Goal: Task Accomplishment & Management: Manage account settings

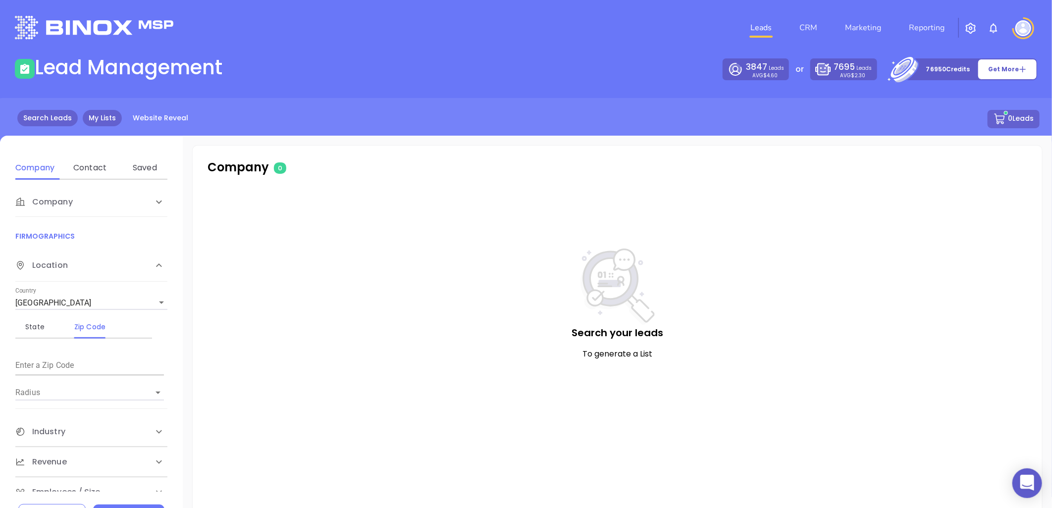
click at [107, 114] on link "My Lists" at bounding box center [102, 118] width 39 height 16
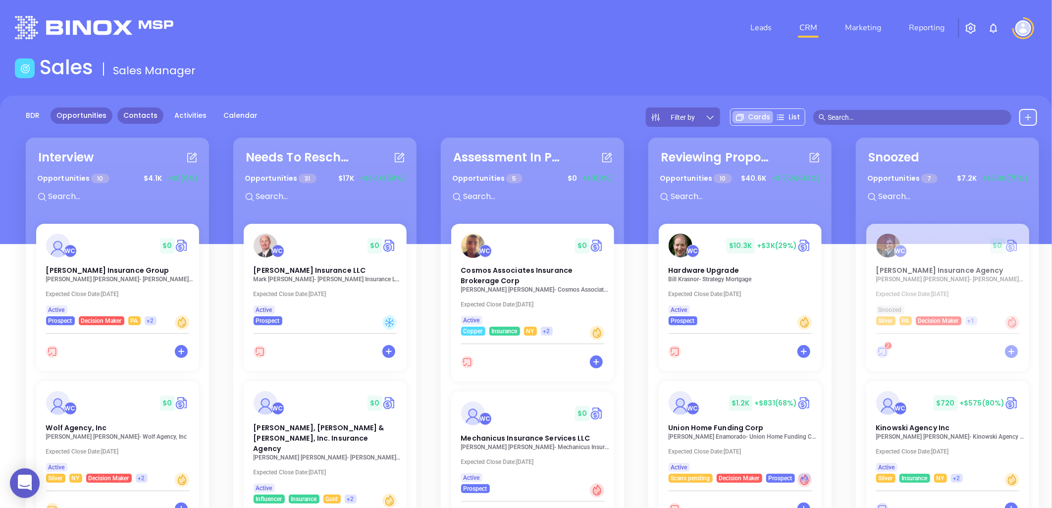
click at [142, 114] on link "Contacts" at bounding box center [140, 115] width 46 height 16
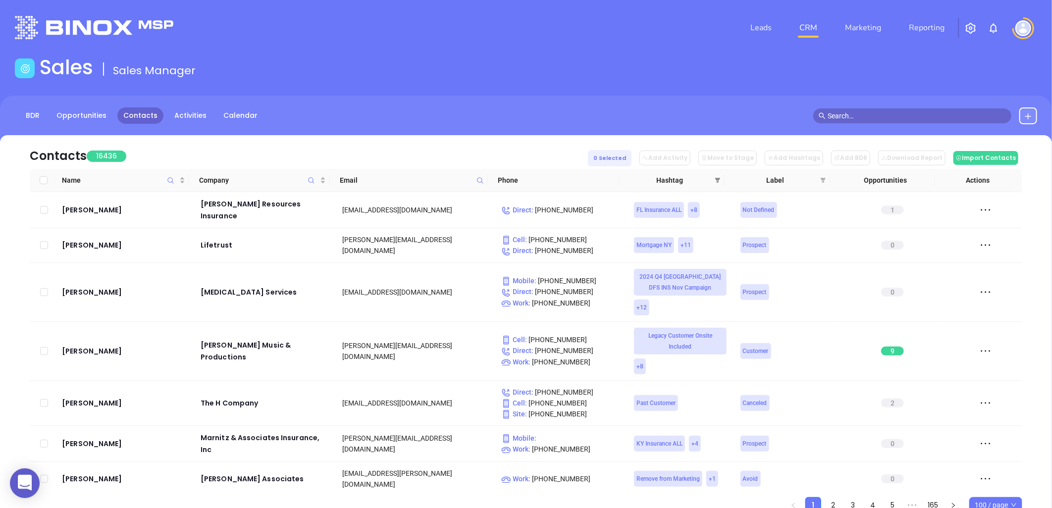
click at [714, 179] on icon "filter" at bounding box center [717, 180] width 6 height 6
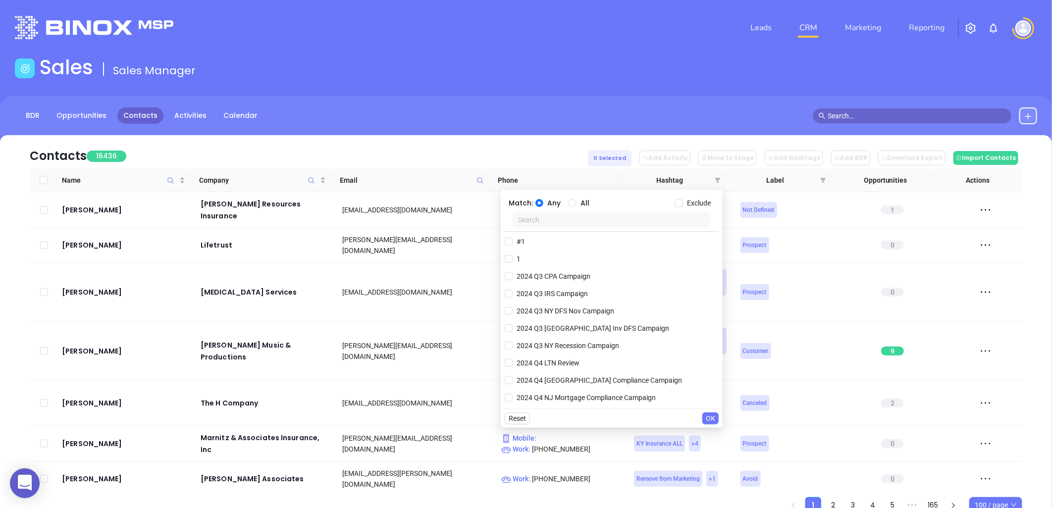
click at [631, 223] on input "text" at bounding box center [611, 219] width 198 height 15
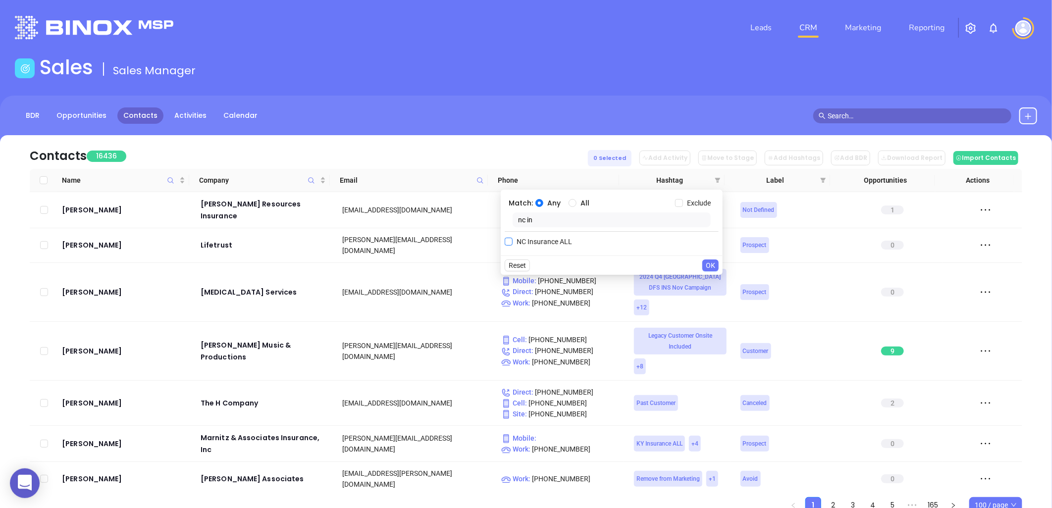
type input "nc in"
click at [551, 243] on span "NC Insurance ALL" at bounding box center [543, 241] width 63 height 11
click at [512, 243] on input "NC Insurance ALL" at bounding box center [509, 242] width 8 height 8
checkbox input "true"
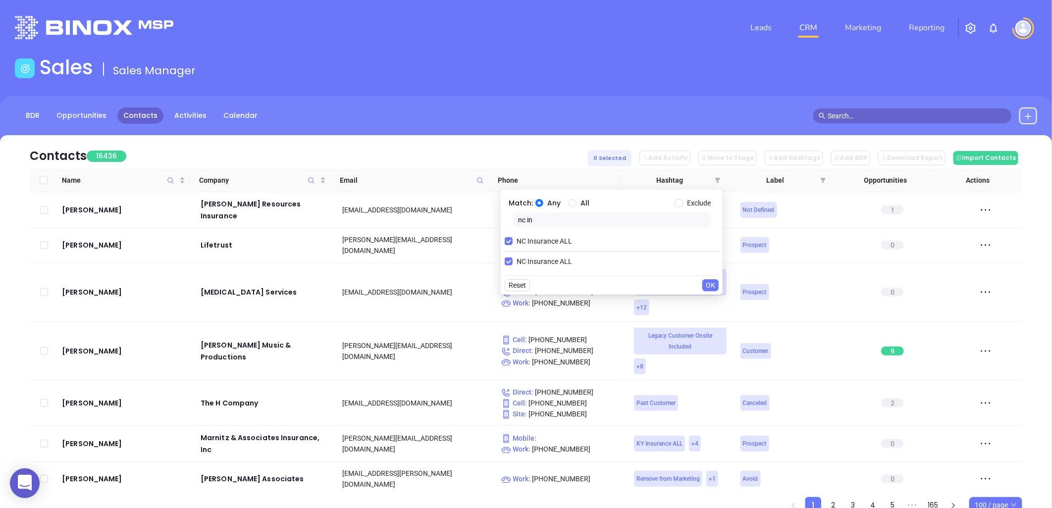
drag, startPoint x: 551, startPoint y: 220, endPoint x: 477, endPoint y: 221, distance: 73.3
click at [477, 221] on body "0 Leads CRM Marketing Reporting Financial Leads Leads Sales Sales Manager BDR O…" at bounding box center [526, 254] width 1052 height 508
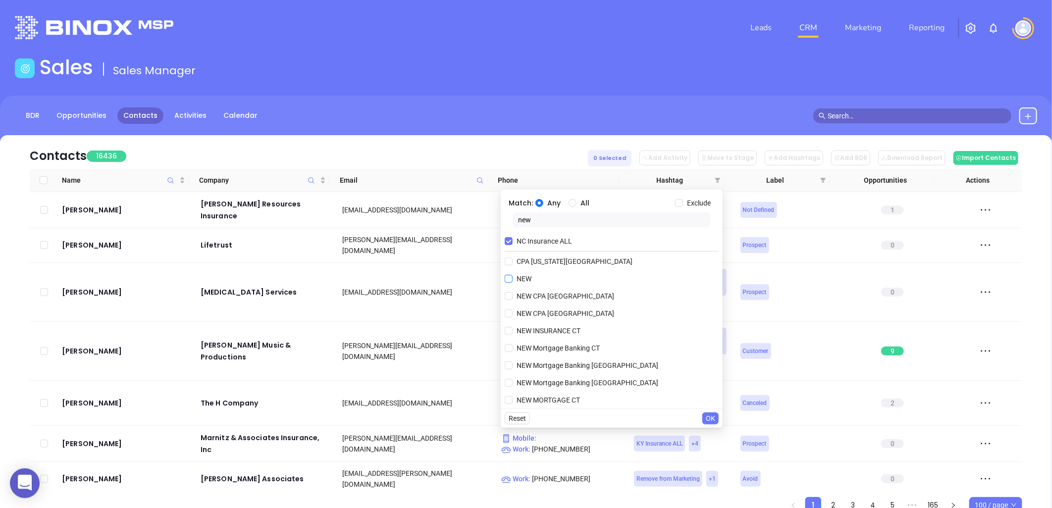
type input "new"
click at [530, 281] on span "NEW" at bounding box center [523, 278] width 23 height 11
click at [512, 281] on input "NEW" at bounding box center [509, 279] width 8 height 8
checkbox input "true"
click at [572, 203] on input "All" at bounding box center [572, 203] width 8 height 8
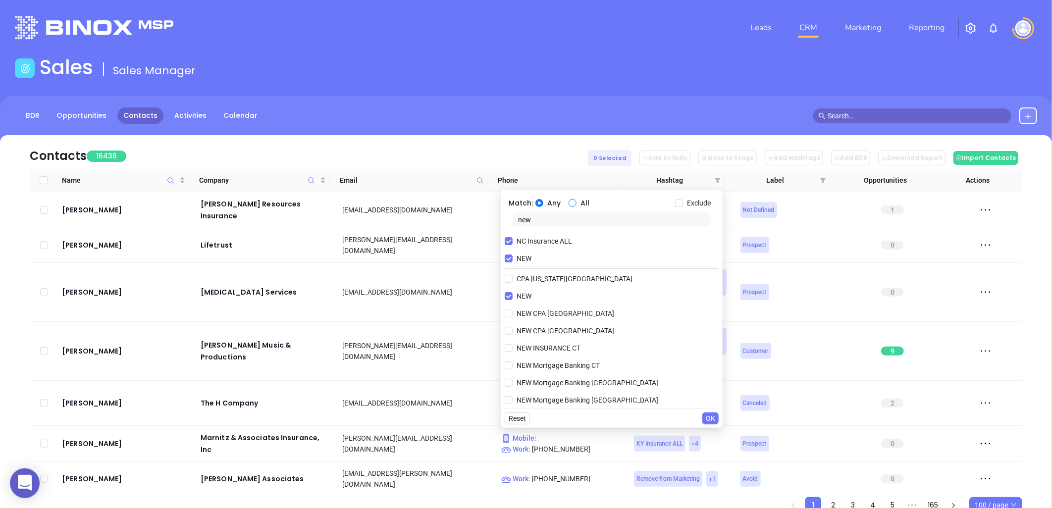
radio input "true"
click at [709, 416] on span "OK" at bounding box center [710, 418] width 9 height 11
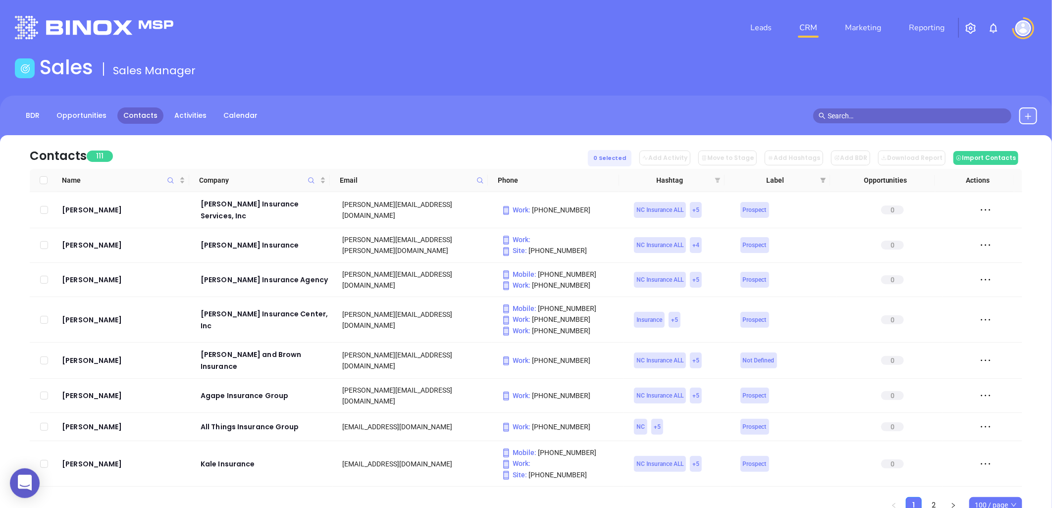
click at [718, 180] on icon "filter" at bounding box center [717, 180] width 5 height 5
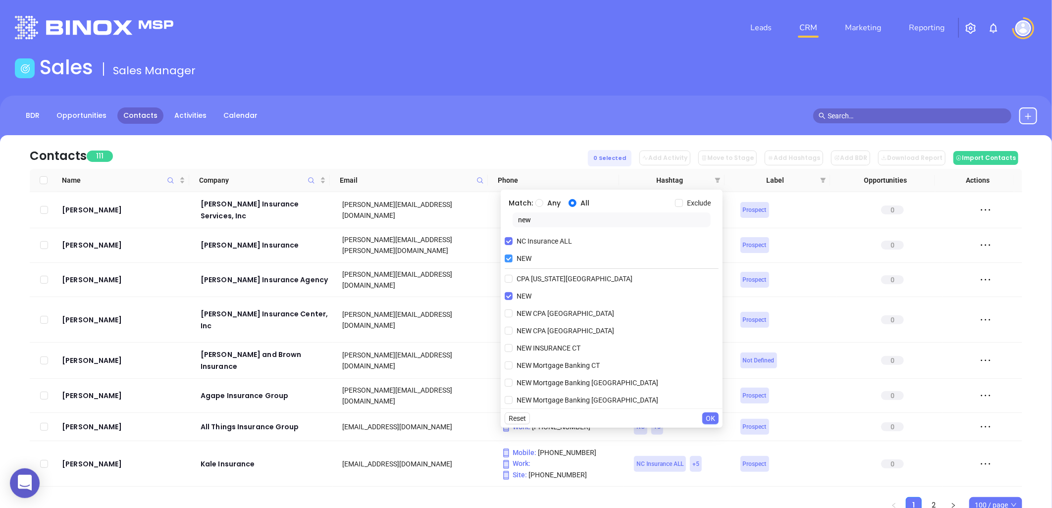
click at [510, 258] on input "NEW" at bounding box center [509, 259] width 8 height 8
checkbox input "false"
click at [711, 415] on span "OK" at bounding box center [710, 418] width 9 height 11
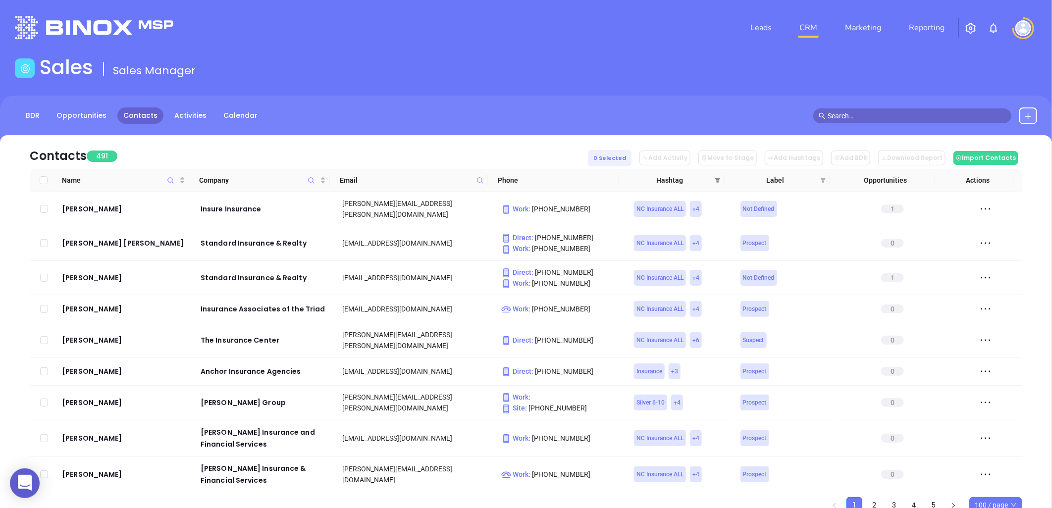
click at [717, 175] on span at bounding box center [718, 180] width 10 height 15
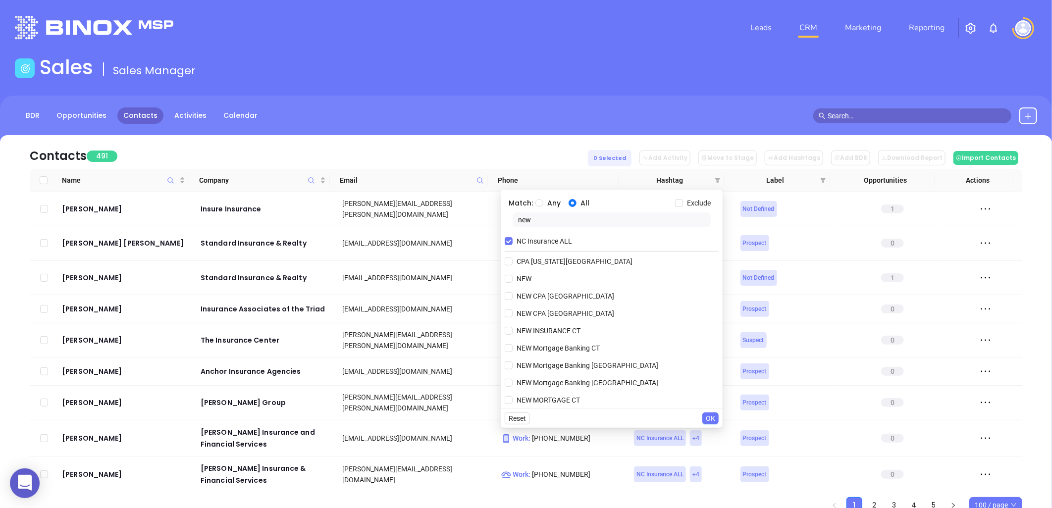
drag, startPoint x: 547, startPoint y: 220, endPoint x: 503, endPoint y: 229, distance: 45.0
click at [503, 229] on div "Match: Any All Exclude new NC Insurance ALL CPA New York County NEW NEW CPA NJ …" at bounding box center [612, 299] width 222 height 219
type input "new"
click at [508, 280] on input "NEW" at bounding box center [509, 279] width 8 height 8
checkbox input "true"
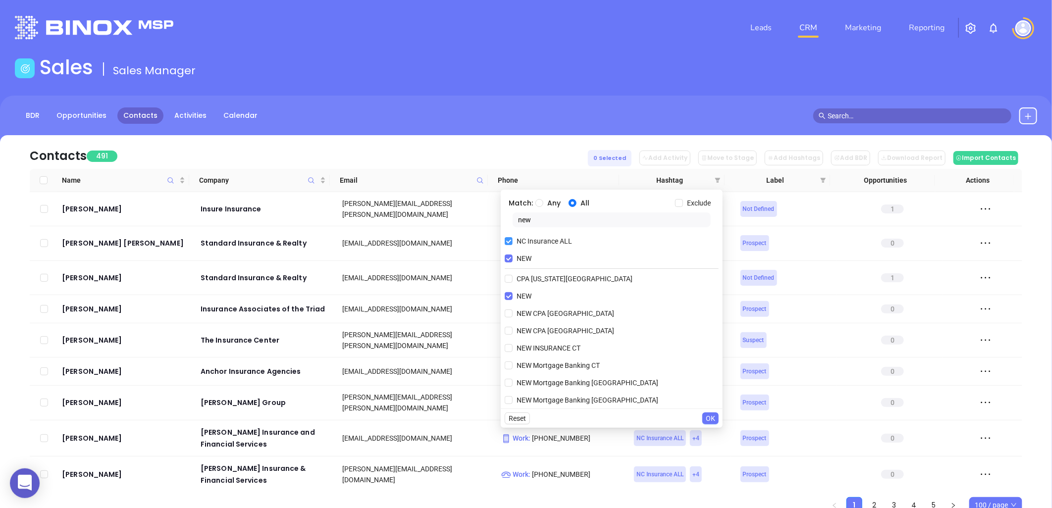
click at [505, 240] on input "NC Insurance ALL" at bounding box center [509, 241] width 8 height 8
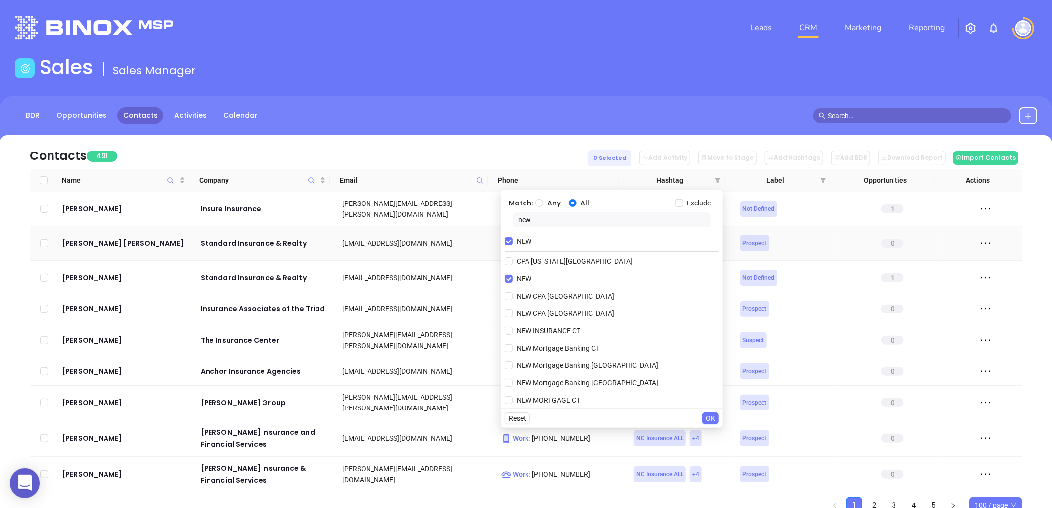
drag, startPoint x: 539, startPoint y: 221, endPoint x: 494, endPoint y: 228, distance: 45.1
click at [494, 228] on body "0 Leads CRM Marketing Reporting Financial Leads Leads Sales Sales Manager BDR O…" at bounding box center [526, 254] width 1052 height 508
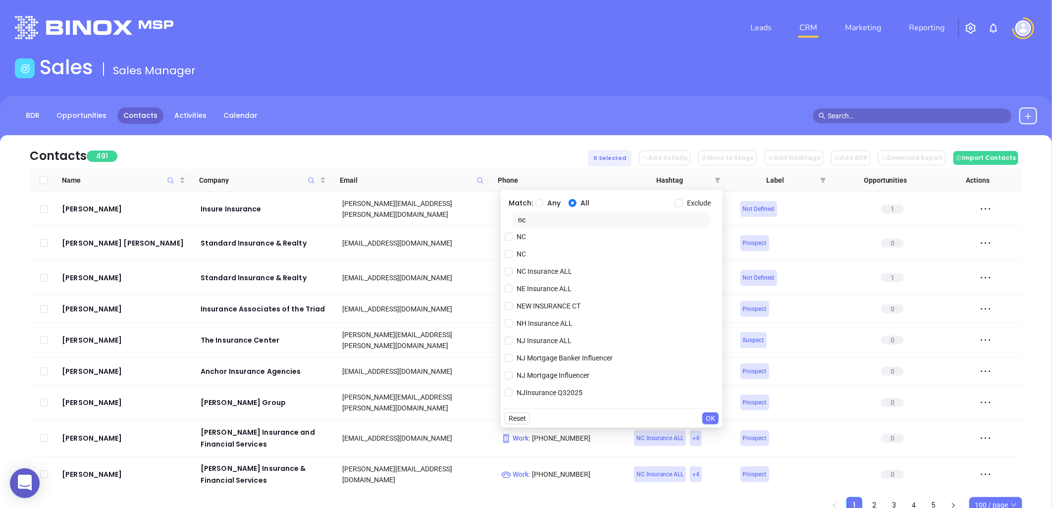
scroll to position [935, 0]
type input "nc"
click at [510, 293] on input "NC" at bounding box center [509, 297] width 8 height 8
click at [509, 260] on input "NC" at bounding box center [509, 259] width 8 height 8
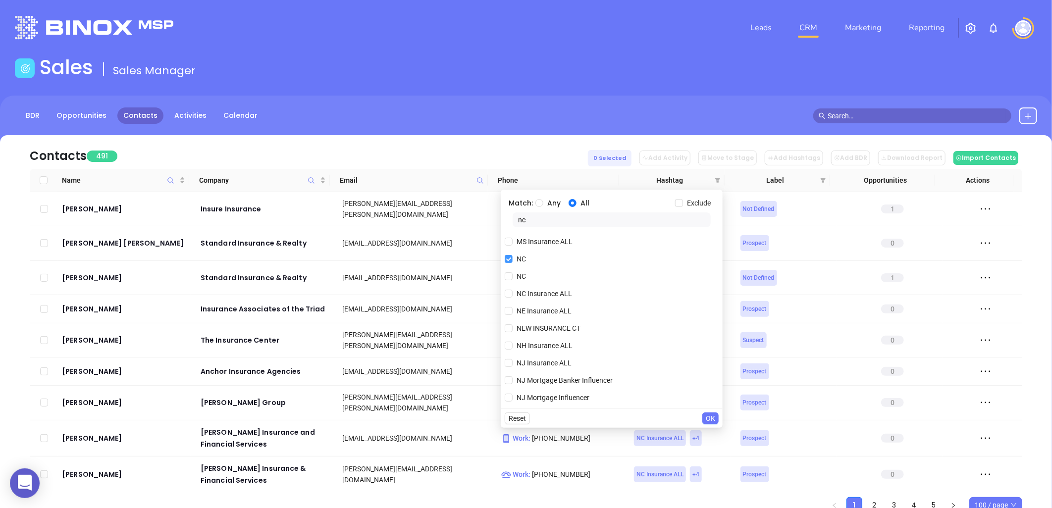
checkbox input "false"
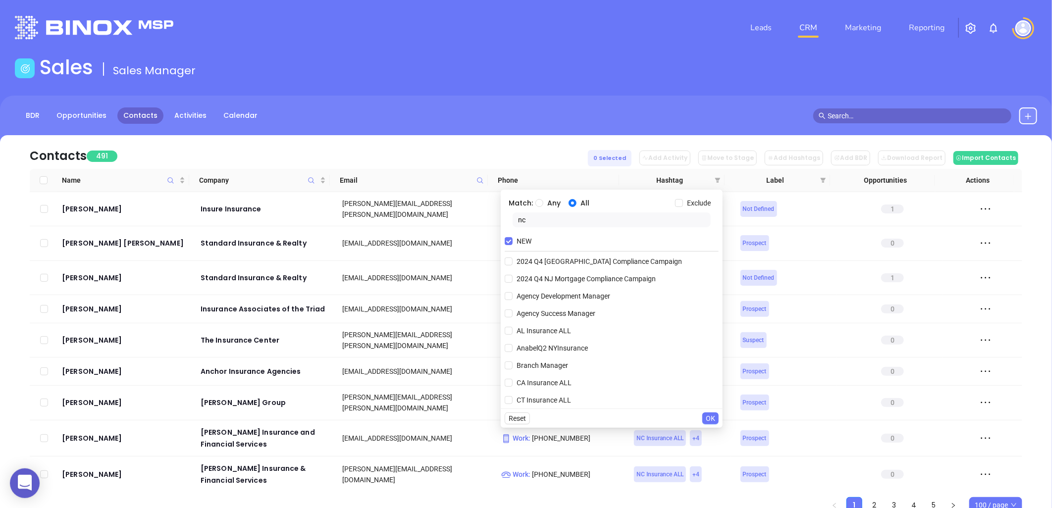
drag, startPoint x: 502, startPoint y: 224, endPoint x: 496, endPoint y: 224, distance: 6.4
click at [496, 224] on body "0 Leads CRM Marketing Reporting Financial Leads Leads Sales Sales Manager BDR O…" at bounding box center [526, 254] width 1052 height 508
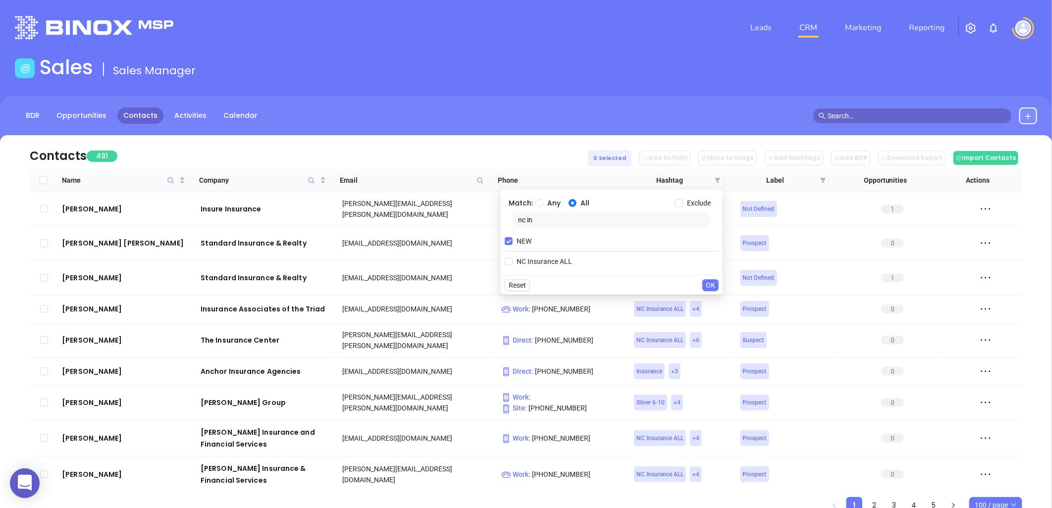
type input "nc in"
click at [510, 262] on input "NC Insurance ALL" at bounding box center [509, 261] width 8 height 8
checkbox input "true"
click at [681, 202] on input "Exclude" at bounding box center [679, 203] width 8 height 8
checkbox input "true"
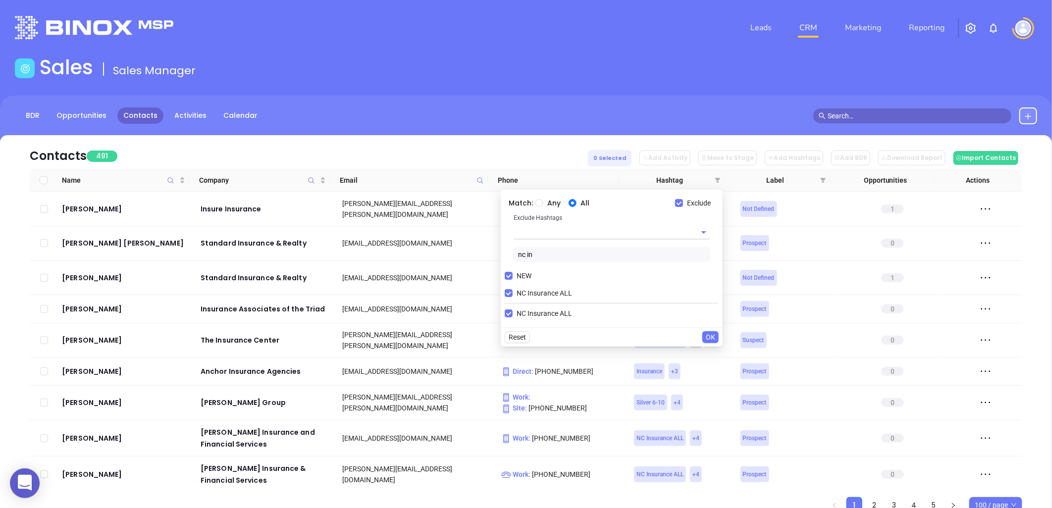
click at [566, 230] on input "text" at bounding box center [597, 232] width 168 height 14
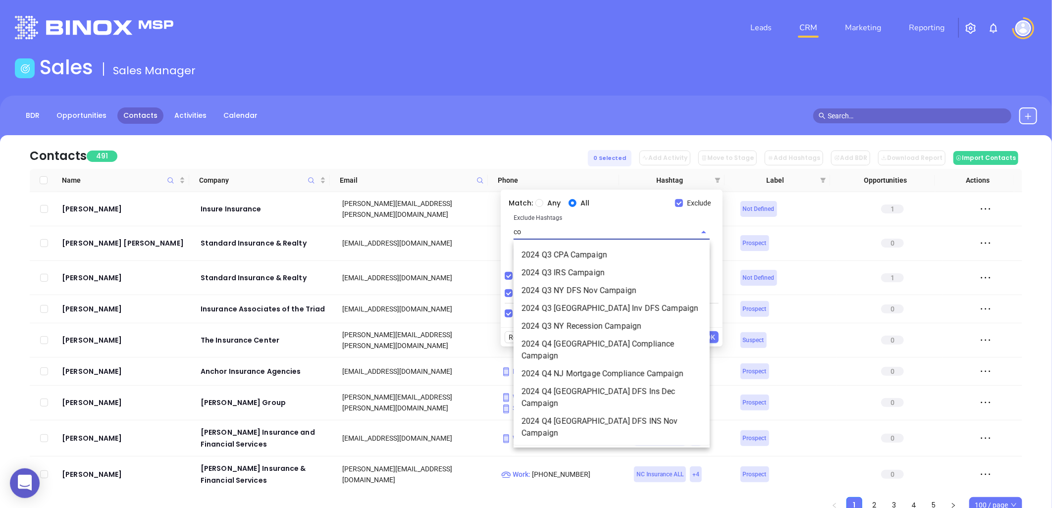
type input "cop"
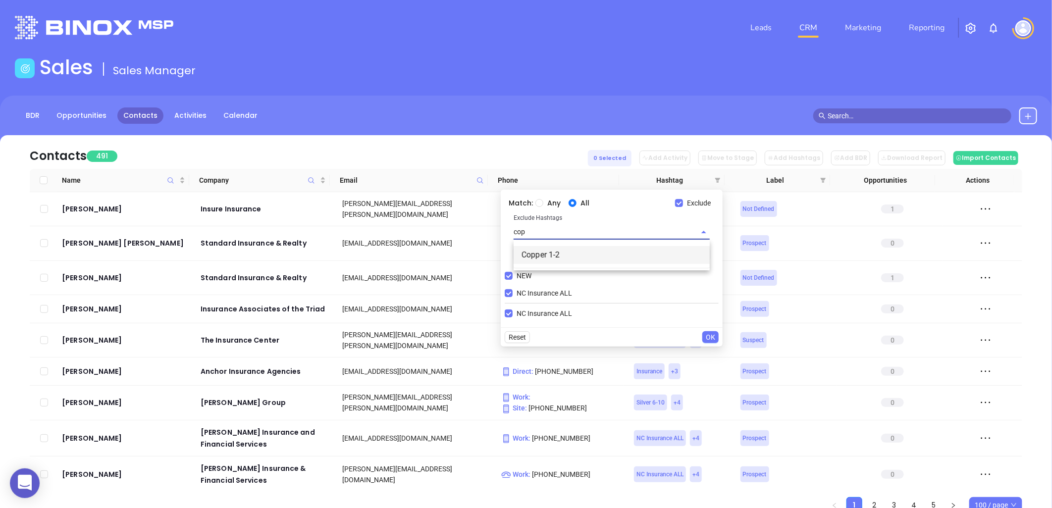
click at [561, 253] on li "Copper 1-2" at bounding box center [611, 255] width 196 height 18
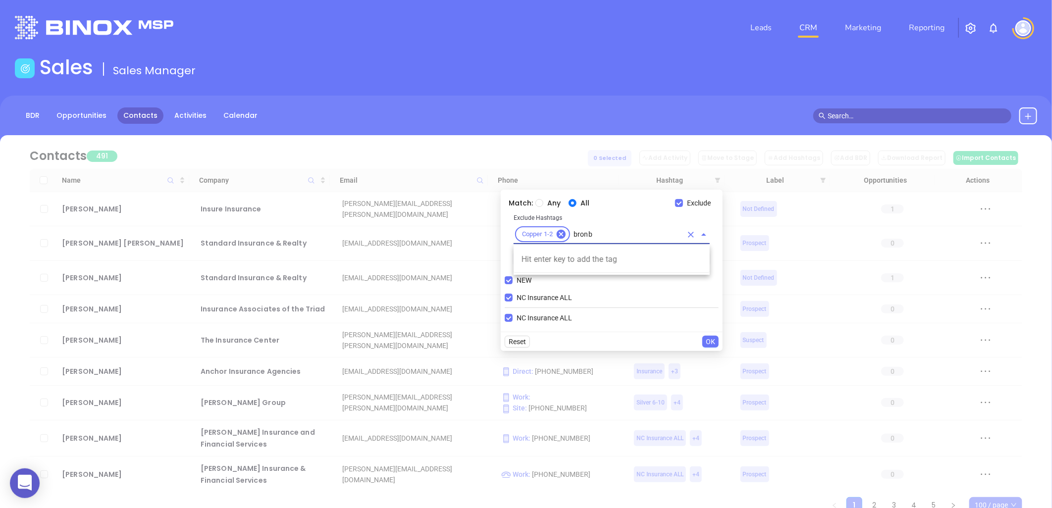
type input "bron"
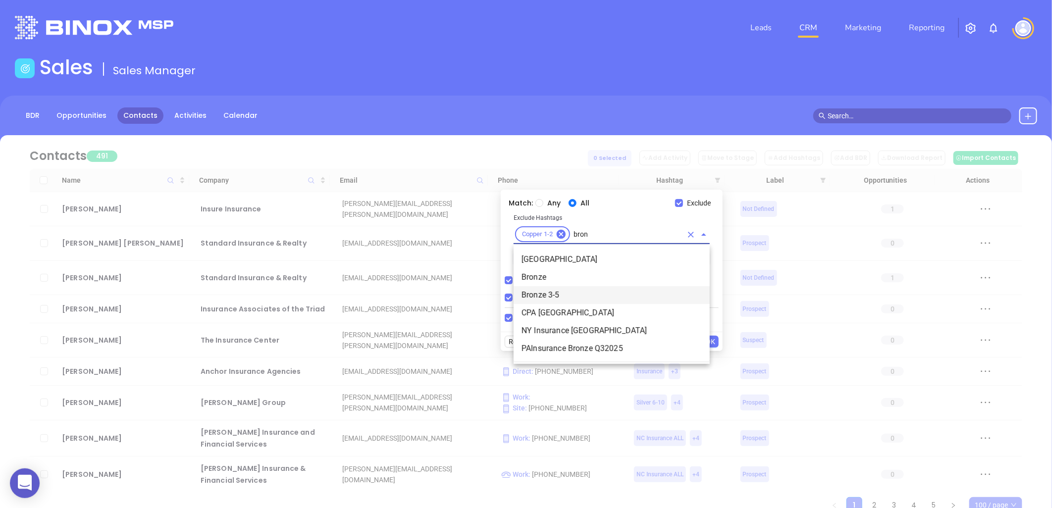
click at [553, 291] on li "Bronze 3-5" at bounding box center [611, 295] width 196 height 18
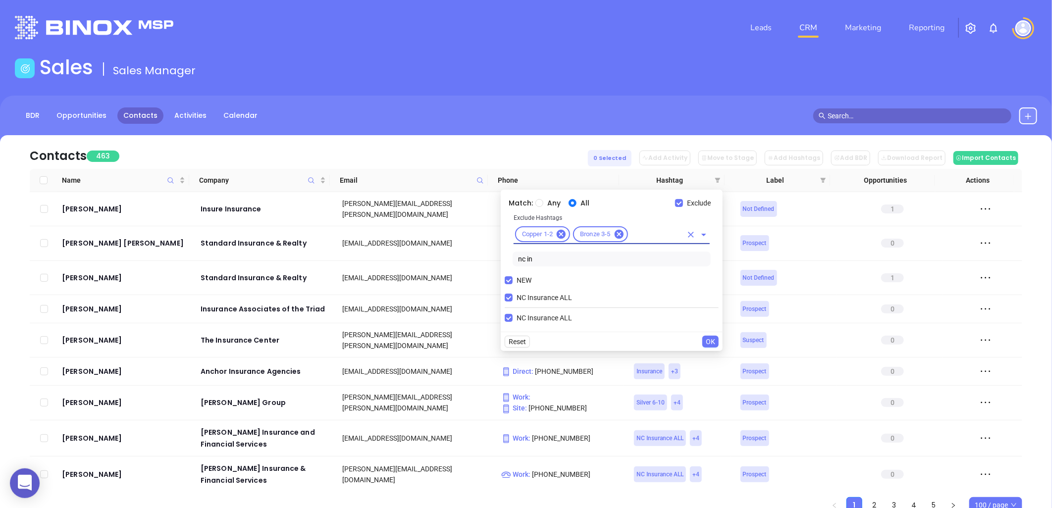
click at [713, 340] on span "OK" at bounding box center [710, 341] width 9 height 11
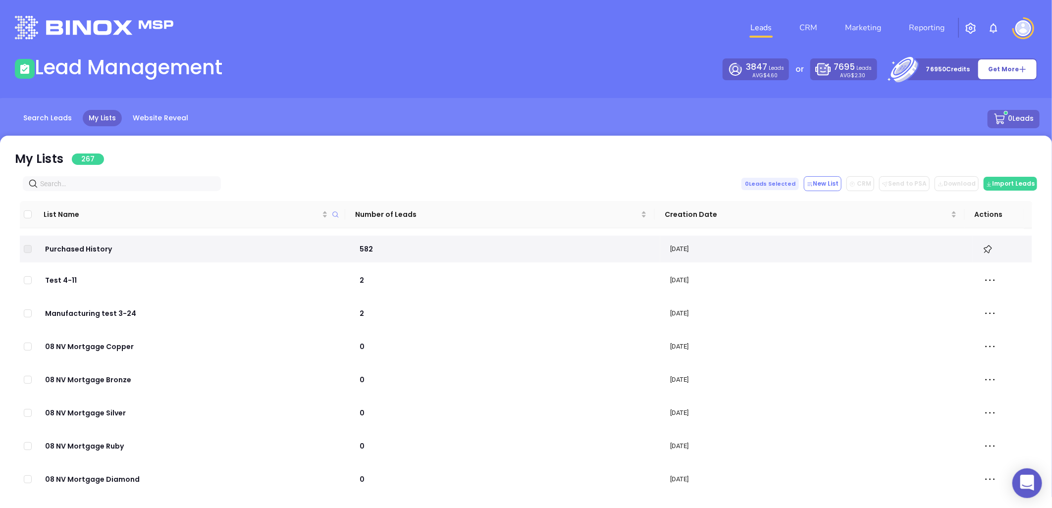
click at [96, 187] on input "text" at bounding box center [123, 183] width 167 height 11
paste input "[DOMAIN_NAME]"
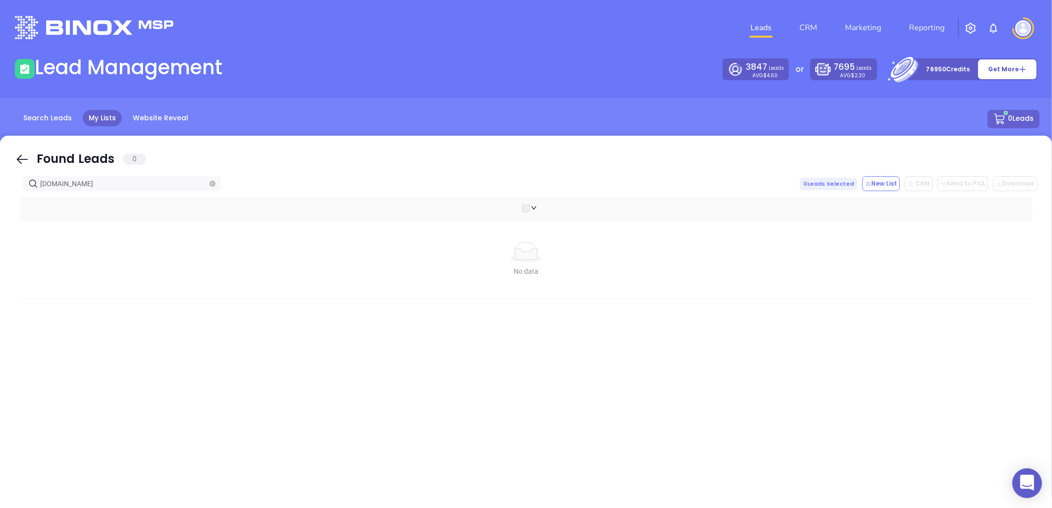
drag, startPoint x: -11, startPoint y: 204, endPoint x: -110, endPoint y: 224, distance: 101.2
click at [0, 224] on html "0 Leads CRM Marketing Reporting Financial Leads Leads Lead Management 3847 Lead…" at bounding box center [526, 254] width 1052 height 508
paste input "[PERSON_NAME]"
drag, startPoint x: 100, startPoint y: 184, endPoint x: -102, endPoint y: 191, distance: 201.2
click at [0, 191] on html "0 Leads CRM Marketing Reporting Financial Leads Leads Lead Management 3847 Lead…" at bounding box center [526, 254] width 1052 height 508
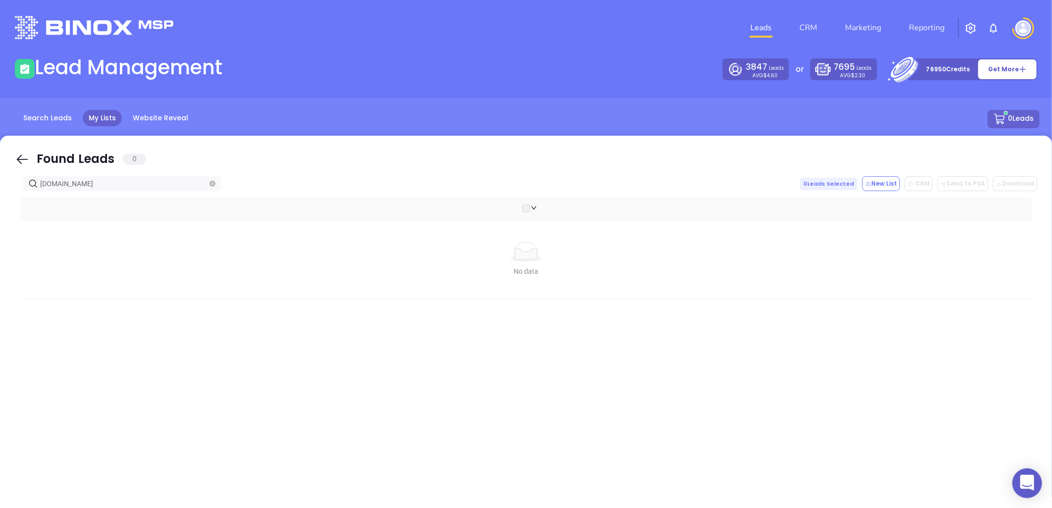
paste input "latlandsjessup"
drag, startPoint x: 111, startPoint y: 186, endPoint x: -27, endPoint y: 189, distance: 137.7
click at [0, 189] on html "0 Leads CRM Marketing Reporting Financial Leads Leads Lead Management 3847 Lead…" at bounding box center [526, 254] width 1052 height 508
paste input "morrisins"
drag, startPoint x: 98, startPoint y: 182, endPoint x: -52, endPoint y: 186, distance: 150.1
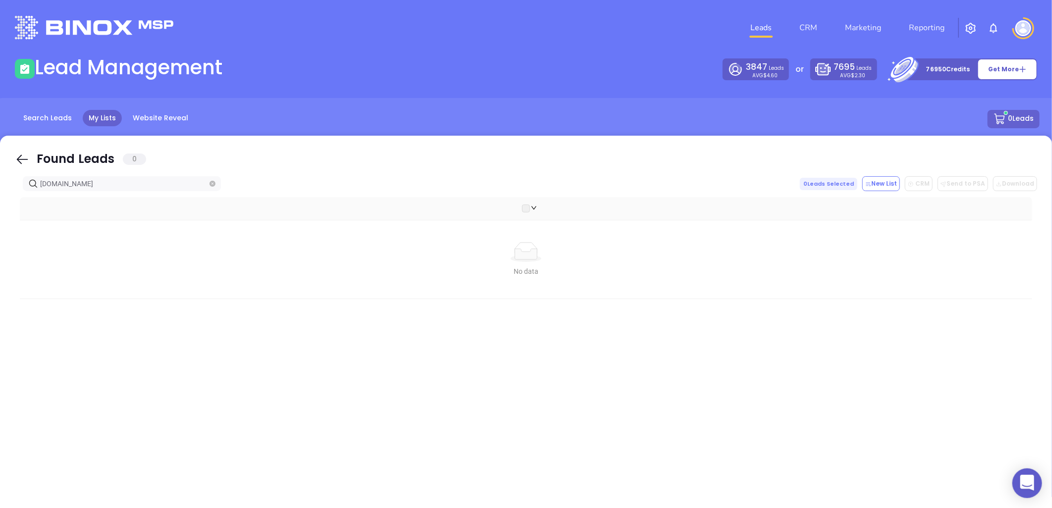
click at [0, 186] on html "0 Leads CRM Marketing Reporting Financial Leads Leads Lead Management 3847 Lead…" at bounding box center [526, 254] width 1052 height 508
paste input "bragawco"
drag, startPoint x: 100, startPoint y: 187, endPoint x: -82, endPoint y: 167, distance: 182.8
click at [0, 167] on html "0 Leads CRM Marketing Reporting Financial Leads Leads Lead Management 3847 Lead…" at bounding box center [526, 254] width 1052 height 508
paste input "coastalinsurancenc.net"
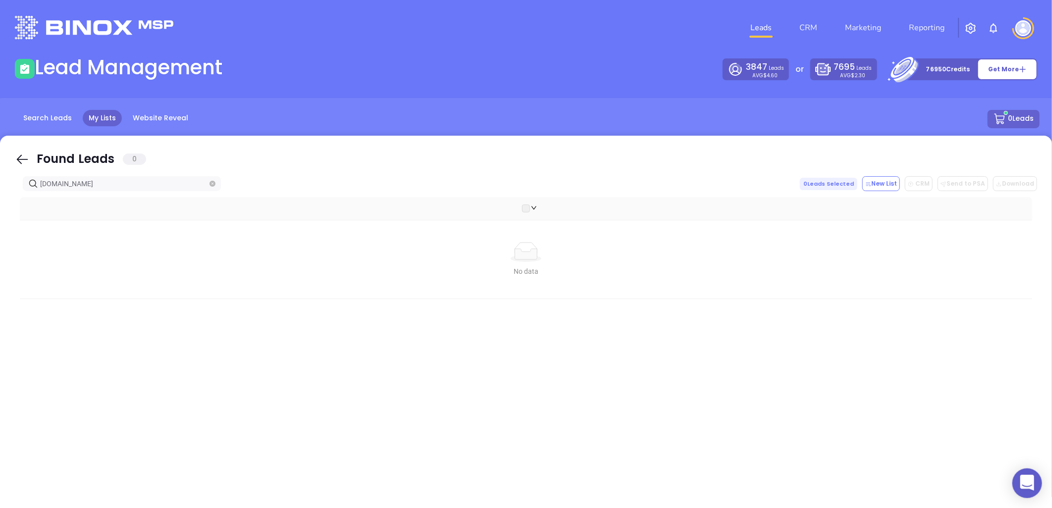
type input "coastalinsurancenc.net"
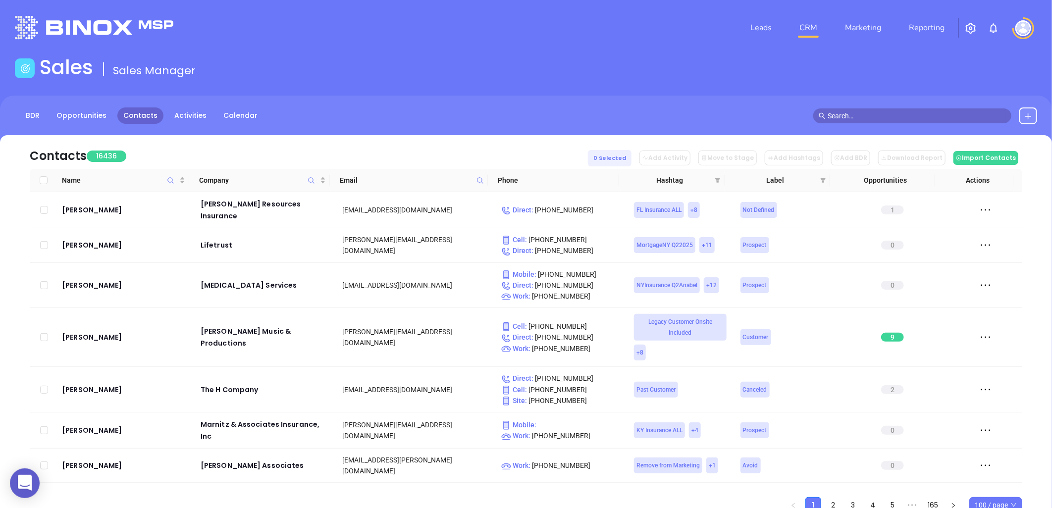
click at [483, 177] on icon at bounding box center [479, 180] width 7 height 7
click at [454, 199] on input "text" at bounding box center [431, 202] width 100 height 16
paste input "pearlinsuranceagency.com"
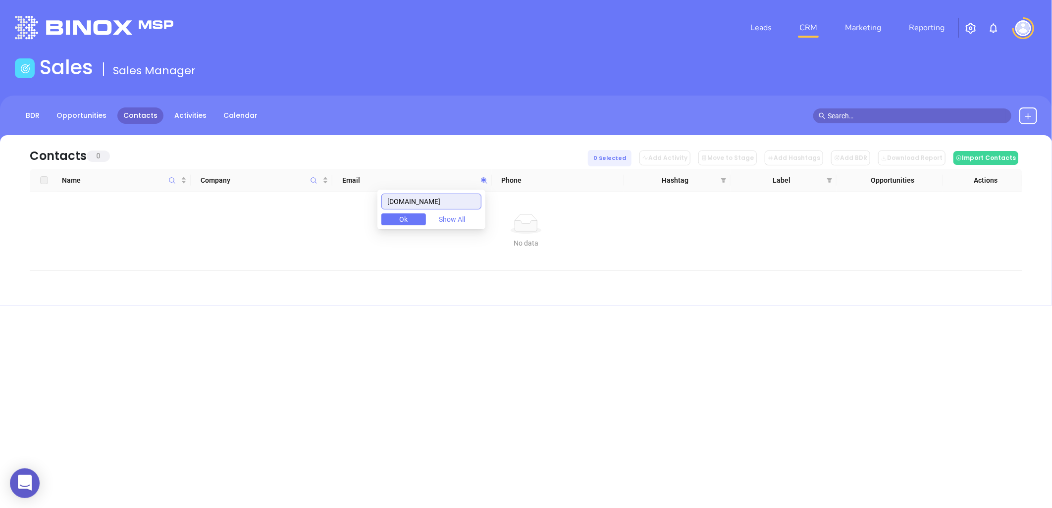
click at [458, 204] on input "pearlinsuranceagency.com" at bounding box center [431, 202] width 100 height 16
paste input "tysoninsuranceagency.com"
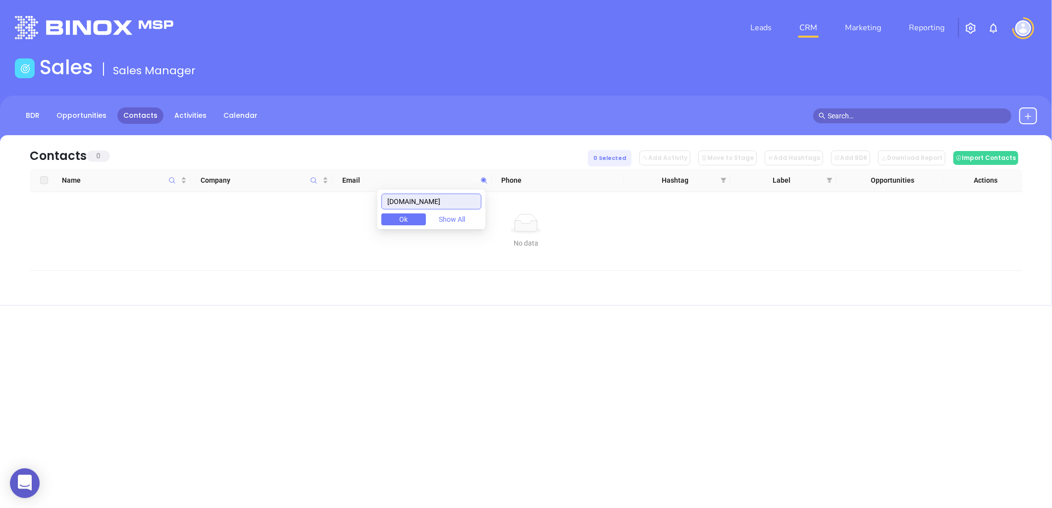
click at [413, 201] on input "tysoninsuranceagency.com" at bounding box center [431, 202] width 100 height 16
click at [483, 179] on icon at bounding box center [484, 180] width 6 height 6
paste input "sloan"
drag, startPoint x: 468, startPoint y: 202, endPoint x: 333, endPoint y: 209, distance: 135.4
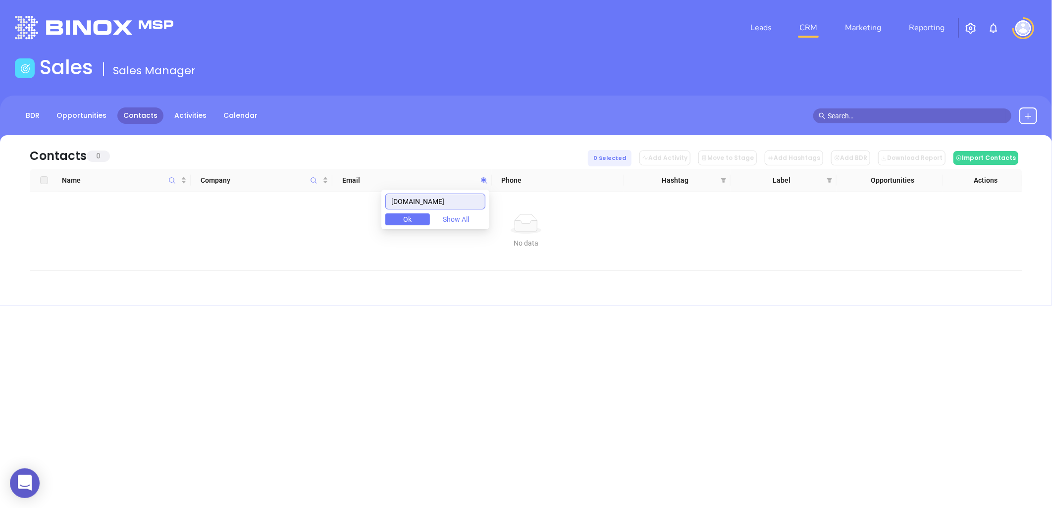
click at [333, 209] on body "0 Leads CRM Marketing Reporting Financial Leads Leads Sales Sales Manager BDR O…" at bounding box center [526, 254] width 1052 height 508
paste input "latlandsjessup"
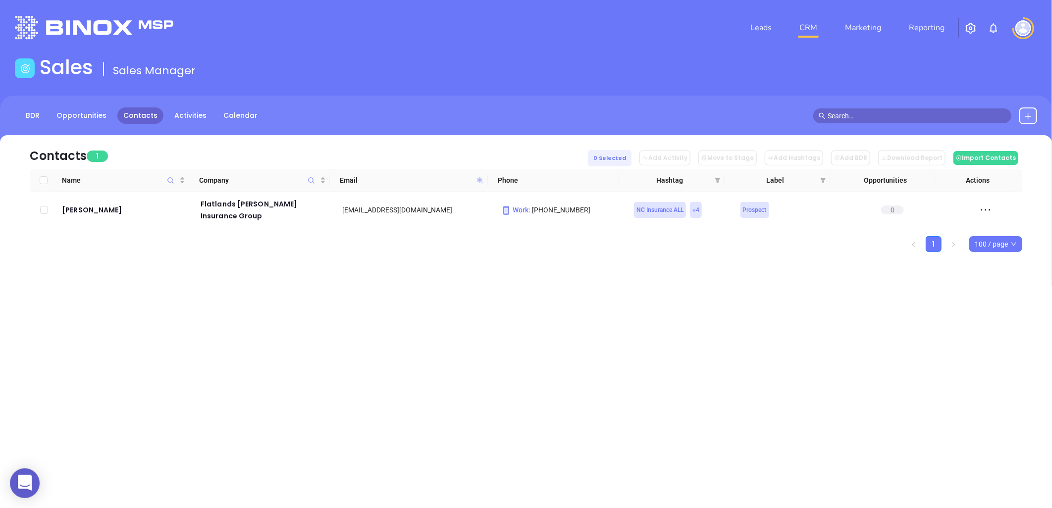
click at [479, 180] on icon at bounding box center [480, 180] width 6 height 6
paste input "morrisins"
click at [478, 179] on icon at bounding box center [479, 180] width 7 height 7
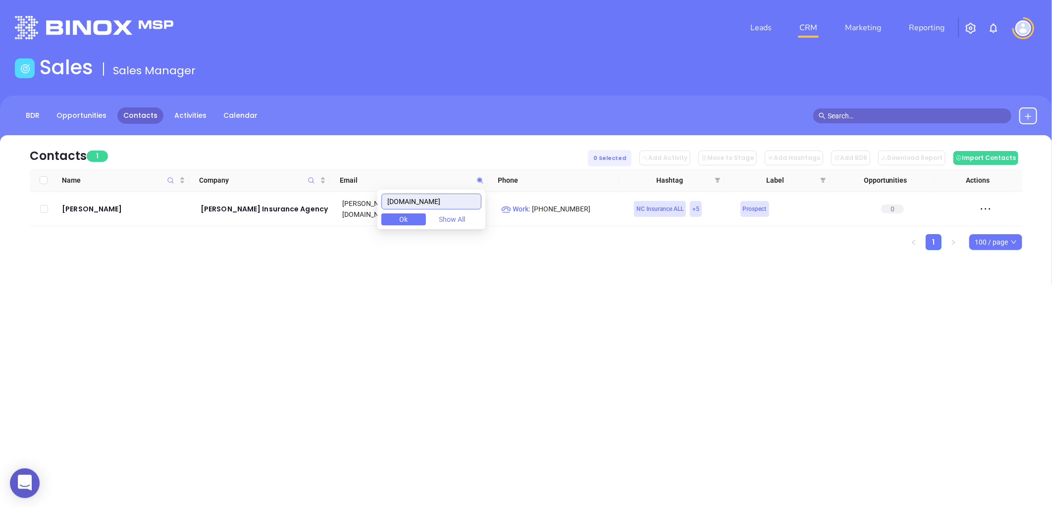
paste input "keathley@easterncarolinainsurance"
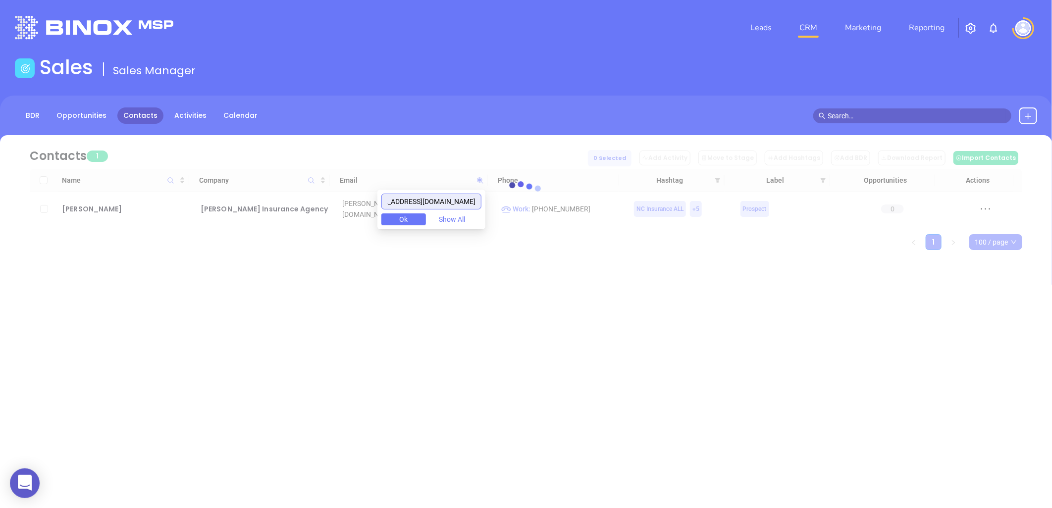
click at [425, 201] on input "mkeathley@easterncarolinainsurance.com" at bounding box center [431, 202] width 100 height 16
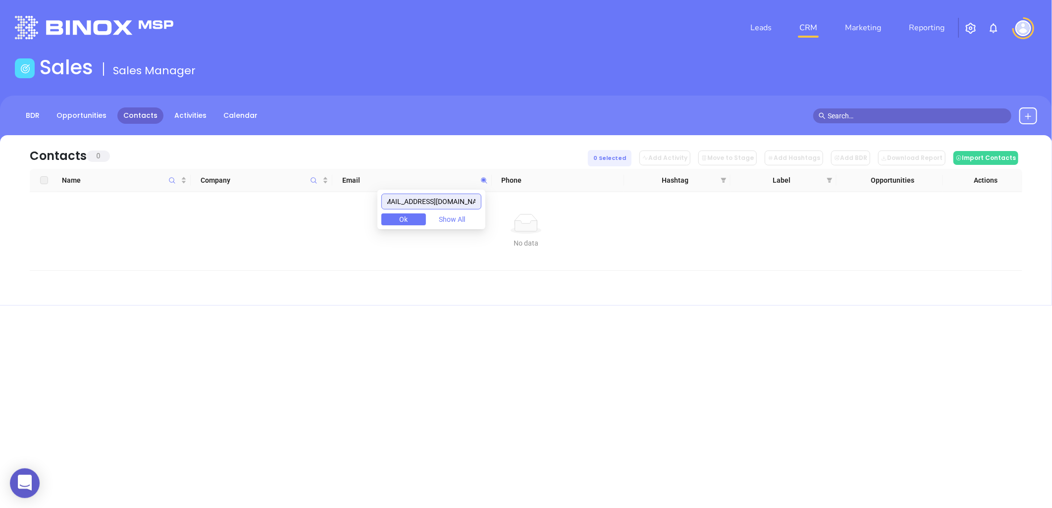
scroll to position [0, 0]
click at [458, 191] on div "easterncarolinainsurance.com Ok Show All" at bounding box center [431, 210] width 108 height 40
click at [446, 199] on input "easterncarolinainsurance.com" at bounding box center [431, 202] width 100 height 16
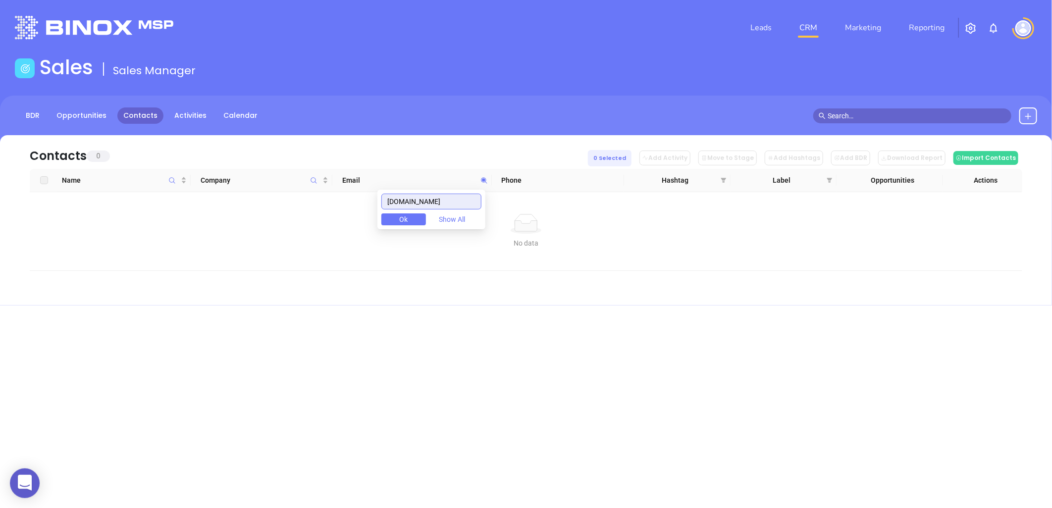
paste input "morrisins"
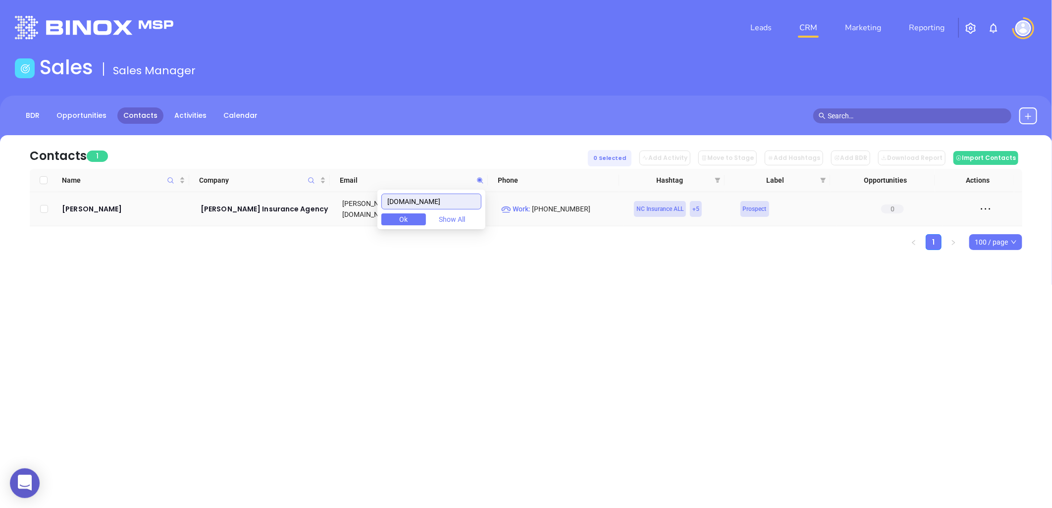
drag, startPoint x: 357, startPoint y: 204, endPoint x: 418, endPoint y: 204, distance: 60.4
click at [344, 204] on body "0 Leads CRM Marketing Reporting Financial Leads Leads Sales Sales Manager BDR O…" at bounding box center [526, 254] width 1052 height 508
paste input "bragawco"
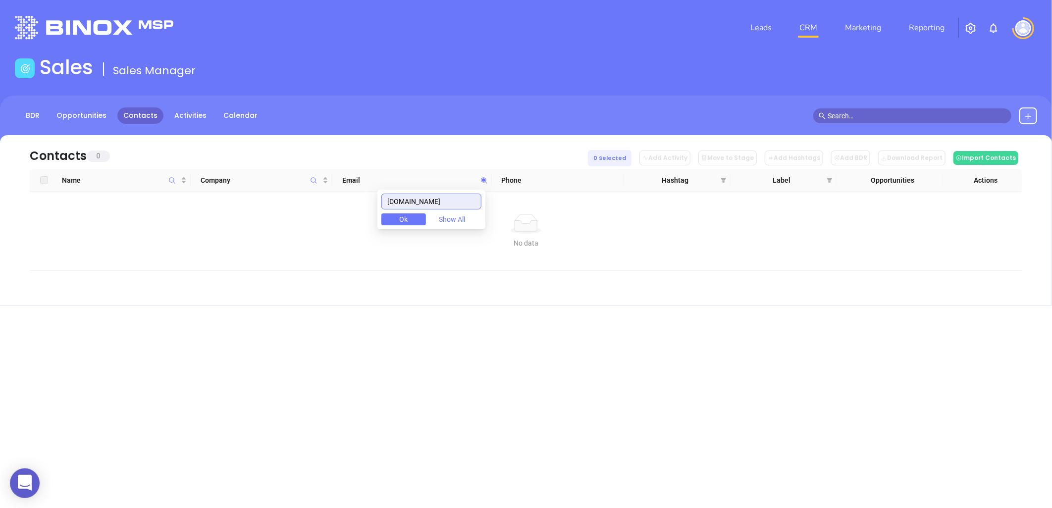
drag, startPoint x: 431, startPoint y: 201, endPoint x: 358, endPoint y: 197, distance: 73.4
click at [291, 195] on body "0 Leads CRM Marketing Reporting Financial Leads Leads Sales Sales Manager BDR O…" at bounding box center [526, 254] width 1052 height 508
paste input "coastalinsurancenc.net"
type input "coastalinsurancenc.net"
click at [413, 354] on div "Leads CRM Marketing Reporting Financial Leads Leads Sales Sales Manager BDR Opp…" at bounding box center [526, 254] width 1052 height 508
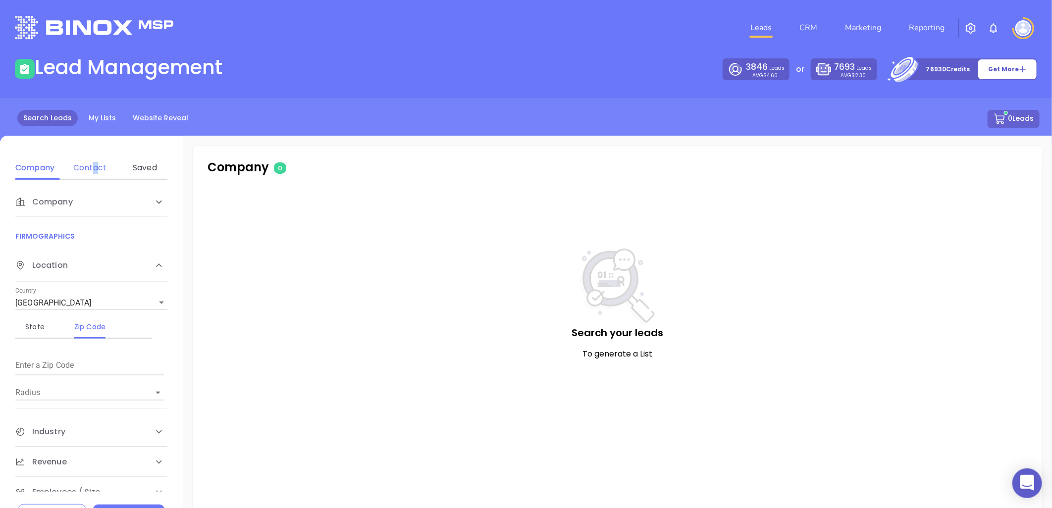
click at [96, 160] on div "Contact" at bounding box center [89, 168] width 39 height 24
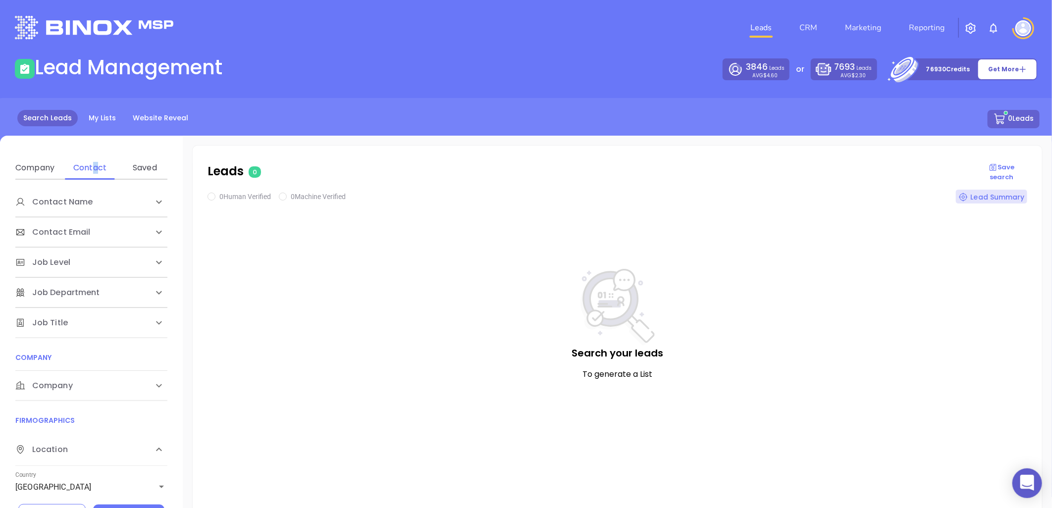
click at [48, 208] on span "Company" at bounding box center [53, 202] width 77 height 12
drag, startPoint x: 91, startPoint y: 419, endPoint x: 90, endPoint y: 425, distance: 6.0
click at [92, 418] on div "Domain" at bounding box center [89, 424] width 39 height 12
click at [81, 461] on input "Enter a company name" at bounding box center [89, 461] width 149 height 16
paste input "[DOMAIN_NAME]"
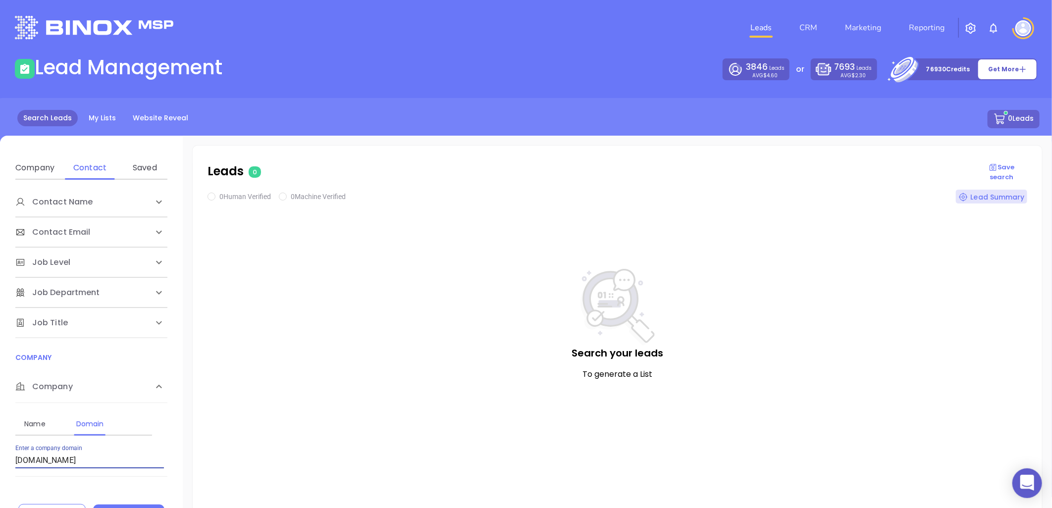
type input "[DOMAIN_NAME]"
checkbox input "true"
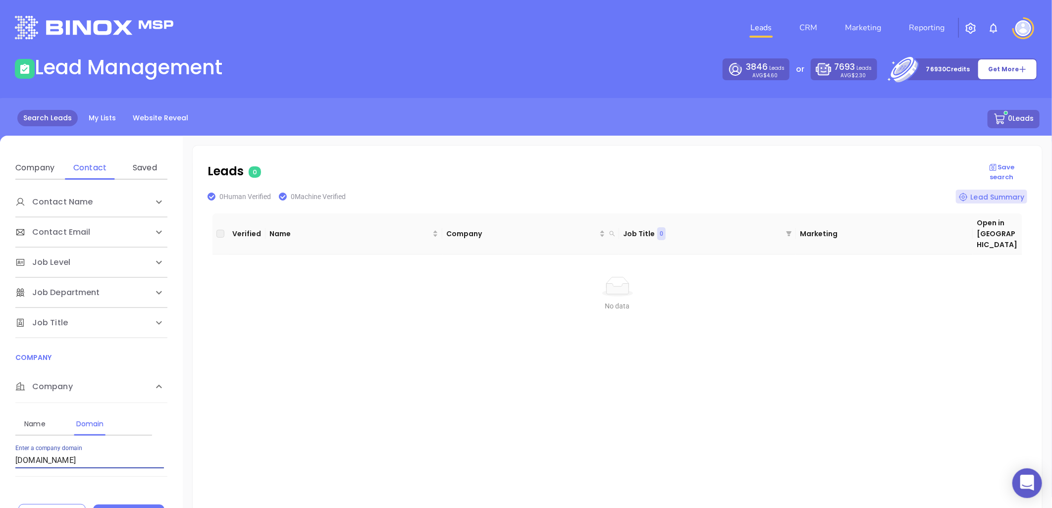
drag, startPoint x: 121, startPoint y: 458, endPoint x: -15, endPoint y: 465, distance: 136.9
click at [0, 465] on html "0 Leads CRM Marketing Reporting Financial Leads Leads Lead Management 3846 Lead…" at bounding box center [526, 254] width 1052 height 508
paste input "[PERSON_NAME]"
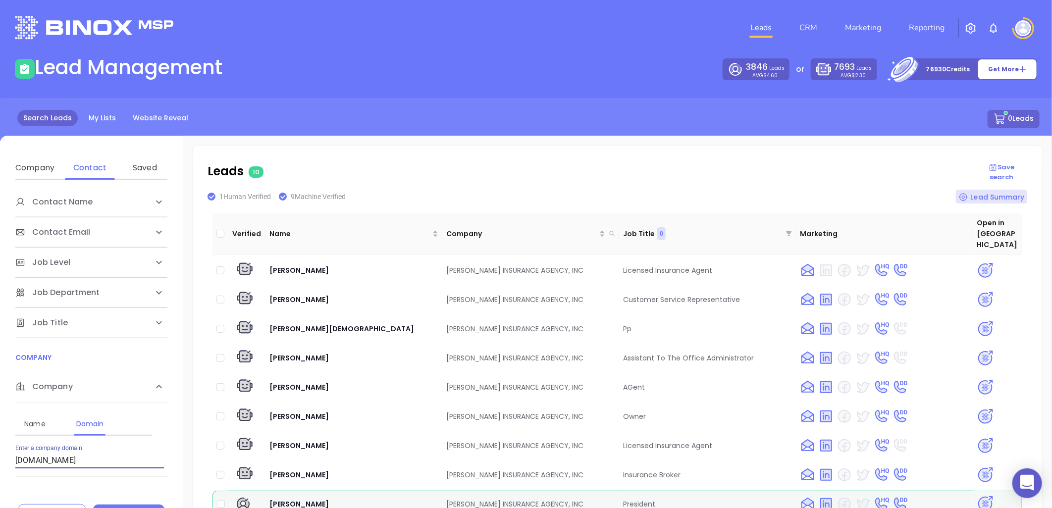
drag, startPoint x: 79, startPoint y: 459, endPoint x: -115, endPoint y: 441, distance: 195.5
click at [0, 441] on html "0 Leads CRM Marketing Reporting Financial Leads Leads Lead Management 3846 Lead…" at bounding box center [526, 254] width 1052 height 508
paste input "bragawco"
type input "[DOMAIN_NAME]"
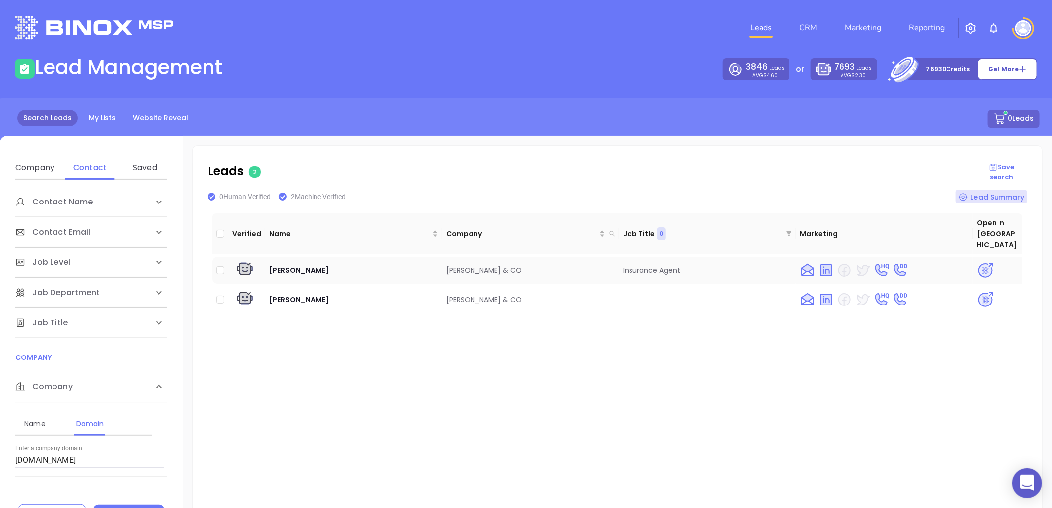
click at [979, 262] on img at bounding box center [984, 270] width 17 height 17
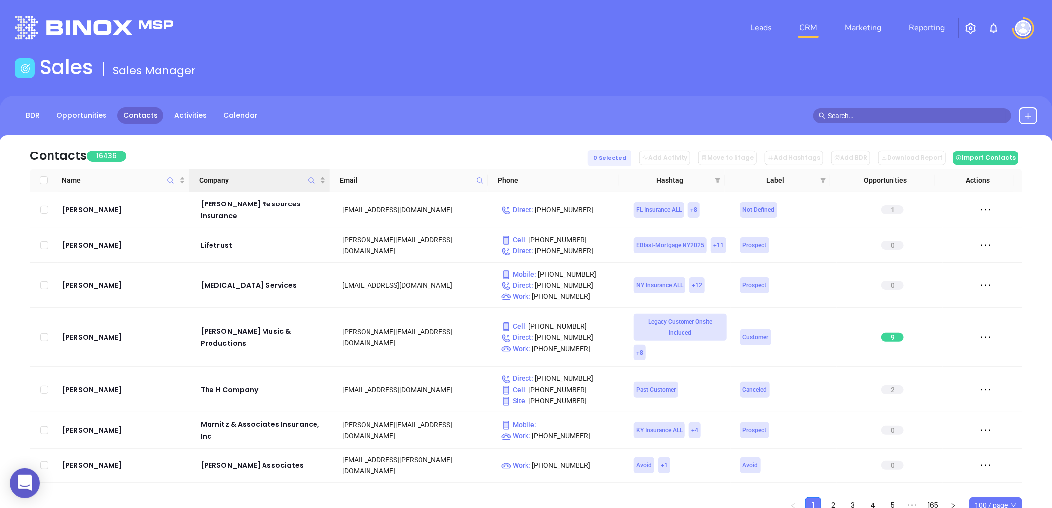
click at [309, 179] on icon "Company" at bounding box center [310, 180] width 7 height 7
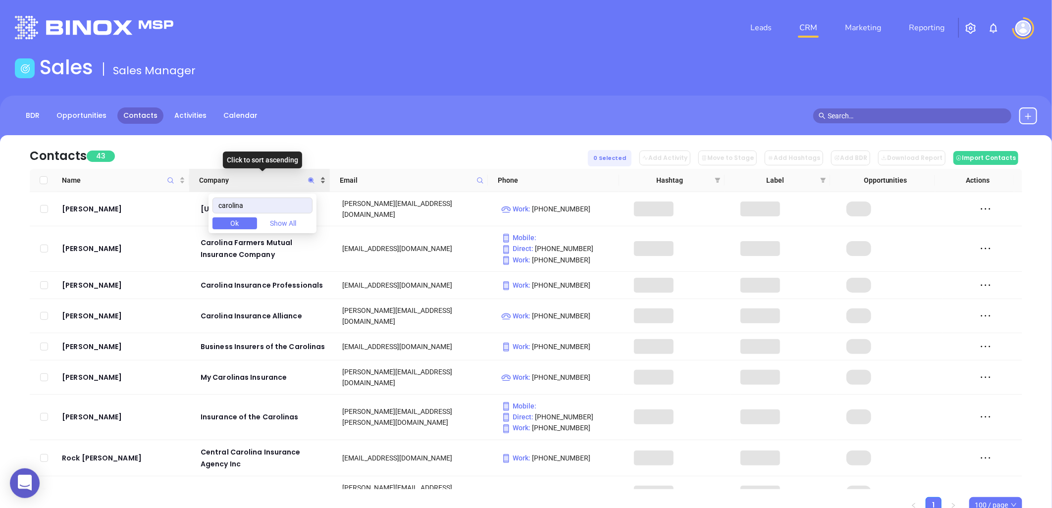
click at [322, 176] on div "Company" at bounding box center [262, 180] width 126 height 11
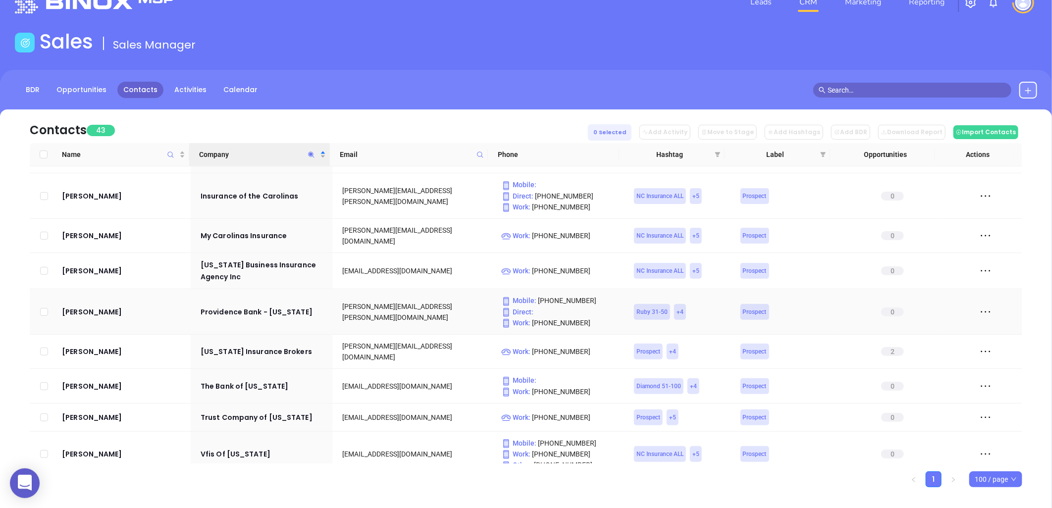
scroll to position [39, 0]
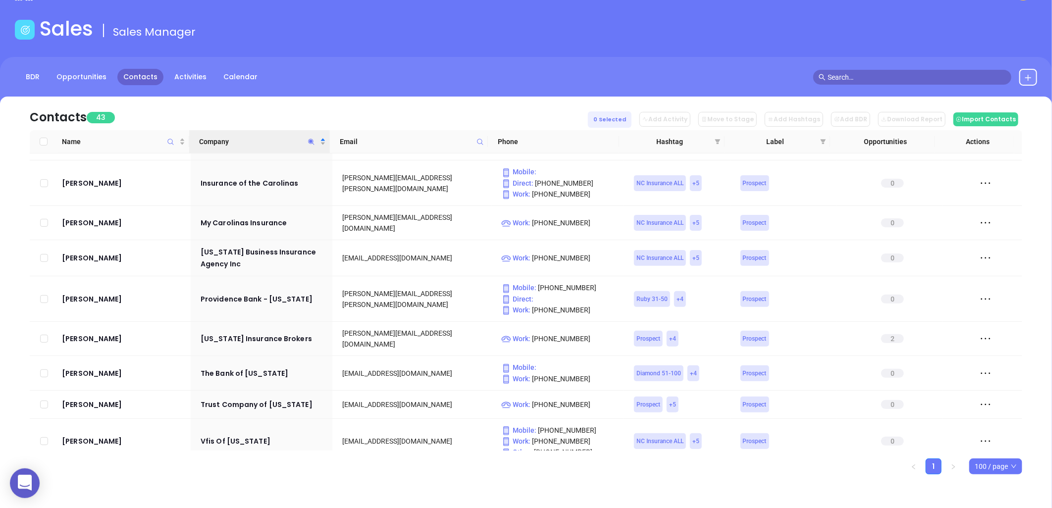
click at [312, 139] on icon "Company" at bounding box center [310, 141] width 7 height 7
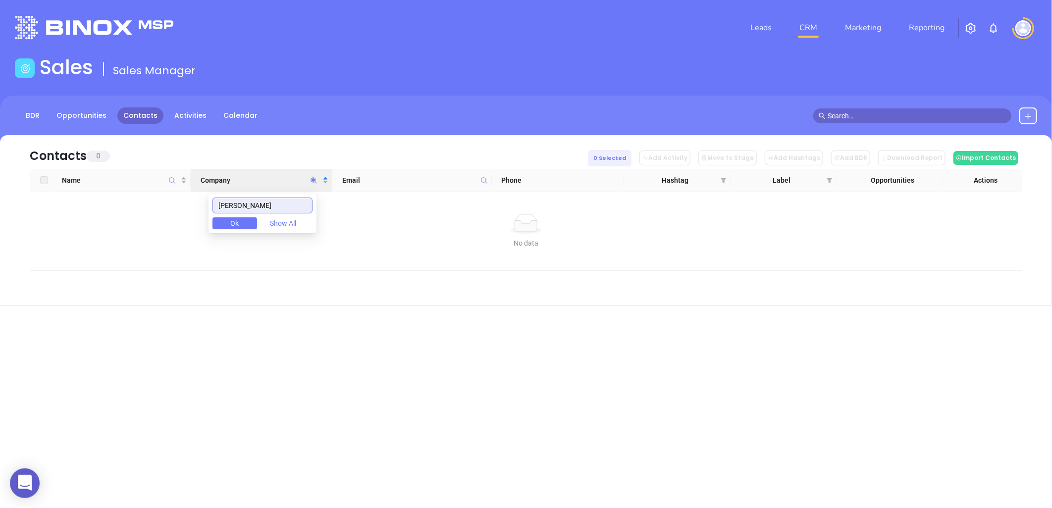
scroll to position [0, 0]
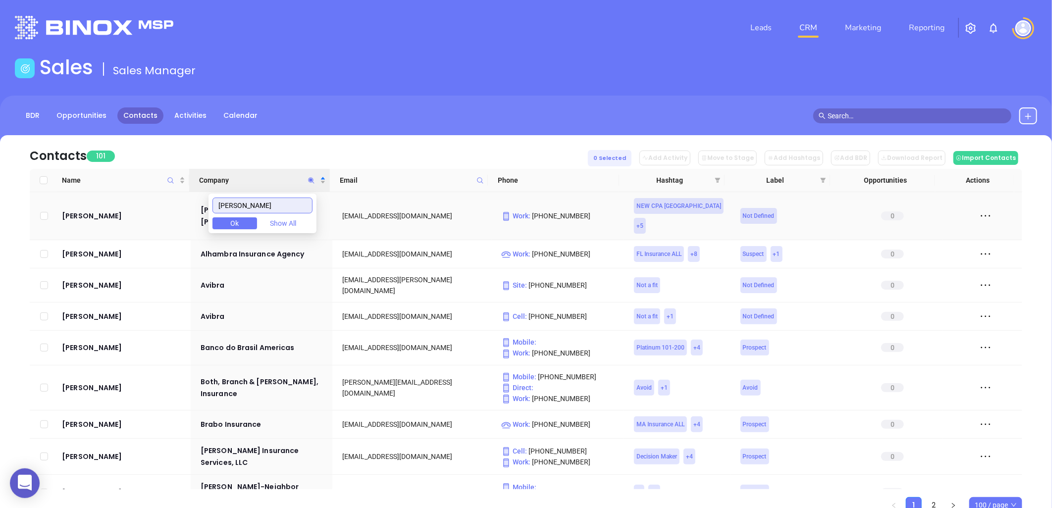
drag, startPoint x: 260, startPoint y: 207, endPoint x: 181, endPoint y: 197, distance: 79.9
click at [182, 197] on body "0 Leads CRM Marketing Reporting Financial Leads Leads Sales Sales Manager BDR O…" at bounding box center [526, 254] width 1052 height 508
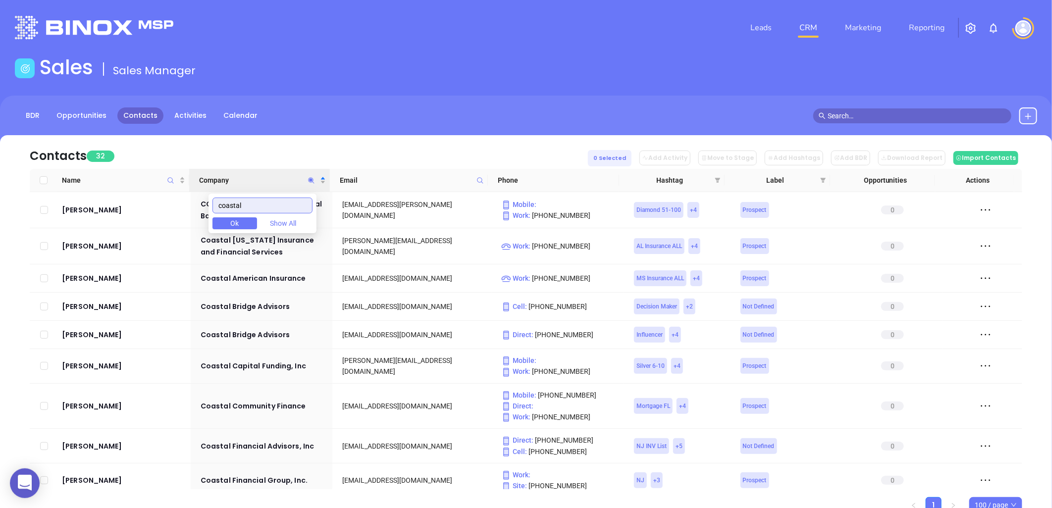
type input "coastal"
click at [249, 225] on button "Ok" at bounding box center [234, 223] width 45 height 12
click at [322, 178] on div "Company" at bounding box center [262, 180] width 126 height 11
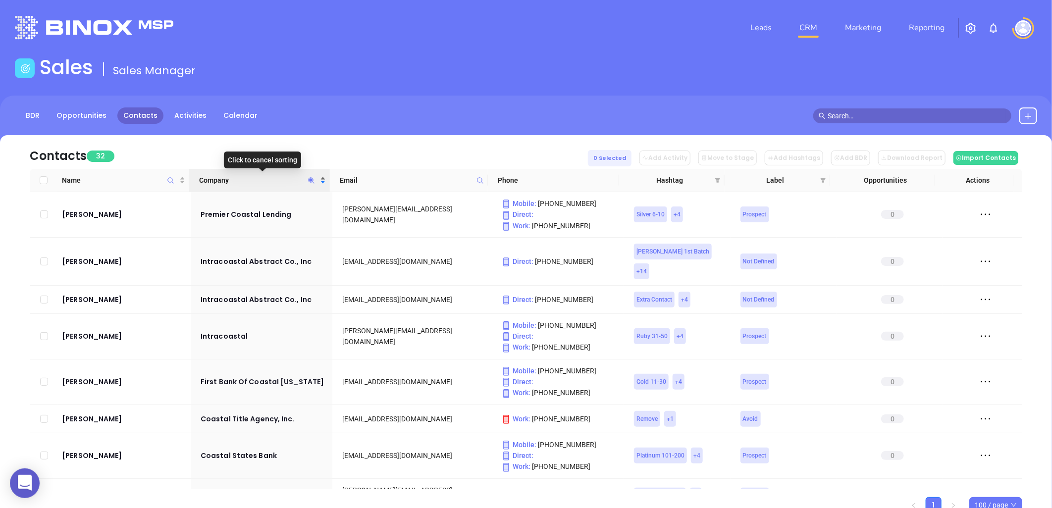
click at [323, 175] on div "Company" at bounding box center [262, 180] width 126 height 11
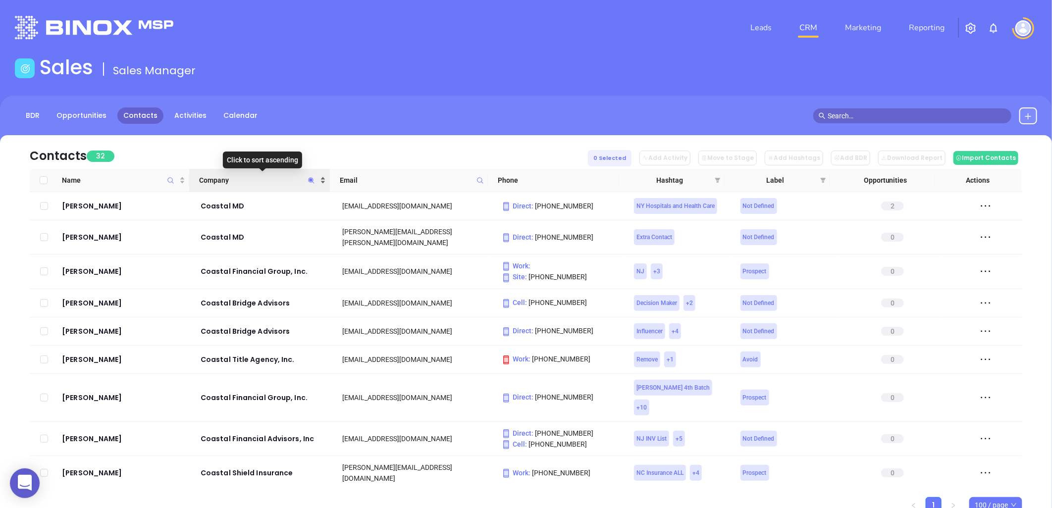
click at [323, 177] on div "Company" at bounding box center [262, 180] width 126 height 11
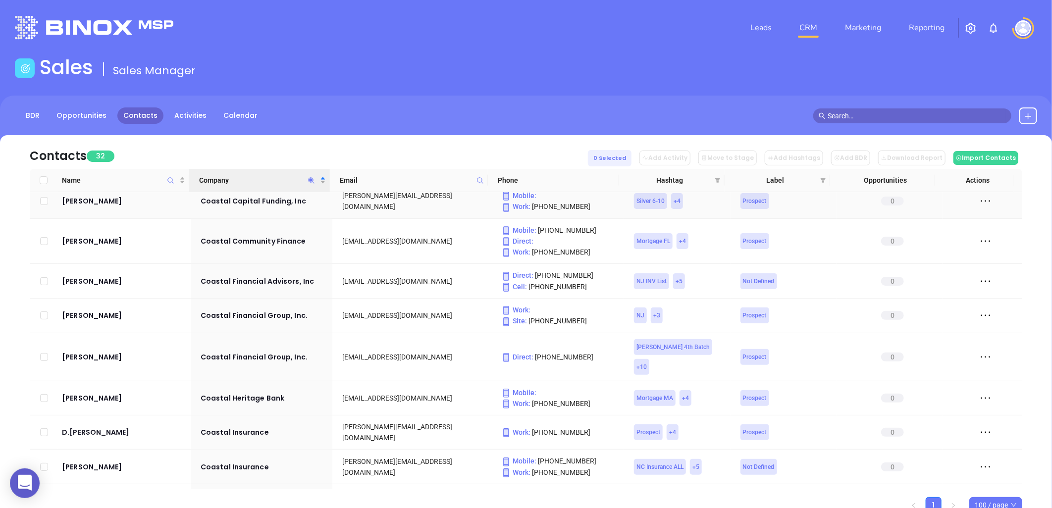
scroll to position [220, 0]
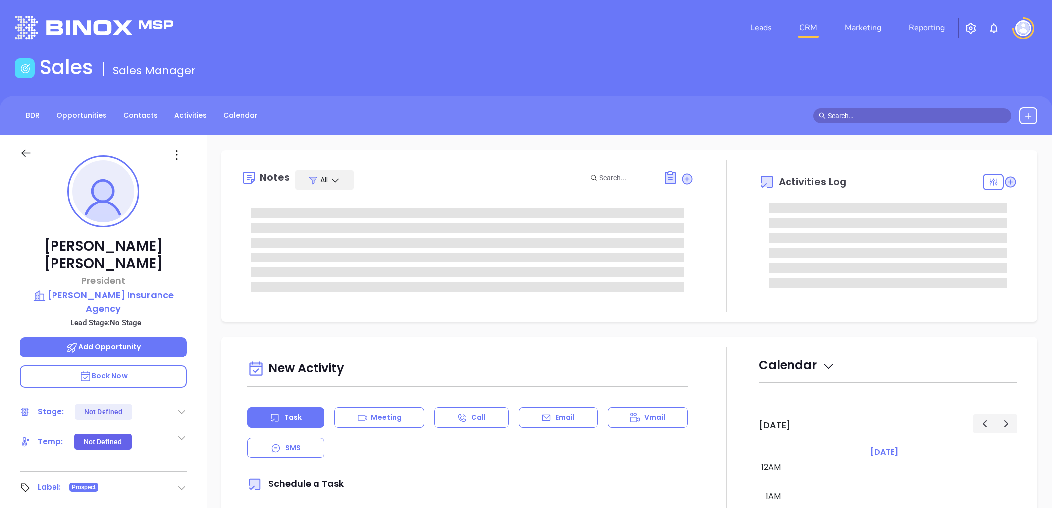
type input "[DATE]"
type input "[PERSON_NAME]"
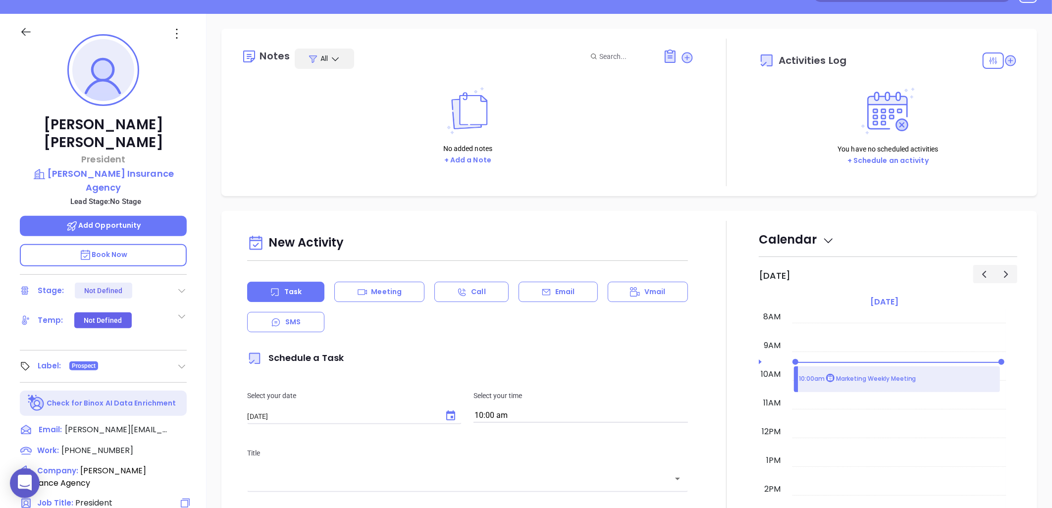
scroll to position [45, 0]
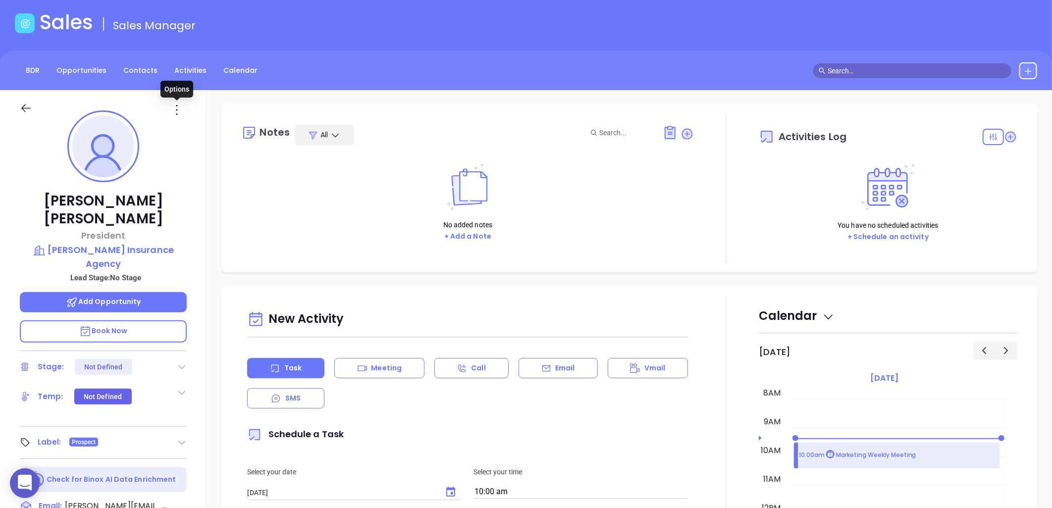
click at [176, 107] on icon at bounding box center [177, 110] width 16 height 16
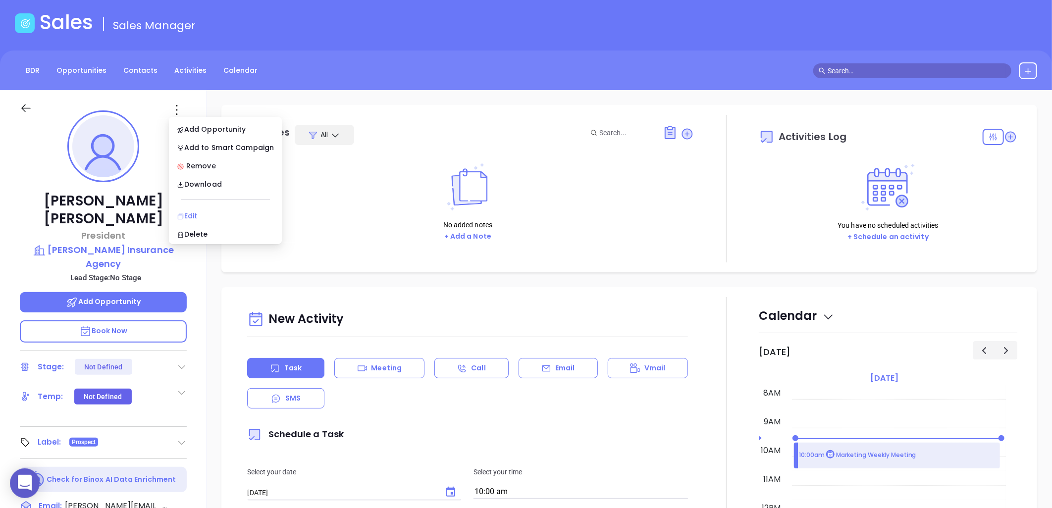
click at [189, 214] on div "Edit" at bounding box center [225, 215] width 97 height 11
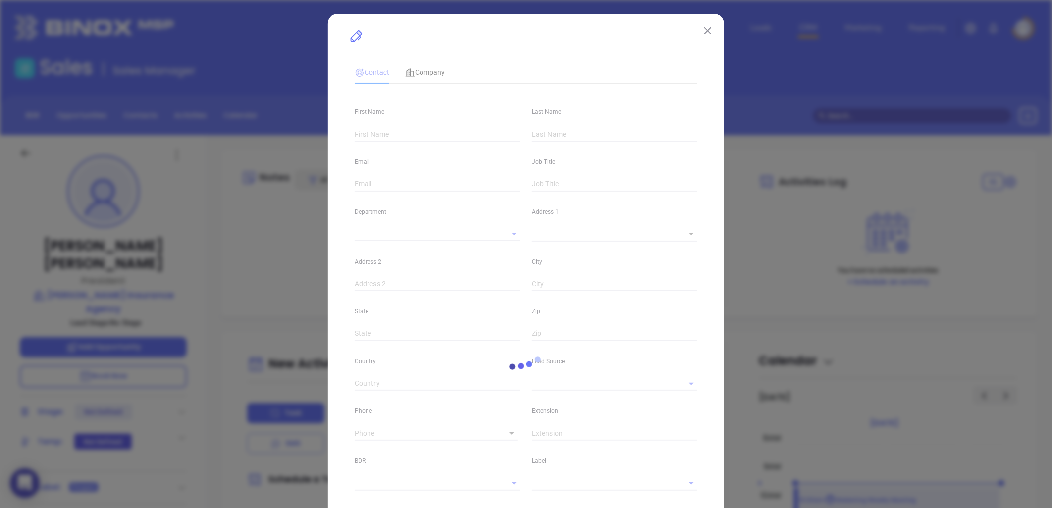
type input "[PERSON_NAME]"
type input "[PERSON_NAME][EMAIL_ADDRESS][DOMAIN_NAME]"
type input "President"
type input "1"
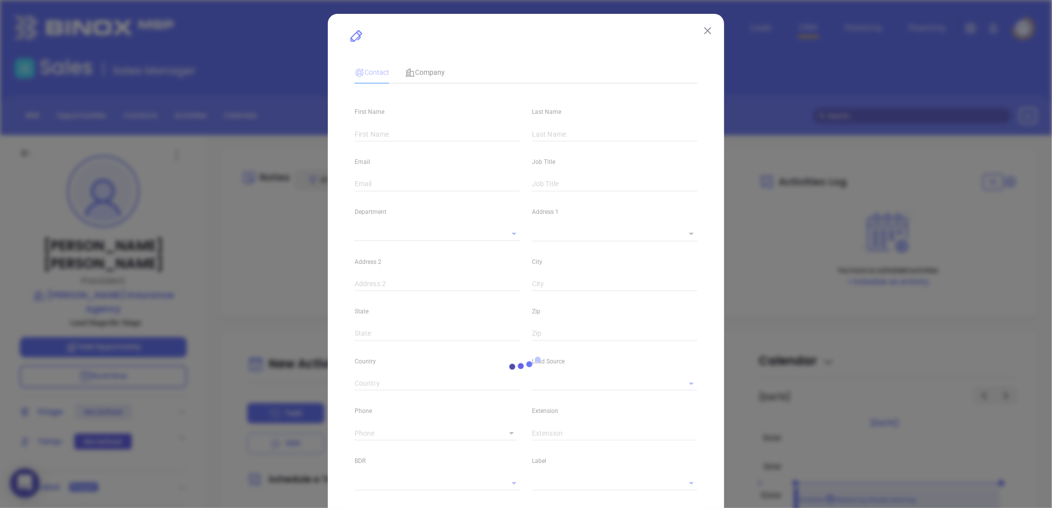
type input "[DOMAIN_NAME][URL][PERSON_NAME]"
type input "Marketing"
type input "Other"
type input "undefined undefined"
type input "[PHONE_NUMBER]"
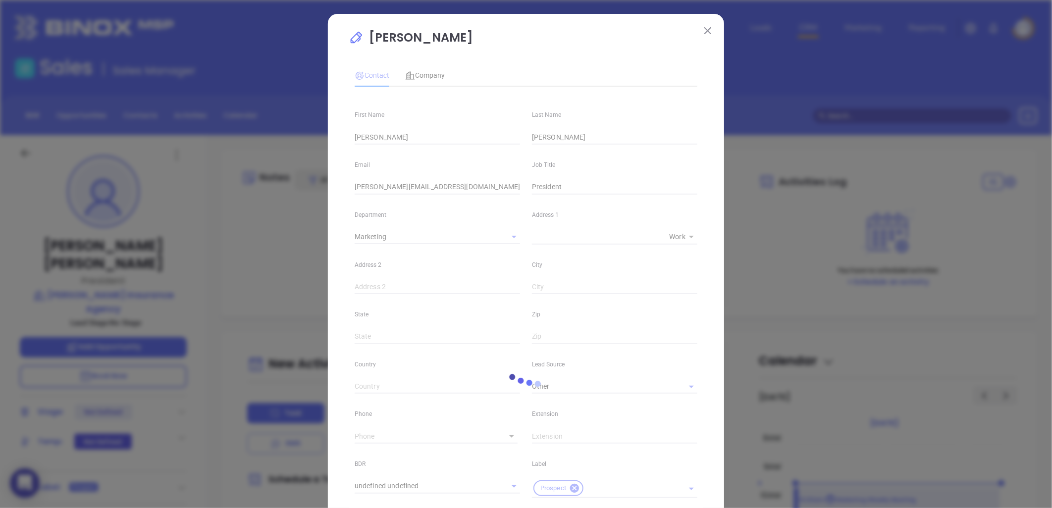
type input "1"
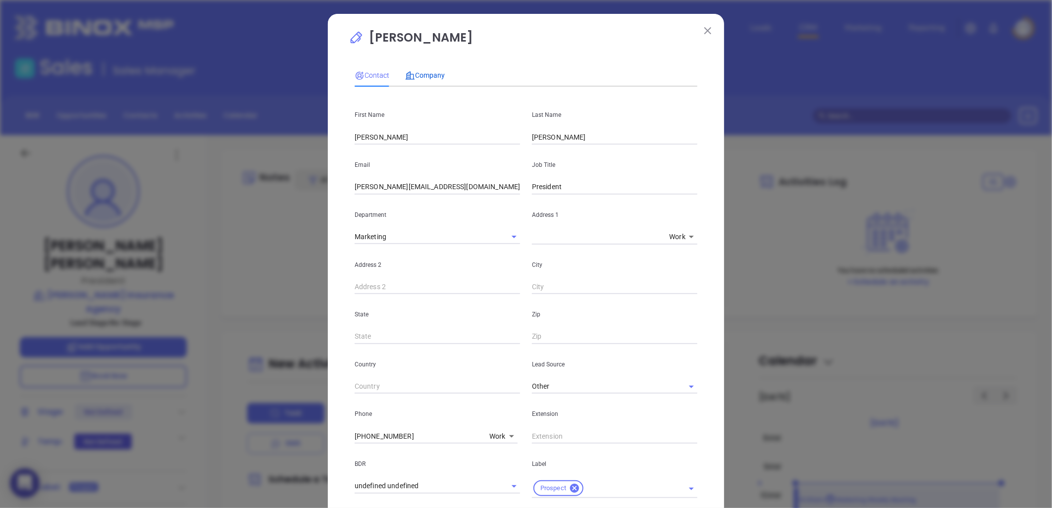
click at [426, 76] on span "Company" at bounding box center [425, 75] width 40 height 8
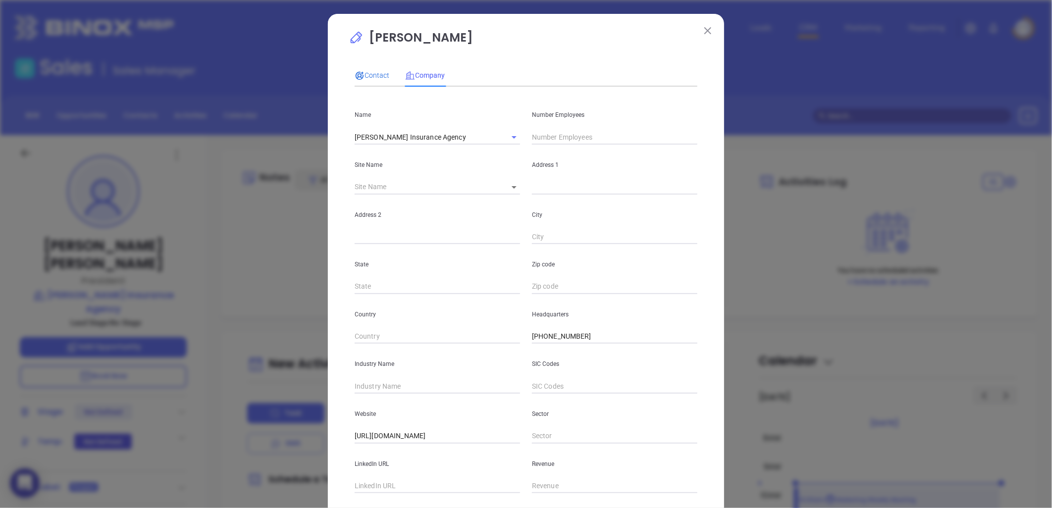
click at [369, 68] on div "Contact" at bounding box center [372, 75] width 35 height 23
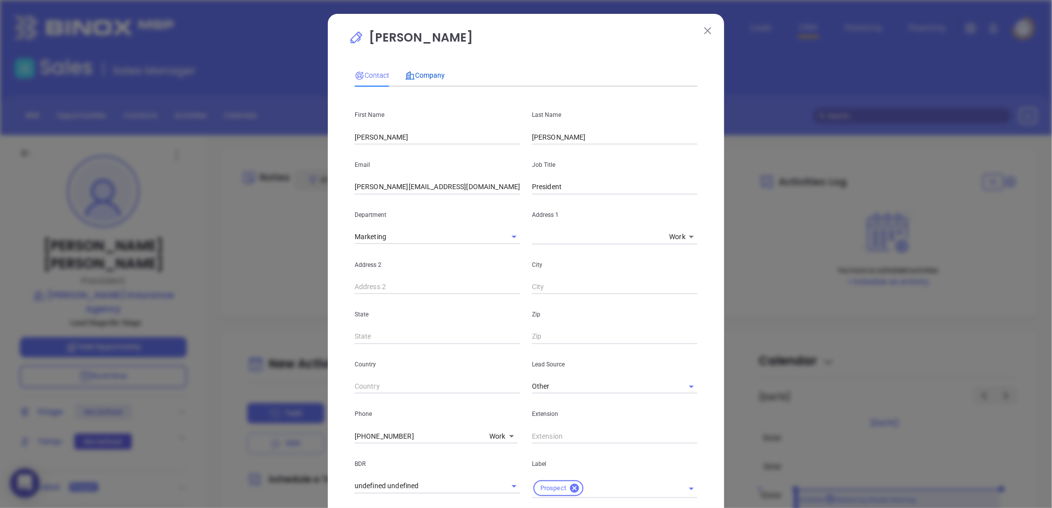
click at [423, 72] on span "Company" at bounding box center [425, 75] width 40 height 8
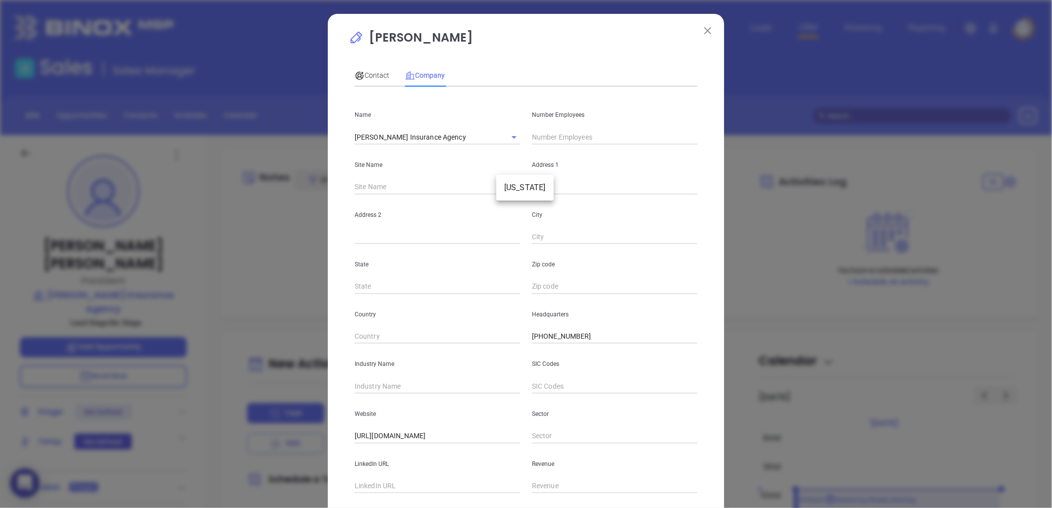
click at [511, 189] on body "0 Leads CRM Marketing Reporting Financial Leads Leads Sales Sales Manager BDR O…" at bounding box center [526, 254] width 1052 height 508
click at [513, 191] on li "[US_STATE]" at bounding box center [524, 188] width 57 height 18
type input "[US_STATE]"
type input "99180"
type input "[STREET_ADDRESS]"
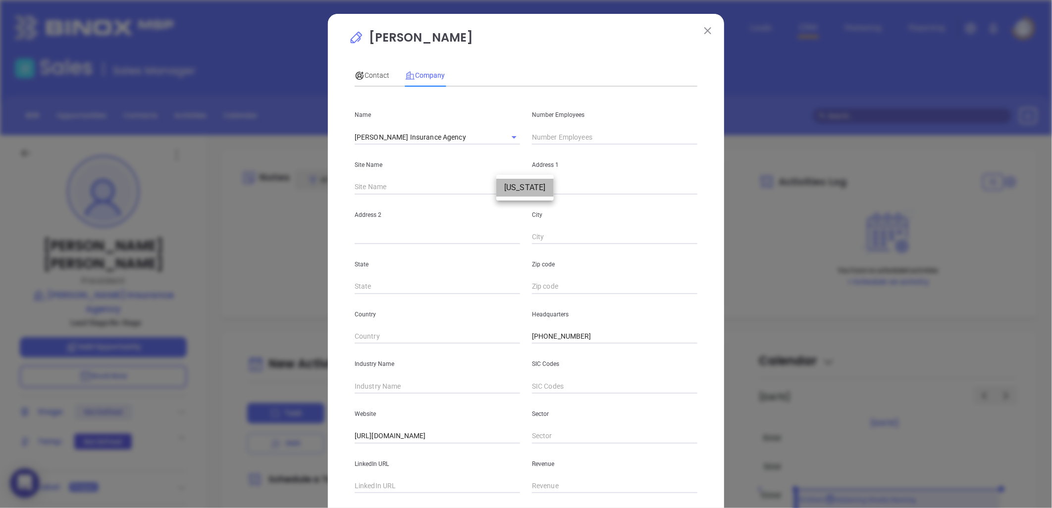
type input "[US_STATE]"
type input "NC"
type input "27889"
drag, startPoint x: 419, startPoint y: 434, endPoint x: 234, endPoint y: 418, distance: 185.4
click at [231, 419] on div "[PERSON_NAME] Contact Company First Name [PERSON_NAME] Name [PERSON_NAME] Email…" at bounding box center [526, 254] width 1052 height 508
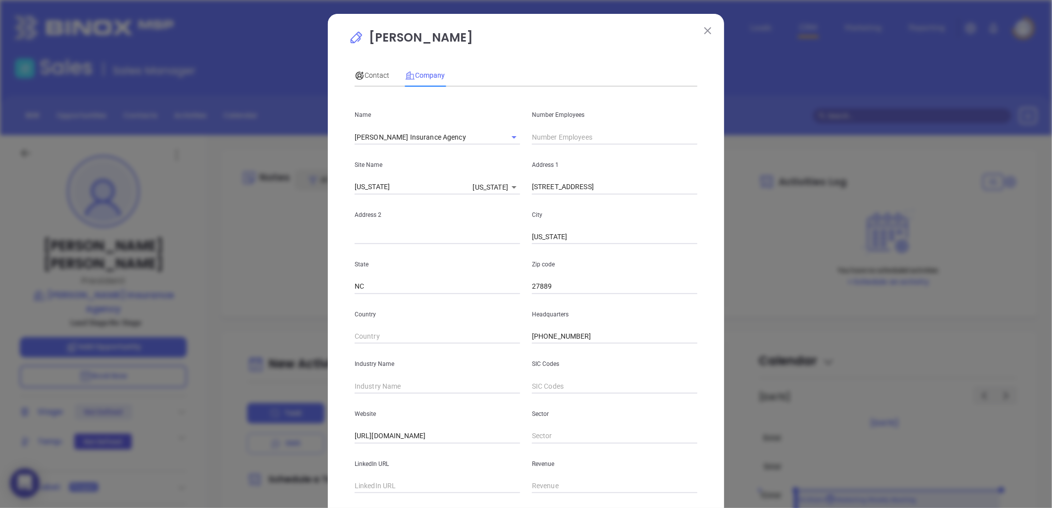
click at [570, 131] on input "text" at bounding box center [614, 137] width 165 height 15
type input "16"
click at [395, 379] on input "text" at bounding box center [437, 386] width 165 height 15
type input "Insurance"
click at [374, 71] on span "Contact" at bounding box center [372, 75] width 35 height 8
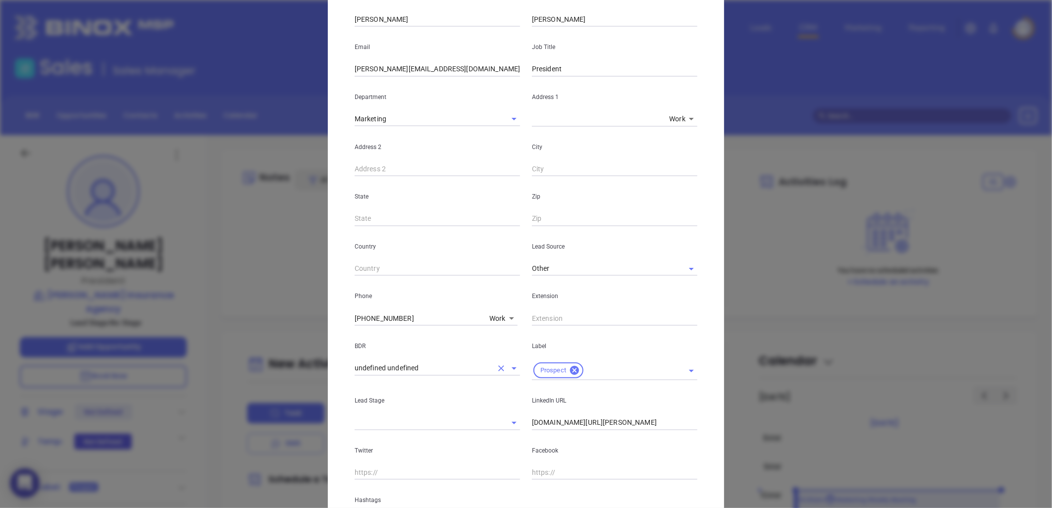
scroll to position [238, 0]
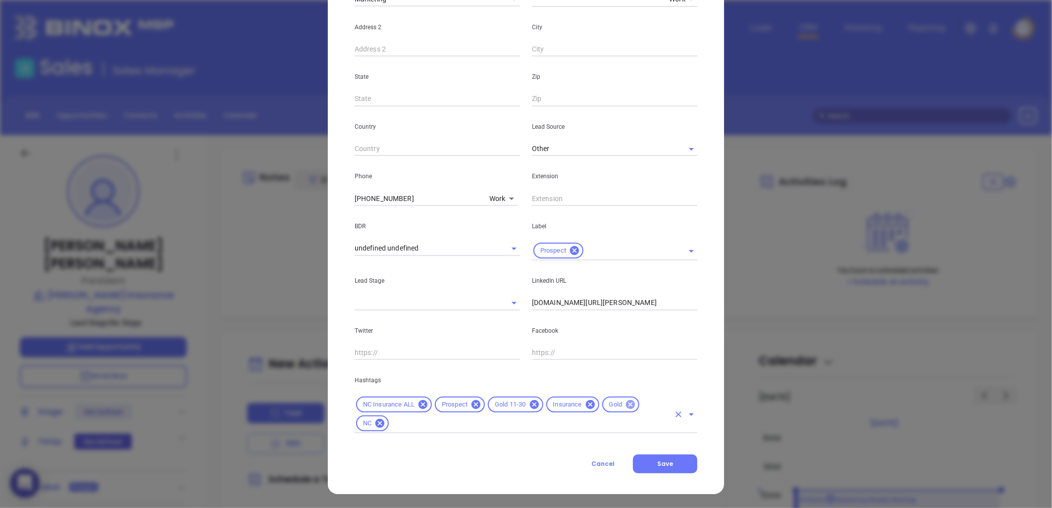
click at [625, 405] on icon at bounding box center [630, 404] width 11 height 11
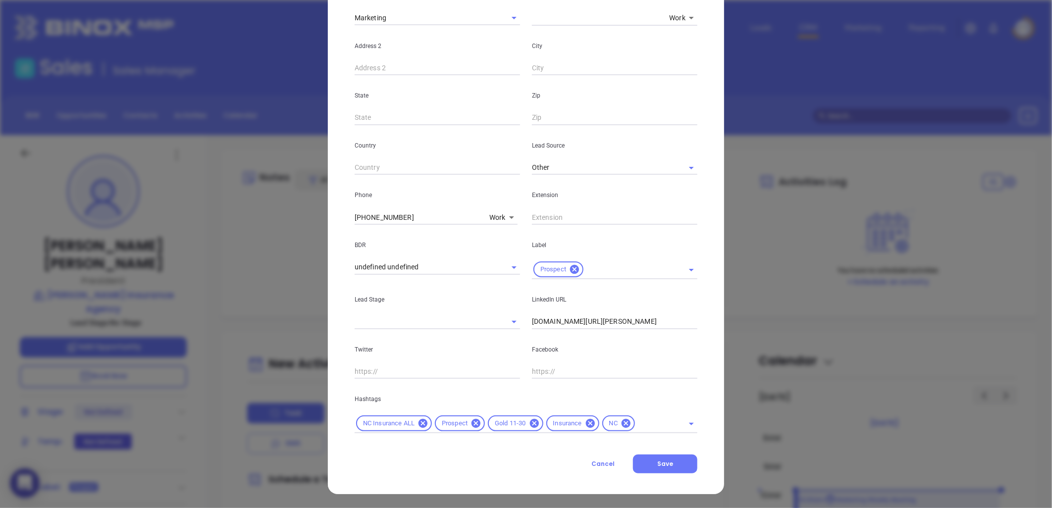
click at [669, 468] on button "Save" at bounding box center [665, 464] width 64 height 19
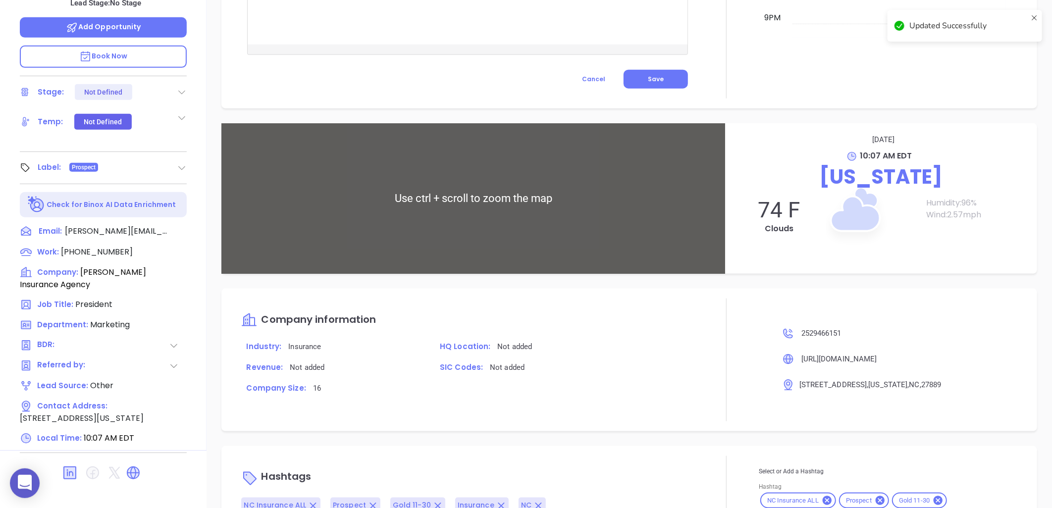
scroll to position [528, 0]
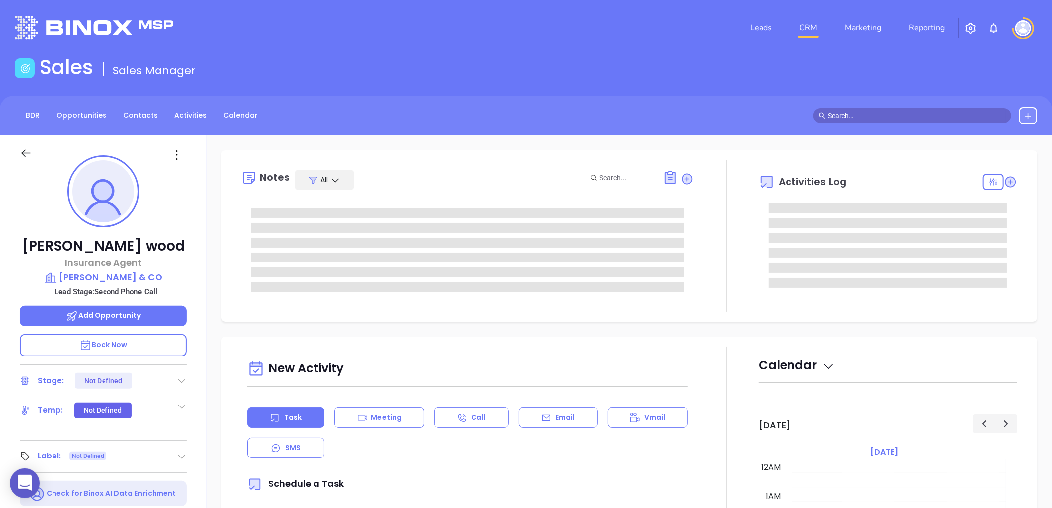
type input "[DATE]"
type input "[PERSON_NAME]"
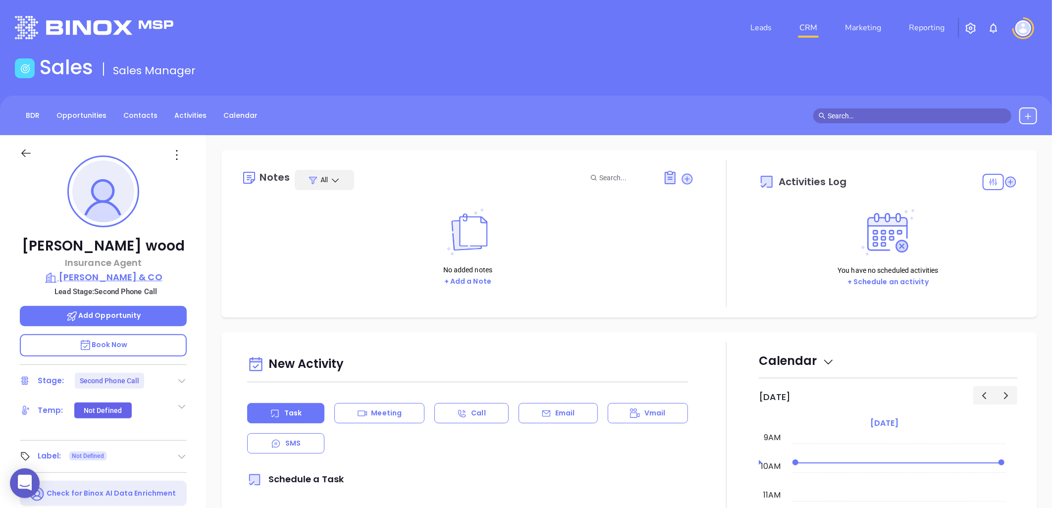
click at [121, 278] on p "[PERSON_NAME] & CO" at bounding box center [103, 277] width 167 height 14
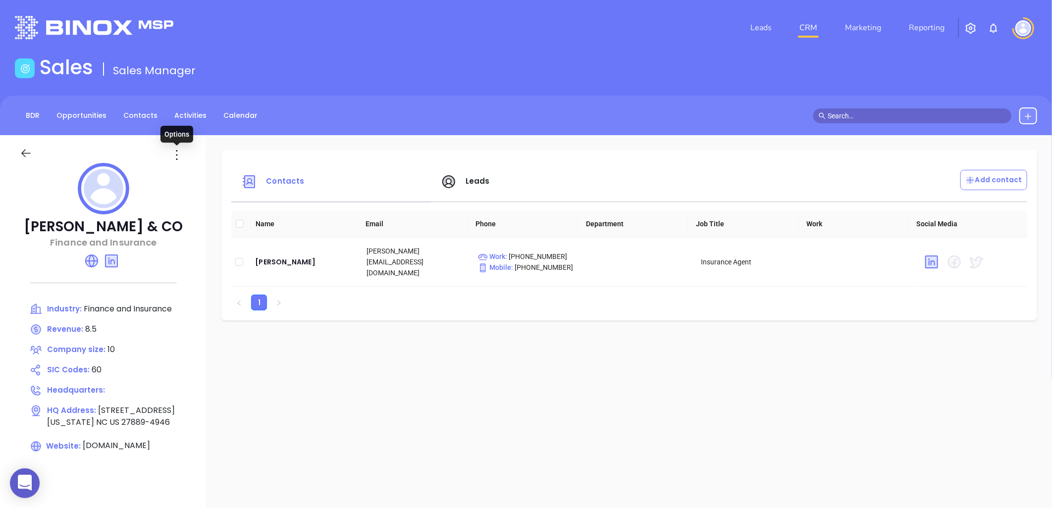
click at [181, 154] on icon at bounding box center [177, 155] width 16 height 16
click at [191, 169] on div "Edit" at bounding box center [222, 174] width 90 height 11
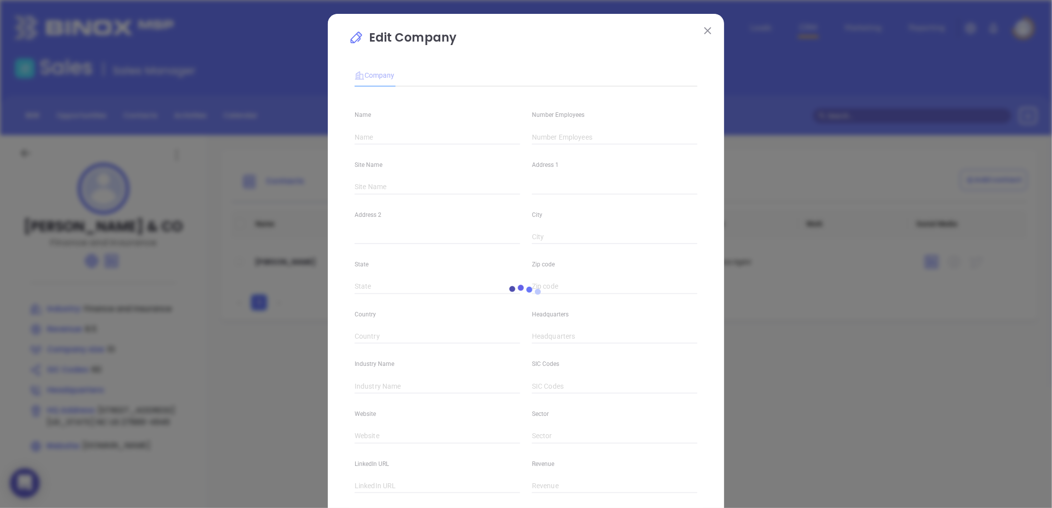
type input "[PERSON_NAME] & CO"
type input "10"
type input "Finance and Insurance"
type input "60"
type input "bragawco.com"
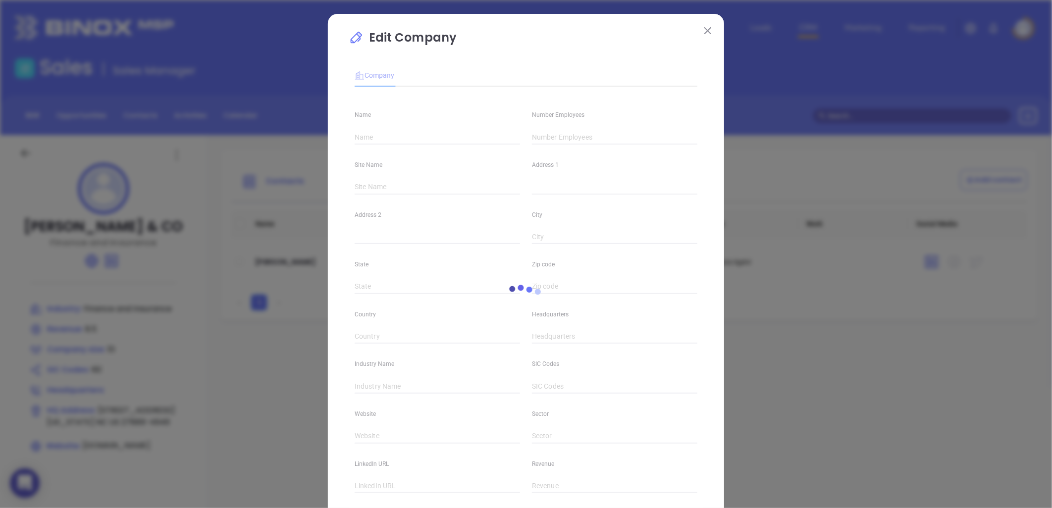
type input "Finance and Insurance"
type input "linkedin.com/company/bragaw-%26-co."
type input "8.5"
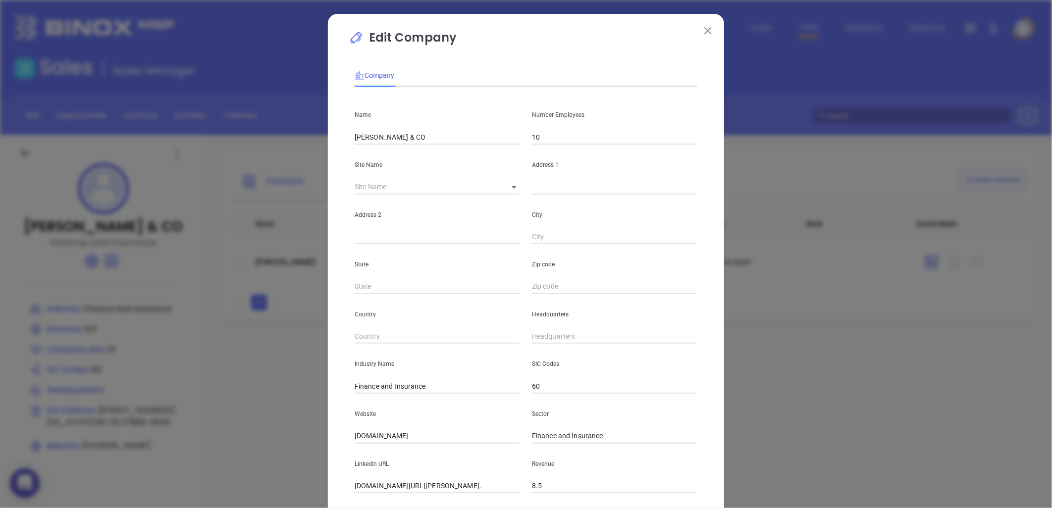
click at [378, 132] on input "BRAGAW & CO" at bounding box center [437, 137] width 165 height 15
type input "Bragaw & CO"
click at [563, 141] on input "10" at bounding box center [614, 137] width 165 height 15
type input "1"
type input "9"
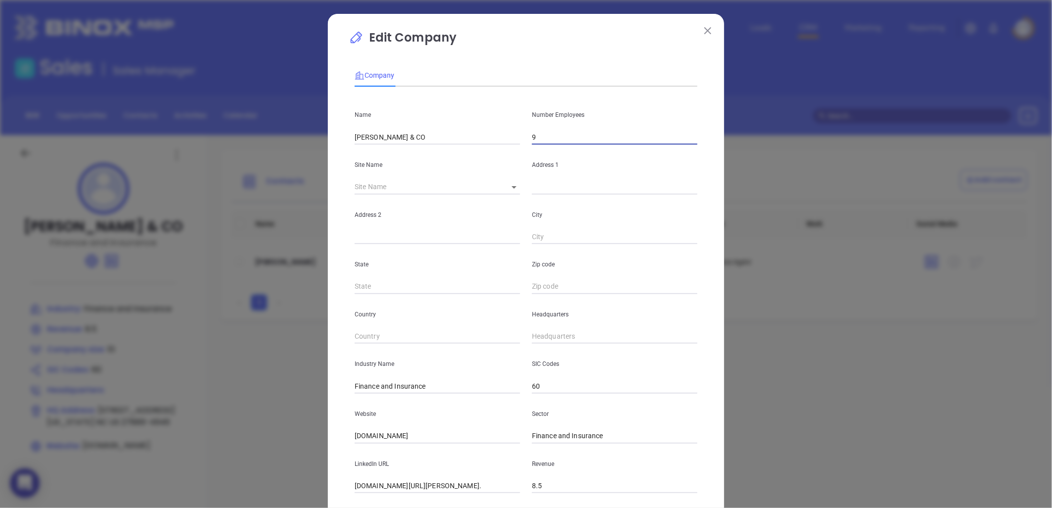
click at [476, 256] on div "State" at bounding box center [437, 269] width 177 height 50
click at [533, 189] on input "text" at bounding box center [614, 187] width 165 height 15
paste input "1100 W 15th Street PO Box 1887 Washington, North Carolina 27889"
drag, startPoint x: 543, startPoint y: 187, endPoint x: 775, endPoint y: 213, distance: 233.7
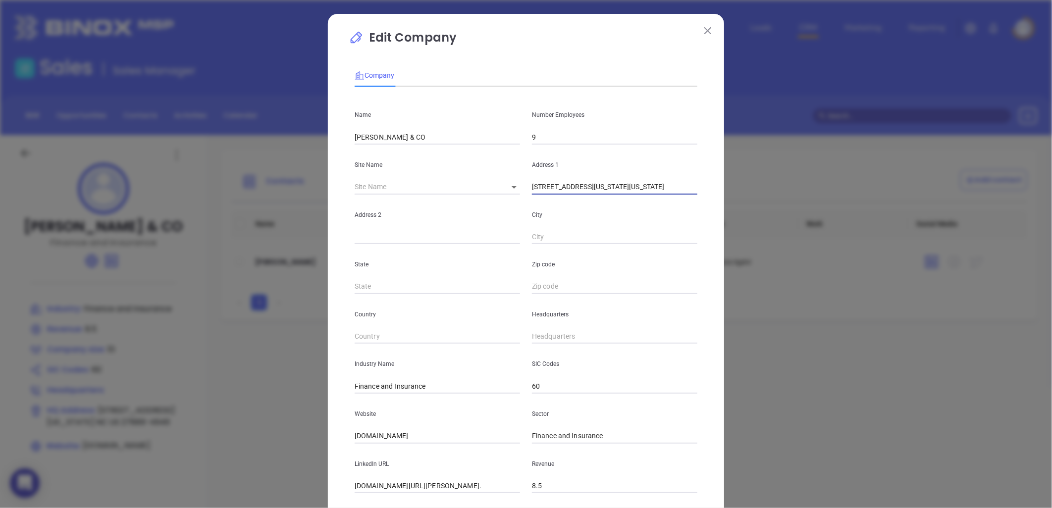
click at [775, 213] on div "Edit Company Company Name Bragaw & CO Number Employees 9 Site Name ​ Address 1 …" at bounding box center [526, 254] width 1052 height 508
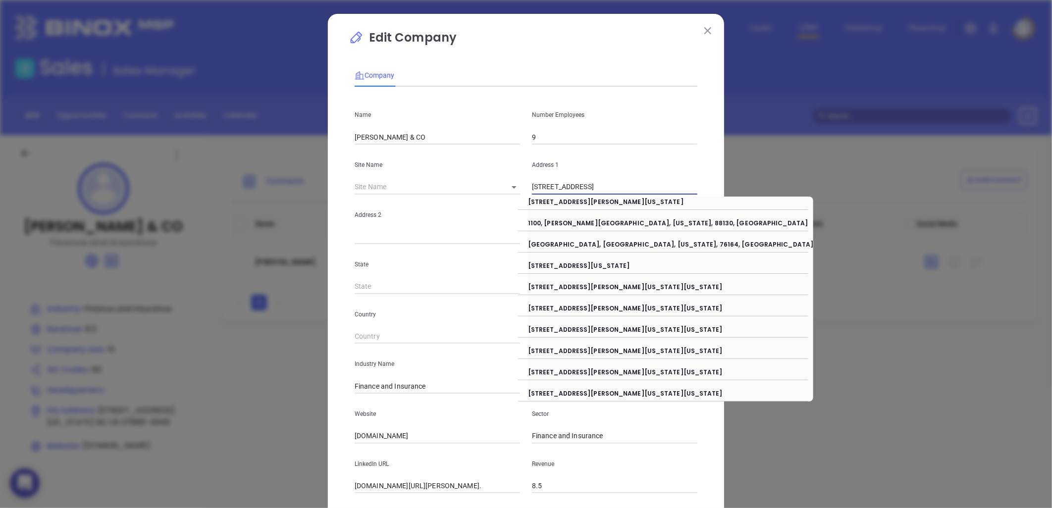
type input "1100 W 15th Street"
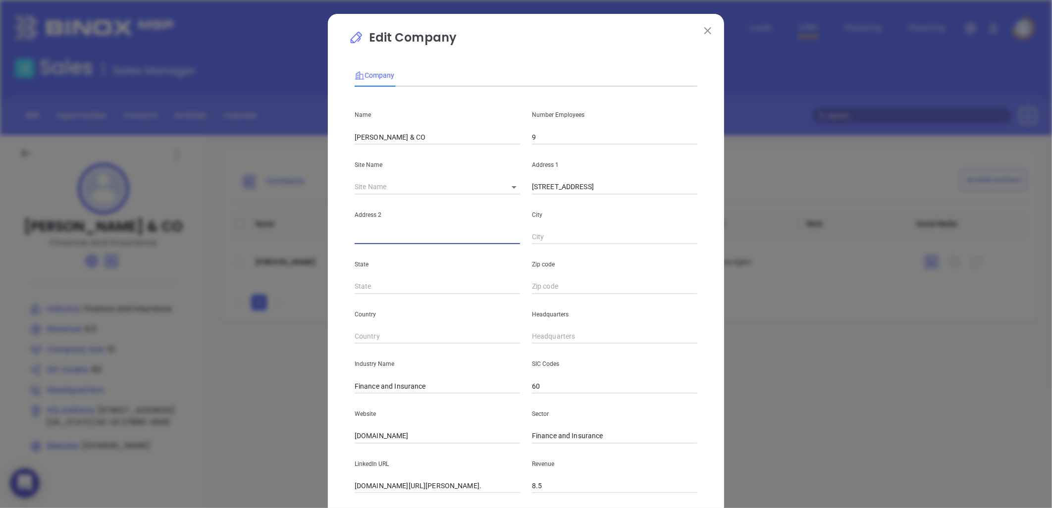
paste input "PO Box 1887 Washington, North Carolina 27889"
drag, startPoint x: 396, startPoint y: 237, endPoint x: 631, endPoint y: 258, distance: 235.7
click at [631, 258] on div "Name Bragaw & CO Number Employees 9 Site Name ​ Address 1 1100 W 15th Street Ad…" at bounding box center [526, 294] width 343 height 399
type input "PO Box 1887"
click at [553, 234] on input "text" at bounding box center [614, 237] width 165 height 15
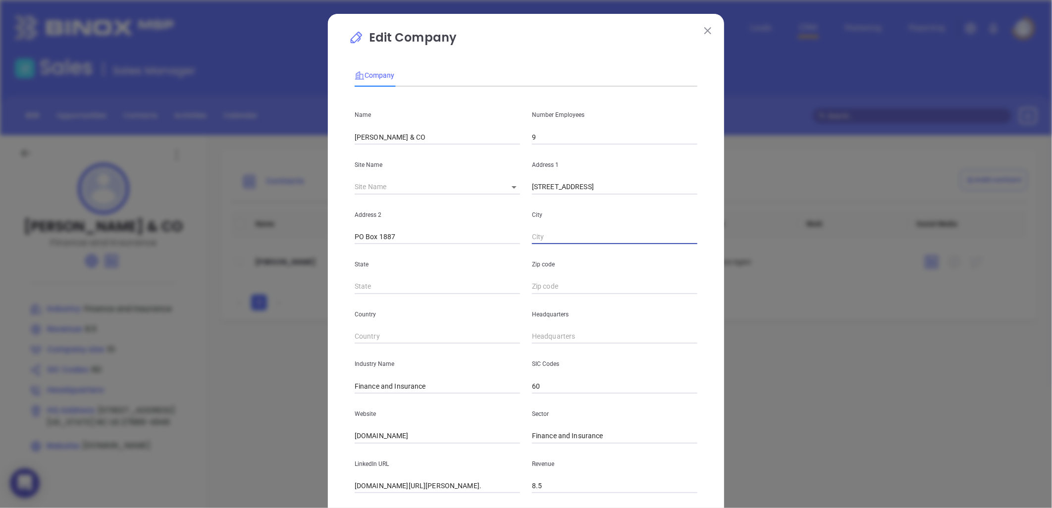
paste input "Washington, North Carolina 27889"
drag, startPoint x: 568, startPoint y: 235, endPoint x: 801, endPoint y: 255, distance: 233.6
click at [801, 255] on div "Edit Company Company Name Bragaw & CO Number Employees 9 Site Name ​ Address 1 …" at bounding box center [526, 254] width 1052 height 508
type input "Washington"
type input "NC"
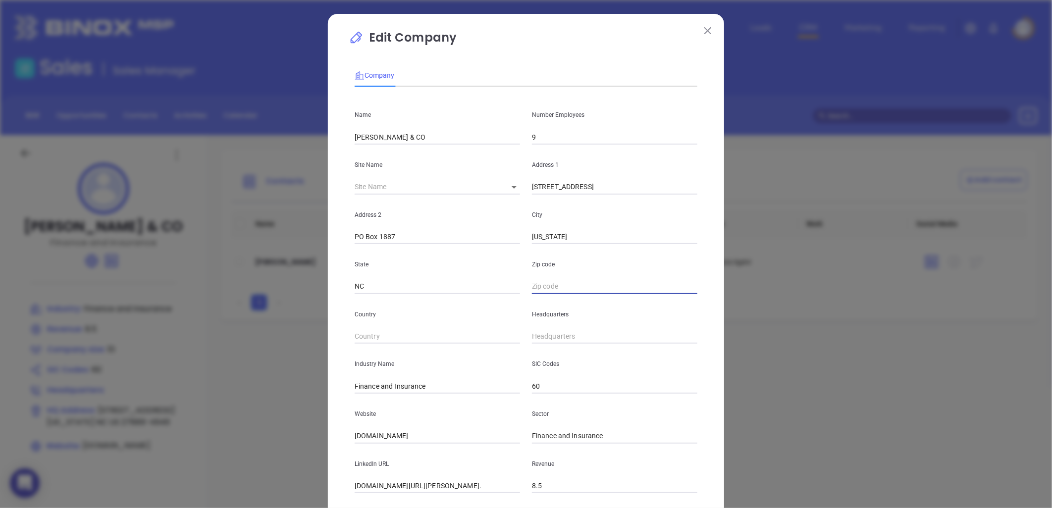
paste input "North Carolina 27889"
type input "27889"
drag, startPoint x: 391, startPoint y: 387, endPoint x: 122, endPoint y: 356, distance: 271.2
click at [123, 356] on div "Edit Company Company Name Bragaw & CO Number Employees 9 Site Name ​ Address 1 …" at bounding box center [526, 254] width 1052 height 508
type input "Insurance"
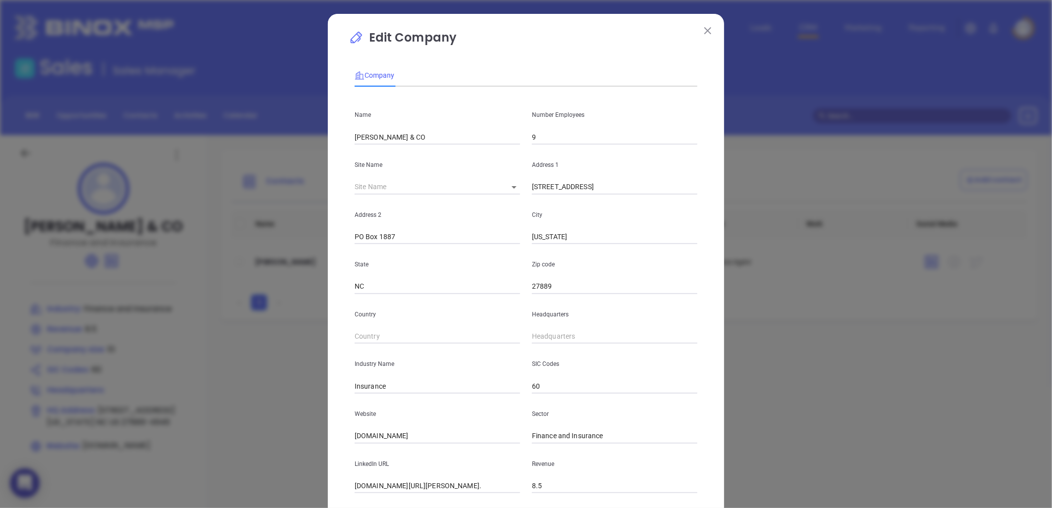
click at [542, 344] on div "SIC Codes 60" at bounding box center [614, 369] width 177 height 50
click at [544, 337] on input "( ) -" at bounding box center [614, 336] width 165 height 15
paste input "252) 946-7151"
type input "(252) 946-7151"
drag, startPoint x: 395, startPoint y: 437, endPoint x: 343, endPoint y: 434, distance: 52.1
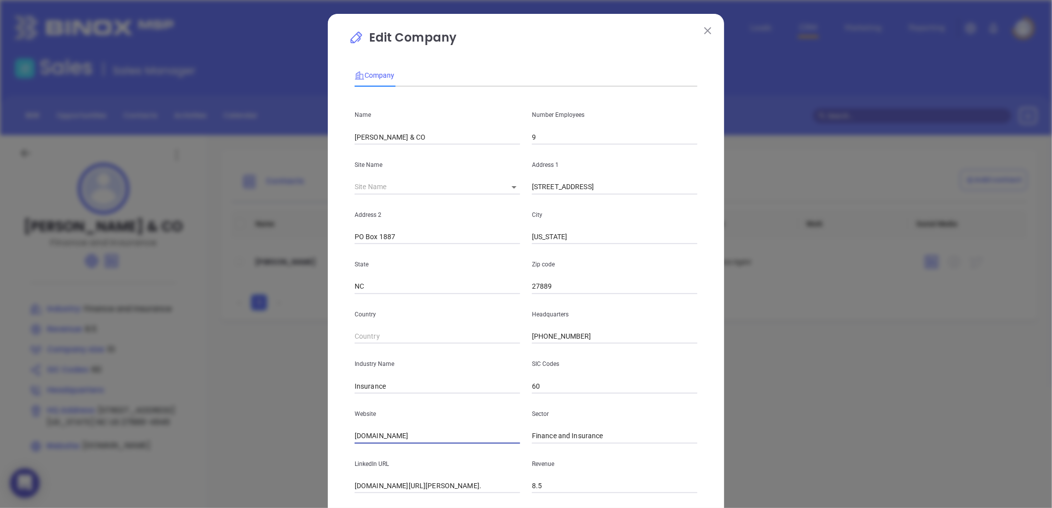
click at [256, 422] on div "Edit Company Company Name Bragaw & CO Number Employees 9 Site Name ​ Address 1 …" at bounding box center [526, 254] width 1052 height 508
paste input "https://www.bragawco.com/"
type input "https://www.bragawco.com/"
click at [422, 484] on input "linkedin.com/company/bragaw-%26-co." at bounding box center [437, 486] width 165 height 15
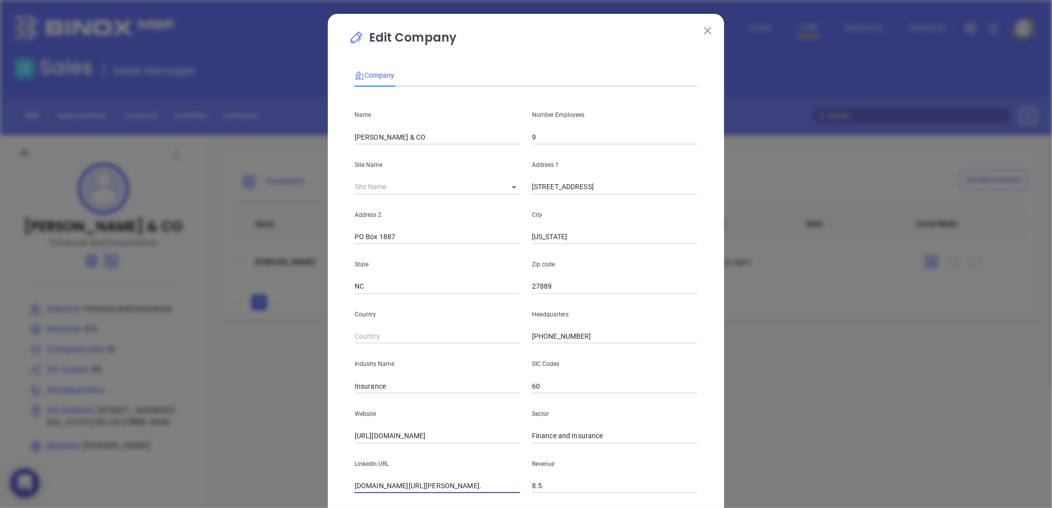
click at [422, 484] on input "linkedin.com/company/bragaw-%26-co." at bounding box center [437, 486] width 165 height 15
paste input "https://www.linkedin.com/company/bragaw-&-co./about/"
type input "https://www.linkedin.com/company/bragaw-&-co./about/"
click at [366, 75] on span "Company" at bounding box center [375, 75] width 40 height 8
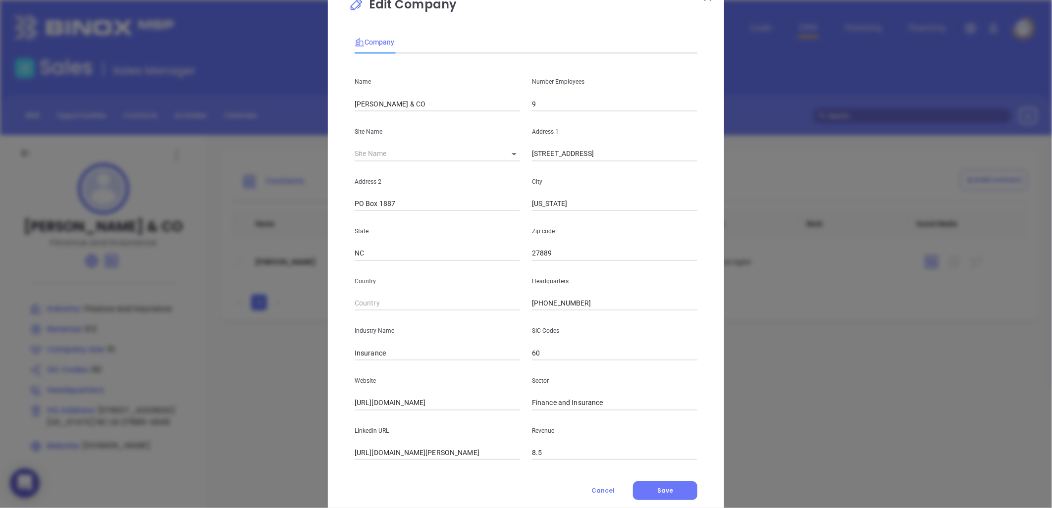
scroll to position [60, 0]
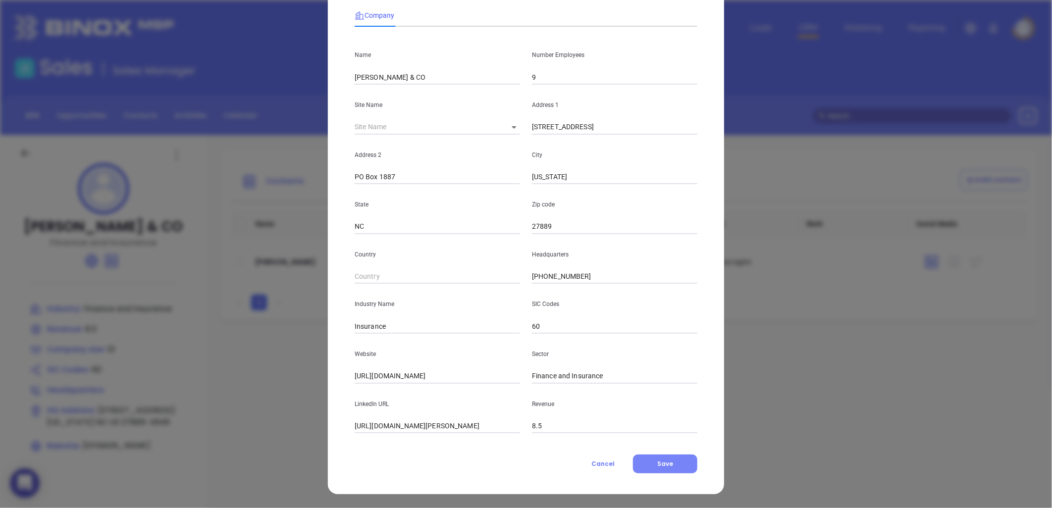
click at [669, 459] on button "Save" at bounding box center [665, 464] width 64 height 19
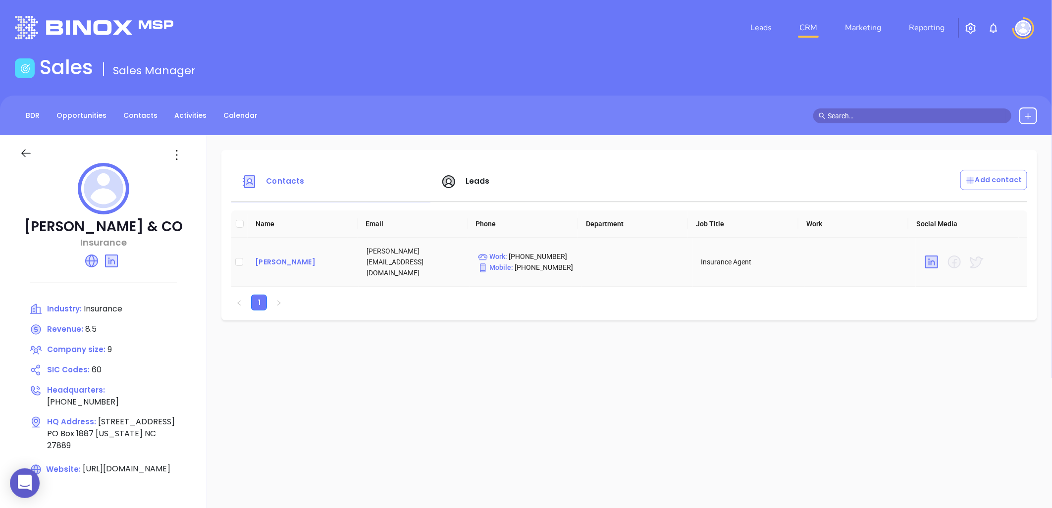
click at [280, 256] on div "steven wood" at bounding box center [303, 262] width 96 height 12
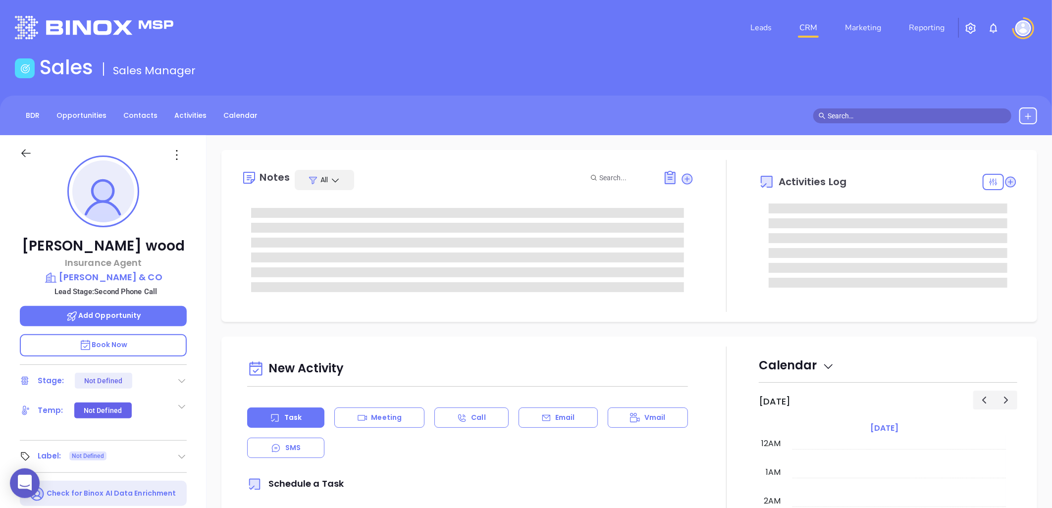
type input "08/20/2025"
type input "Liz Cruz"
click at [176, 154] on icon at bounding box center [177, 155] width 16 height 16
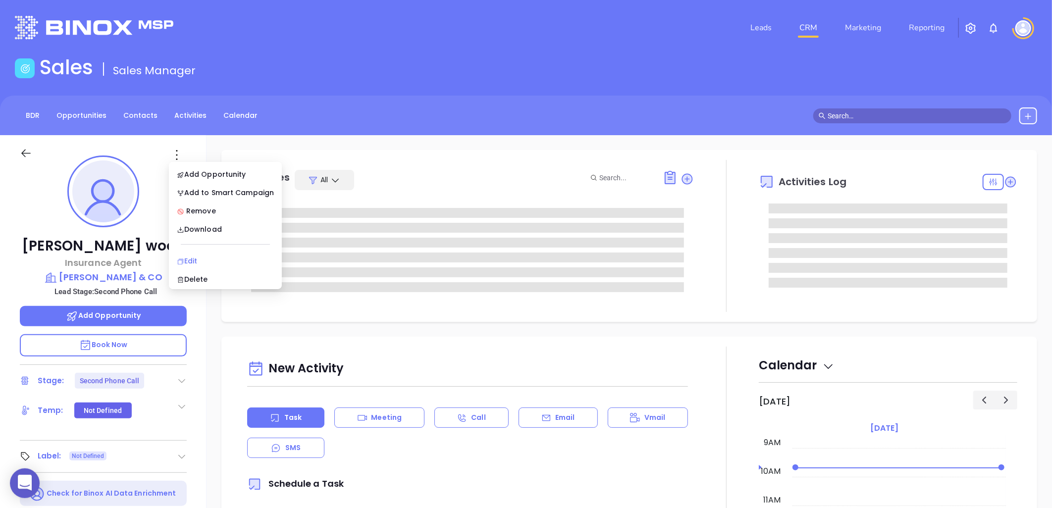
click at [190, 259] on div "Edit" at bounding box center [225, 260] width 97 height 11
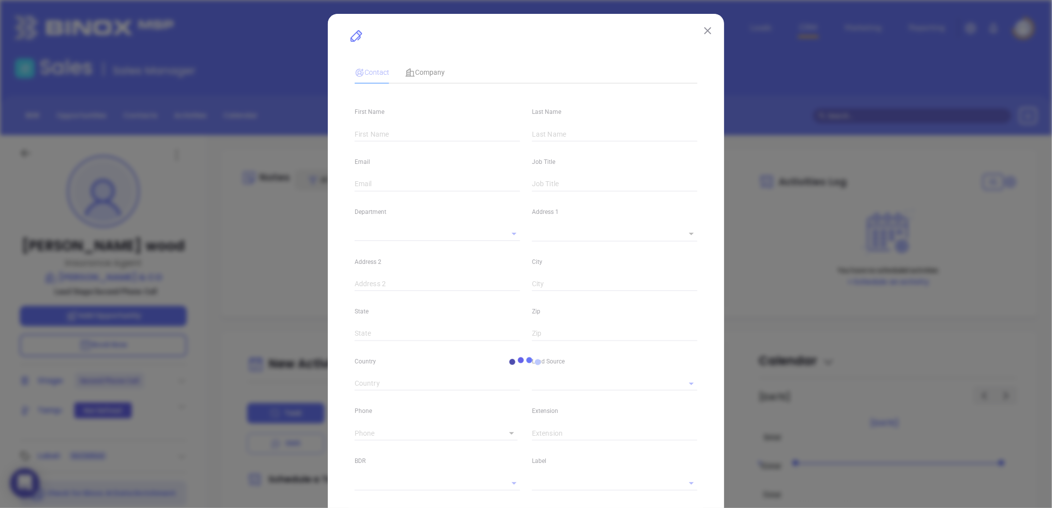
type input "steven"
type input "wood"
type input "steven@bragawco.com"
type input "Insurance Agent"
type textarea "1100 W 15th Street"
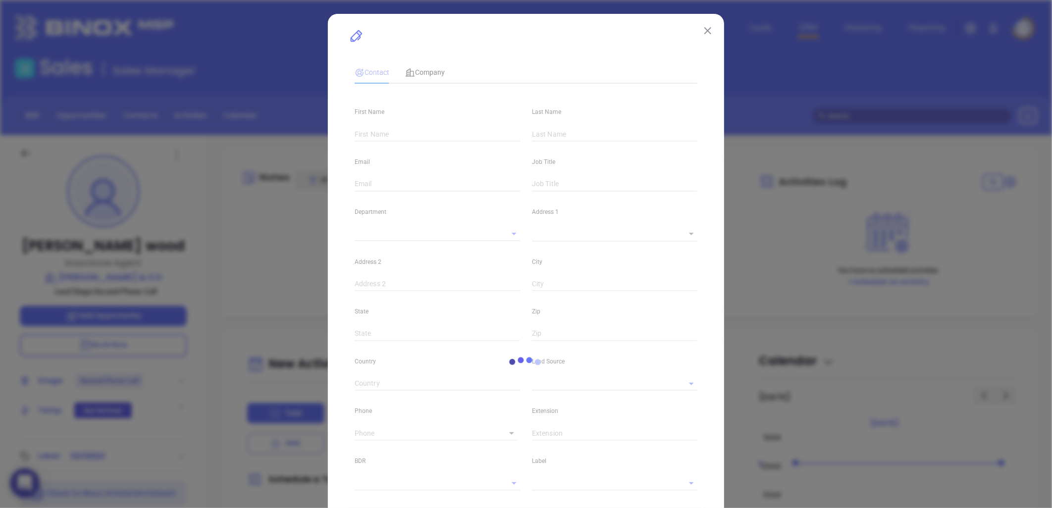
type input "1"
type input "PO Box 1887"
type input "Washington"
type input "NC"
type input "27889"
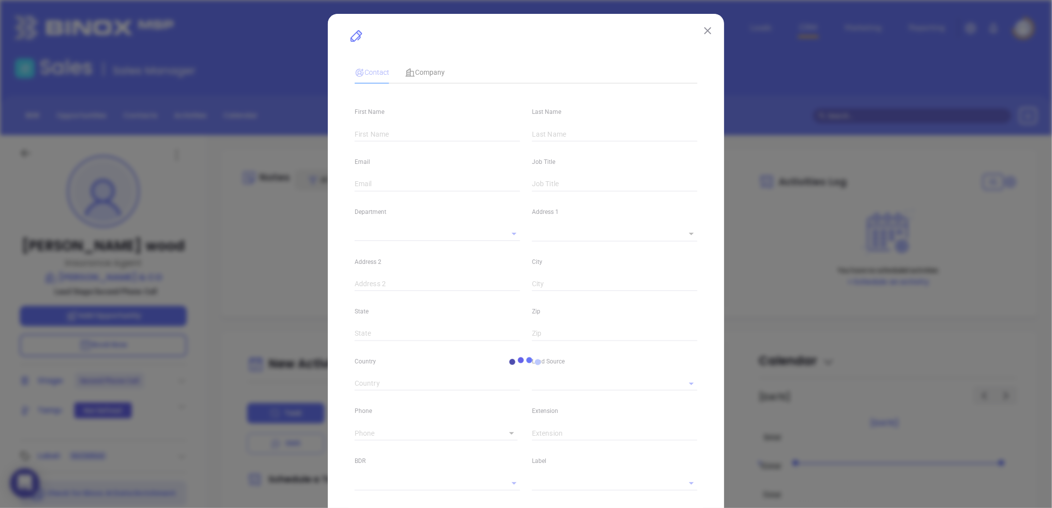
type input "linkedin.com/in/steven-wood-32a0a797"
type input "Marketing"
type input "Website Reveal"
type input "undefined undefined"
type input "Second Phone Call"
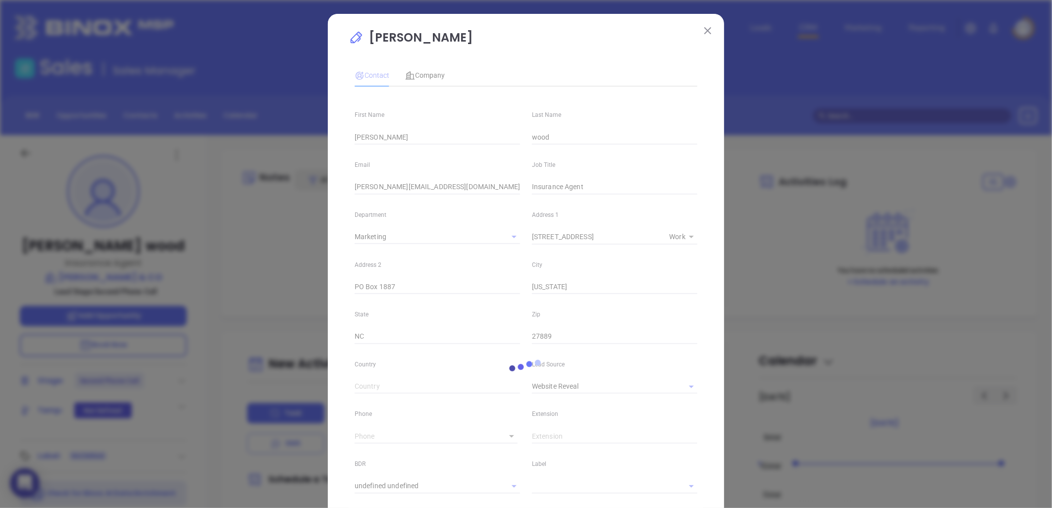
type input "(252) 946-7151"
type input "1"
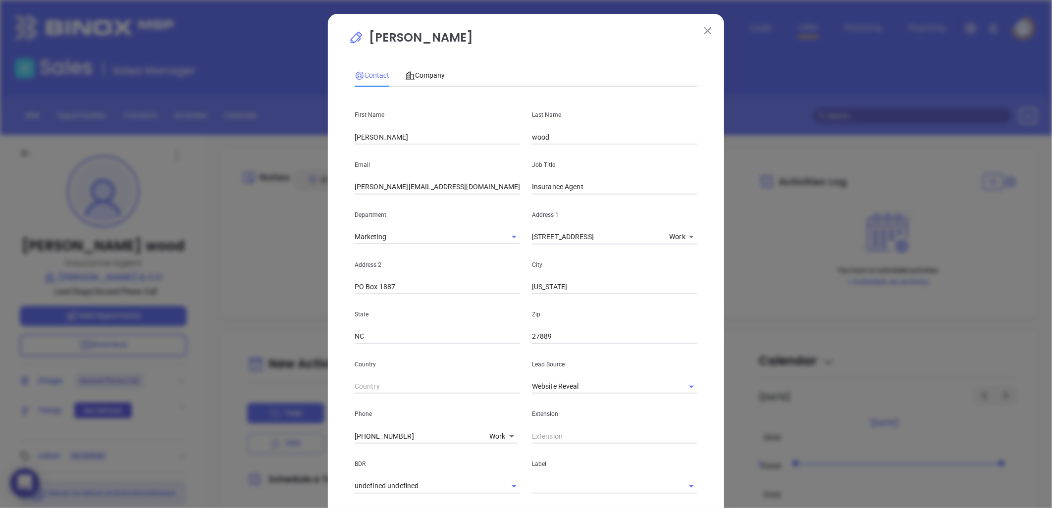
drag, startPoint x: 370, startPoint y: 128, endPoint x: 288, endPoint y: 117, distance: 83.4
click at [288, 117] on div "steven wood Contact Company First Name steven Last Name wood Email steven@braga…" at bounding box center [526, 254] width 1052 height 508
type input "m"
type input "M. Walker"
type input "Lynch"
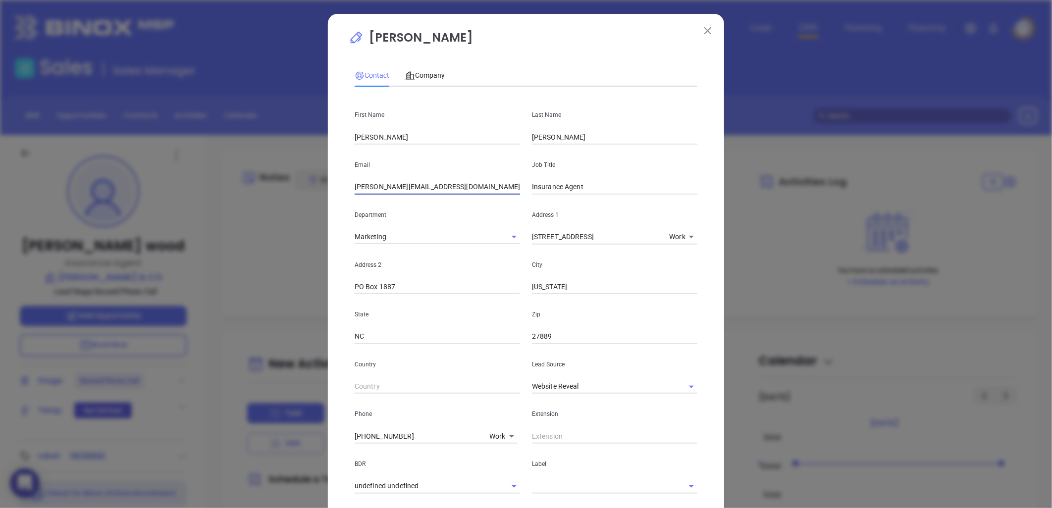
drag, startPoint x: 426, startPoint y: 186, endPoint x: 319, endPoint y: 180, distance: 107.1
click at [319, 180] on div "steven wood Contact Company First Name M. Walker Last Name Lynch Email steven@b…" at bounding box center [526, 254] width 1052 height 508
paste input "walker"
type input "walker@bragawco.com"
drag, startPoint x: 585, startPoint y: 189, endPoint x: 521, endPoint y: 188, distance: 63.9
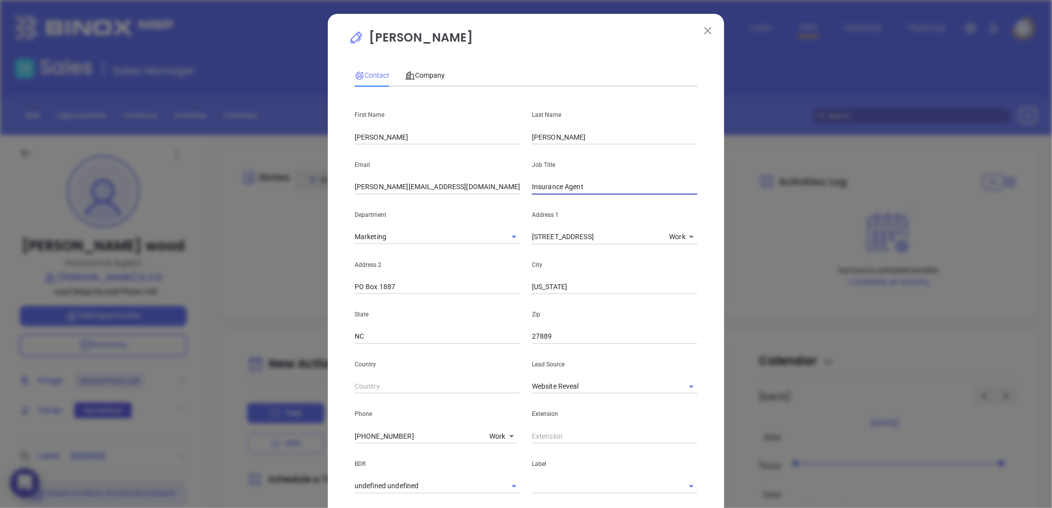
click at [526, 188] on div "Job Title Insurance Agent" at bounding box center [614, 170] width 177 height 50
type input "President"
click at [464, 274] on div "Address 2 PO Box 1887" at bounding box center [437, 270] width 177 height 50
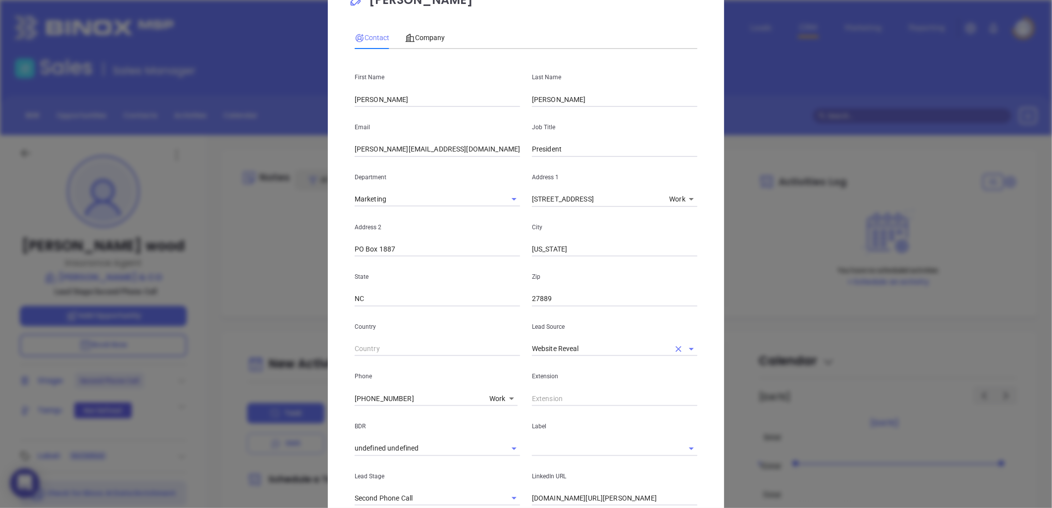
scroll to position [55, 0]
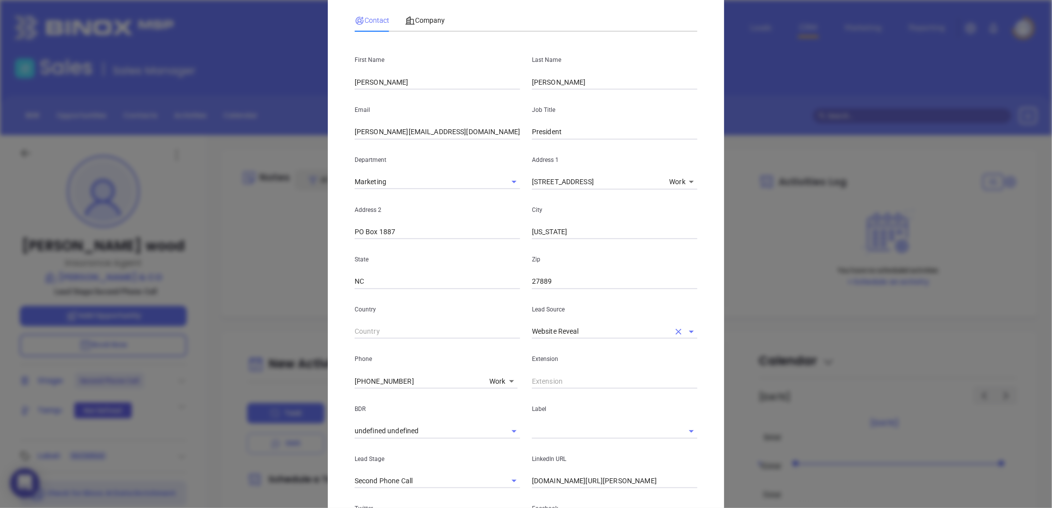
drag, startPoint x: 672, startPoint y: 331, endPoint x: 665, endPoint y: 331, distance: 6.9
click at [673, 331] on icon "Clear" at bounding box center [678, 332] width 10 height 10
click at [621, 326] on input "text" at bounding box center [601, 331] width 138 height 14
click at [558, 349] on li "Other" at bounding box center [614, 354] width 165 height 18
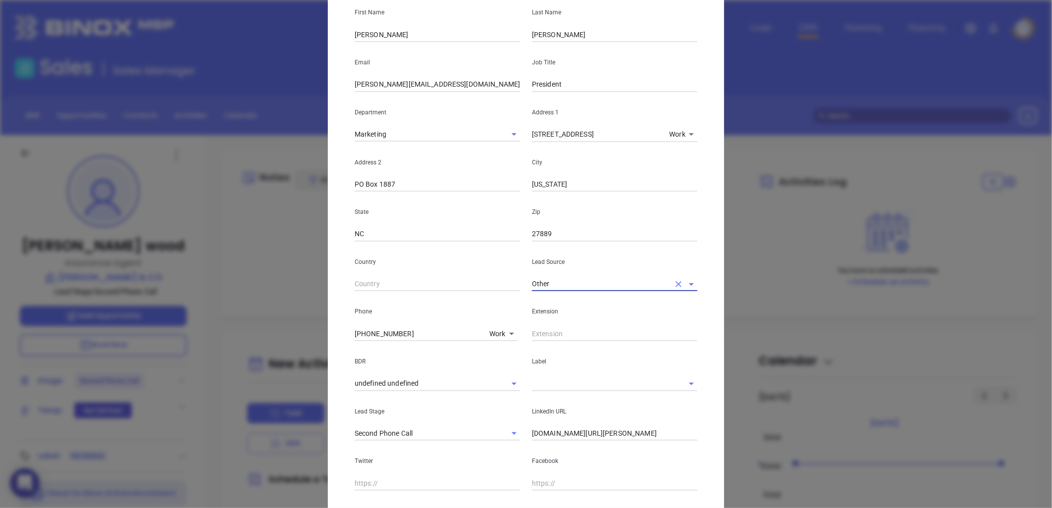
scroll to position [165, 0]
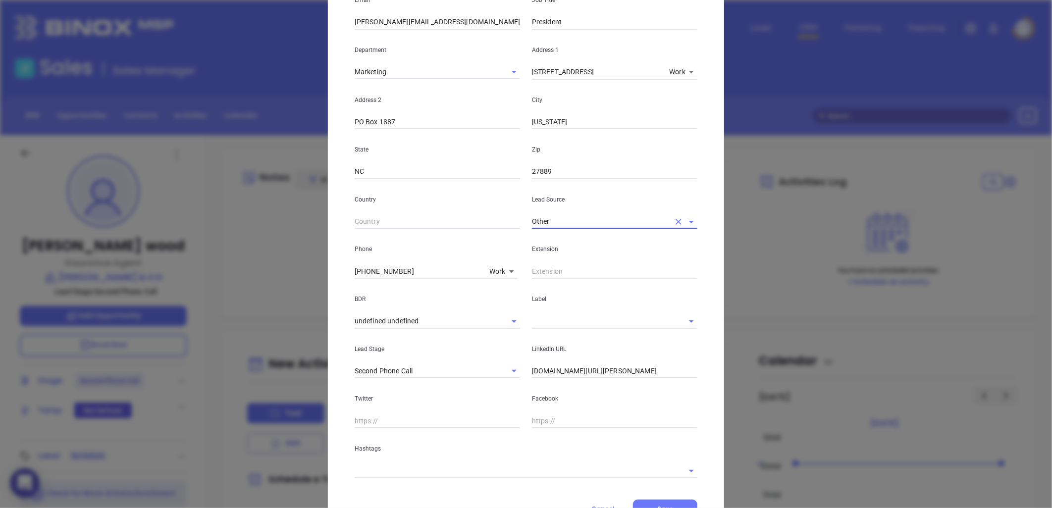
type input "Other"
drag, startPoint x: 399, startPoint y: 270, endPoint x: 286, endPoint y: 259, distance: 112.9
click at [286, 259] on div "steven wood Contact Company First Name M. Walker Last Name Lynch Email walker@b…" at bounding box center [526, 254] width 1052 height 508
type input "( ) -"
click at [496, 273] on body "0 Leads CRM Marketing Reporting Financial Leads Leads Sales Sales Manager BDR O…" at bounding box center [526, 254] width 1052 height 508
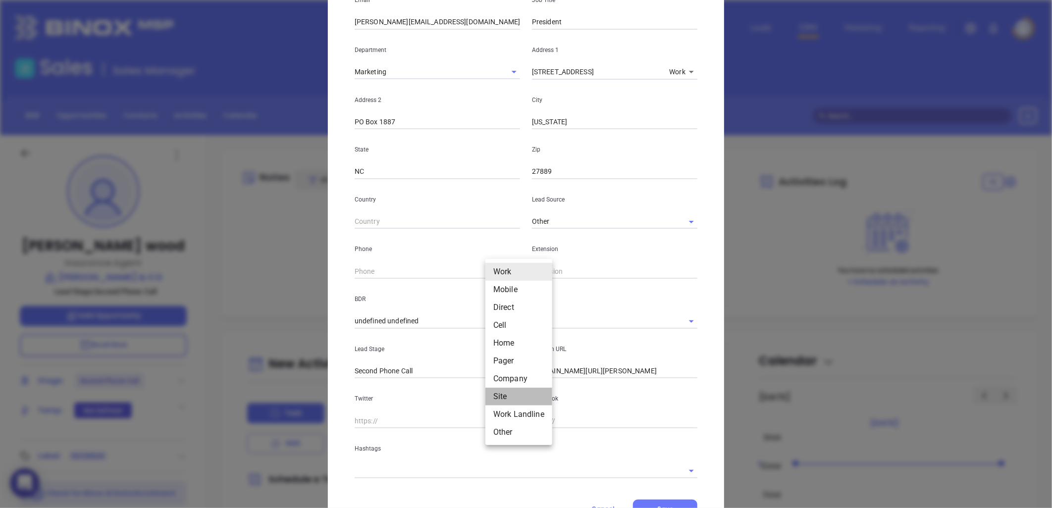
drag, startPoint x: 507, startPoint y: 398, endPoint x: 488, endPoint y: 383, distance: 24.0
click at [506, 398] on li "Site" at bounding box center [518, 397] width 67 height 18
type input "11"
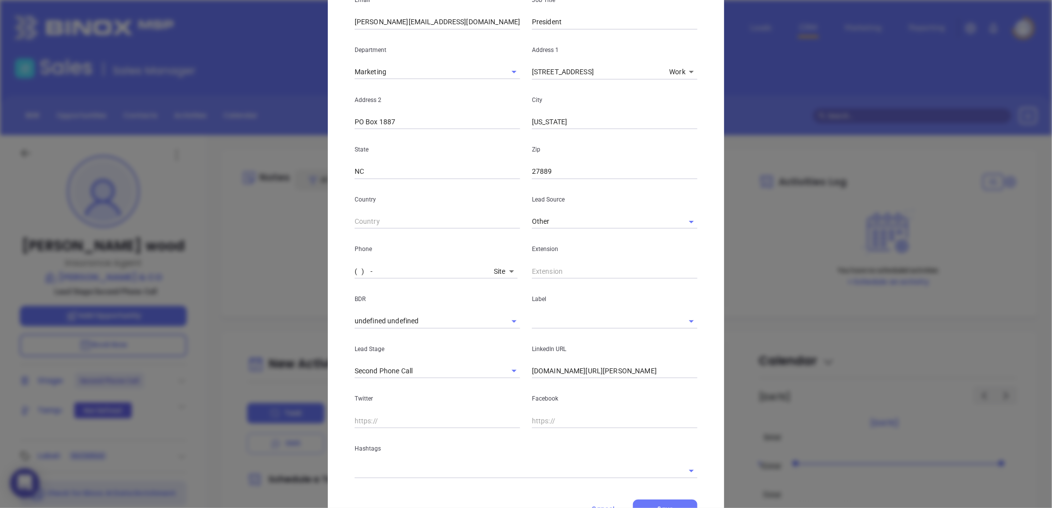
click at [404, 274] on input "( ) -" at bounding box center [422, 271] width 135 height 15
paste input "252) 946-7151"
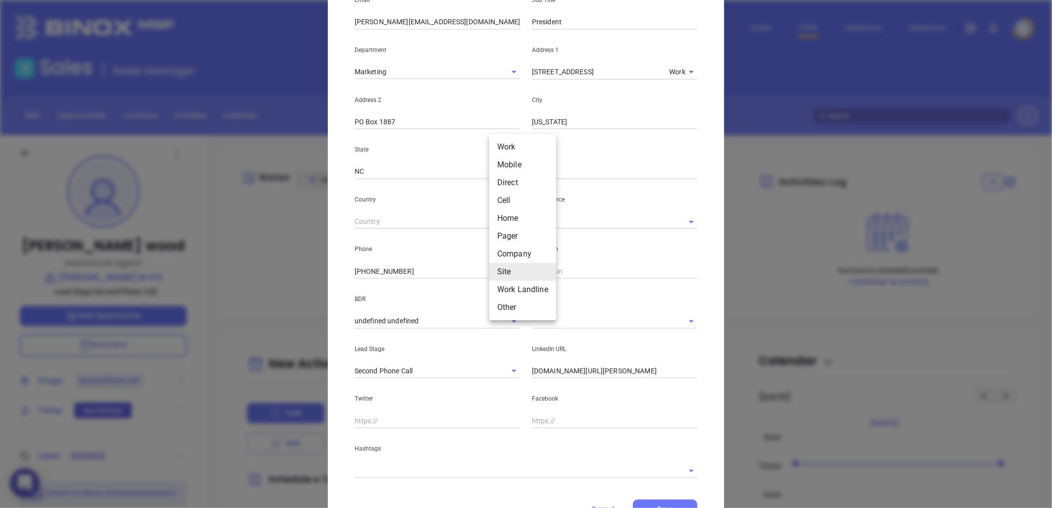
click at [502, 269] on body "0 Leads CRM Marketing Reporting Financial Leads Leads Sales Sales Manager BDR O…" at bounding box center [526, 254] width 1052 height 508
click at [506, 164] on li "Mobile" at bounding box center [522, 165] width 67 height 18
type input "(252) 717-3497"
type input "2"
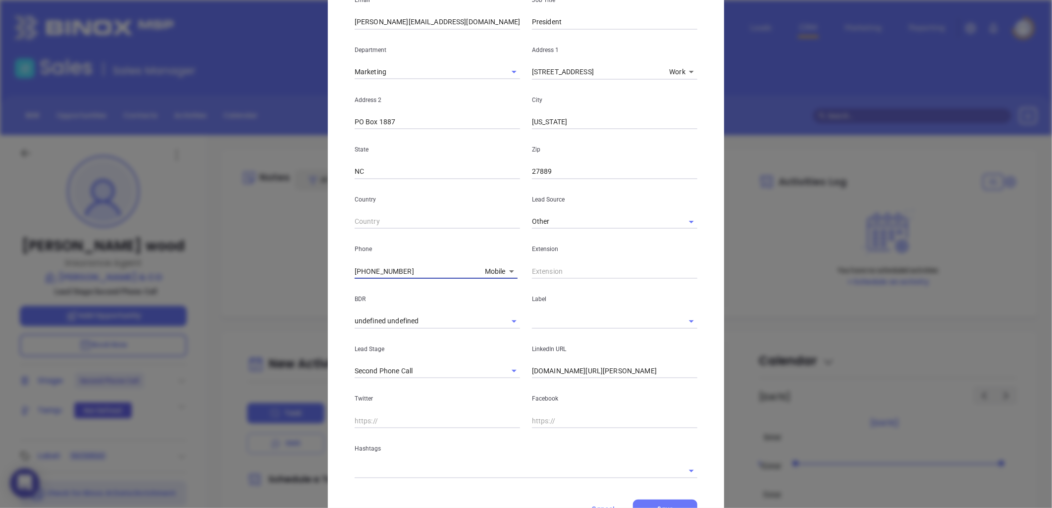
drag, startPoint x: 350, startPoint y: 264, endPoint x: 329, endPoint y: 261, distance: 20.5
click at [319, 263] on div "steven wood Contact Company First Name M. Walker Last Name Lynch Email walker@b…" at bounding box center [526, 254] width 1052 height 508
type input "( ) -"
click at [497, 268] on body "0 Leads CRM Marketing Reporting Financial Leads Leads Sales Sales Manager BDR O…" at bounding box center [526, 254] width 1052 height 508
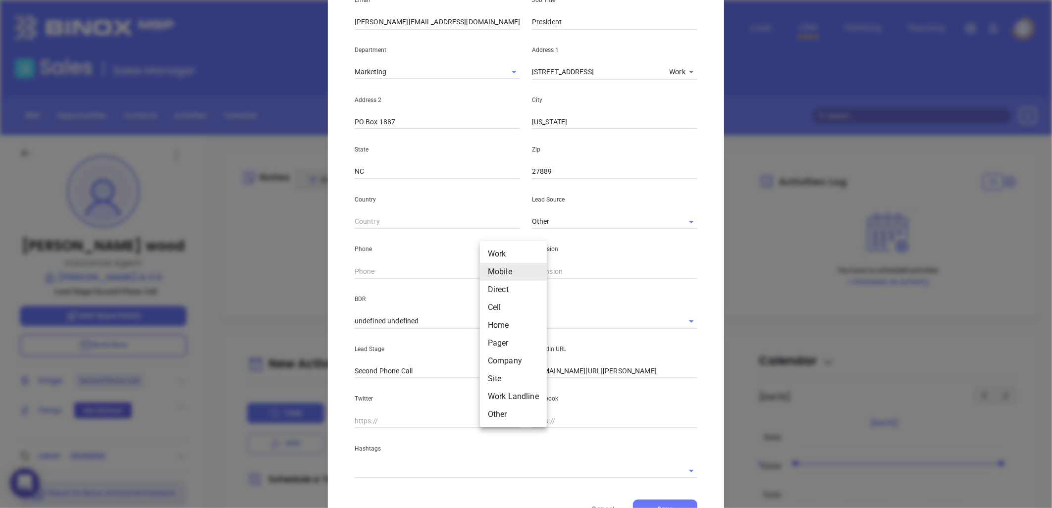
click at [494, 286] on li "Direct" at bounding box center [513, 290] width 67 height 18
type input "3"
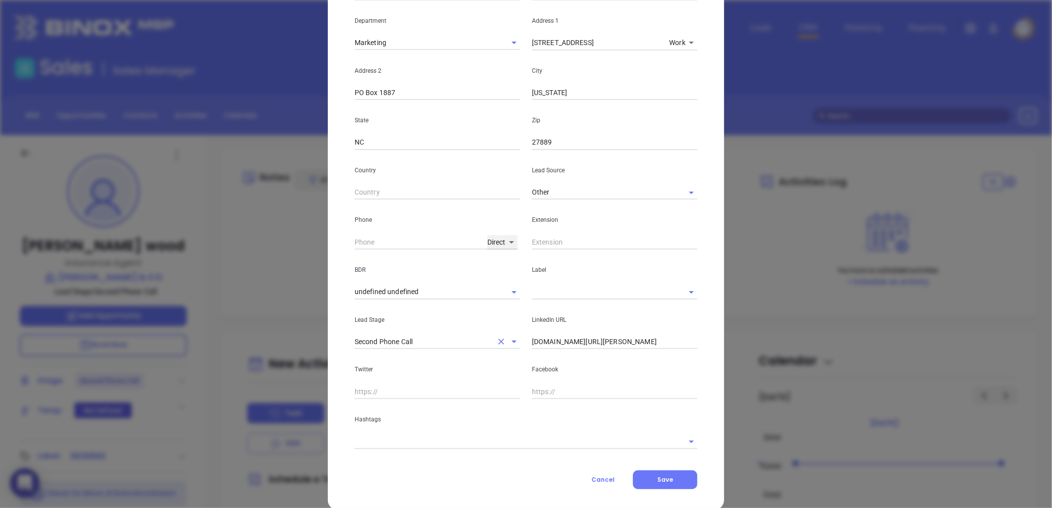
scroll to position [209, 0]
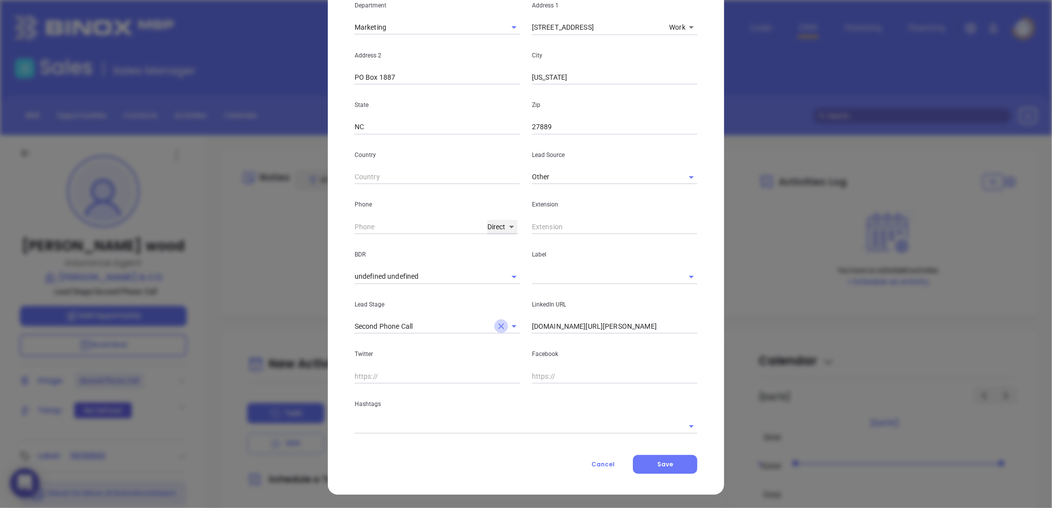
drag, startPoint x: 492, startPoint y: 327, endPoint x: 523, endPoint y: 300, distance: 41.4
click at [496, 327] on icon "Clear" at bounding box center [501, 326] width 10 height 10
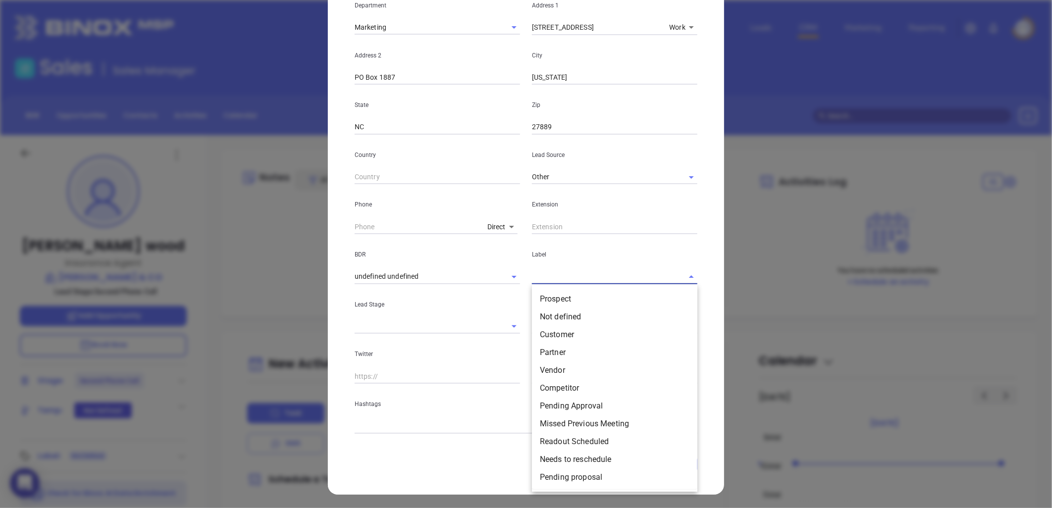
click at [550, 279] on input "text" at bounding box center [601, 276] width 138 height 14
drag, startPoint x: 550, startPoint y: 296, endPoint x: 563, endPoint y: 294, distance: 13.0
click at [551, 296] on li "Prospect" at bounding box center [614, 299] width 165 height 18
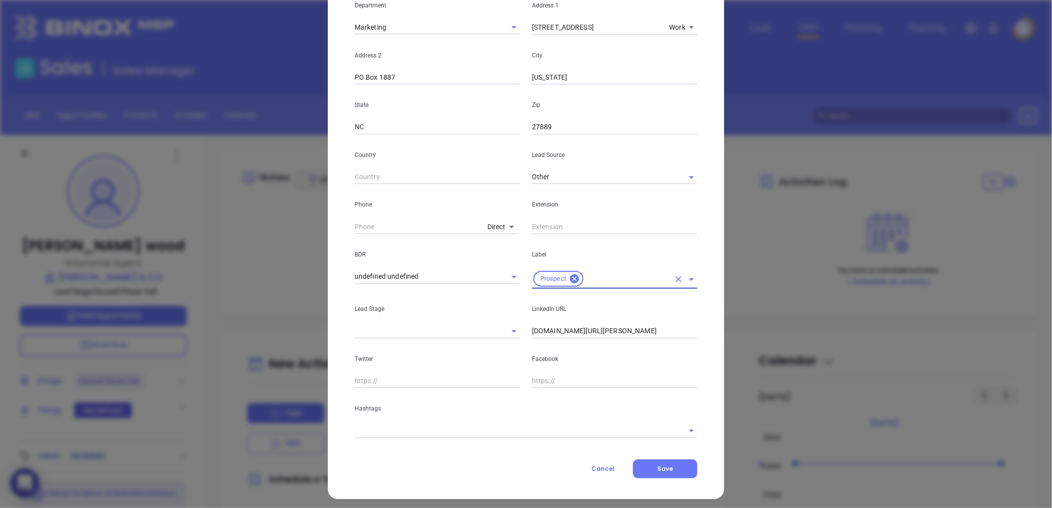
click at [580, 249] on p "Label" at bounding box center [614, 254] width 165 height 11
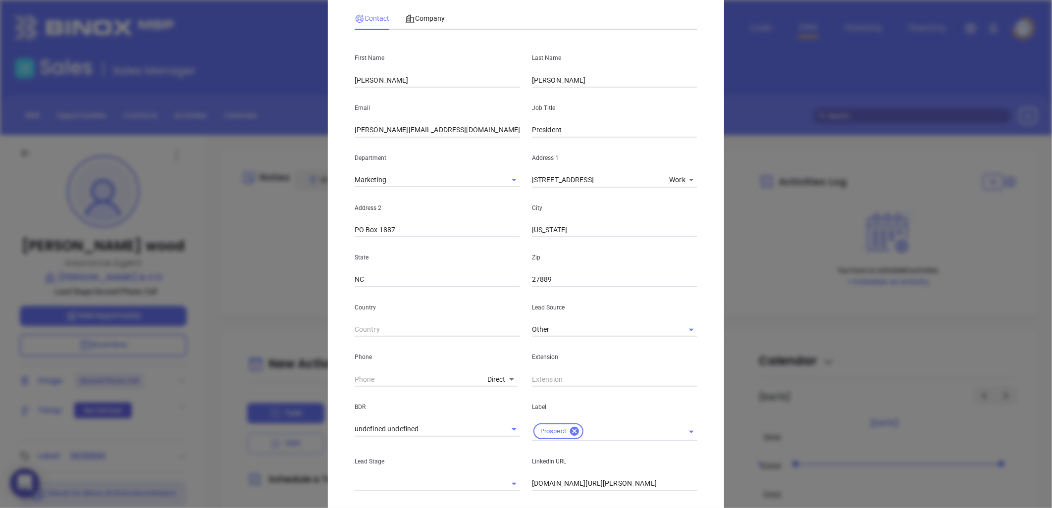
scroll to position [110, 0]
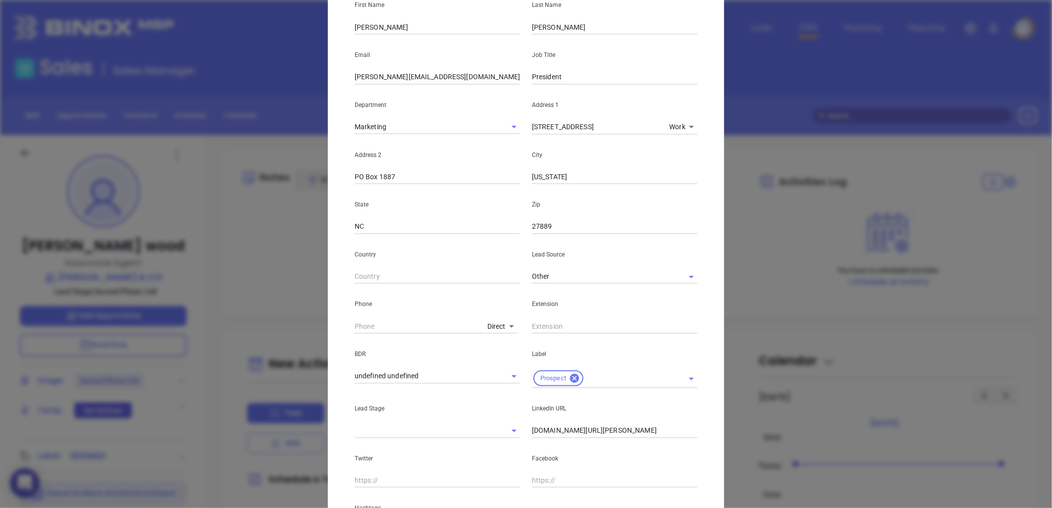
click at [564, 432] on input "linkedin.com/in/steven-wood-32a0a797" at bounding box center [614, 430] width 165 height 15
paste input "linkedin.com/in/walker-lynch-4045b848"
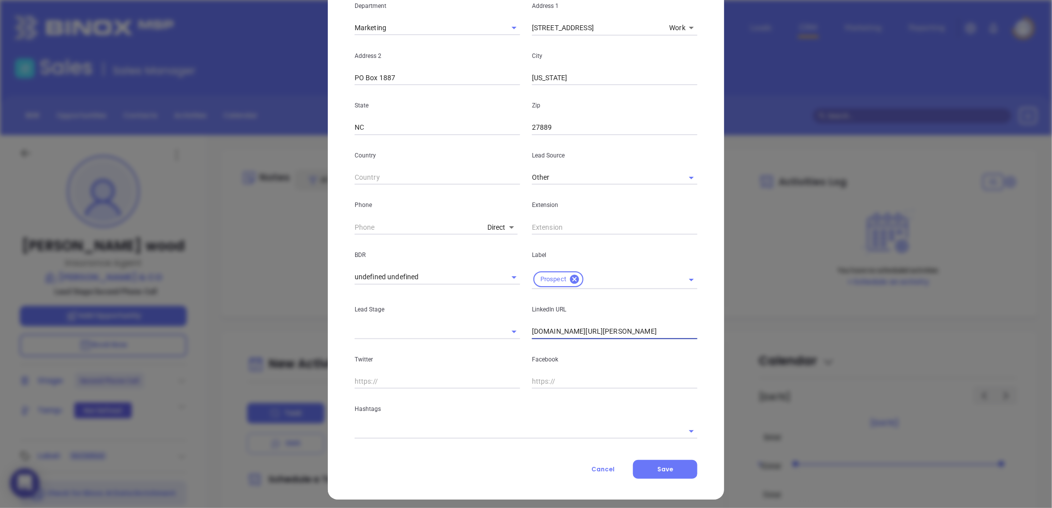
scroll to position [214, 0]
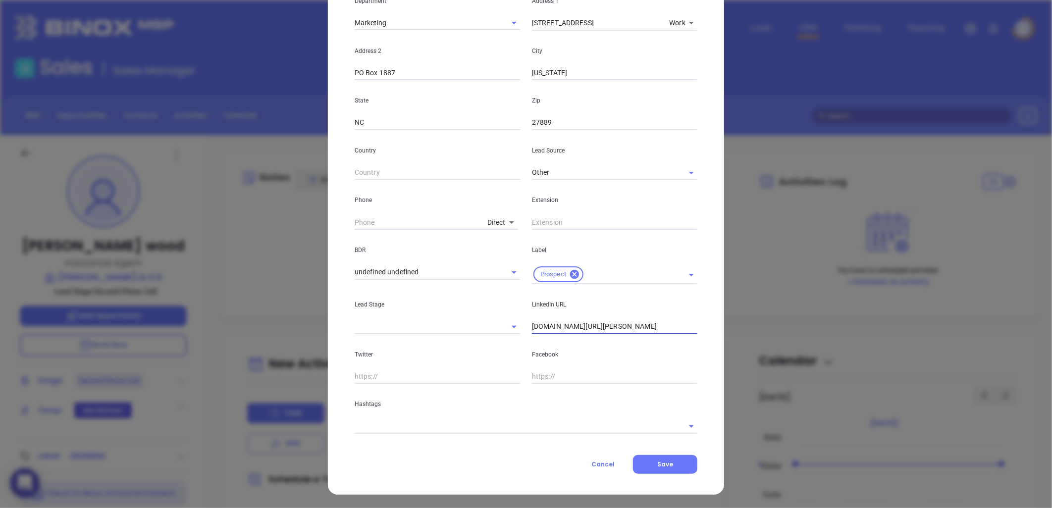
type input "www.linkedin.com/in/walker-lynch-4045b848"
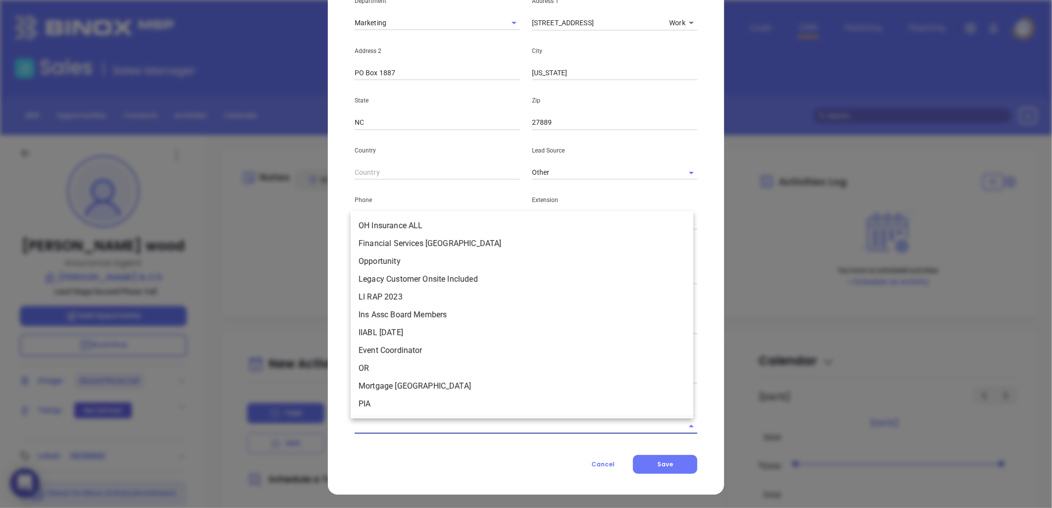
click at [386, 423] on input "text" at bounding box center [512, 426] width 315 height 14
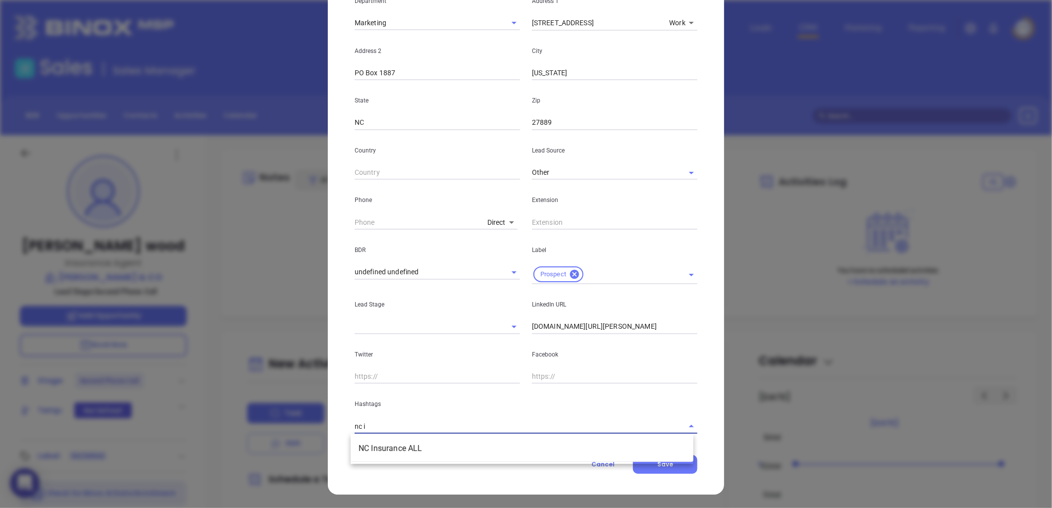
type input "nc in"
click at [383, 449] on li "NC Insurance ALL" at bounding box center [522, 449] width 343 height 18
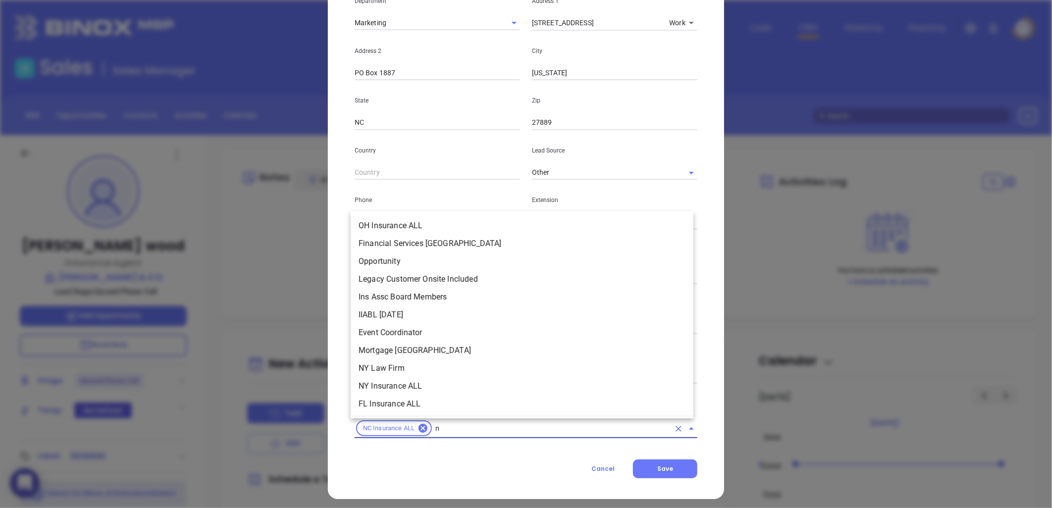
scroll to position [0, 0]
type input "nc"
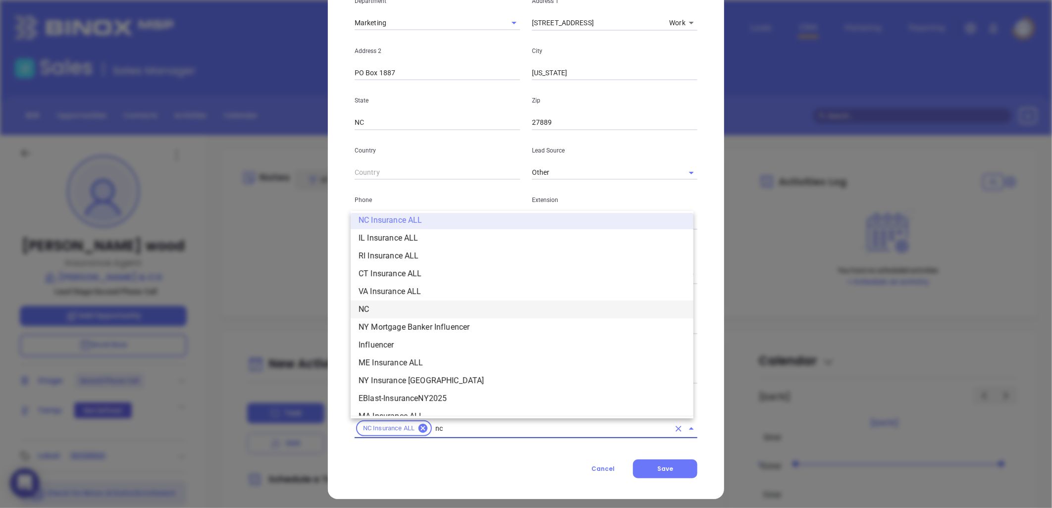
click at [379, 306] on li "NC" at bounding box center [522, 310] width 343 height 18
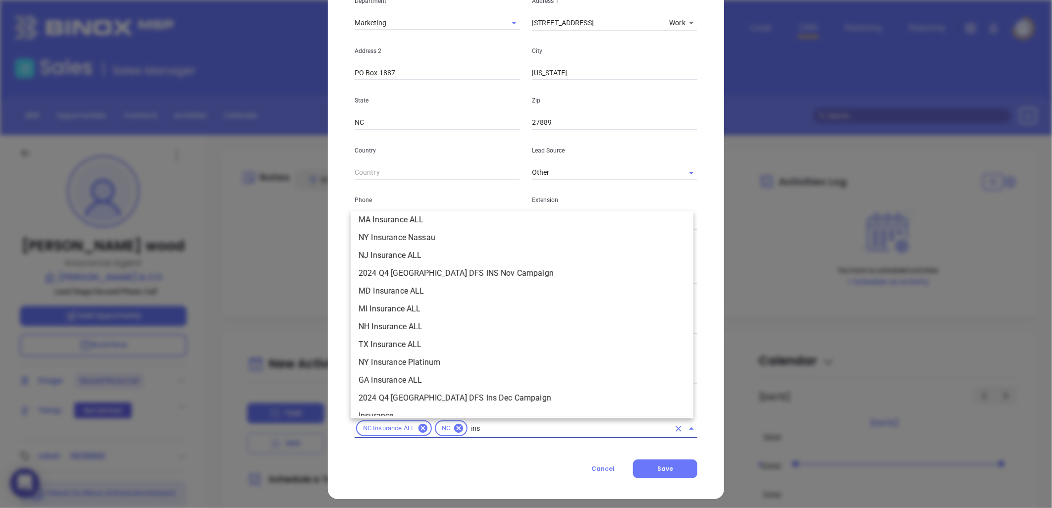
scroll to position [112, 0]
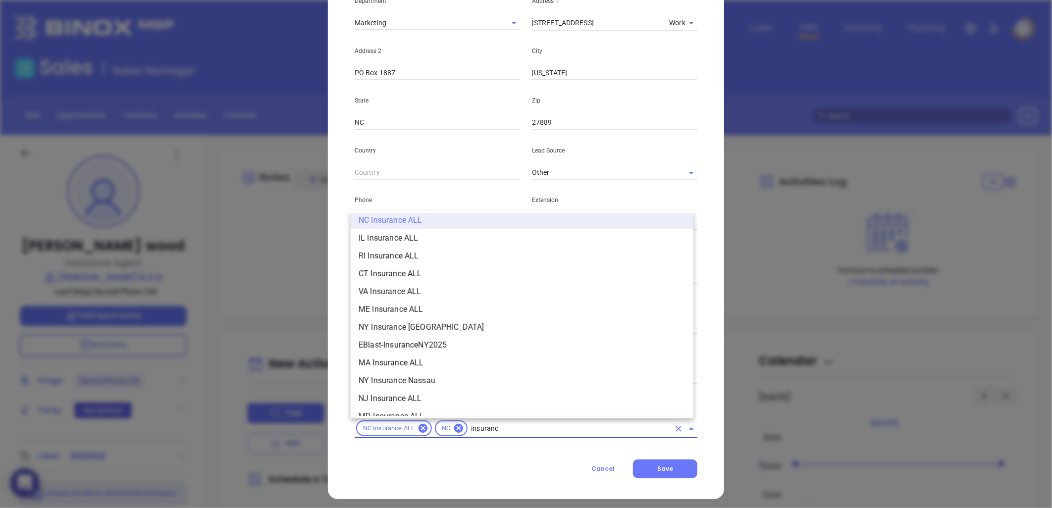
type input "insurance"
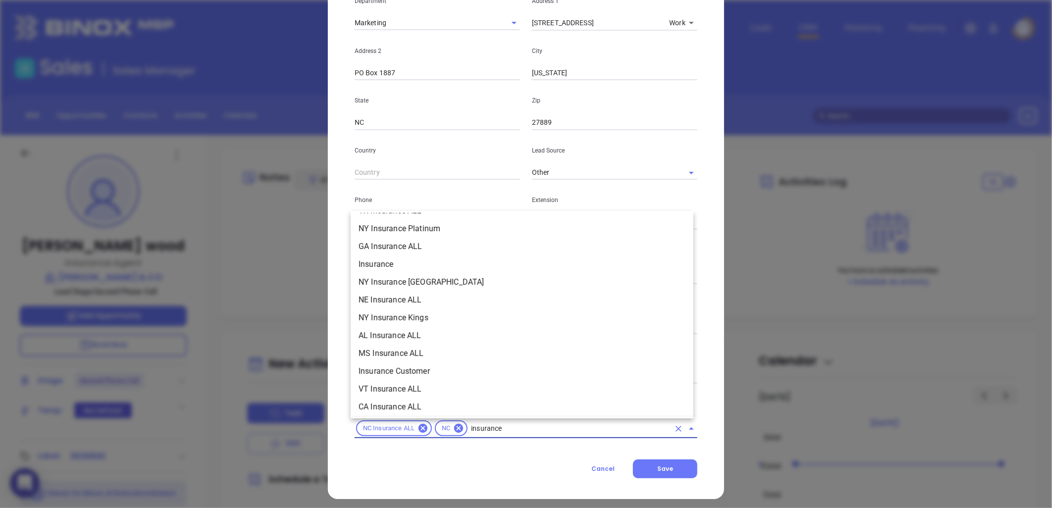
scroll to position [388, 0]
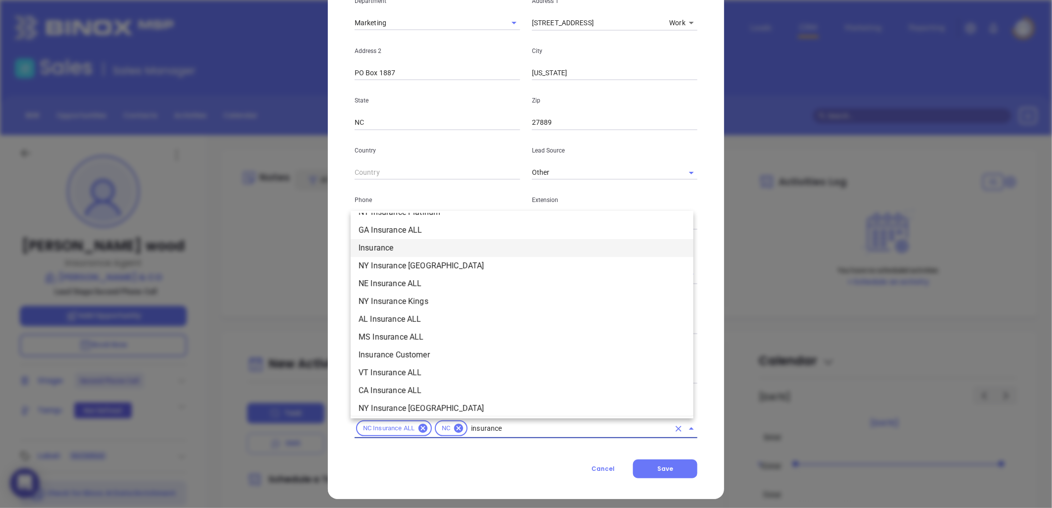
click at [374, 249] on li "Insurance" at bounding box center [522, 248] width 343 height 18
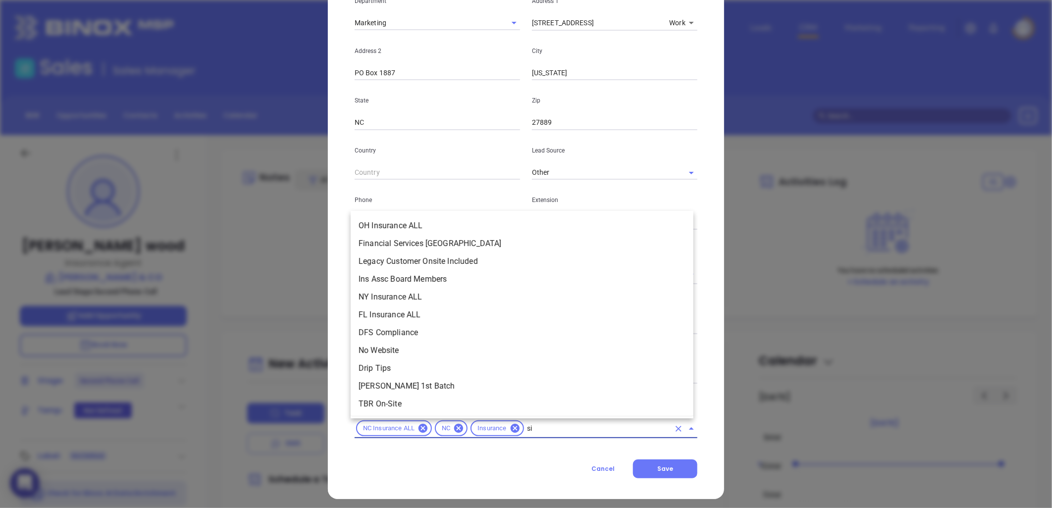
scroll to position [0, 0]
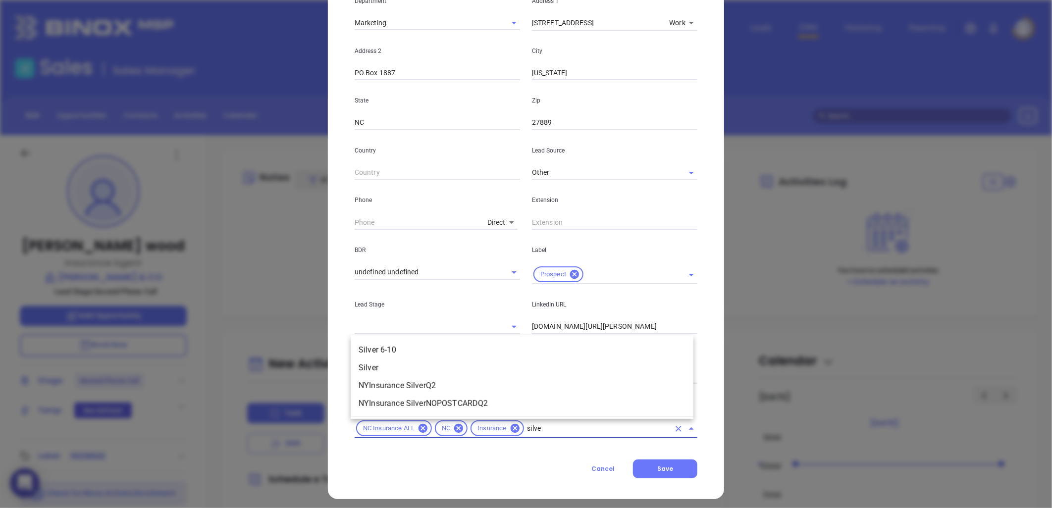
type input "silver"
click at [398, 347] on li "Silver 6-10" at bounding box center [522, 350] width 343 height 18
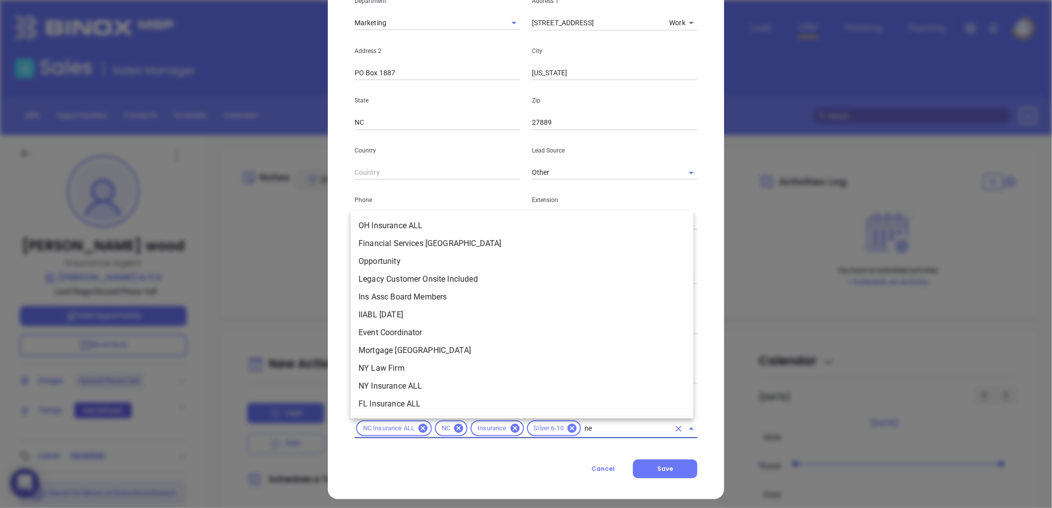
type input "new"
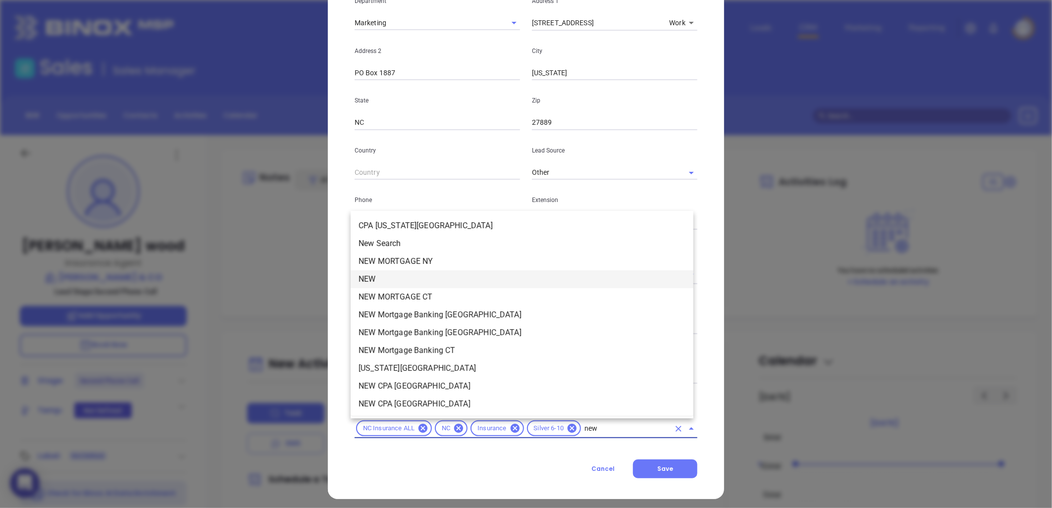
click at [394, 275] on li "NEW" at bounding box center [522, 279] width 343 height 18
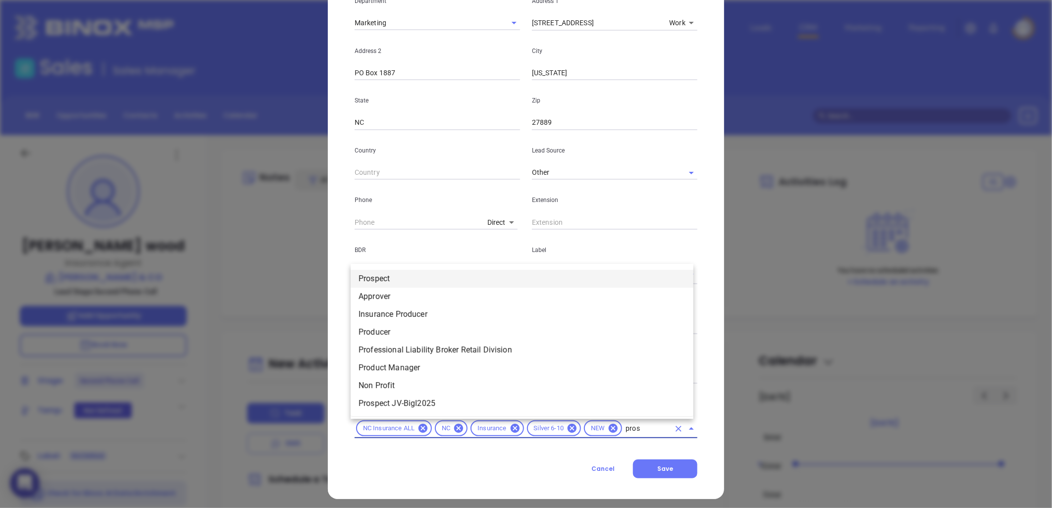
type input "prosp"
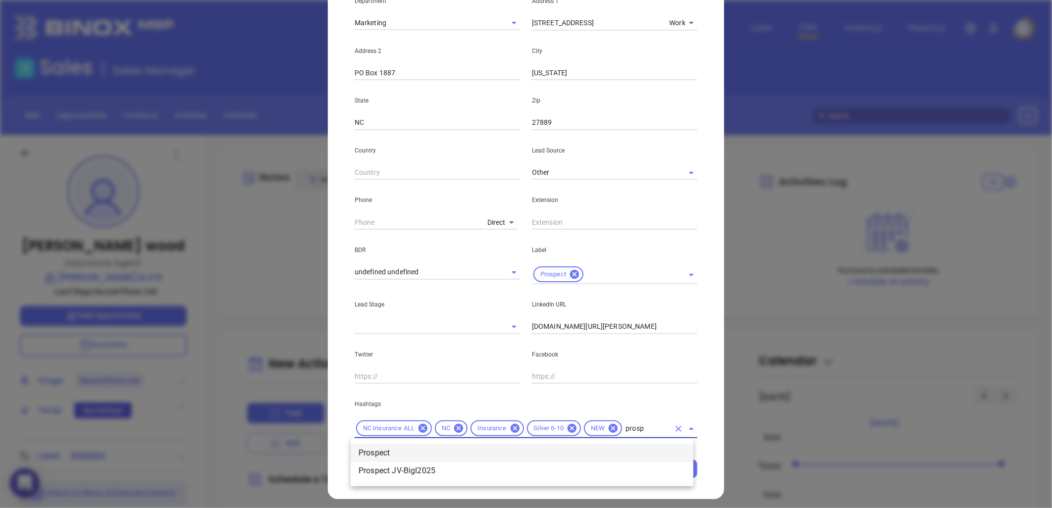
click at [416, 451] on li "Prospect" at bounding box center [522, 453] width 343 height 18
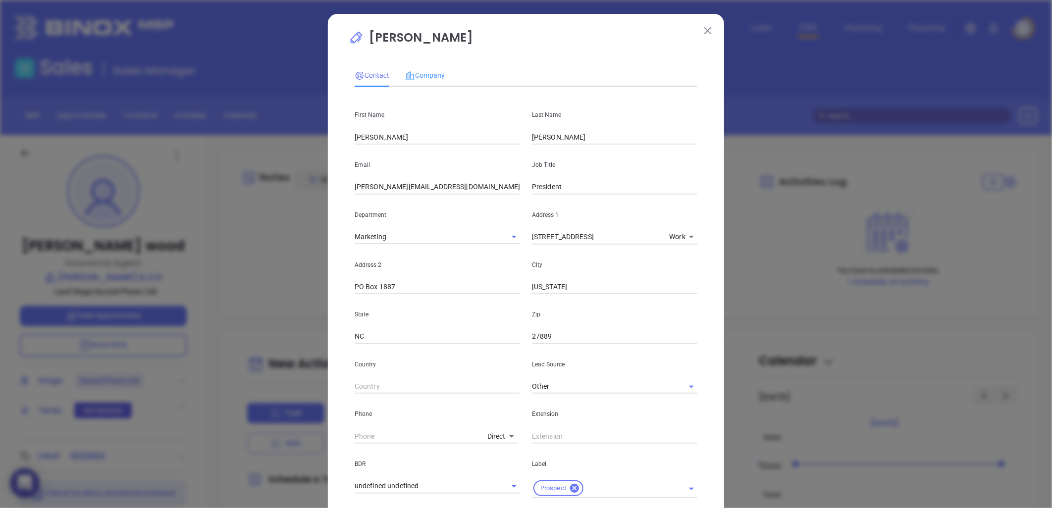
click at [418, 66] on div "Company" at bounding box center [425, 75] width 40 height 23
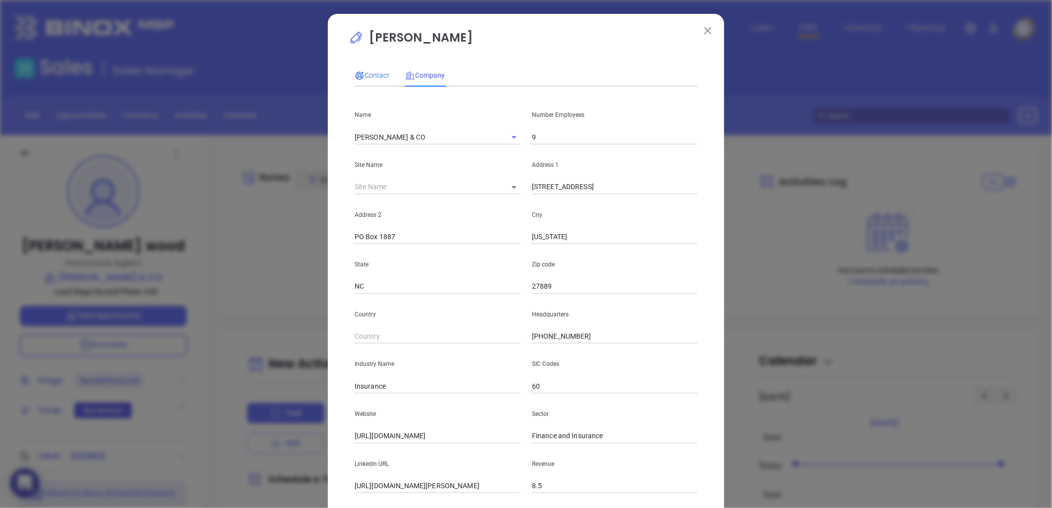
click at [379, 72] on span "Contact" at bounding box center [372, 75] width 35 height 8
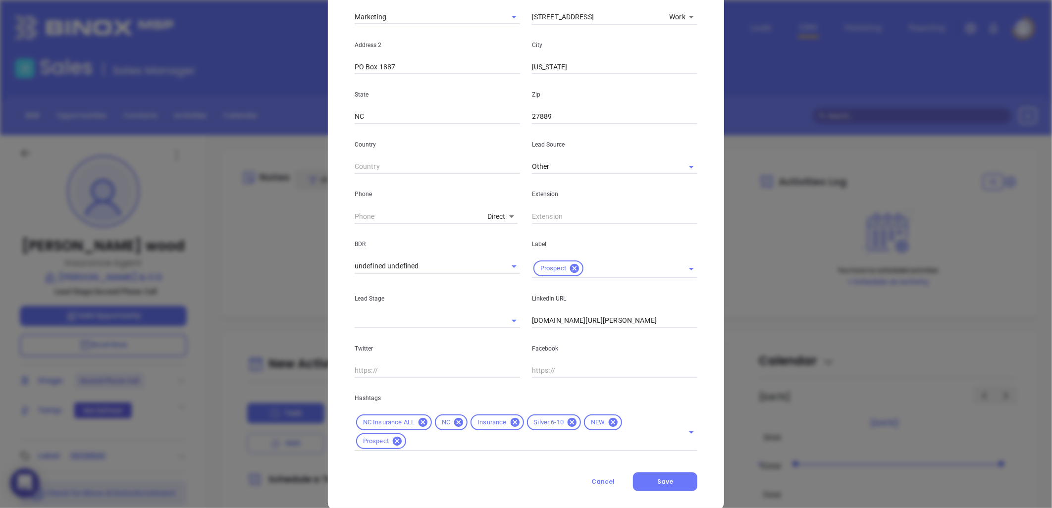
scroll to position [238, 0]
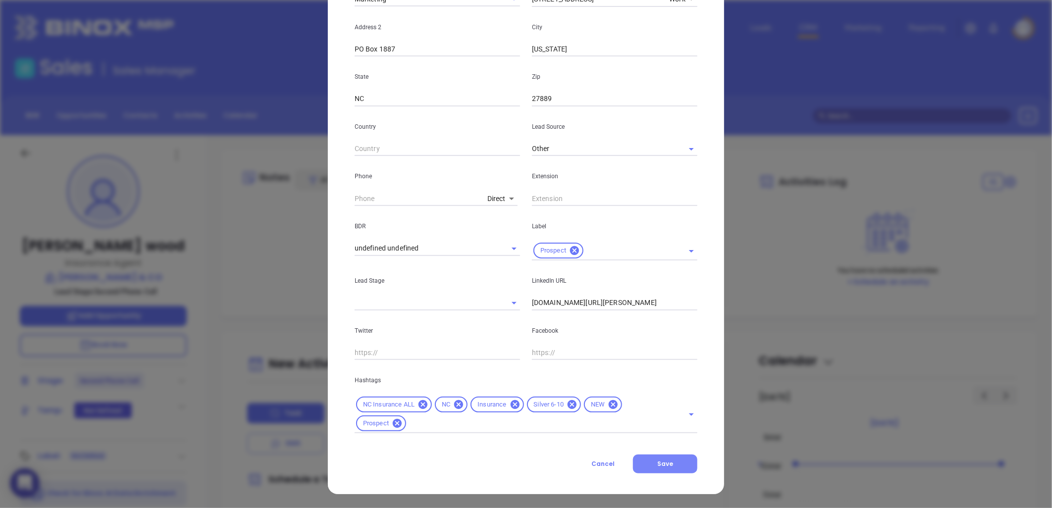
click at [676, 464] on button "Save" at bounding box center [665, 464] width 64 height 19
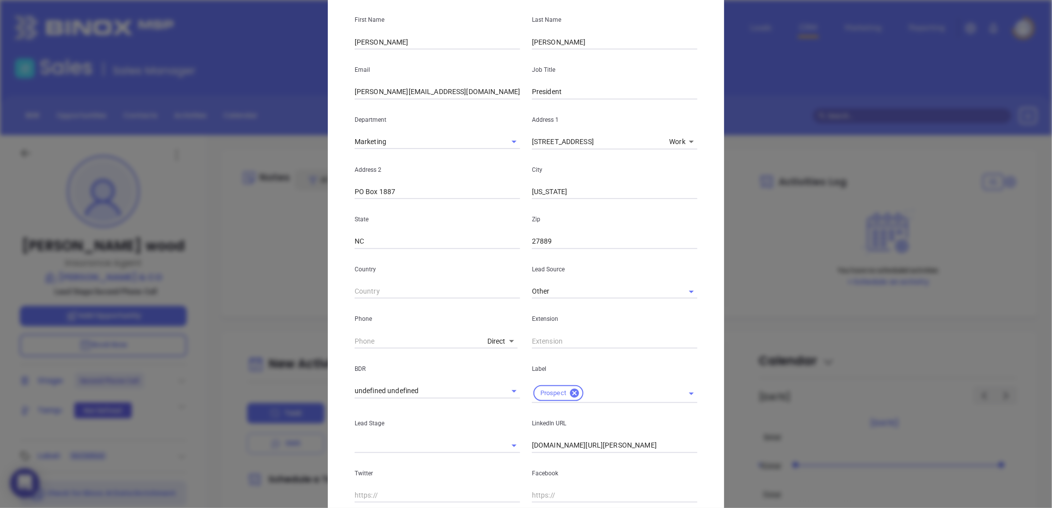
scroll to position [0, 0]
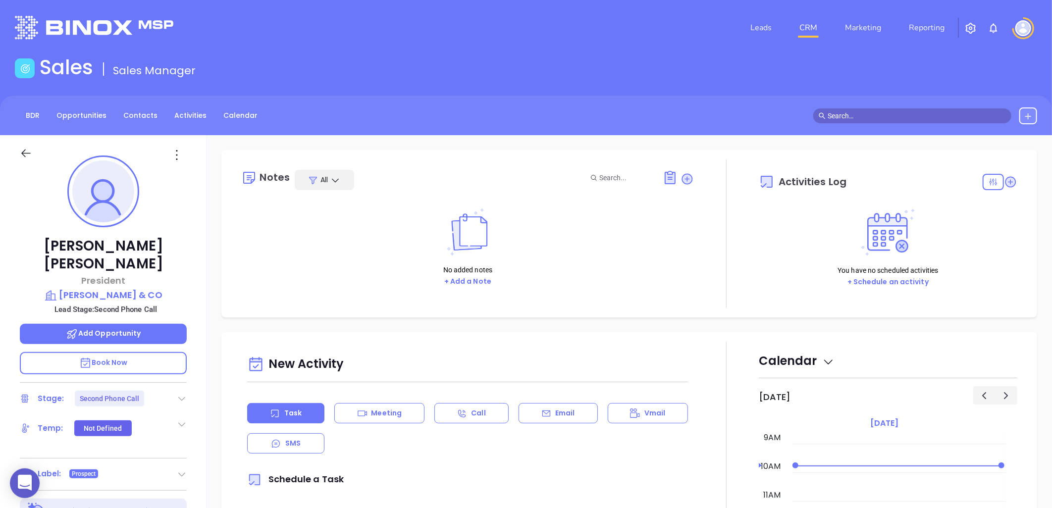
click at [182, 394] on icon at bounding box center [182, 399] width 10 height 10
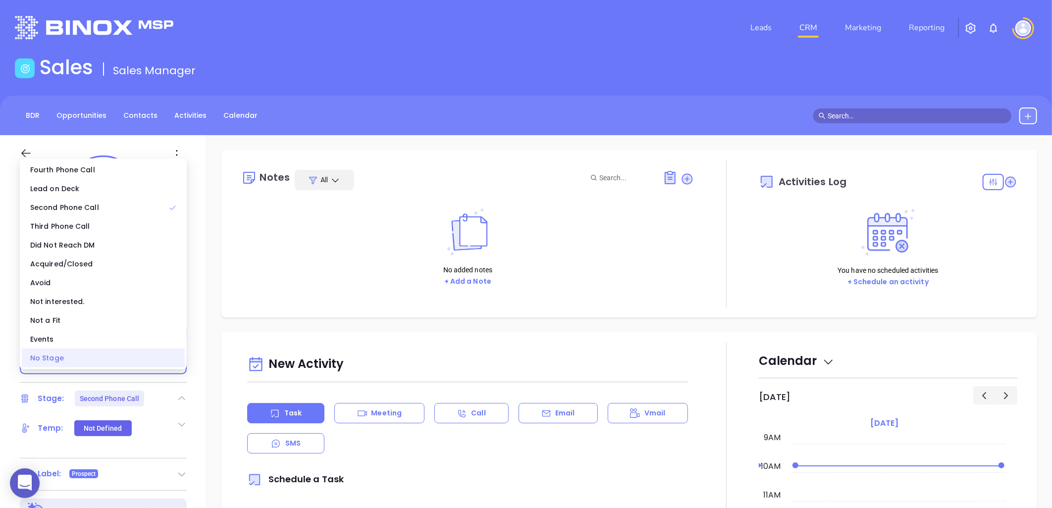
click at [120, 355] on div "No Stage" at bounding box center [103, 358] width 163 height 19
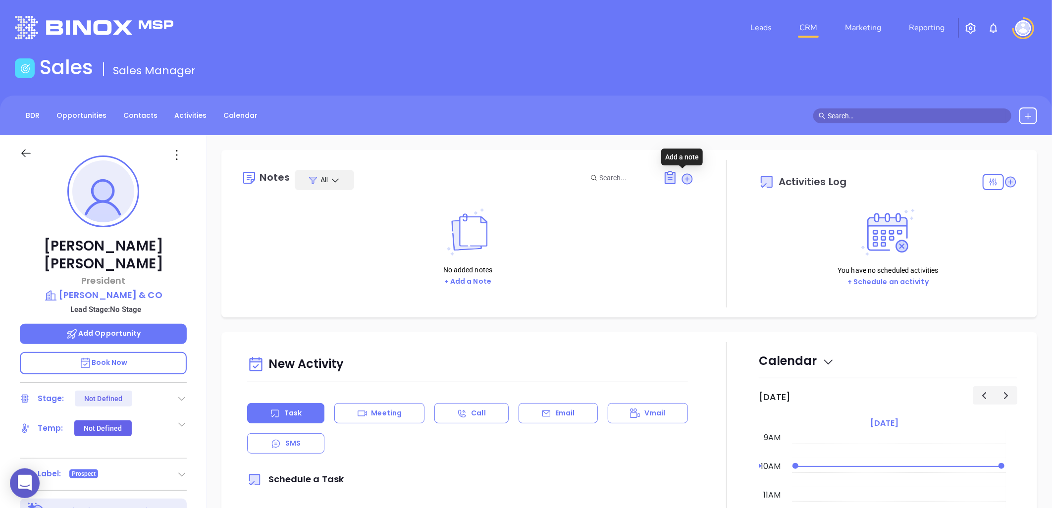
drag, startPoint x: 681, startPoint y: 177, endPoint x: 566, endPoint y: 186, distance: 114.7
click at [682, 177] on icon at bounding box center [687, 179] width 10 height 10
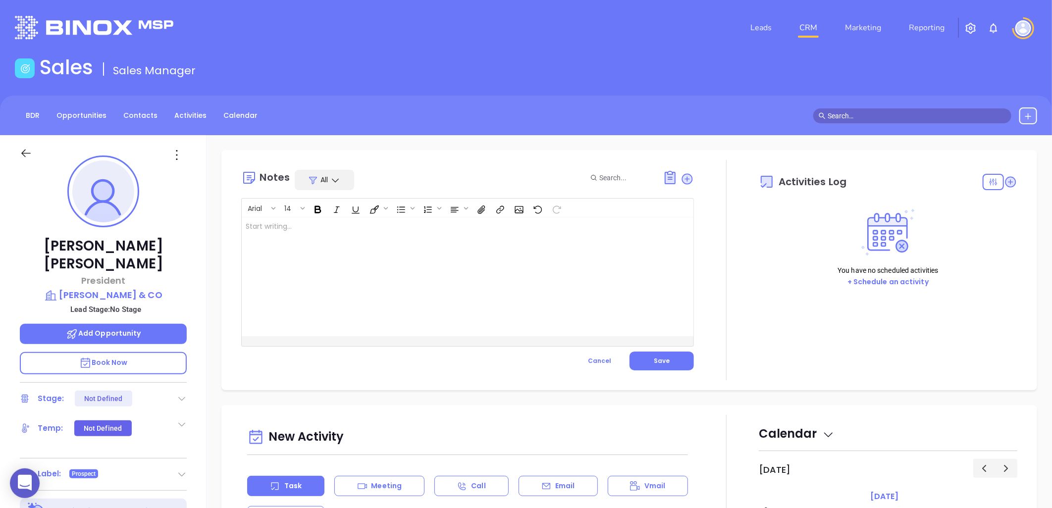
click at [307, 235] on div at bounding box center [452, 276] width 420 height 119
click at [663, 358] on span "Save" at bounding box center [662, 361] width 16 height 8
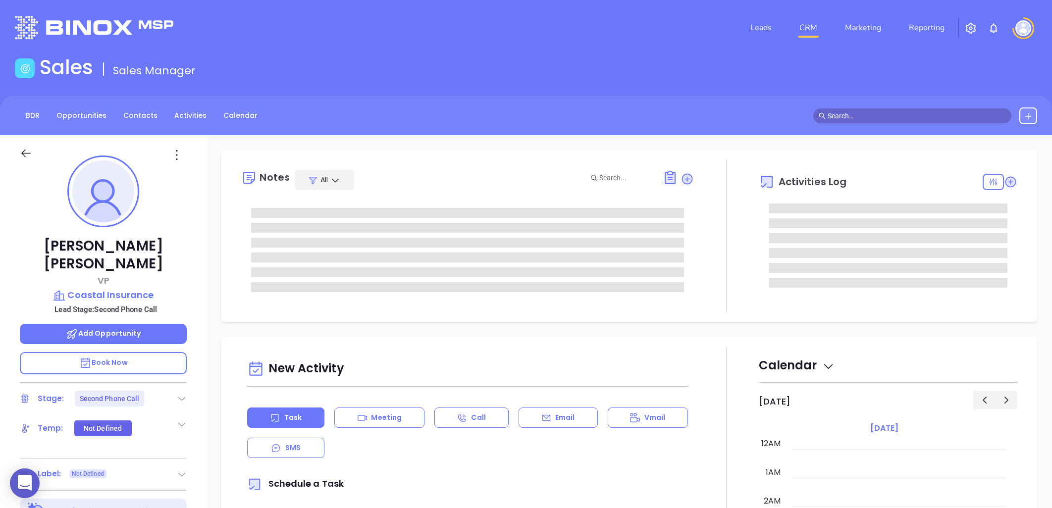
type input "[PERSON_NAME]"
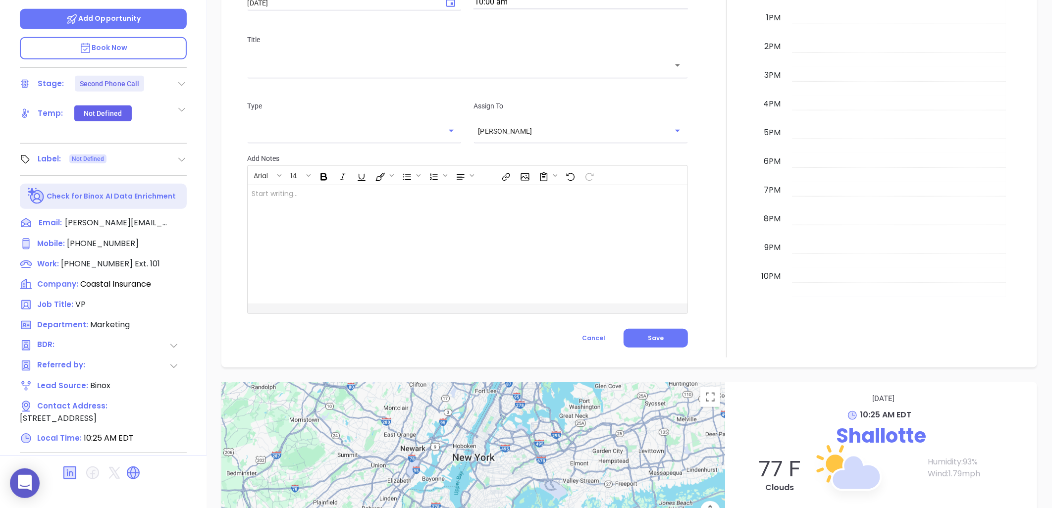
scroll to position [320, 0]
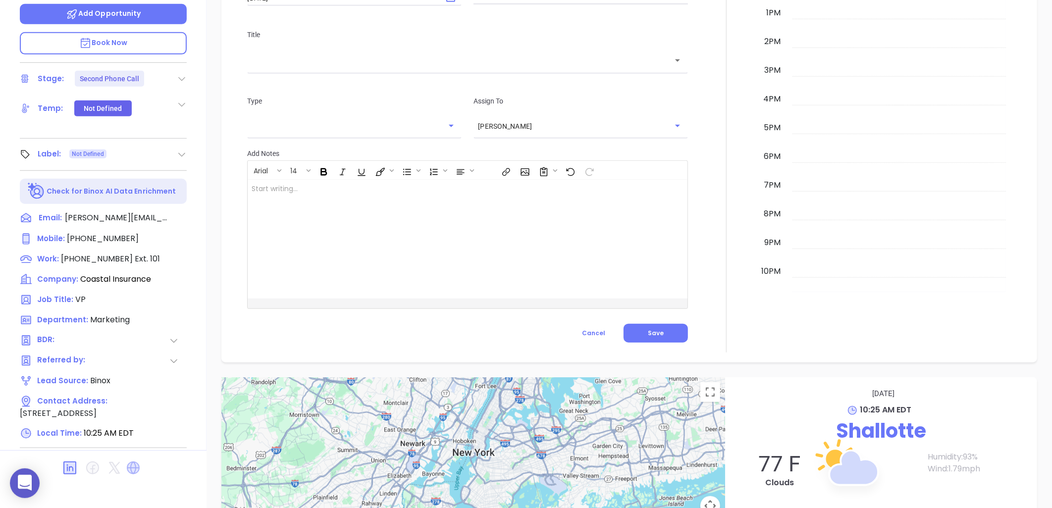
click at [129, 461] on icon at bounding box center [133, 467] width 13 height 13
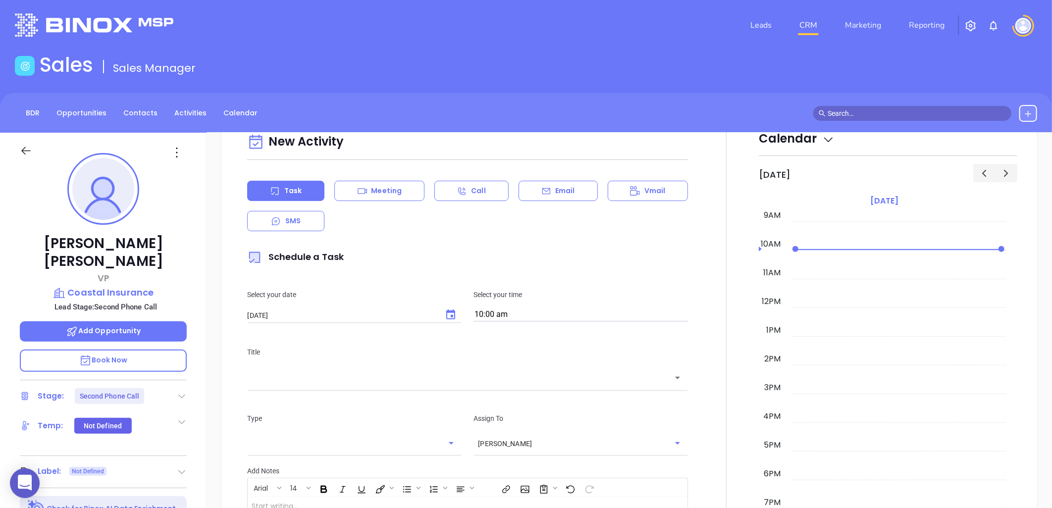
scroll to position [0, 0]
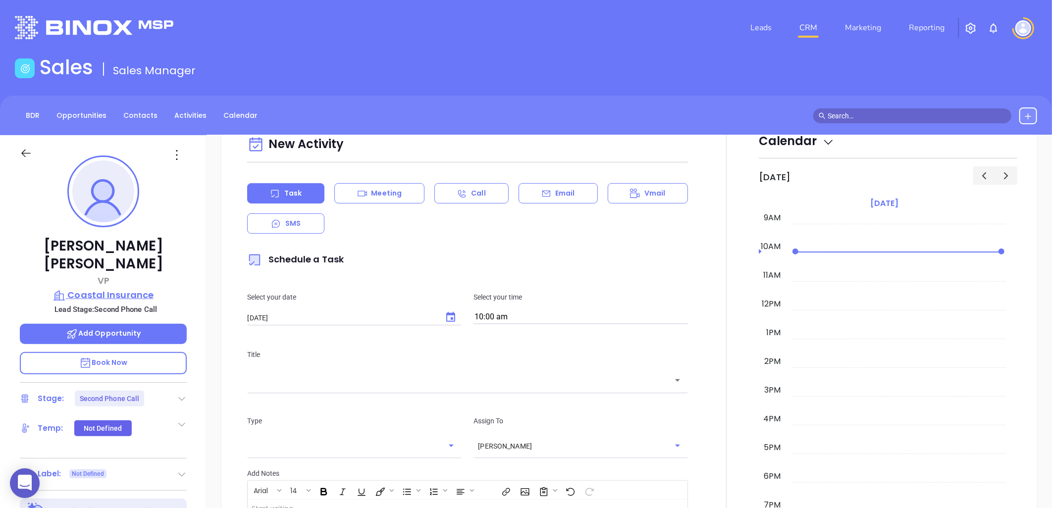
click at [127, 288] on p "Coastal Insurance" at bounding box center [103, 295] width 167 height 14
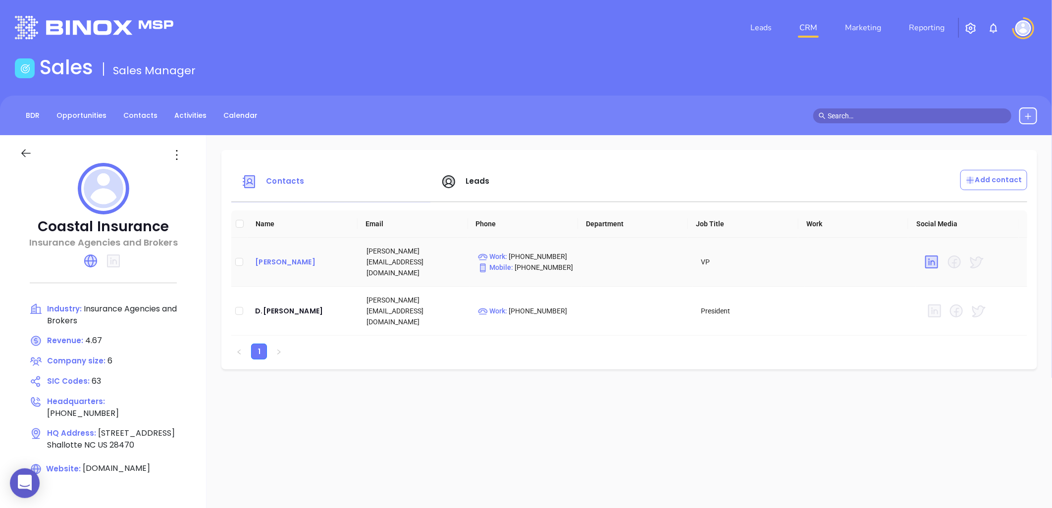
click at [274, 258] on div "[PERSON_NAME]" at bounding box center [303, 262] width 96 height 12
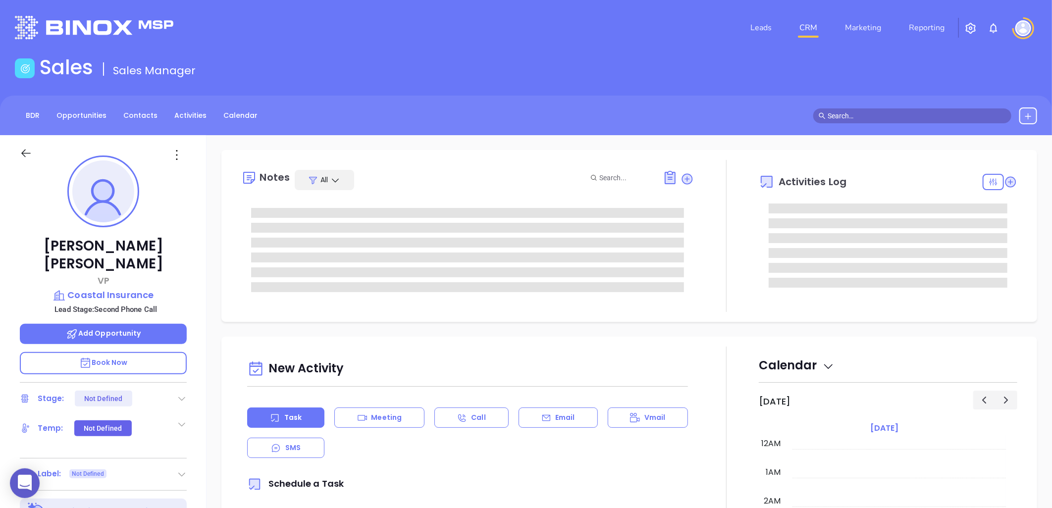
type input "[DATE]"
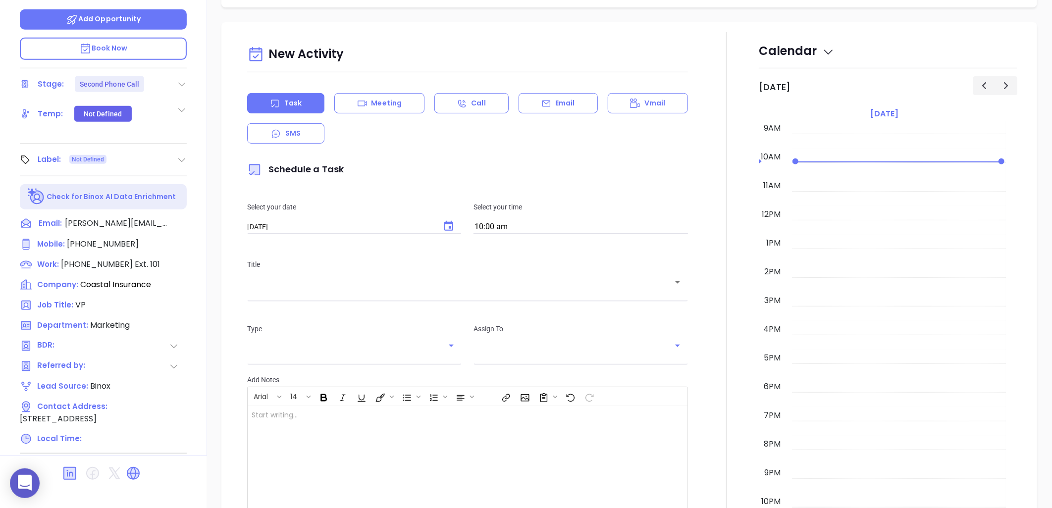
scroll to position [320, 0]
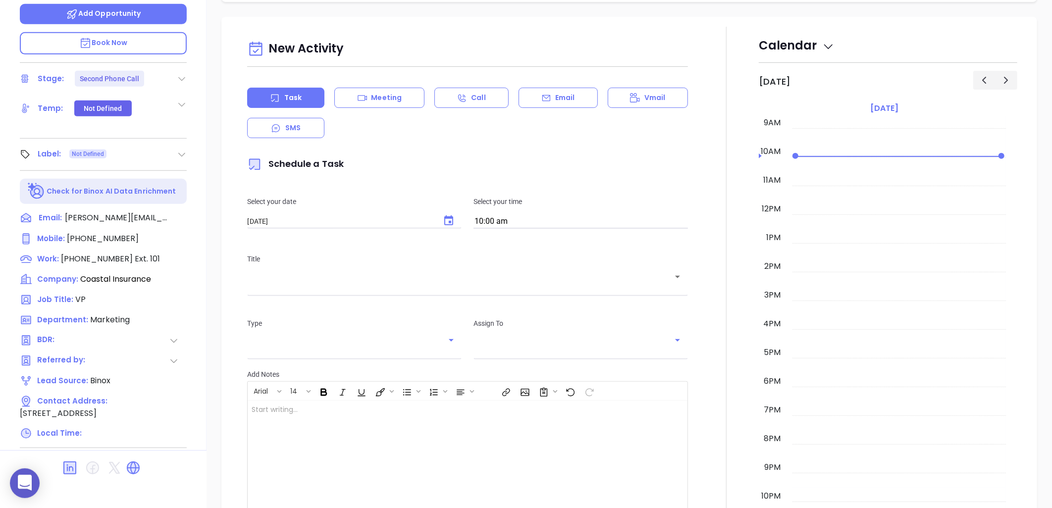
type input "[PERSON_NAME]"
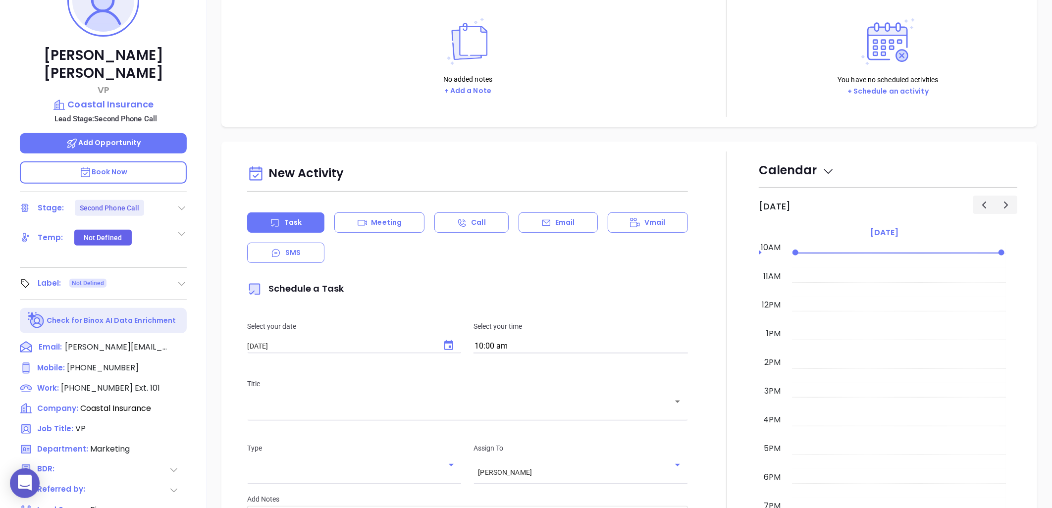
scroll to position [45, 0]
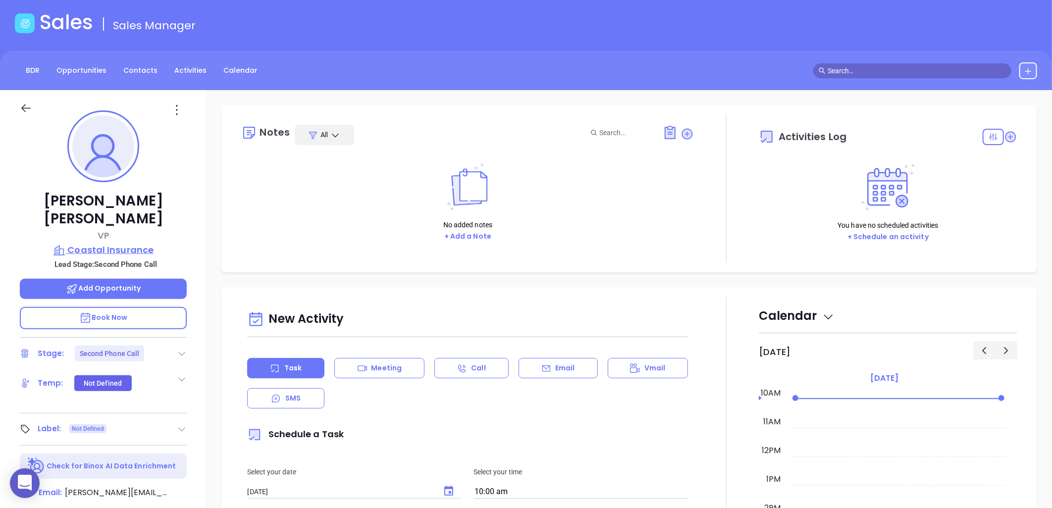
click at [132, 243] on p "Coastal Insurance" at bounding box center [103, 250] width 167 height 14
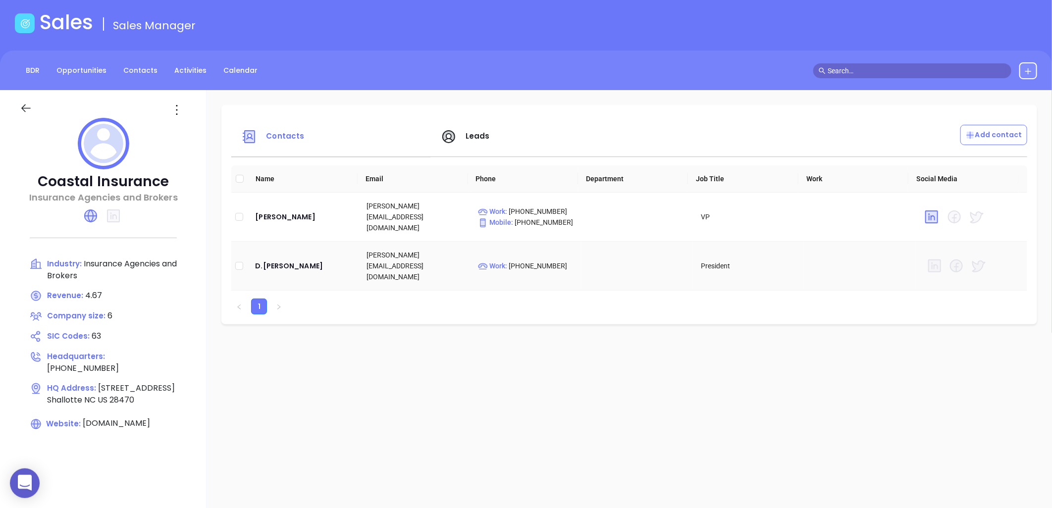
click at [274, 244] on td "D.[PERSON_NAME]" at bounding box center [302, 266] width 111 height 49
click at [277, 260] on div "D.[PERSON_NAME]" at bounding box center [303, 266] width 96 height 12
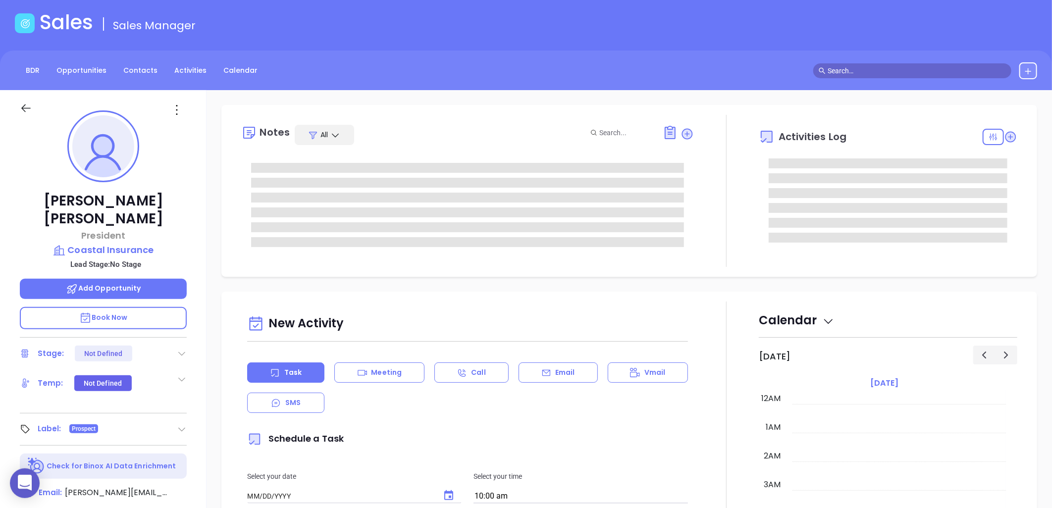
type input "[DATE]"
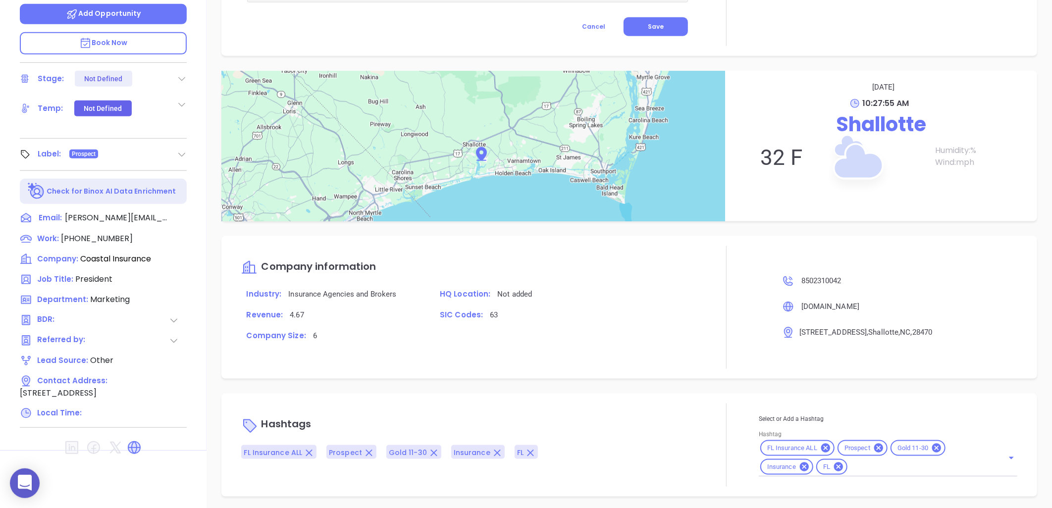
scroll to position [530, 0]
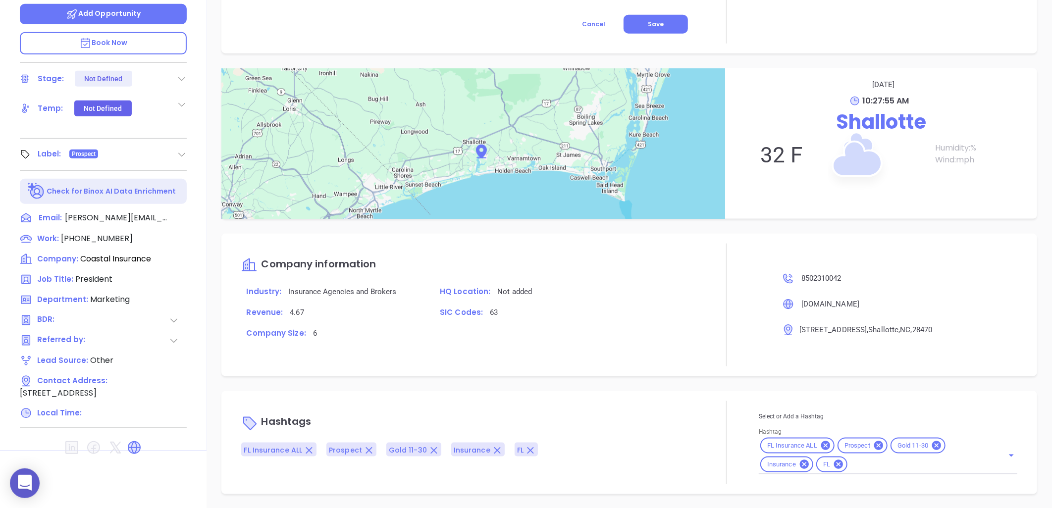
type input "[PERSON_NAME]"
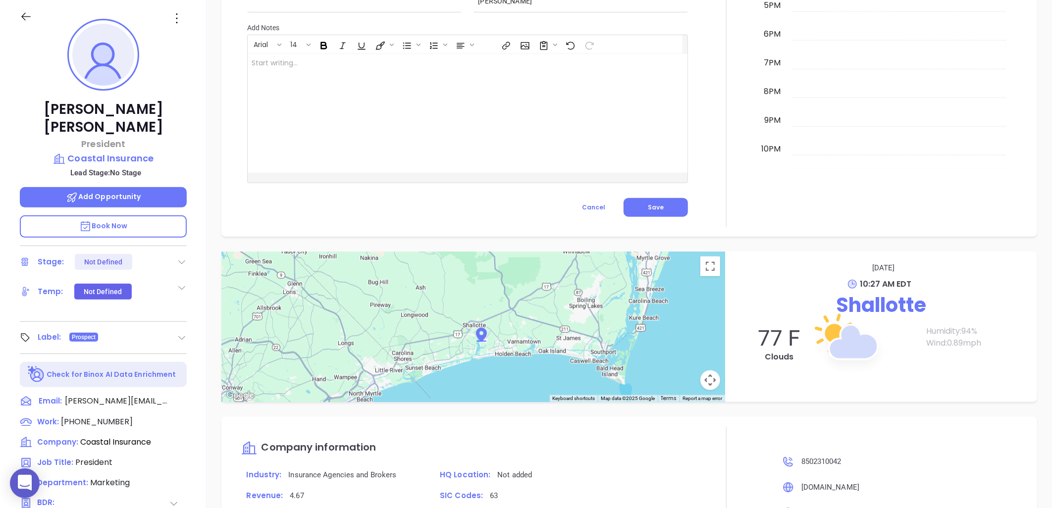
scroll to position [100, 0]
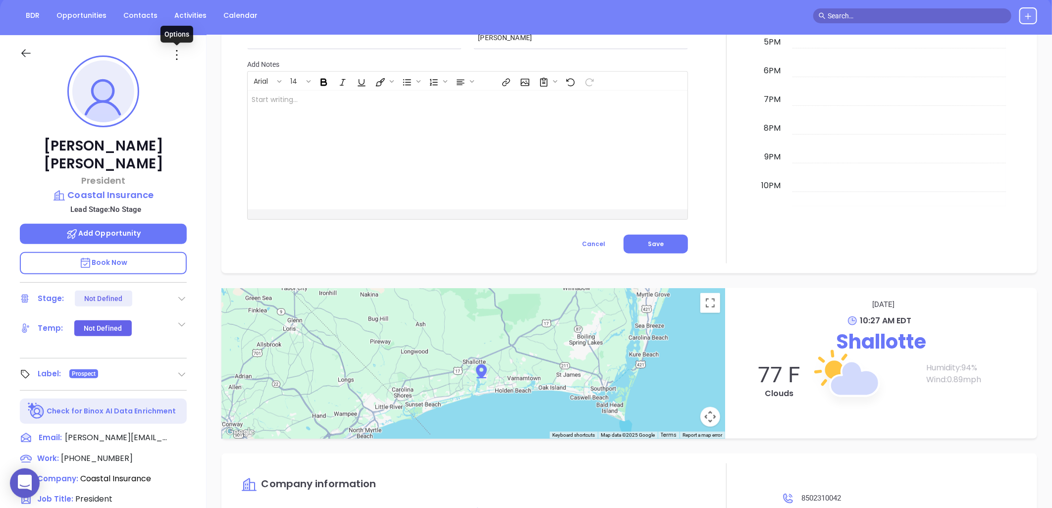
click at [179, 56] on icon at bounding box center [177, 55] width 16 height 16
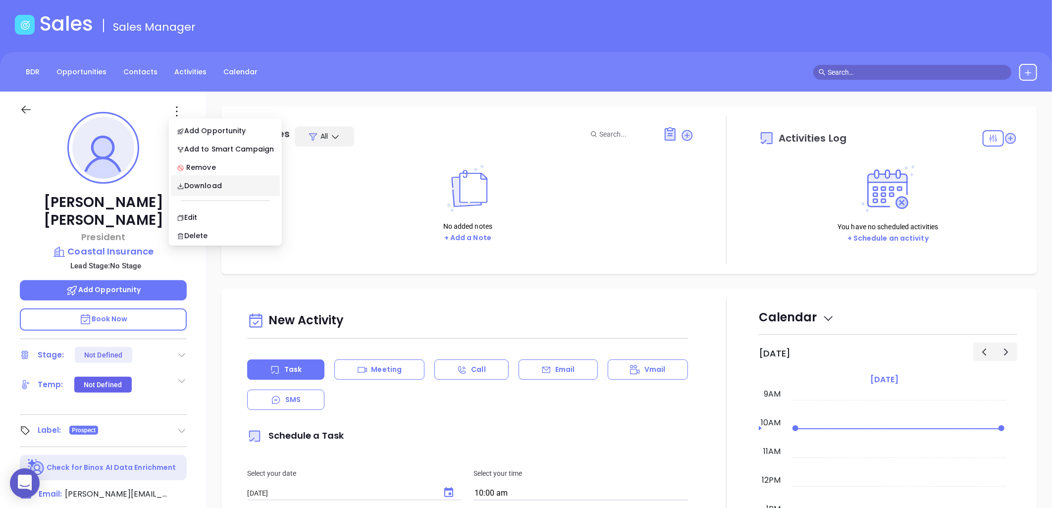
scroll to position [0, 0]
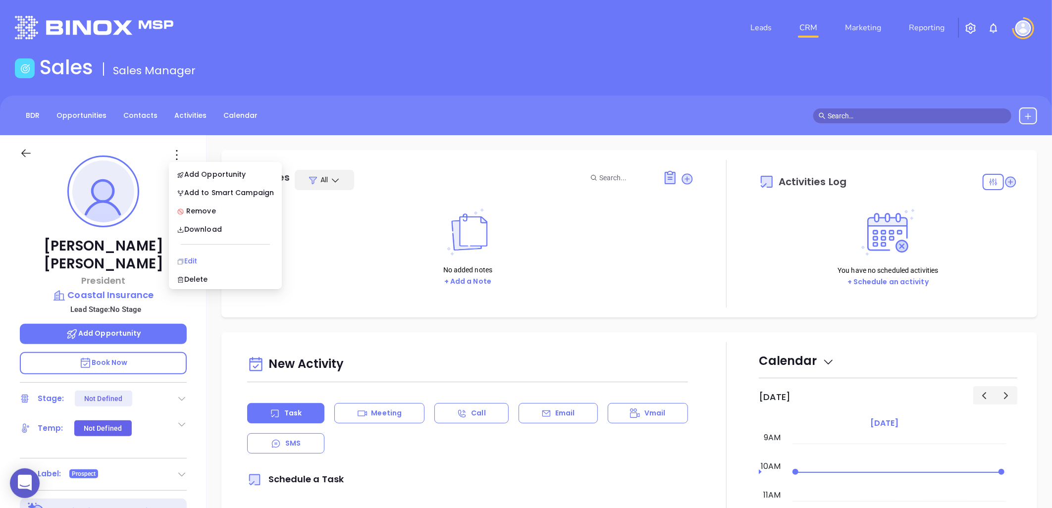
click at [190, 258] on div "Edit" at bounding box center [225, 260] width 97 height 11
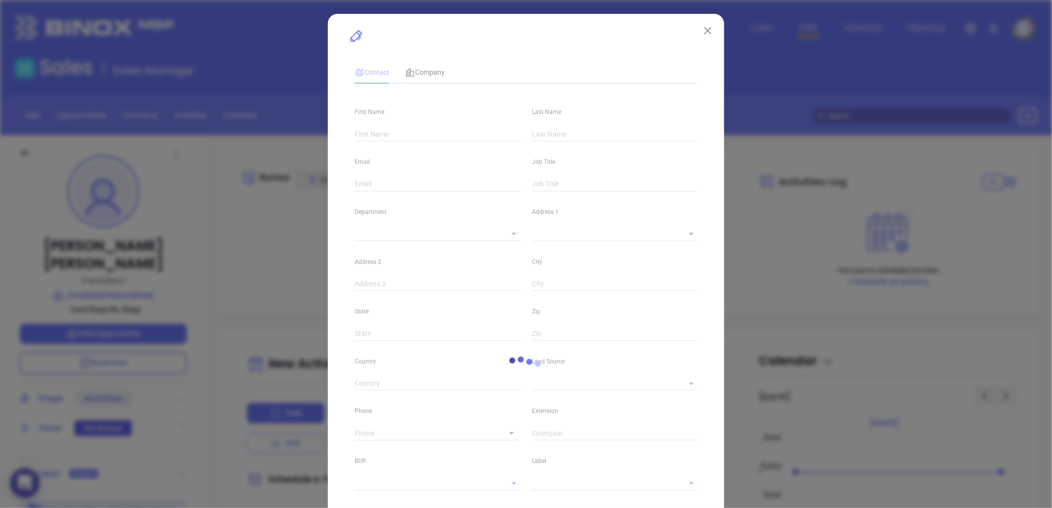
type input "[PERSON_NAME]"
type input "[PERSON_NAME][EMAIL_ADDRESS][DOMAIN_NAME]"
type input "President"
type input "1"
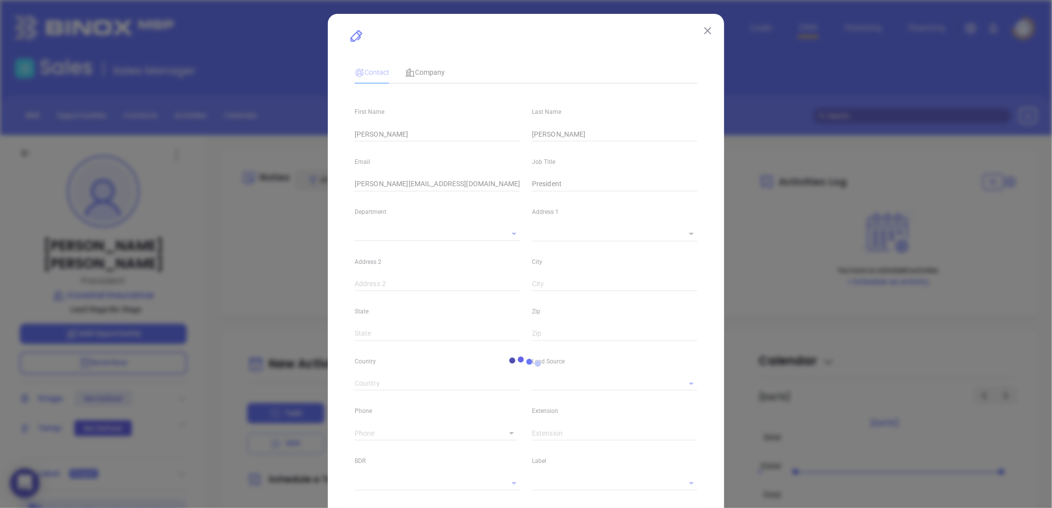
type input "Marketing"
type input "Other"
type input "undefined undefined"
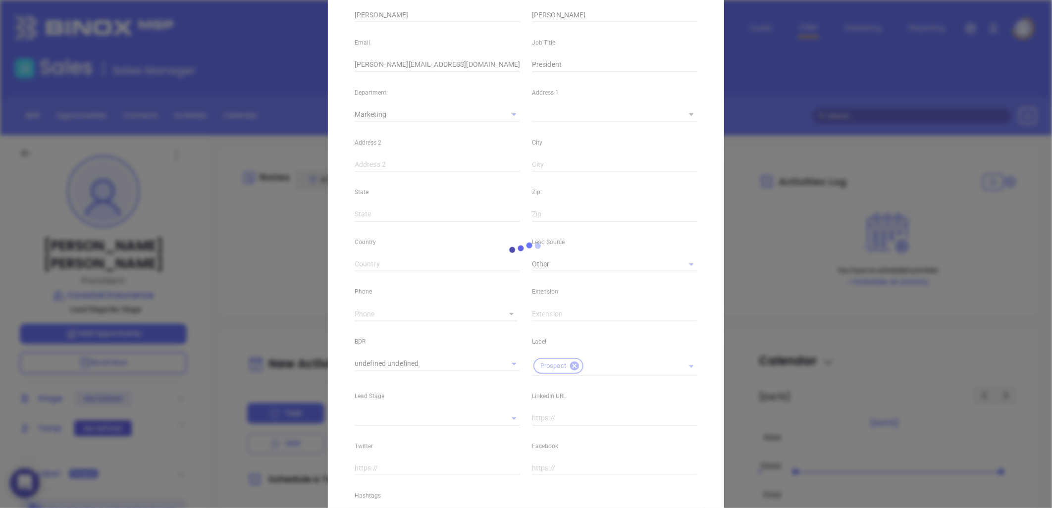
scroll to position [219, 0]
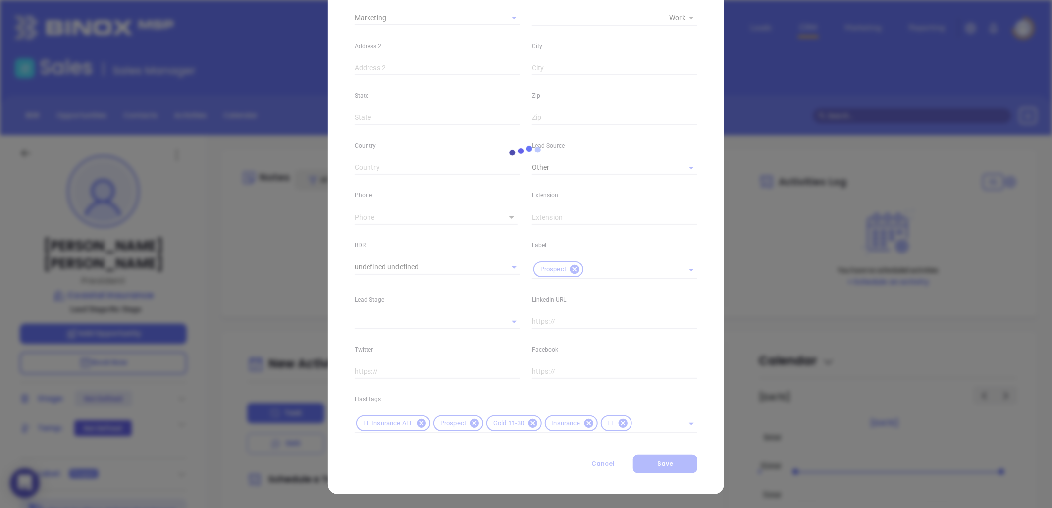
type input "[PHONE_NUMBER]"
type input "1"
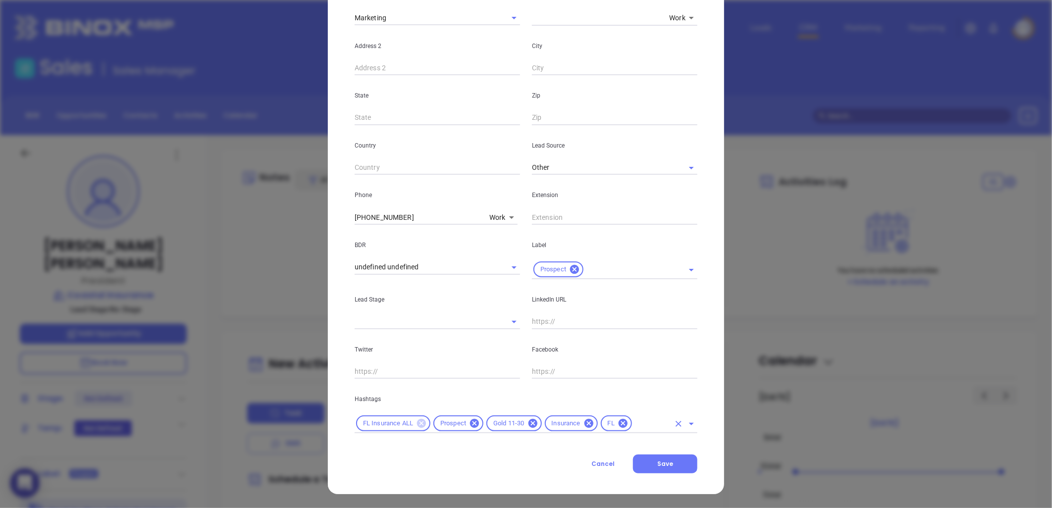
drag, startPoint x: 413, startPoint y: 422, endPoint x: 419, endPoint y: 425, distance: 6.4
click at [417, 422] on icon at bounding box center [421, 423] width 9 height 9
click at [542, 419] on icon at bounding box center [545, 423] width 11 height 11
click at [546, 428] on input "text" at bounding box center [596, 423] width 148 height 12
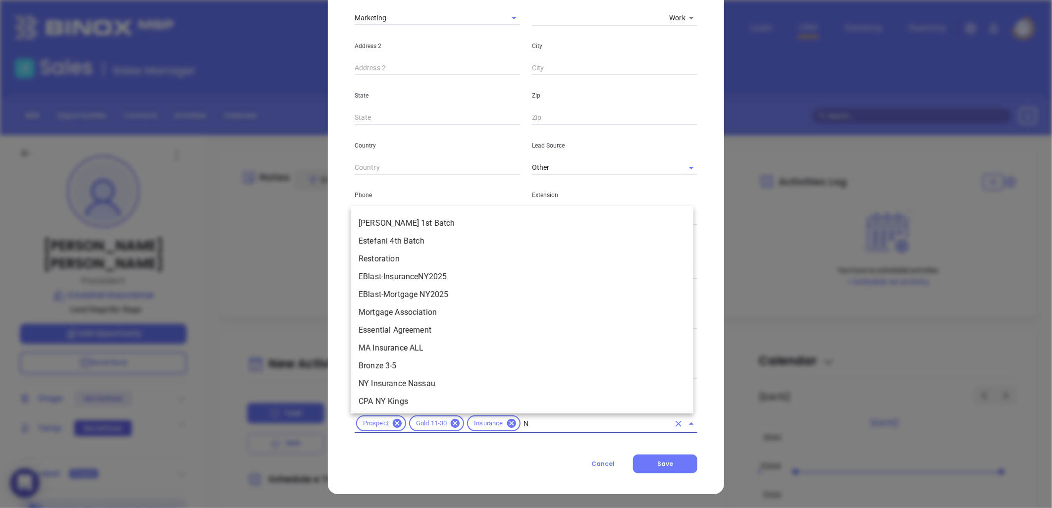
scroll to position [0, 0]
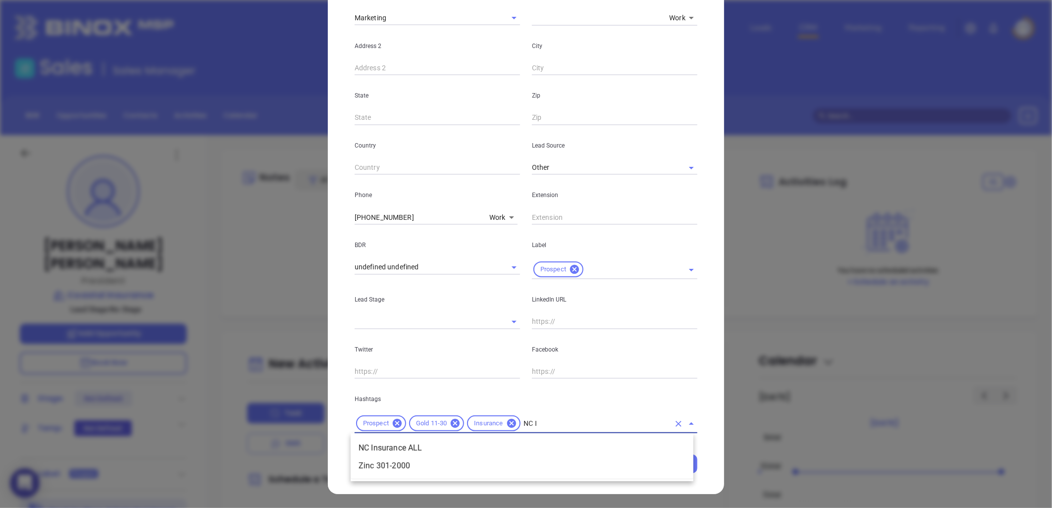
type input "NC IN"
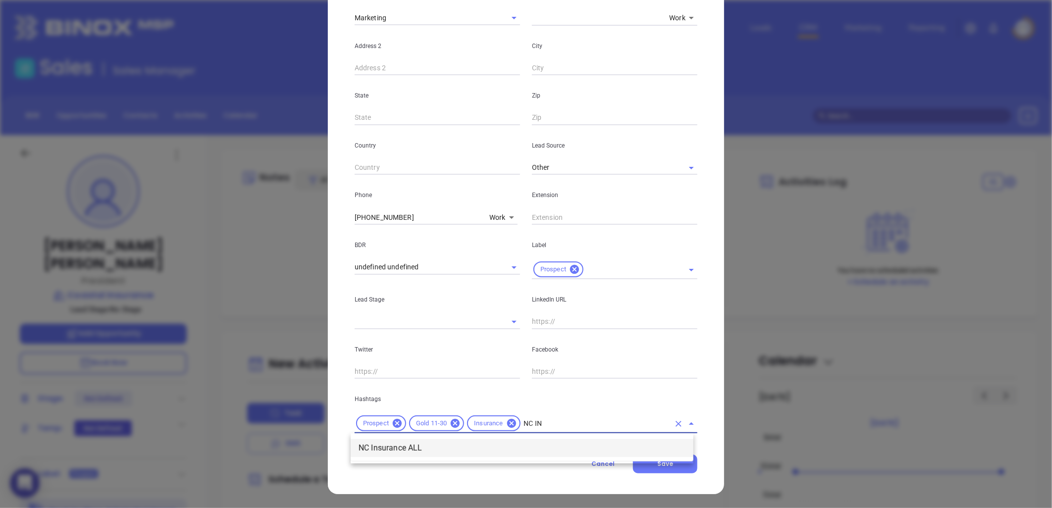
click at [429, 448] on li "NC Insurance ALL" at bounding box center [522, 448] width 343 height 18
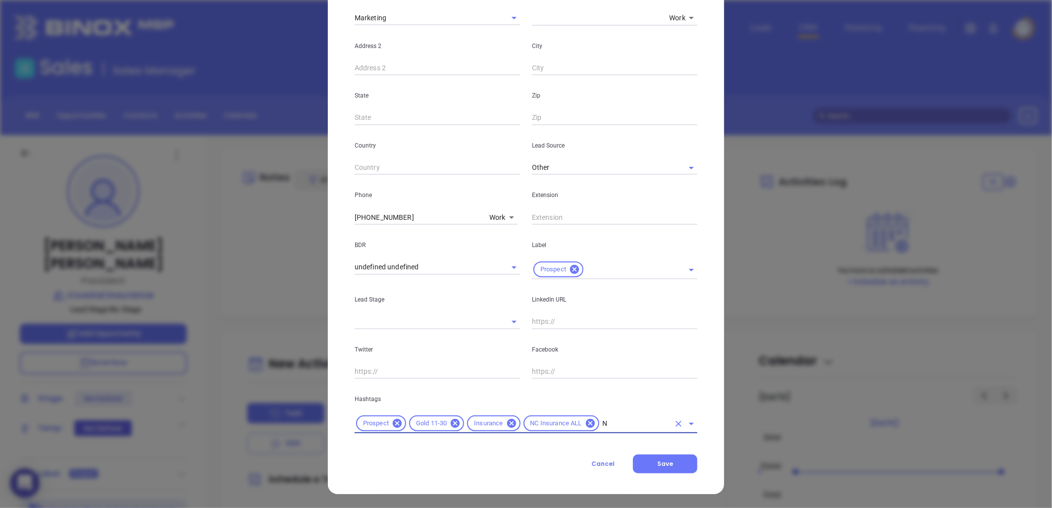
type input "NC"
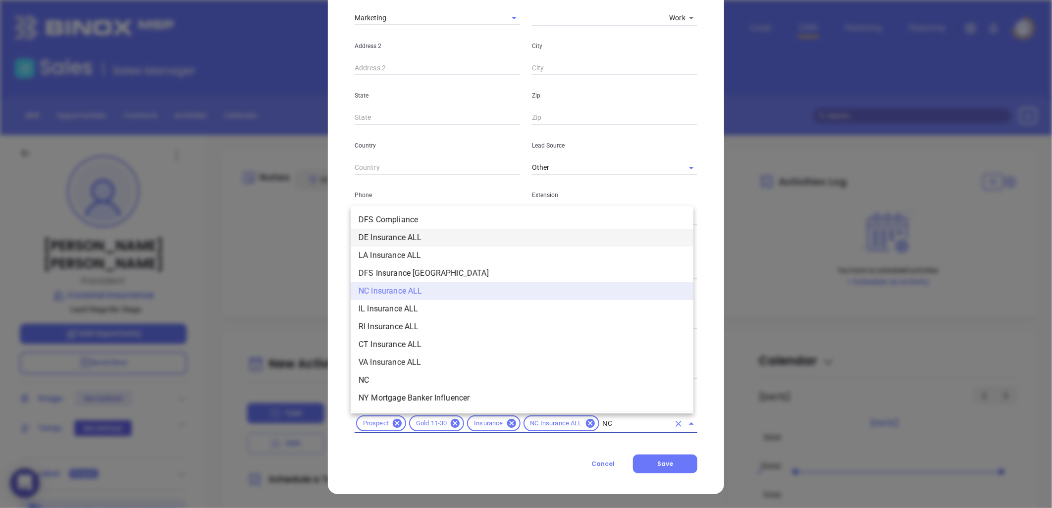
scroll to position [220, 0]
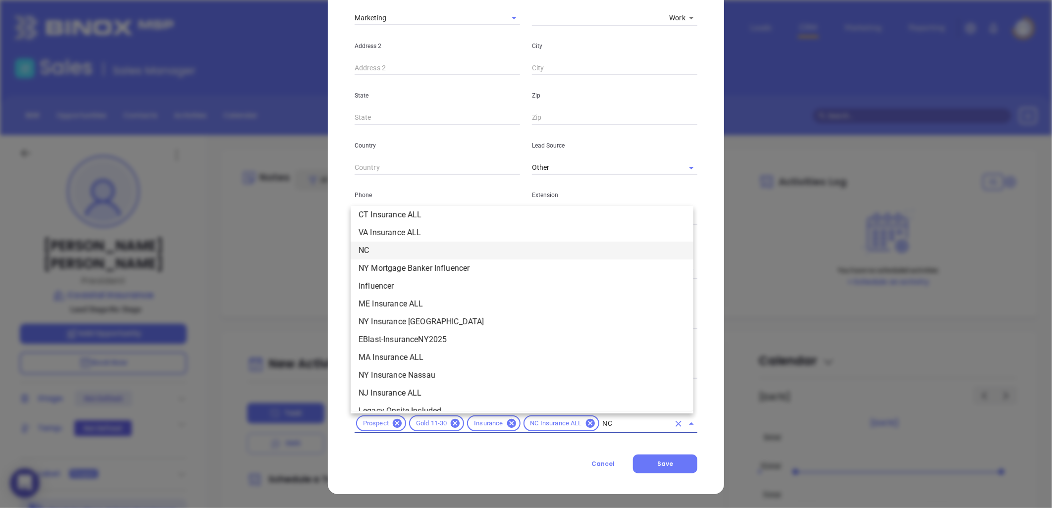
drag, startPoint x: 380, startPoint y: 248, endPoint x: 413, endPoint y: 255, distance: 34.4
click at [380, 248] on li "NC" at bounding box center [522, 251] width 343 height 18
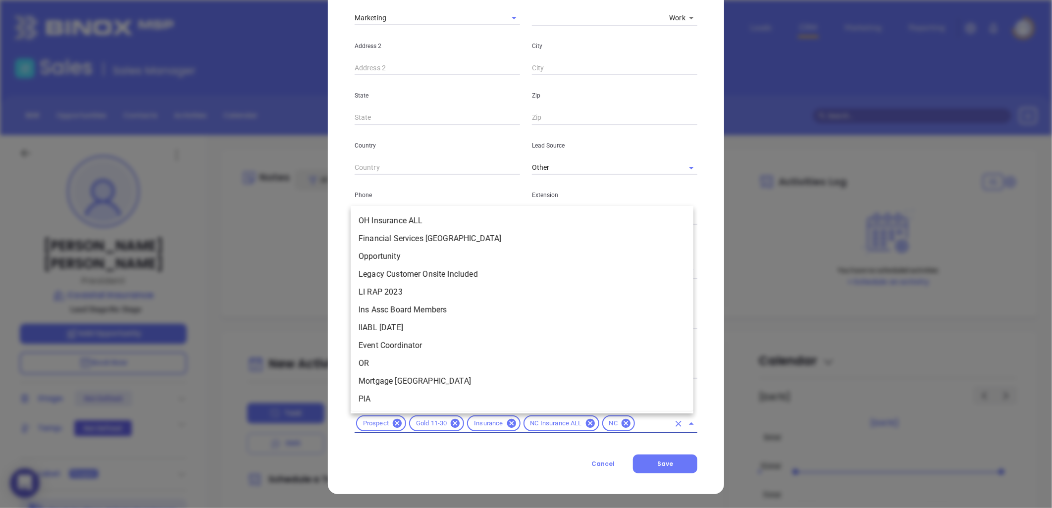
click at [637, 421] on input "text" at bounding box center [652, 423] width 33 height 12
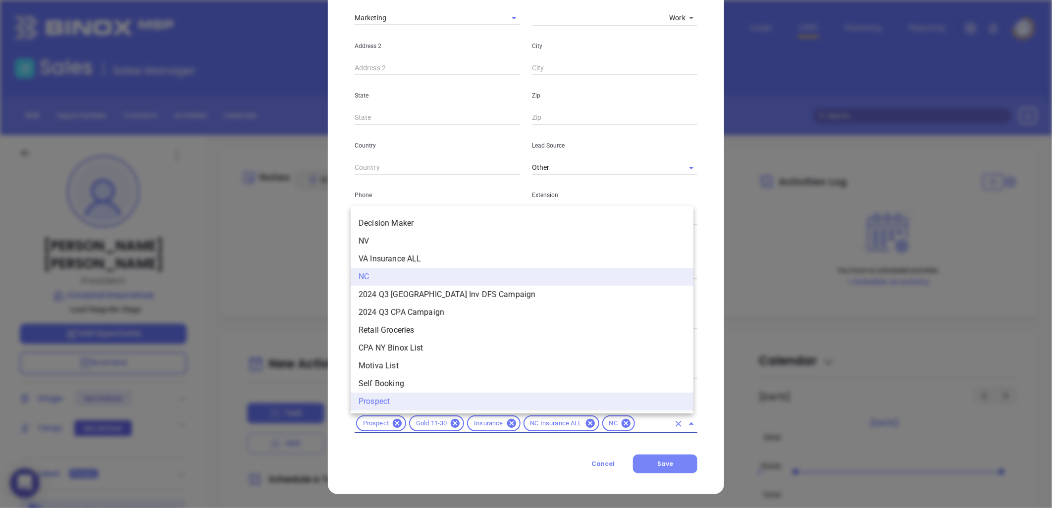
click at [666, 458] on button "Save" at bounding box center [665, 464] width 64 height 19
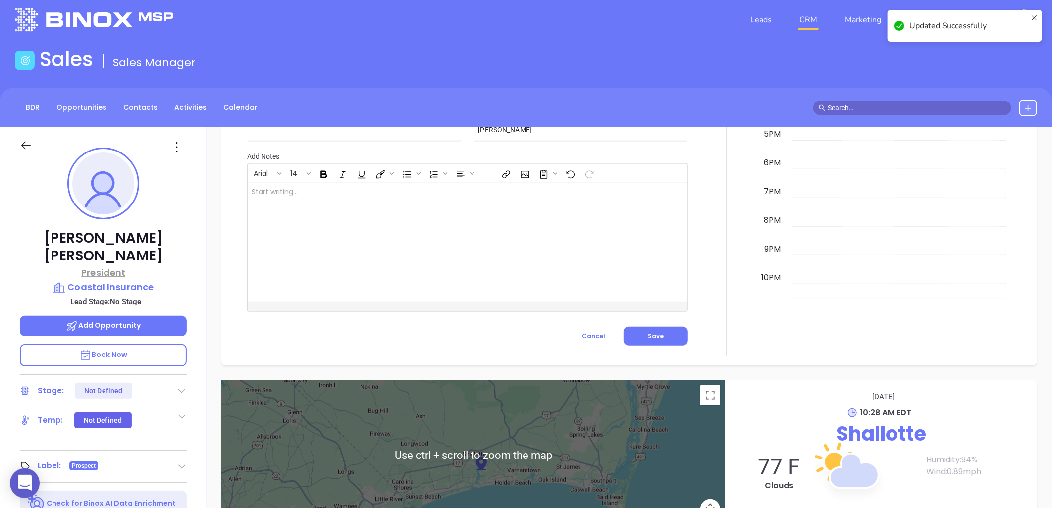
scroll to position [0, 0]
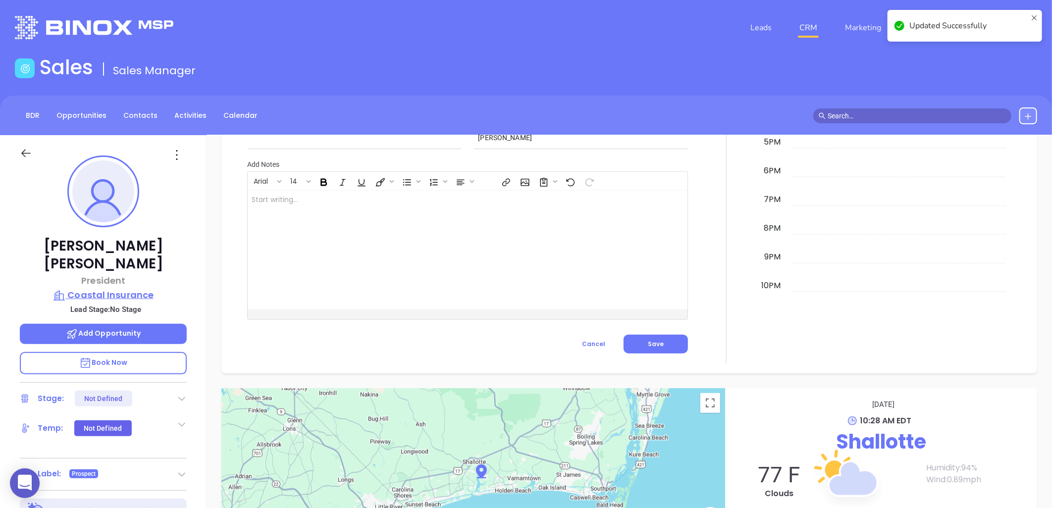
click at [138, 288] on p "Coastal Insurance" at bounding box center [103, 295] width 167 height 14
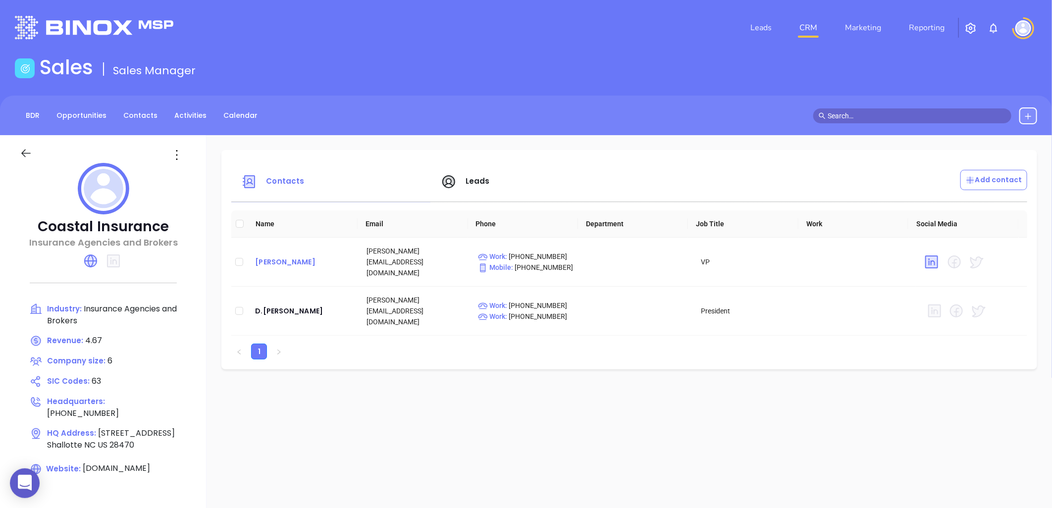
click at [279, 256] on div "David Redwine" at bounding box center [303, 262] width 96 height 12
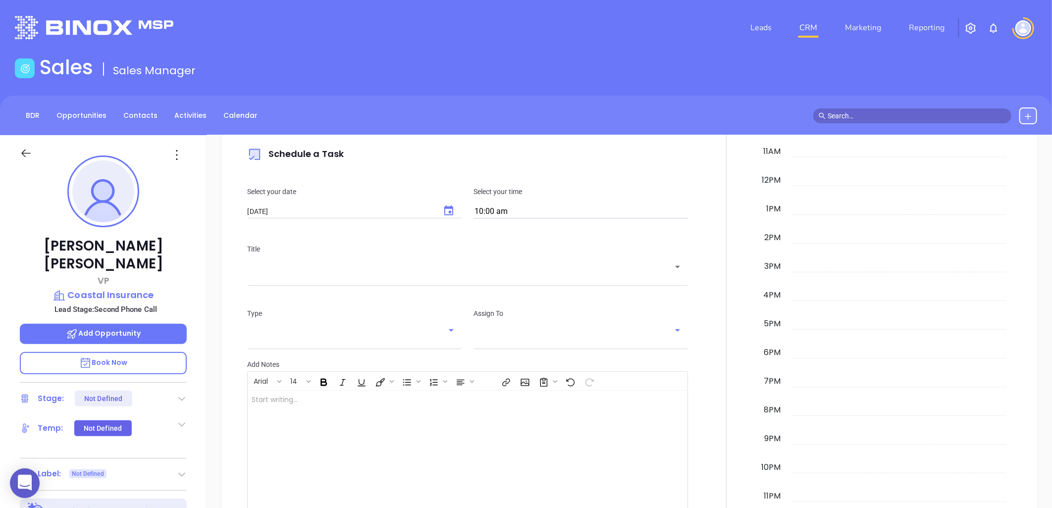
scroll to position [288, 0]
type input "Liz Cruz"
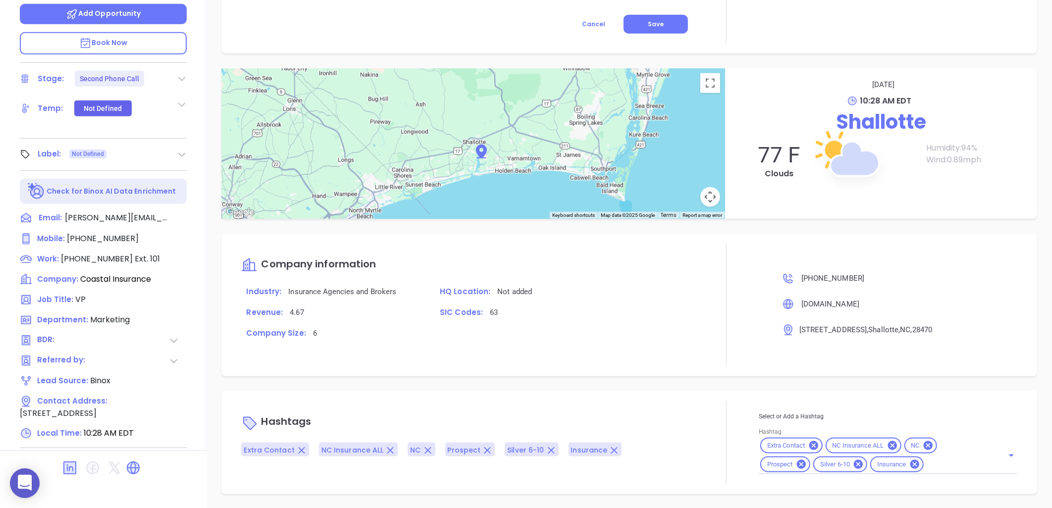
scroll to position [525, 0]
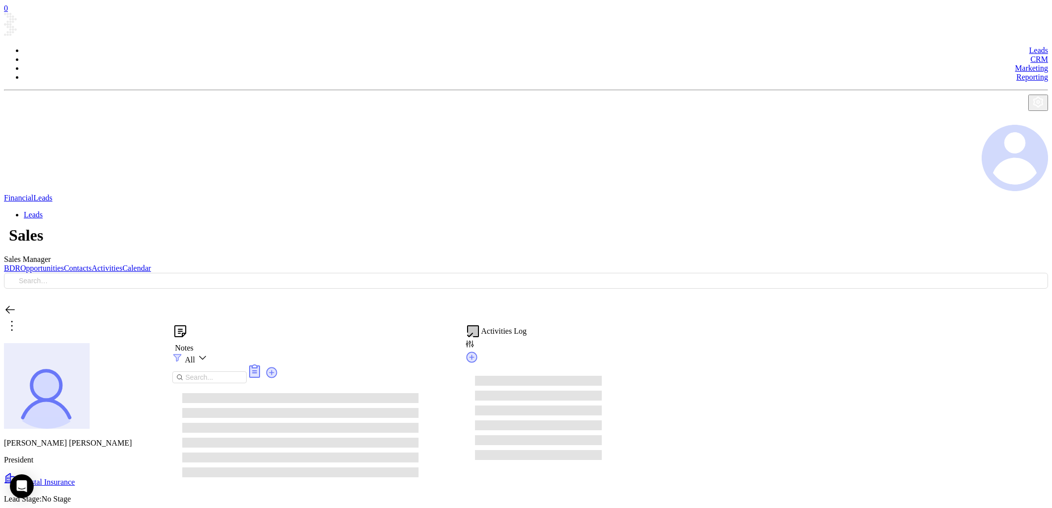
type input "[PERSON_NAME]"
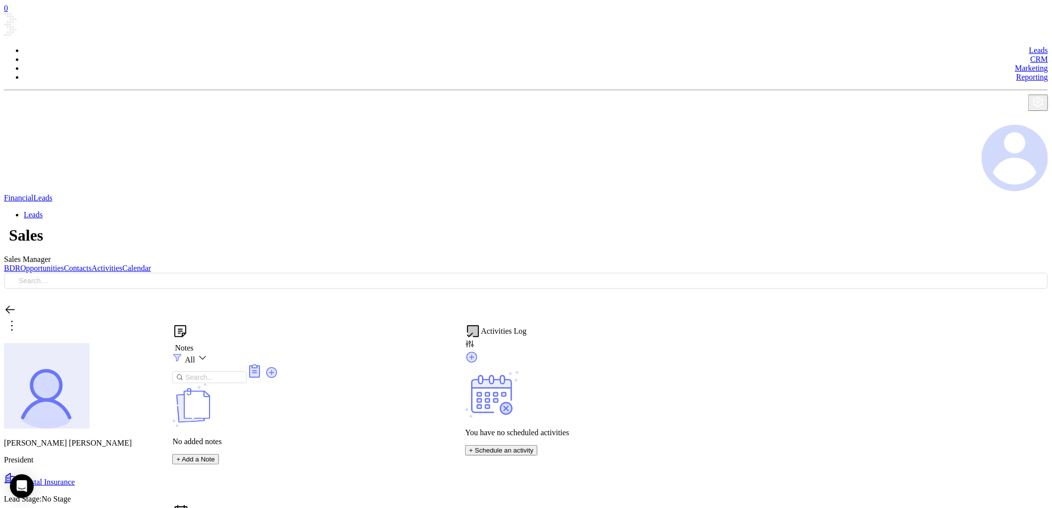
scroll to position [259, 0]
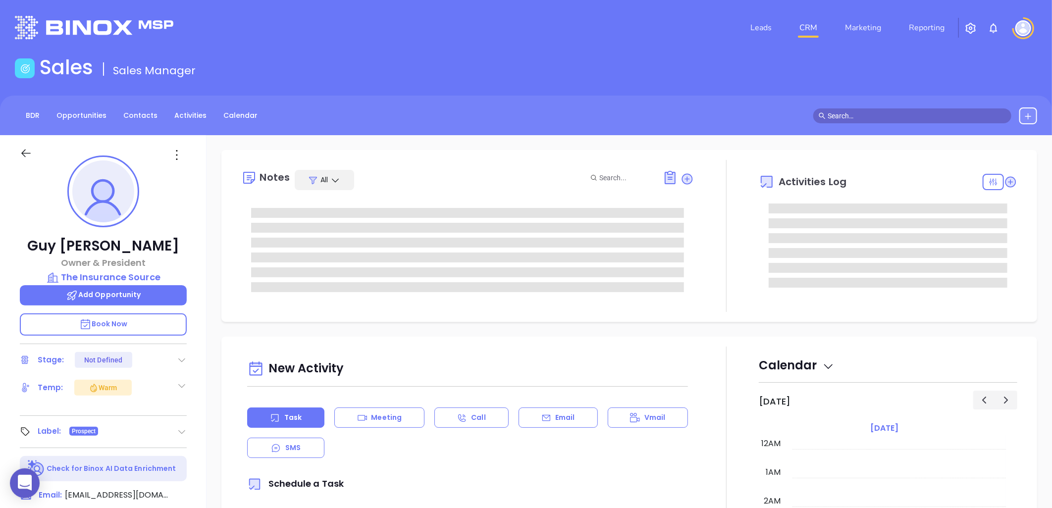
type input "[DATE]"
type input "[PERSON_NAME]"
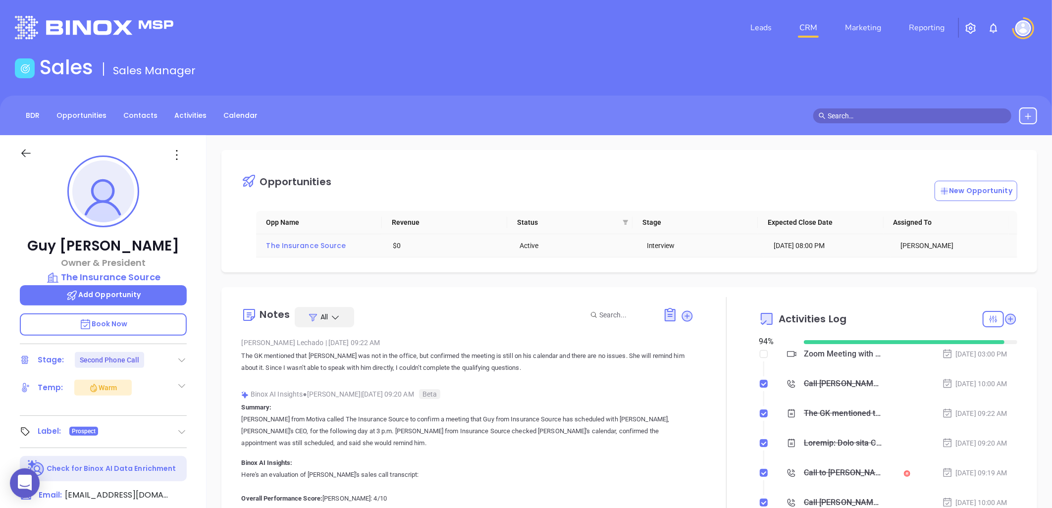
click at [298, 245] on span "The Insurance Source" at bounding box center [306, 246] width 80 height 10
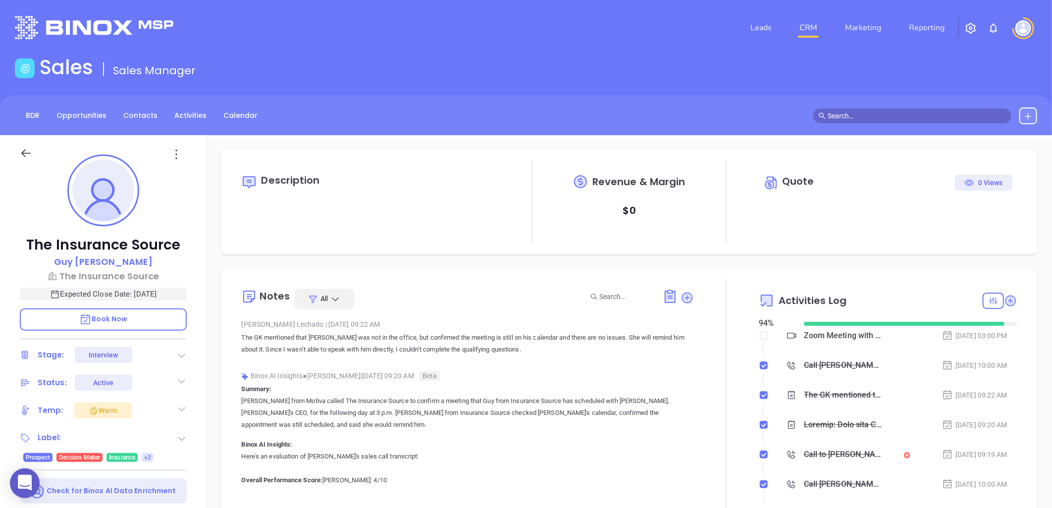
type input "[DATE]"
type input "[PERSON_NAME]"
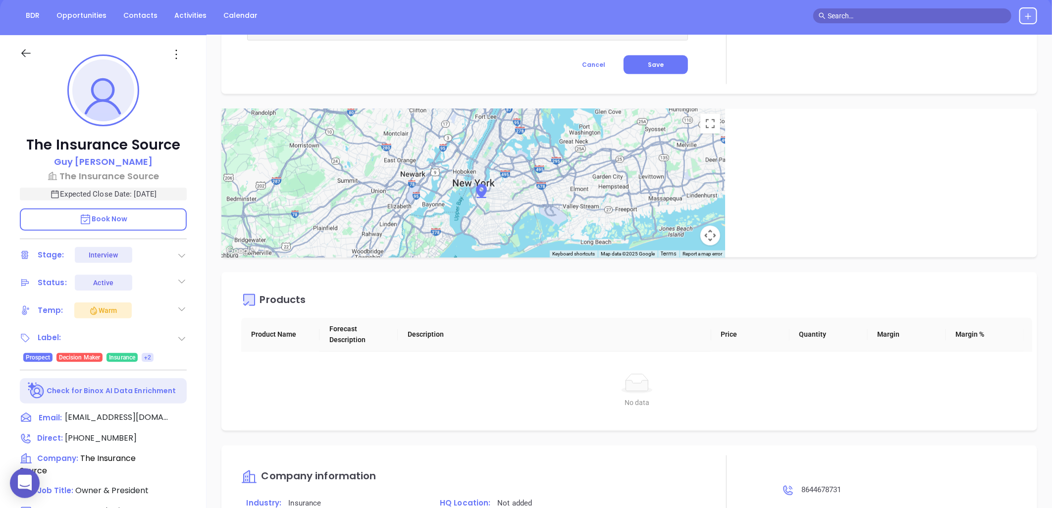
scroll to position [320, 0]
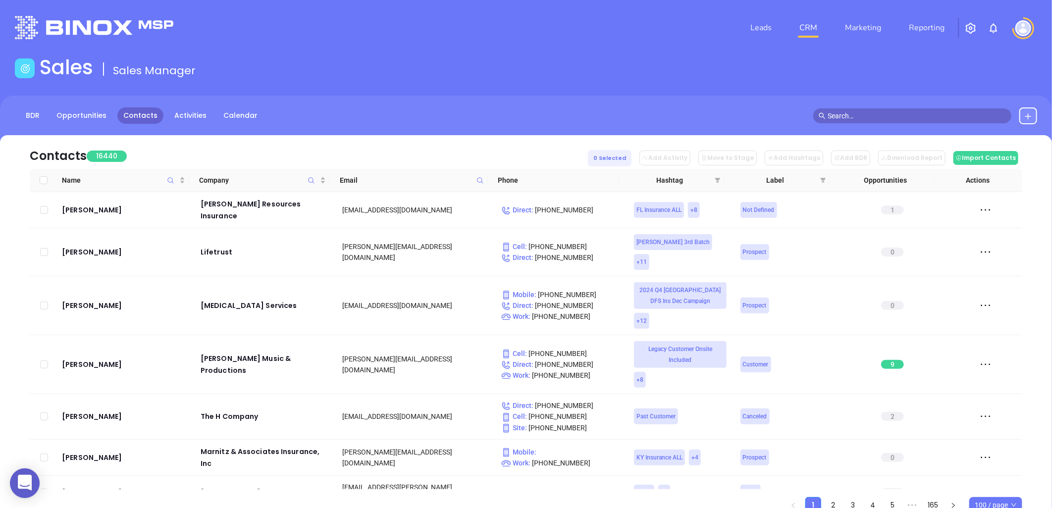
drag, startPoint x: 716, startPoint y: 179, endPoint x: 363, endPoint y: 20, distance: 386.5
click at [716, 179] on icon "filter" at bounding box center [717, 180] width 5 height 5
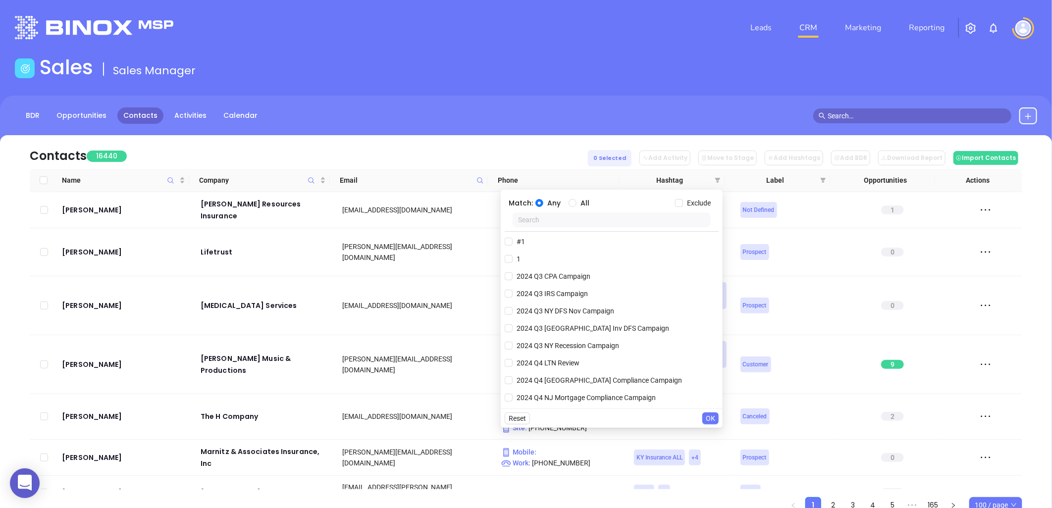
drag, startPoint x: 578, startPoint y: 218, endPoint x: 581, endPoint y: 213, distance: 5.8
click at [579, 215] on input "text" at bounding box center [611, 219] width 198 height 15
paste input "LAInsurance Q32025 / LA INS IDSL Q3 0825 C1 / VickyQ32025 LAIns"
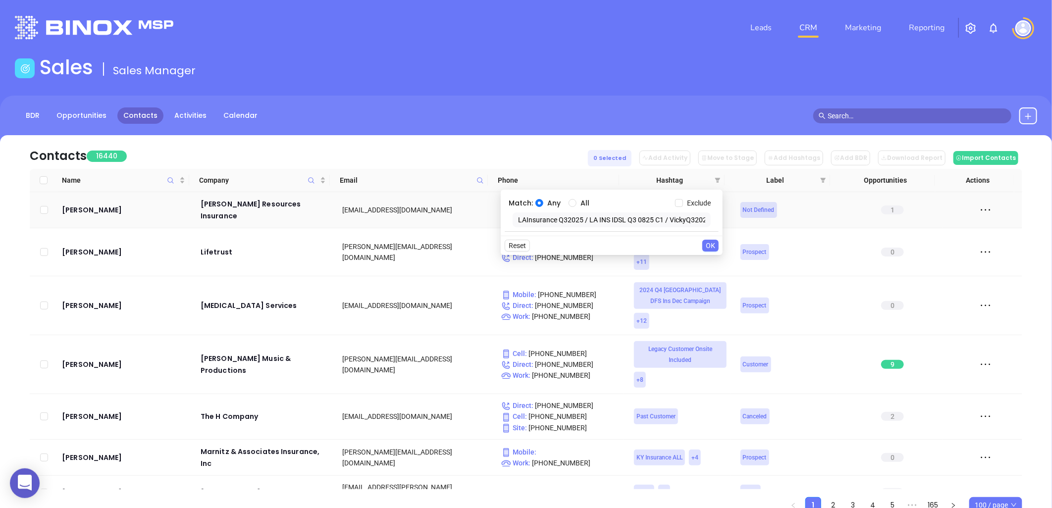
drag, startPoint x: 567, startPoint y: 222, endPoint x: 241, endPoint y: 193, distance: 328.1
click at [246, 194] on body "0 Leads CRM Marketing Reporting Financial Leads Leads Sales Sales Manager BDR O…" at bounding box center [526, 254] width 1052 height 508
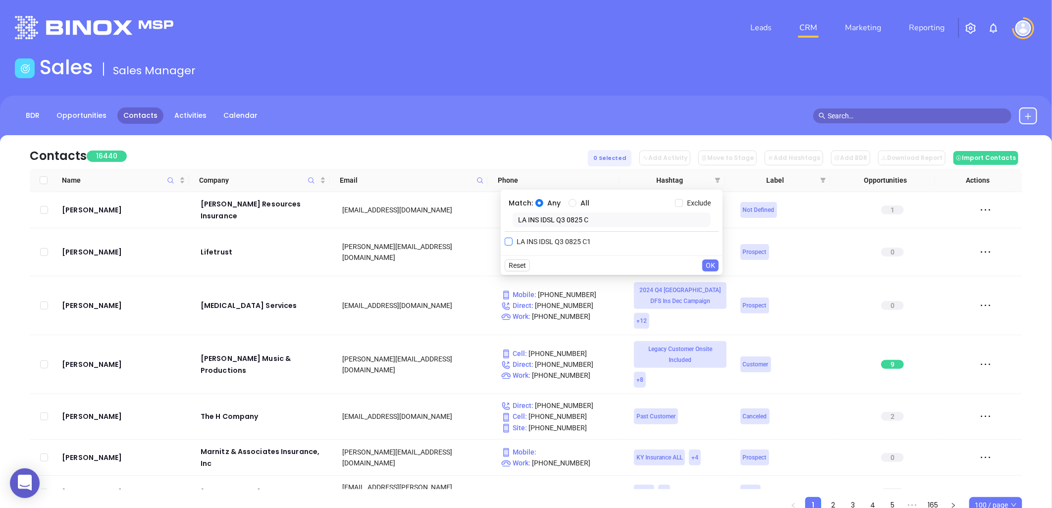
type input "LA INS IDSL Q3 0825 C"
click at [507, 240] on input "LA INS IDSL Q3 0825 C1" at bounding box center [509, 242] width 8 height 8
checkbox input "true"
click at [713, 287] on span "OK" at bounding box center [710, 285] width 9 height 11
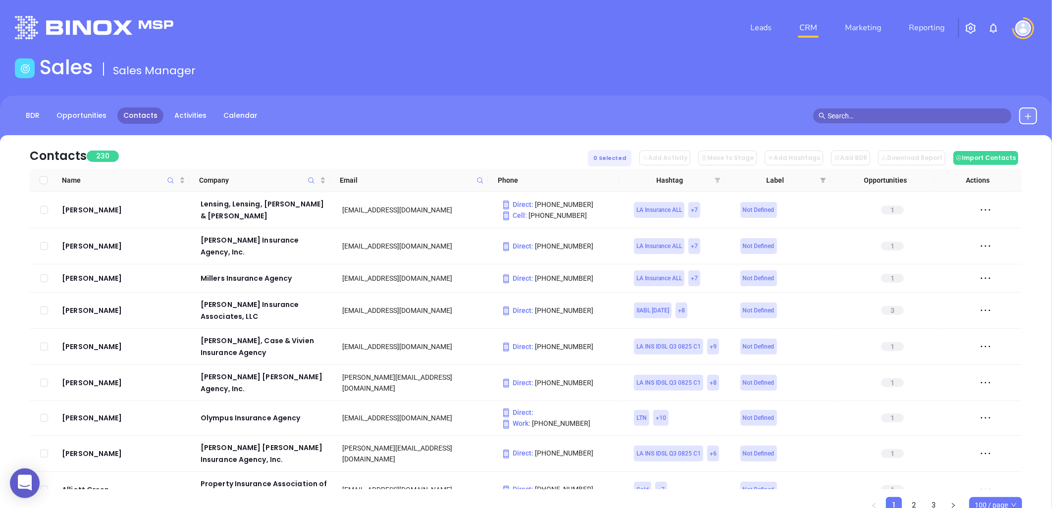
click at [715, 178] on icon "filter" at bounding box center [717, 180] width 6 height 6
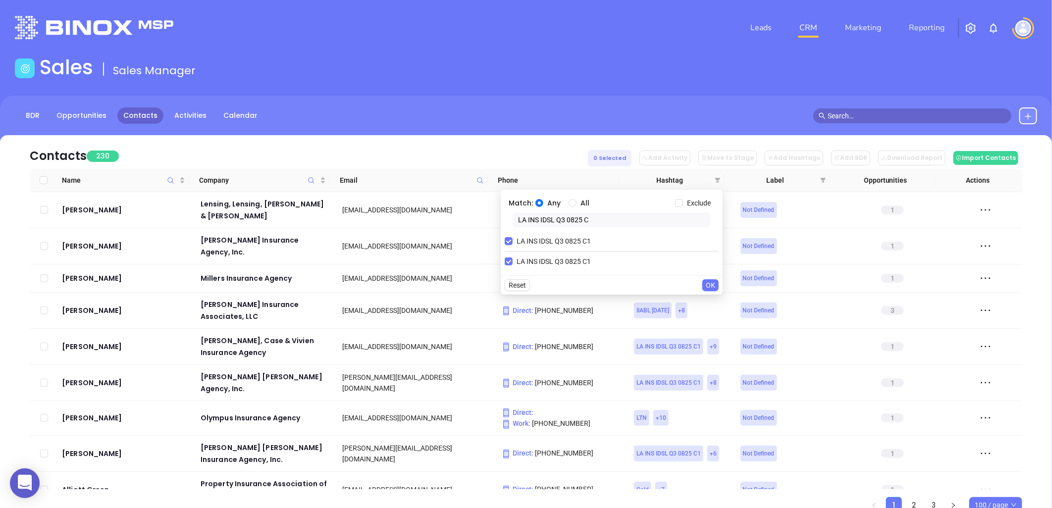
click at [710, 283] on span "OK" at bounding box center [710, 285] width 9 height 11
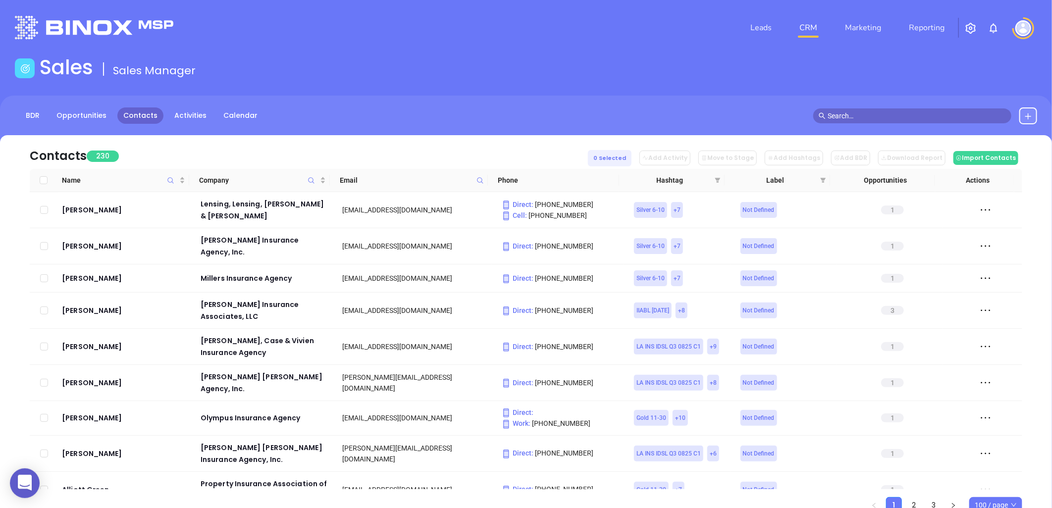
click at [991, 502] on span "100 / page" at bounding box center [995, 505] width 42 height 15
click at [986, 487] on div "500 / page" at bounding box center [995, 484] width 37 height 11
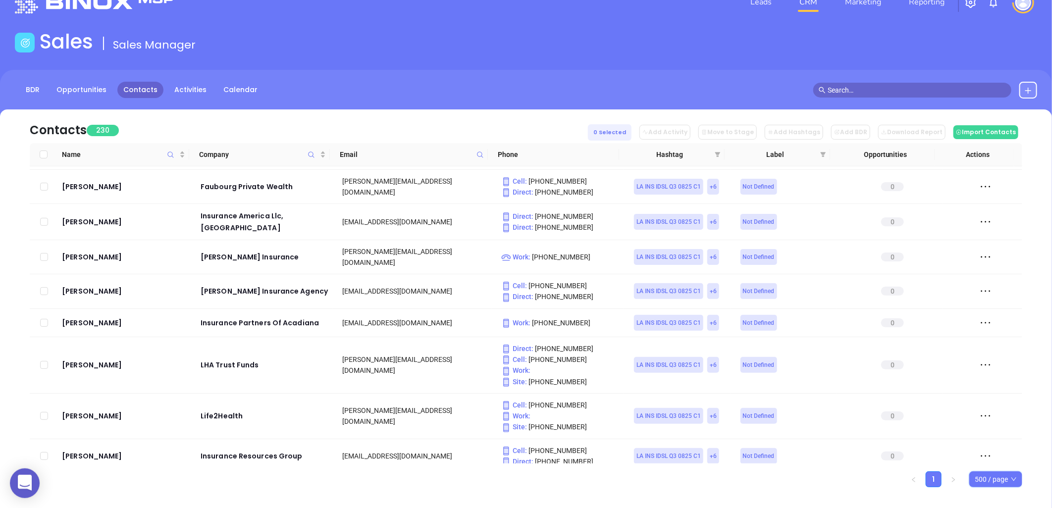
scroll to position [39, 0]
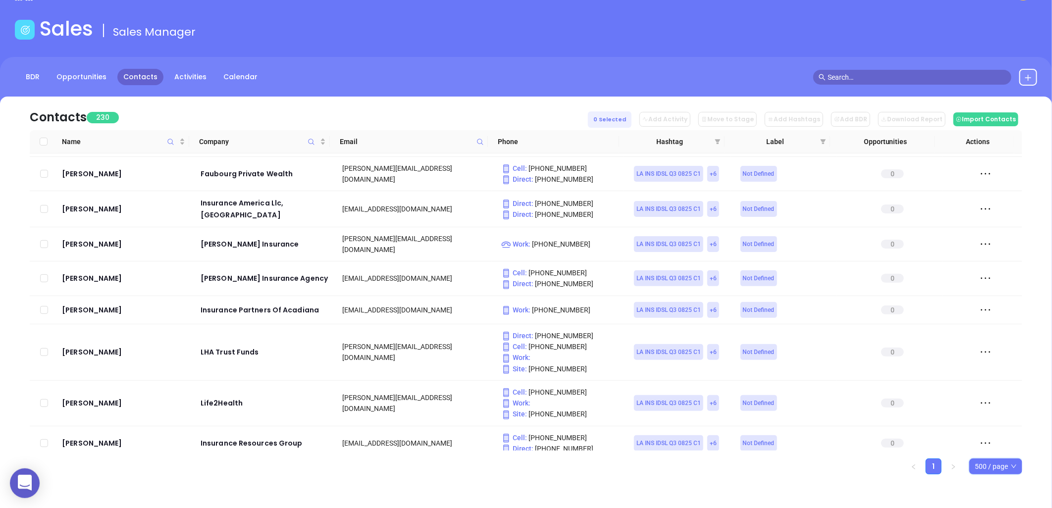
click at [988, 467] on span "500 / page" at bounding box center [995, 466] width 42 height 15
drag, startPoint x: 982, startPoint y: 430, endPoint x: 1046, endPoint y: 434, distance: 63.5
click at [982, 429] on div "100 / page" at bounding box center [995, 430] width 37 height 11
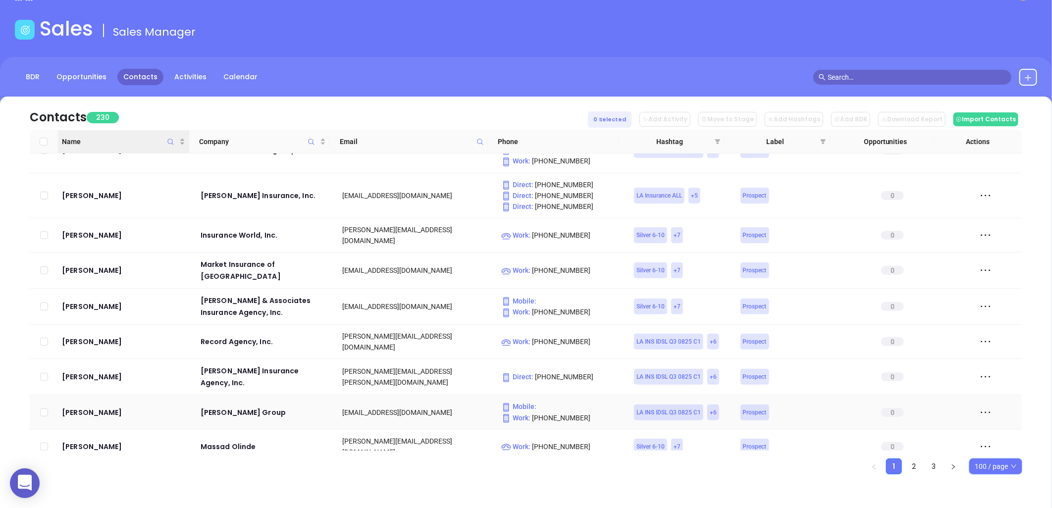
scroll to position [2991, 0]
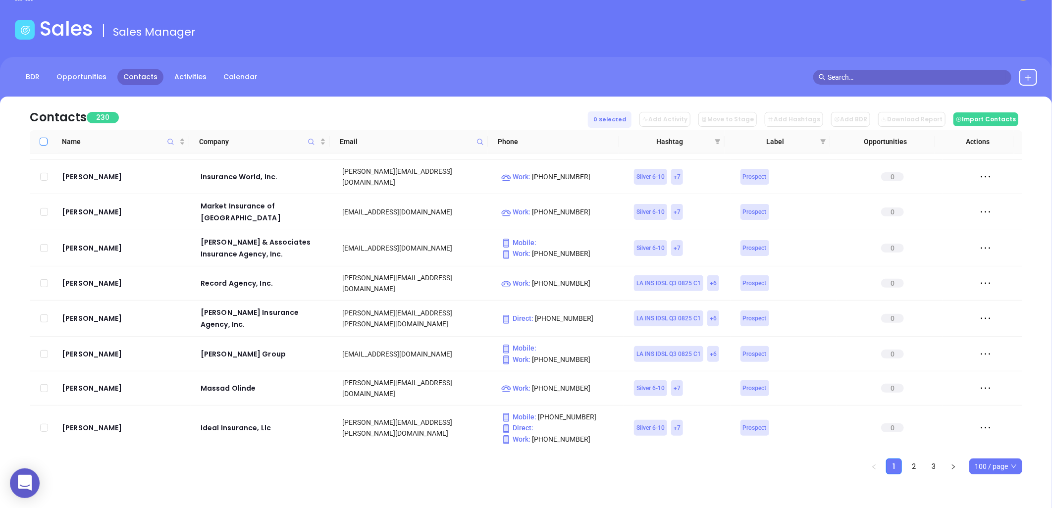
click at [43, 140] on input "Select all" at bounding box center [44, 142] width 8 height 8
checkbox input "true"
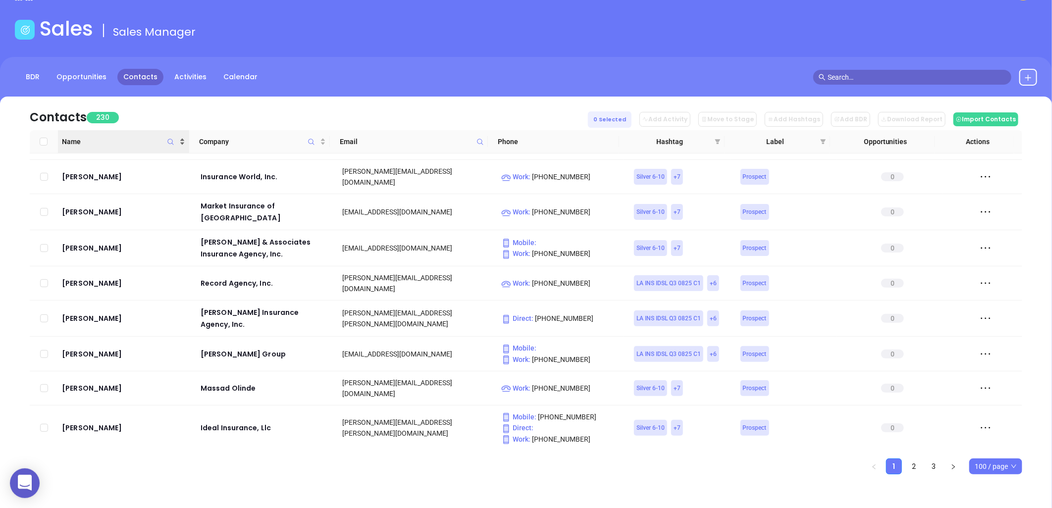
checkbox input "true"
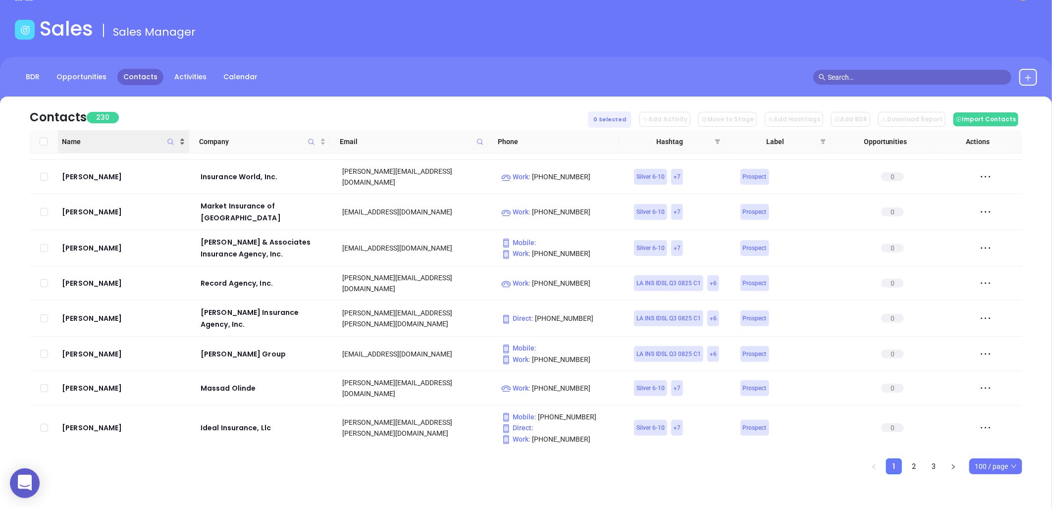
checkbox input "true"
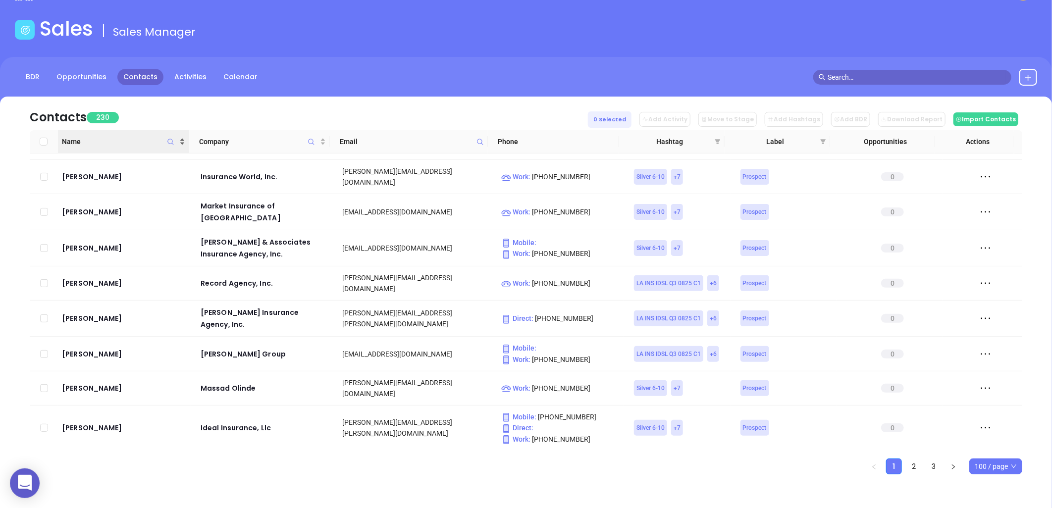
checkbox input "true"
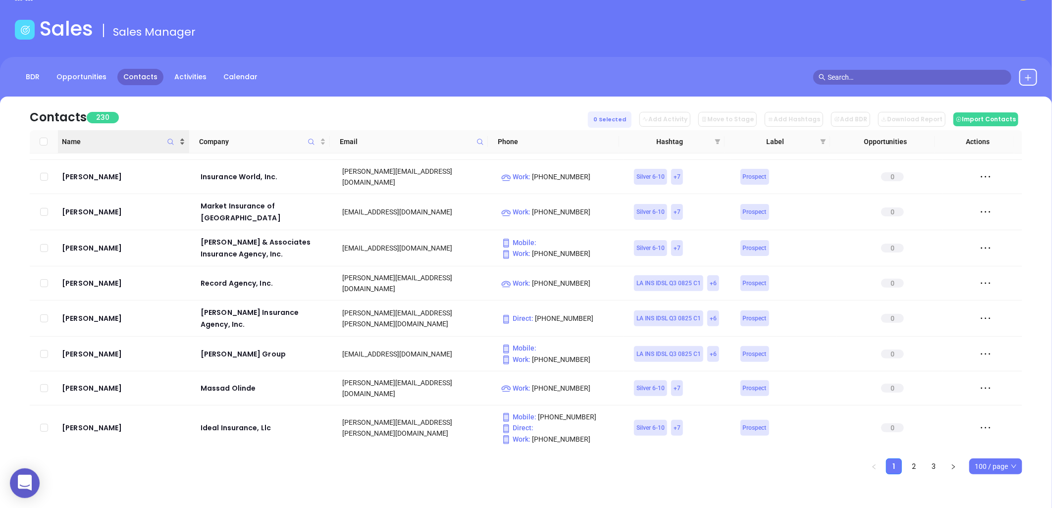
checkbox input "true"
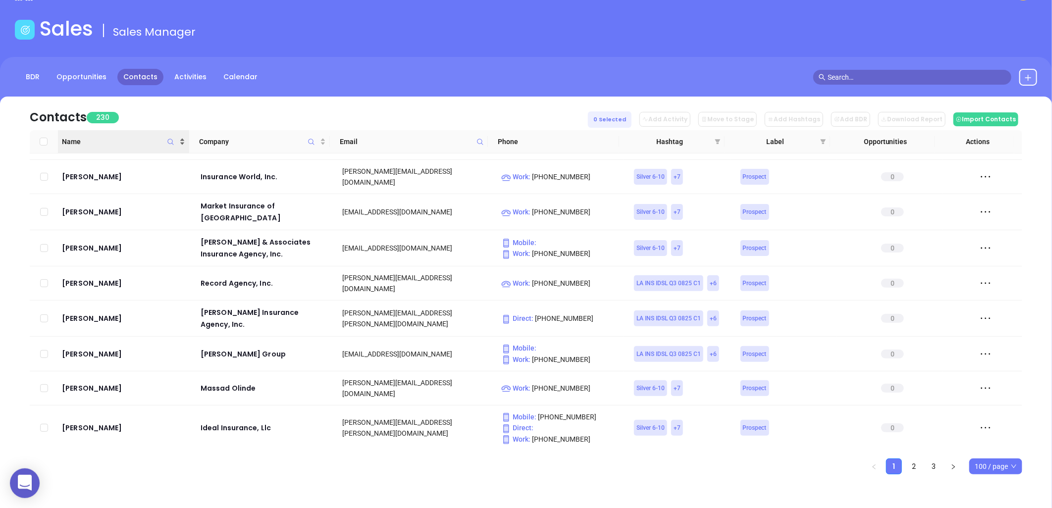
checkbox input "true"
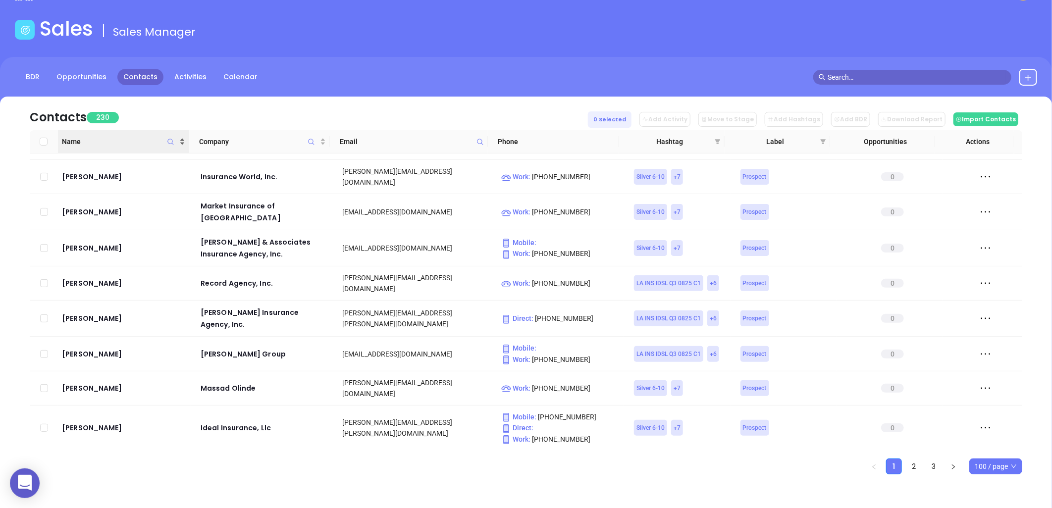
checkbox input "true"
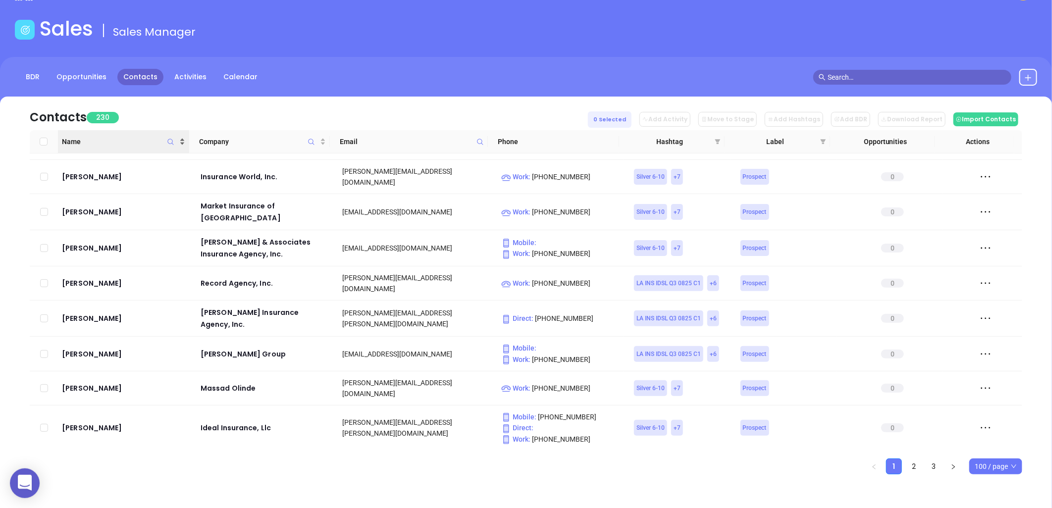
checkbox input "true"
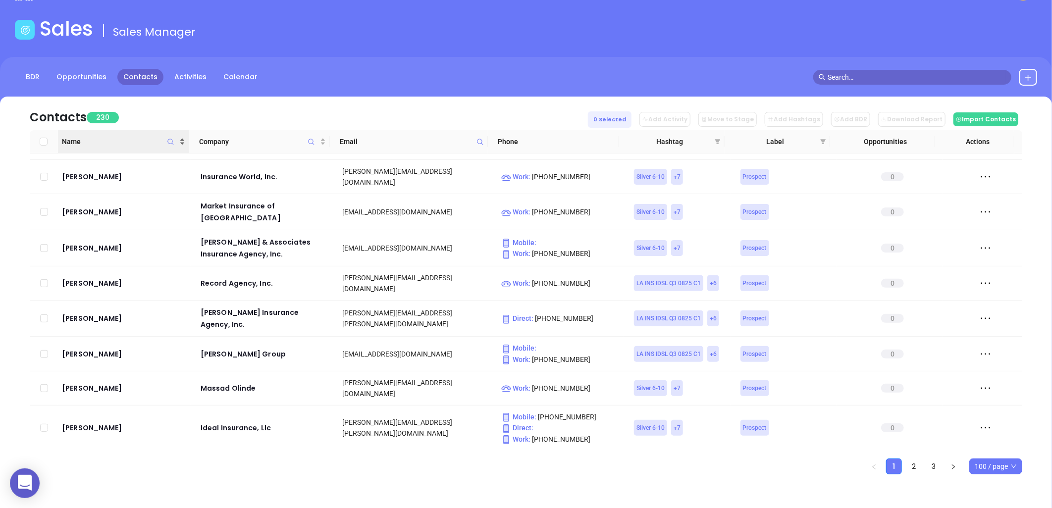
checkbox input "true"
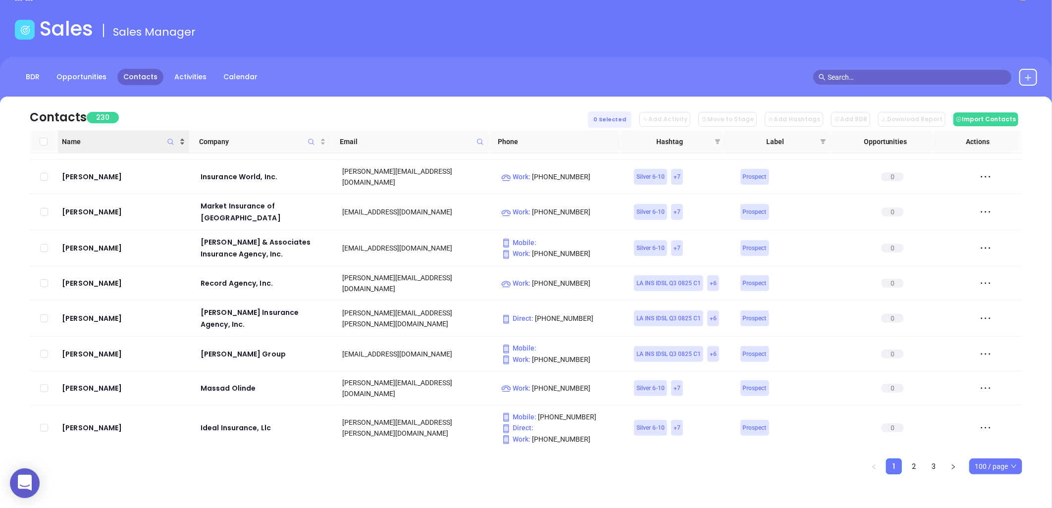
checkbox input "true"
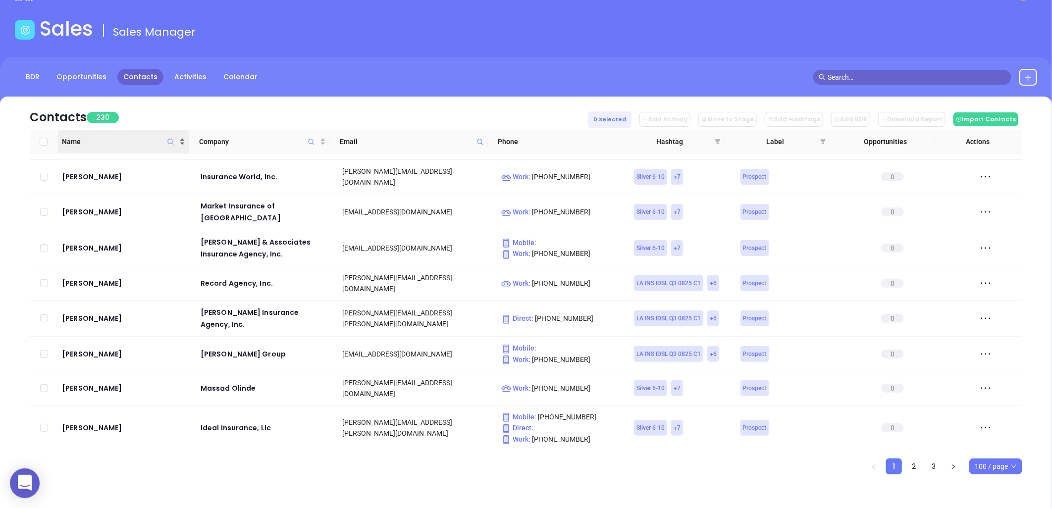
checkbox input "true"
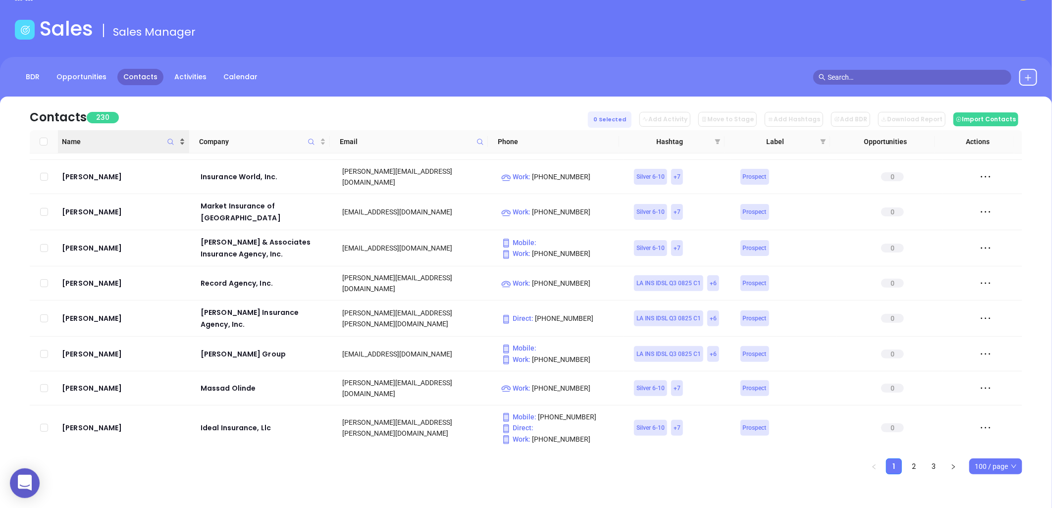
checkbox input "true"
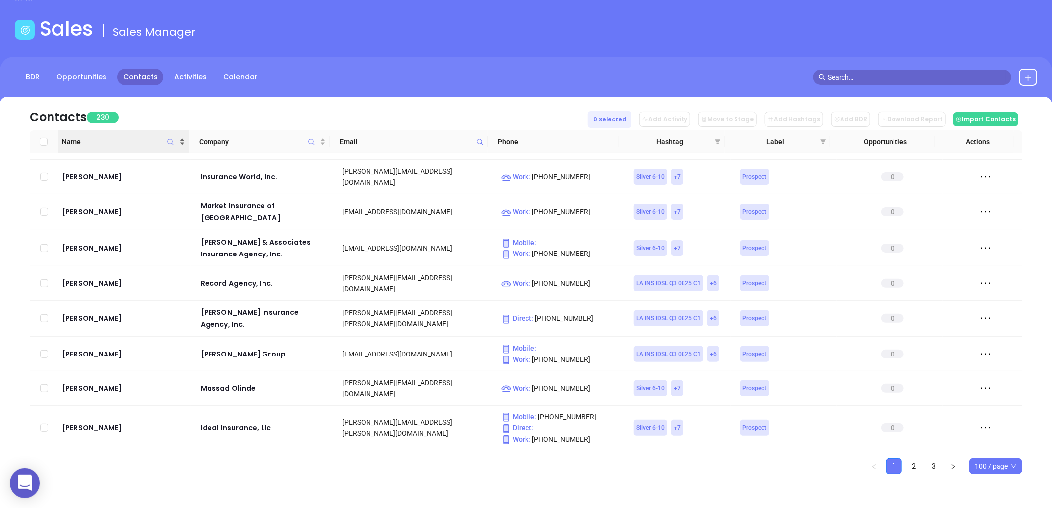
checkbox input "true"
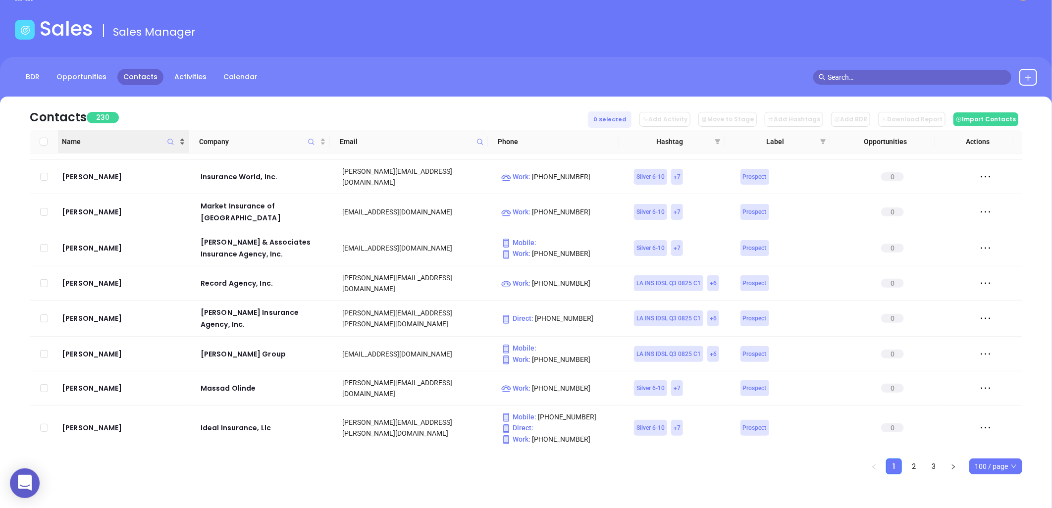
checkbox input "true"
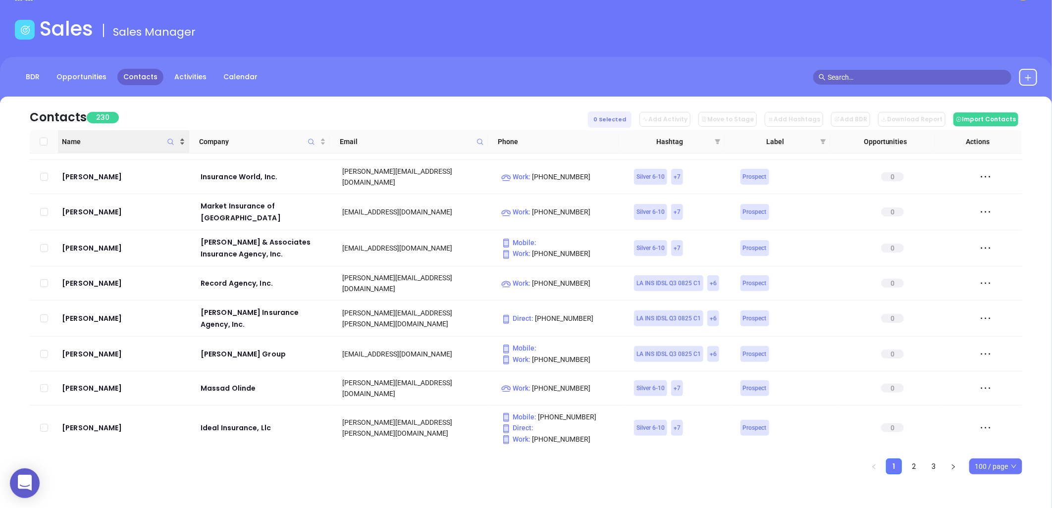
checkbox input "true"
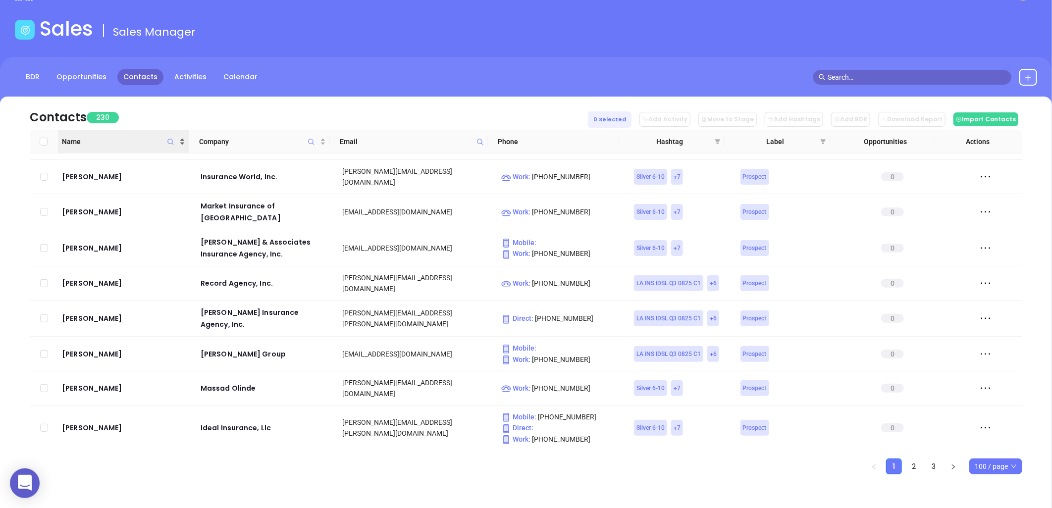
checkbox input "true"
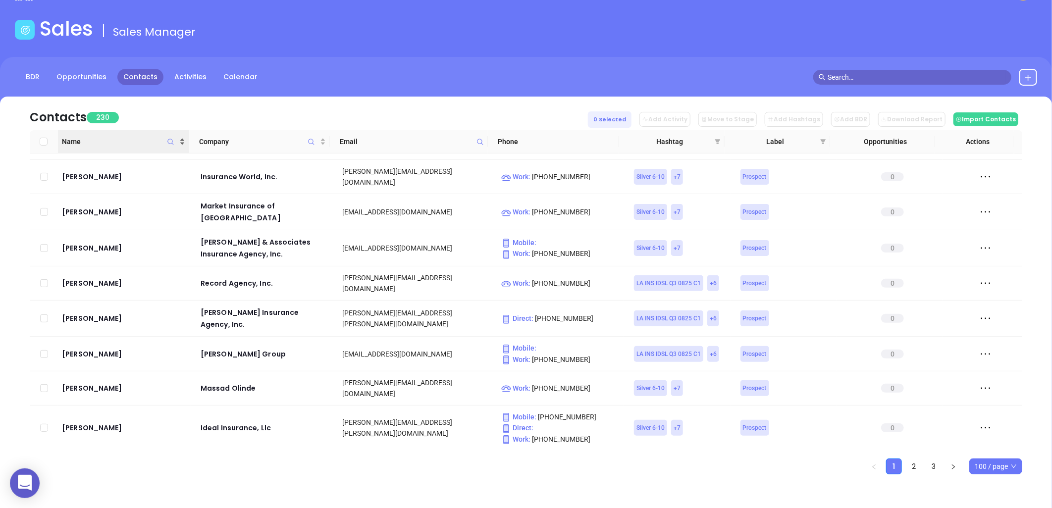
checkbox input "true"
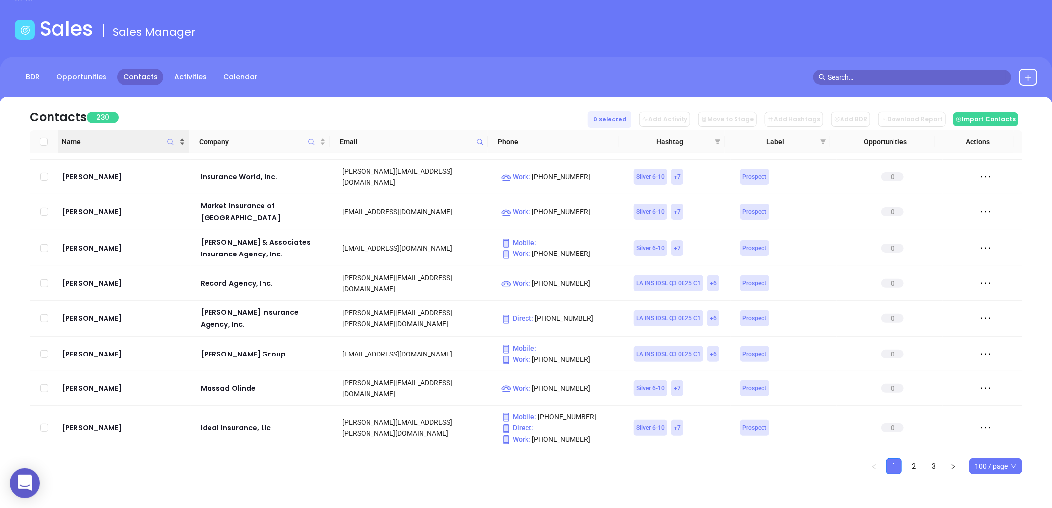
checkbox input "true"
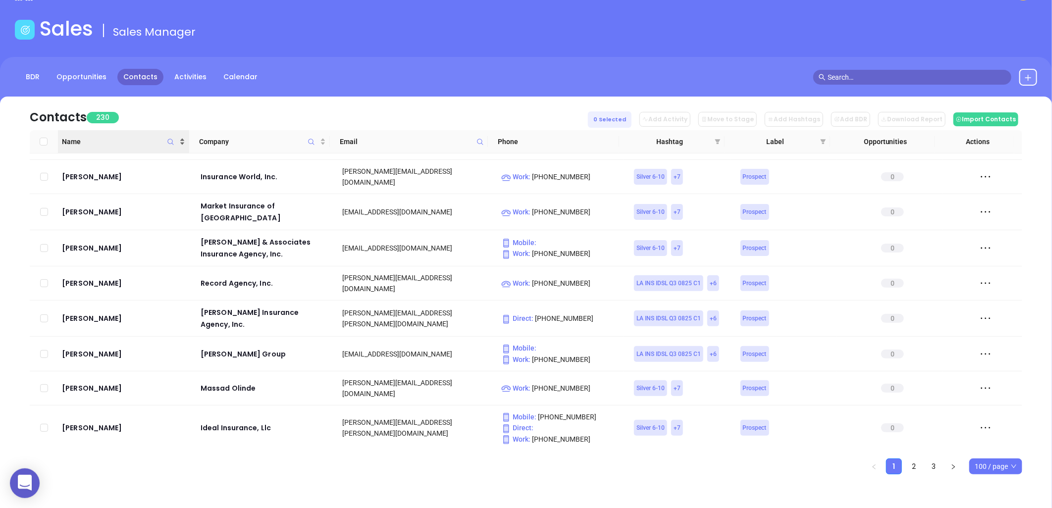
checkbox input "true"
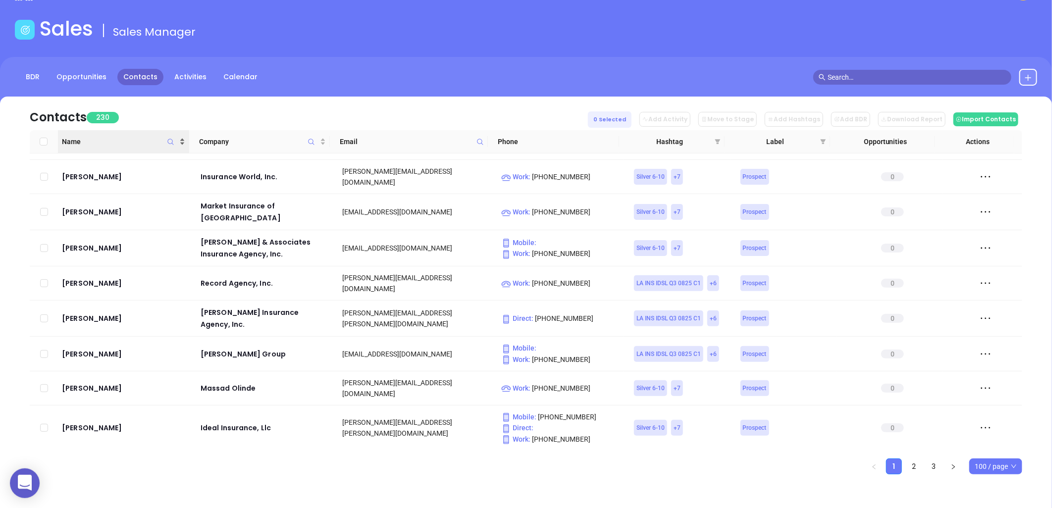
checkbox input "true"
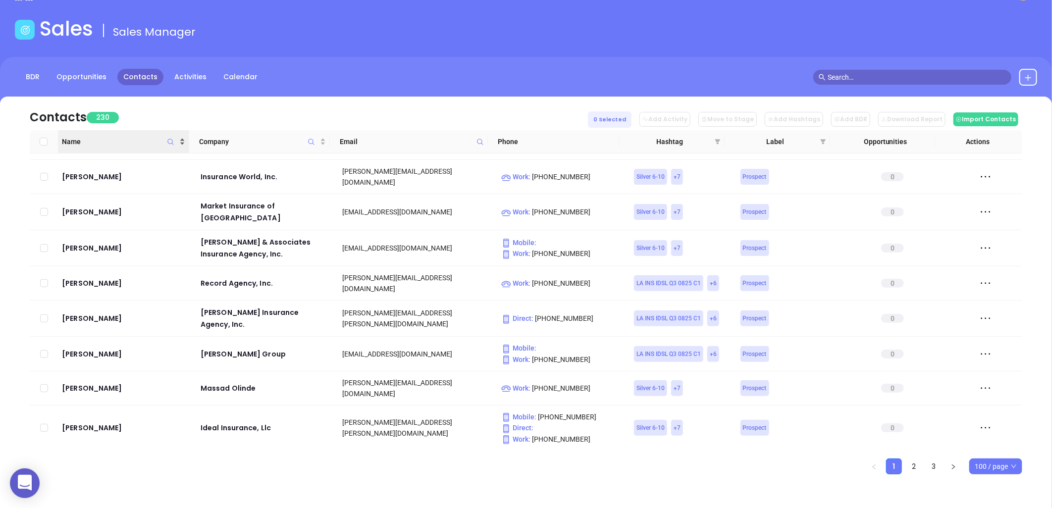
checkbox input "true"
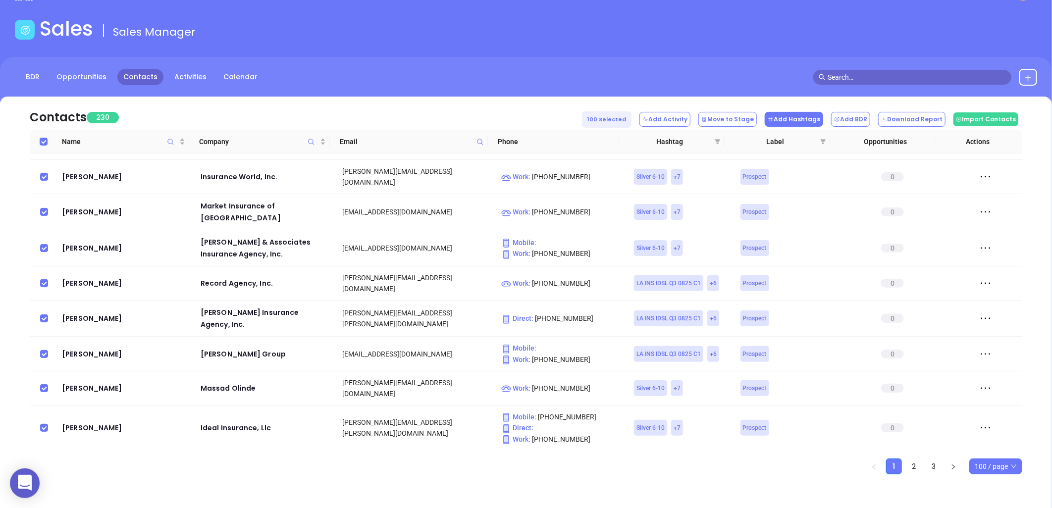
click at [809, 120] on button "Add Hashtags" at bounding box center [793, 119] width 58 height 15
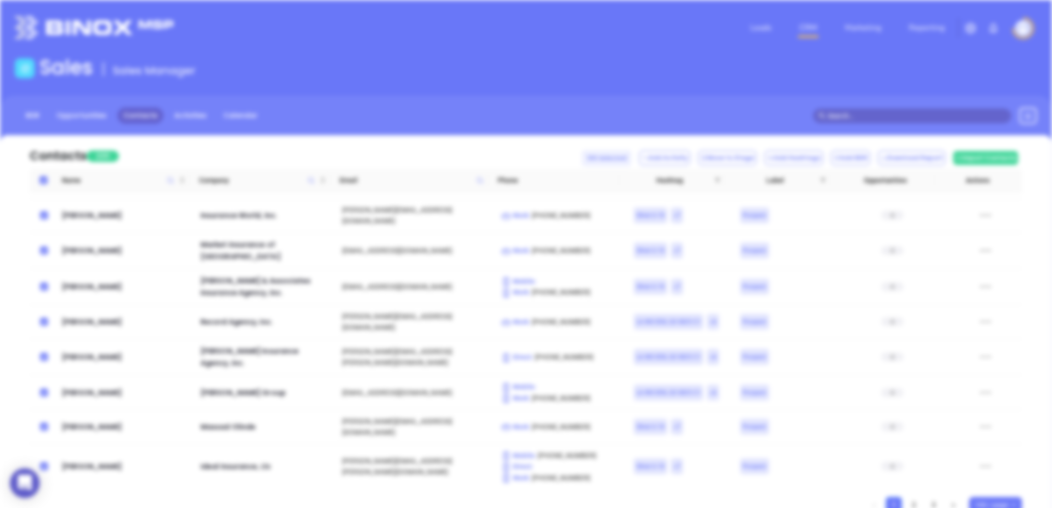
scroll to position [0, 0]
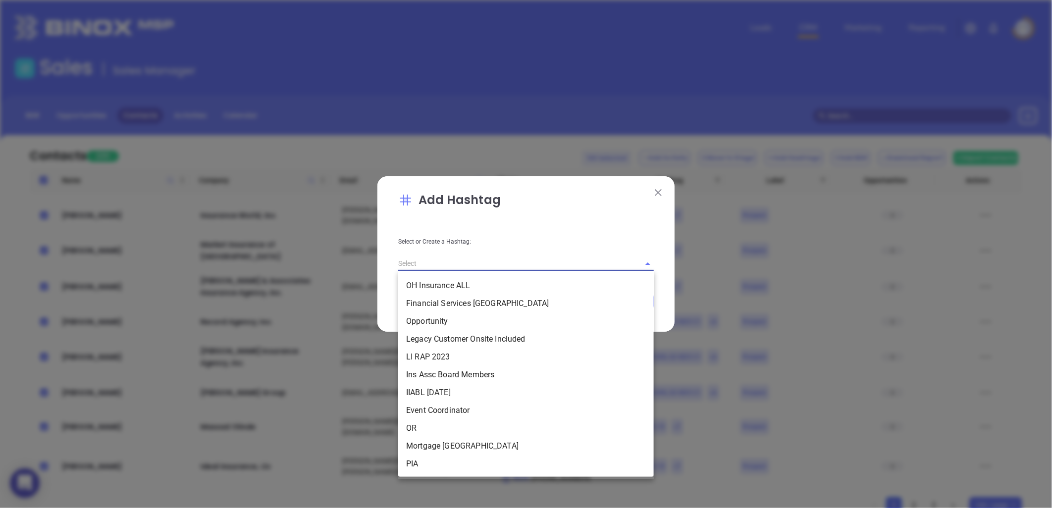
click at [478, 261] on input "text" at bounding box center [512, 263] width 228 height 14
paste input "AnabelQ32025 LAIns"
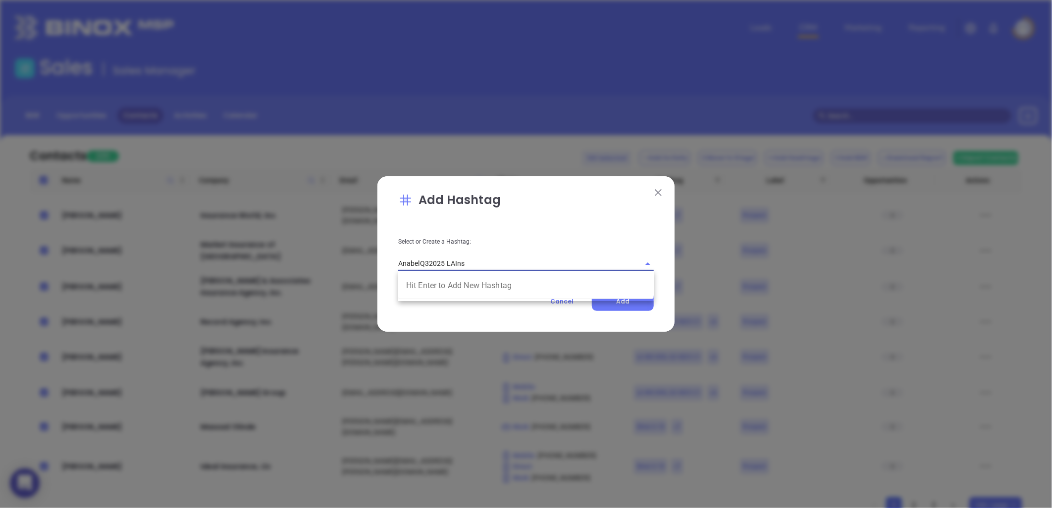
type input "AnabelQ32025 LAIns"
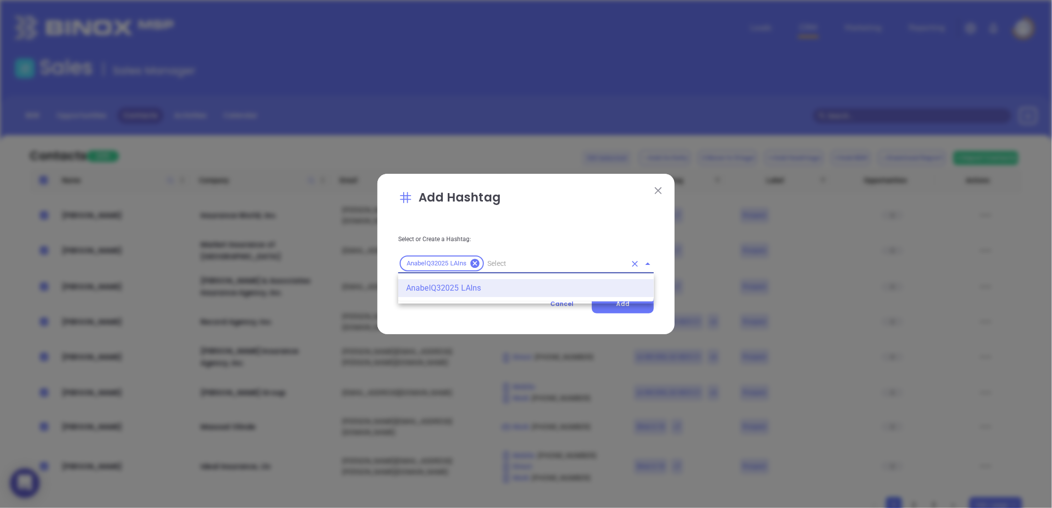
drag, startPoint x: 449, startPoint y: 288, endPoint x: 442, endPoint y: 272, distance: 16.6
click at [448, 288] on li "AnabelQ32025 LAIns" at bounding box center [525, 288] width 255 height 18
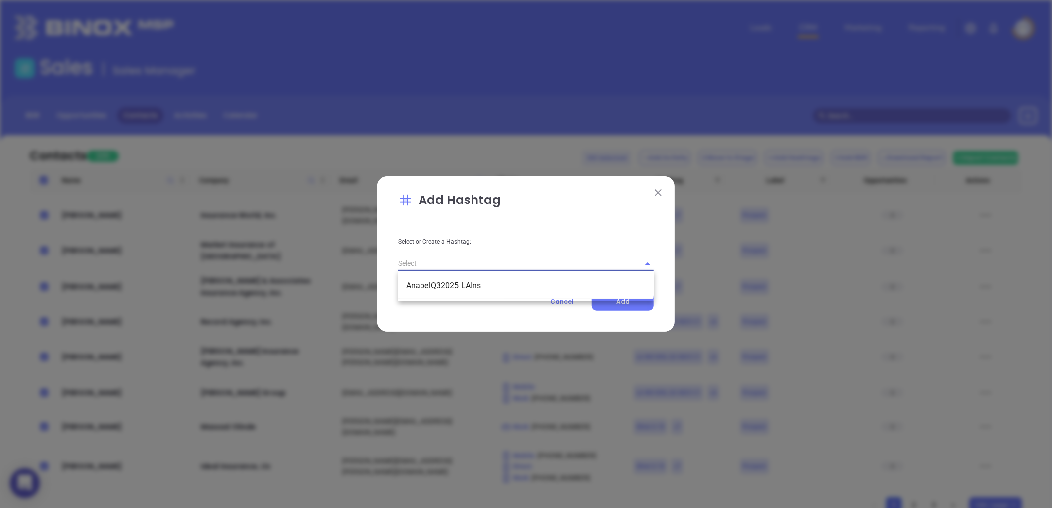
click at [437, 265] on input "text" at bounding box center [512, 263] width 228 height 14
click at [436, 284] on li "AnabelQ32025 LAIns" at bounding box center [525, 286] width 255 height 18
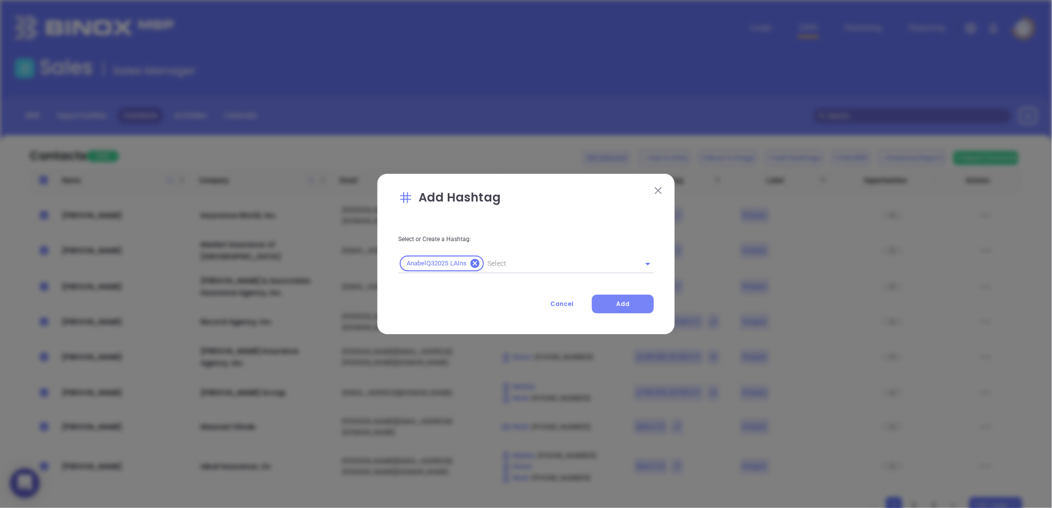
click at [617, 303] on span "Add" at bounding box center [622, 304] width 13 height 8
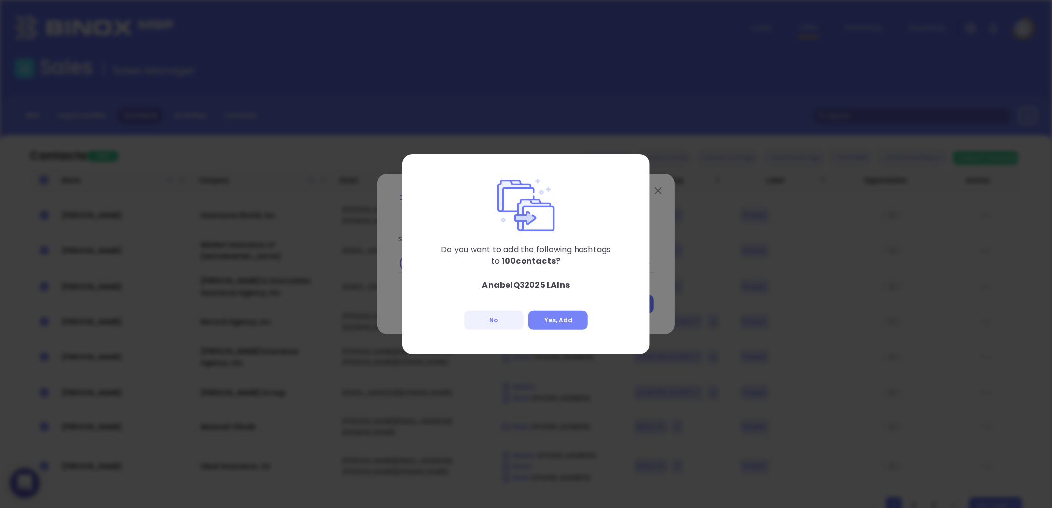
click at [566, 318] on button "Yes, Add" at bounding box center [557, 320] width 59 height 19
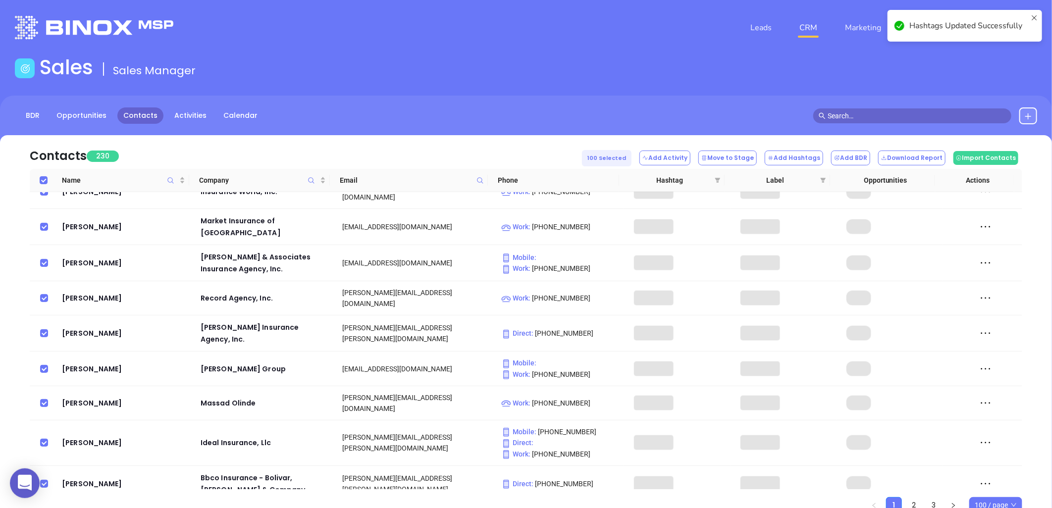
scroll to position [2933, 0]
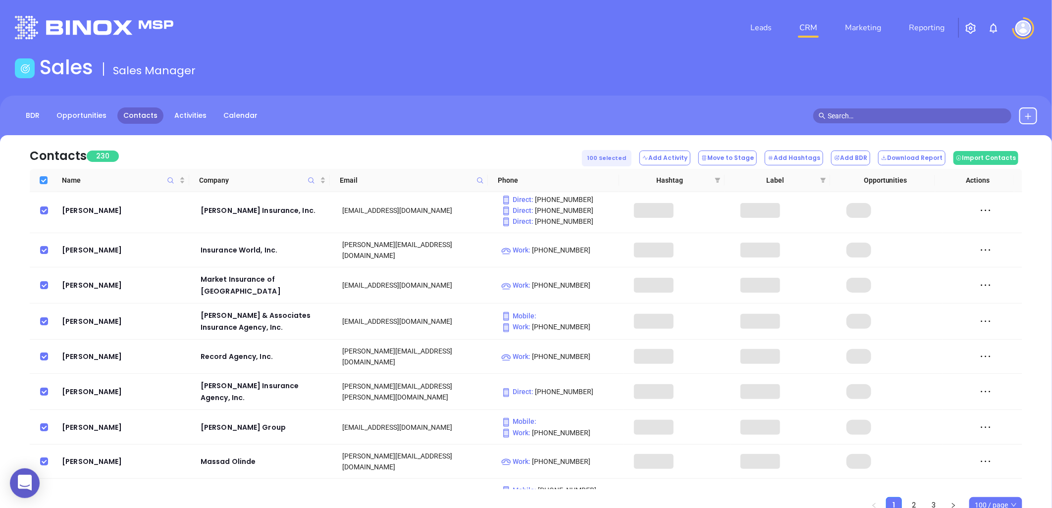
click at [40, 175] on label at bounding box center [44, 180] width 8 height 11
click at [40, 176] on input "Select all" at bounding box center [44, 180] width 8 height 8
checkbox input "false"
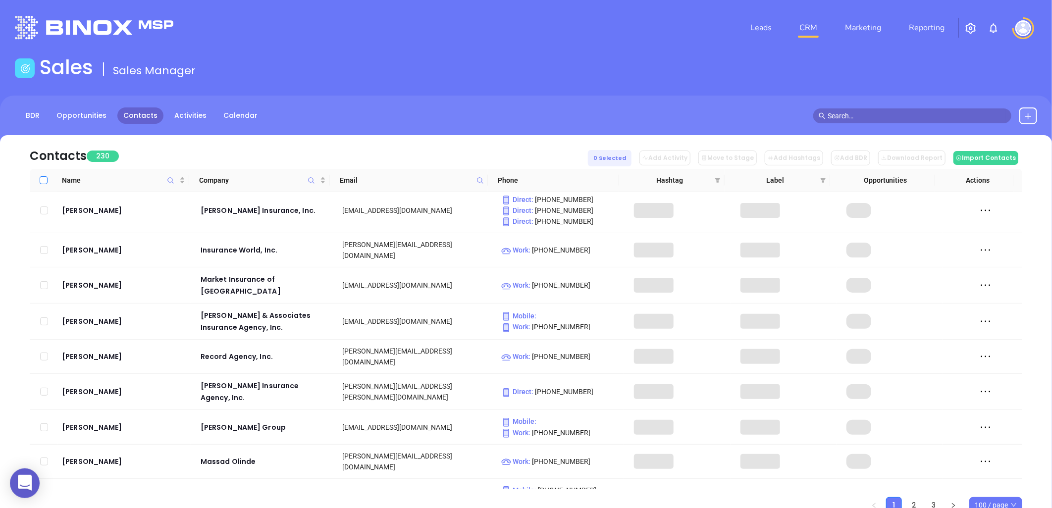
checkbox input "false"
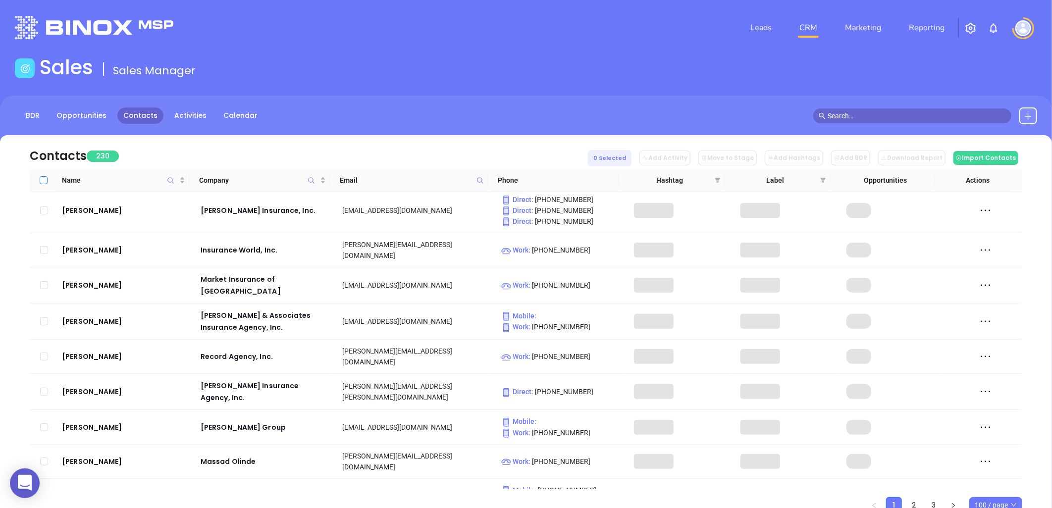
checkbox input "false"
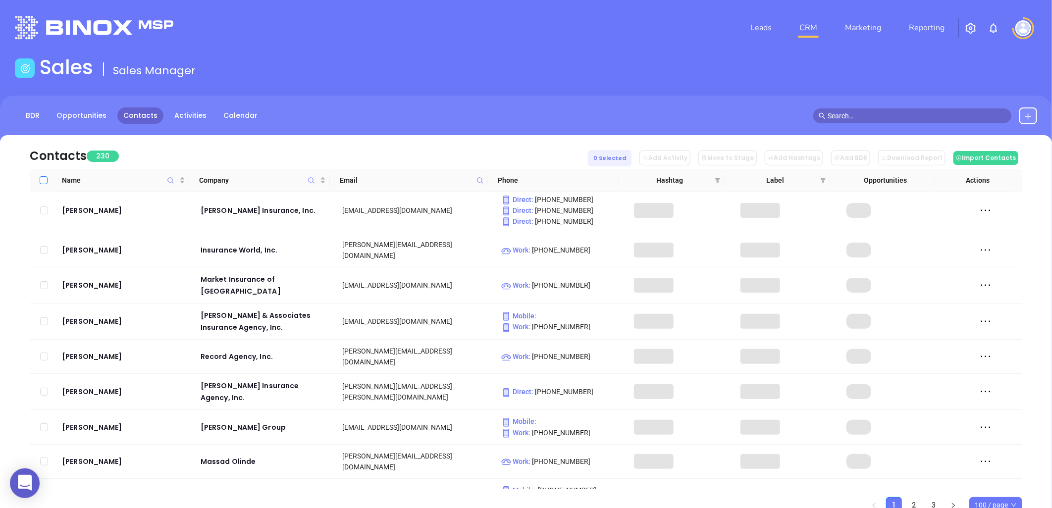
checkbox input "false"
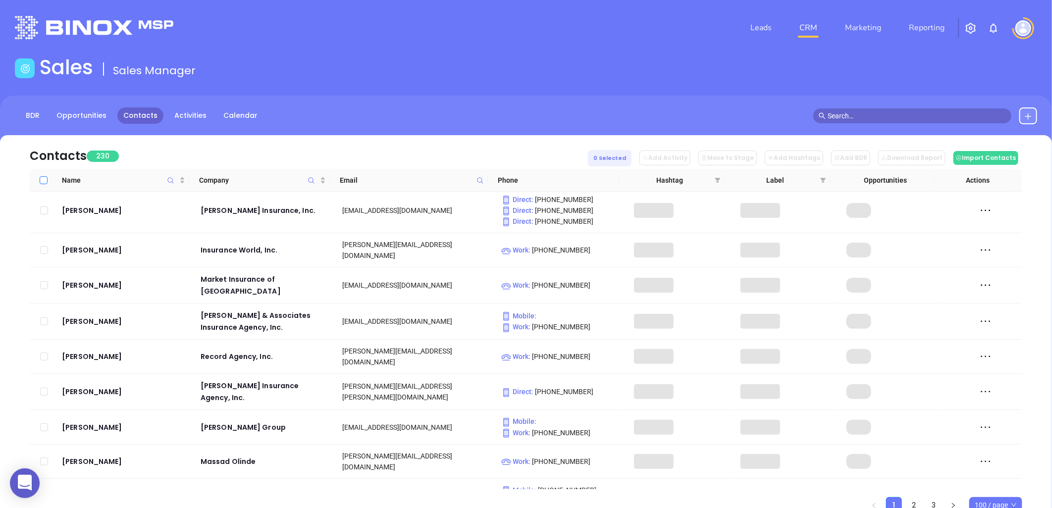
checkbox input "false"
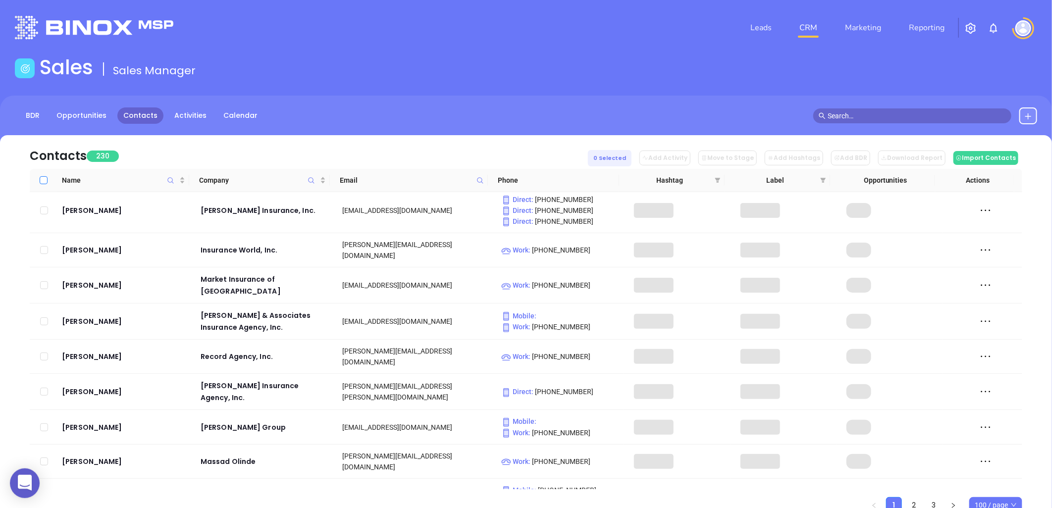
checkbox input "false"
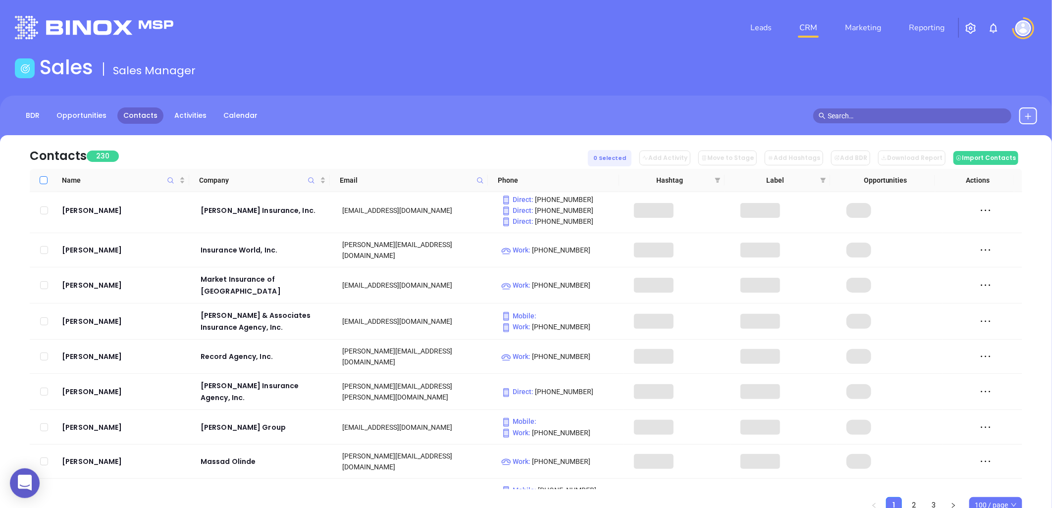
checkbox input "false"
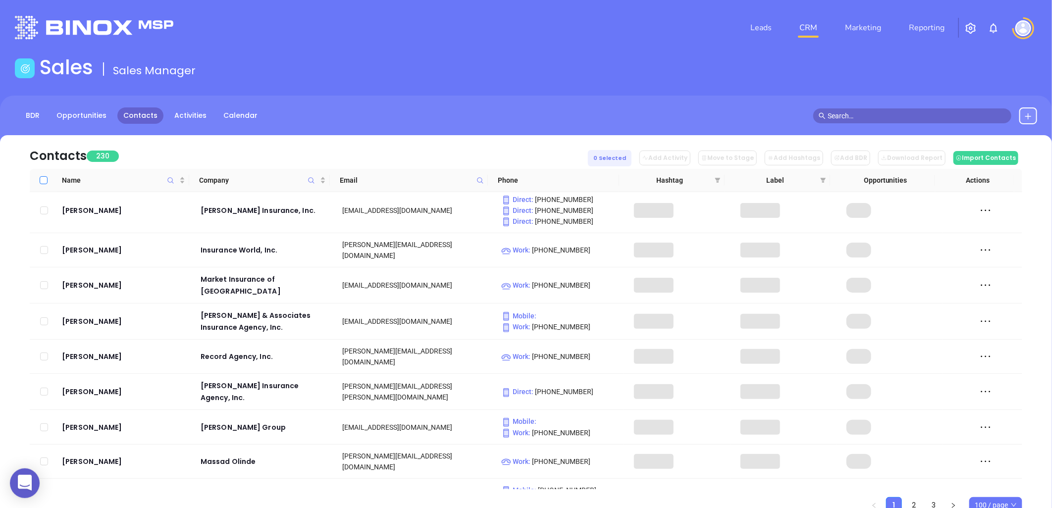
checkbox input "false"
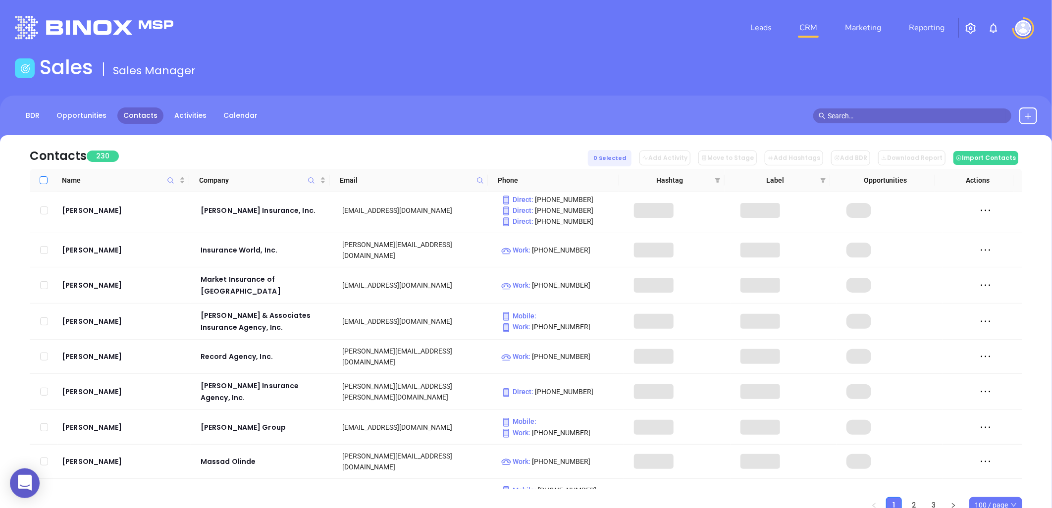
checkbox input "false"
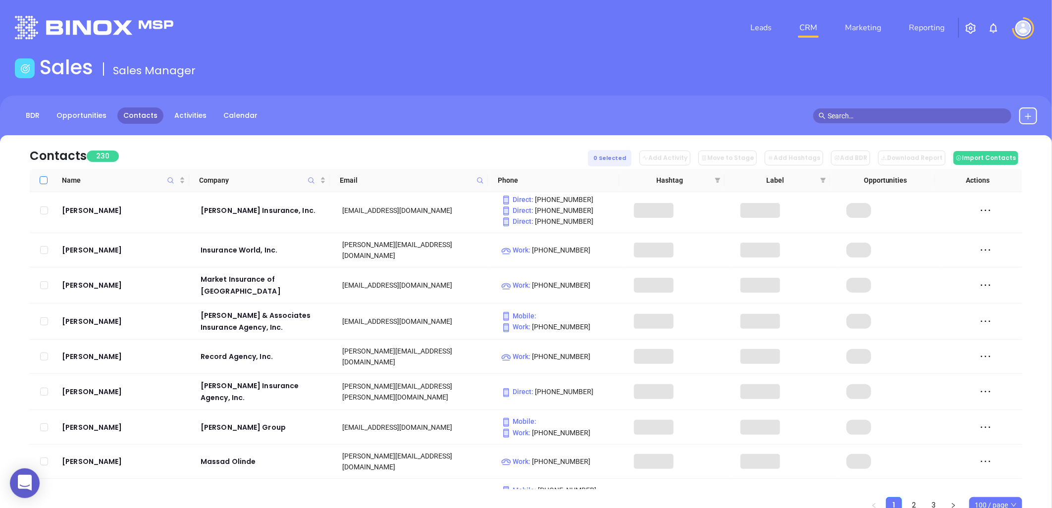
checkbox input "false"
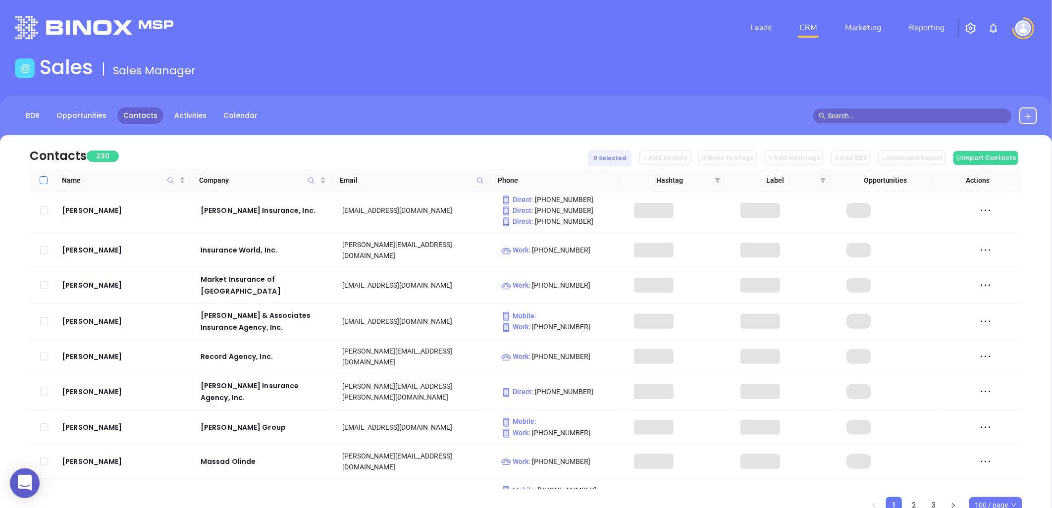
checkbox input "false"
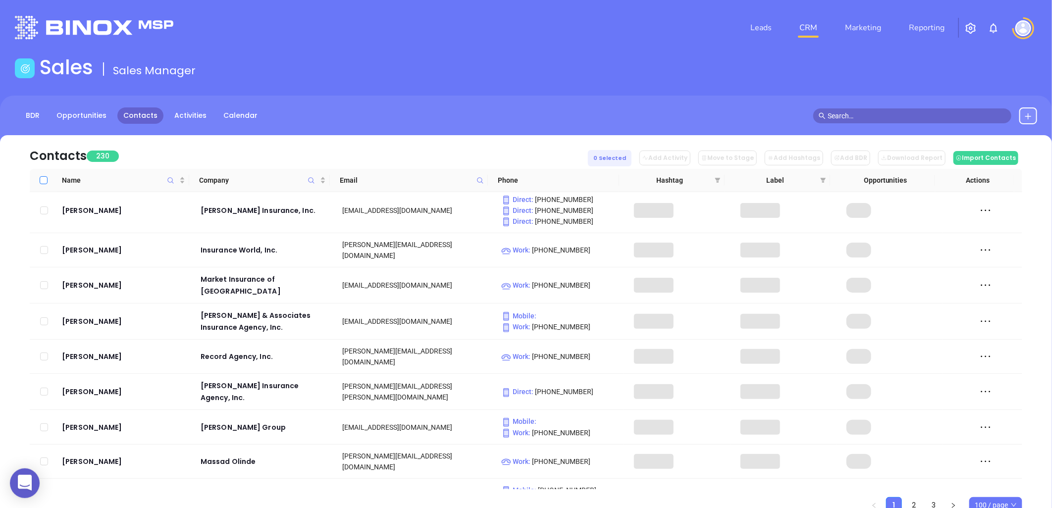
checkbox input "false"
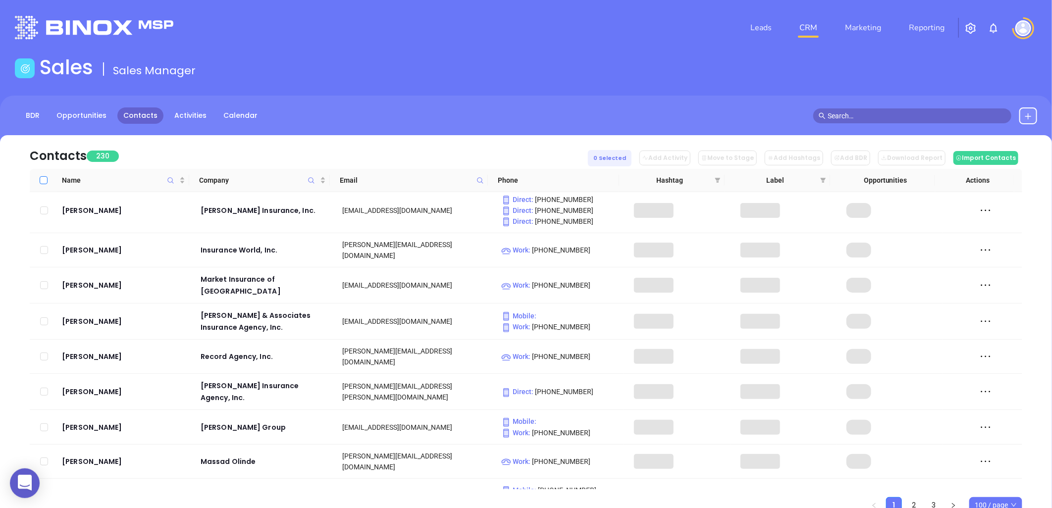
checkbox input "false"
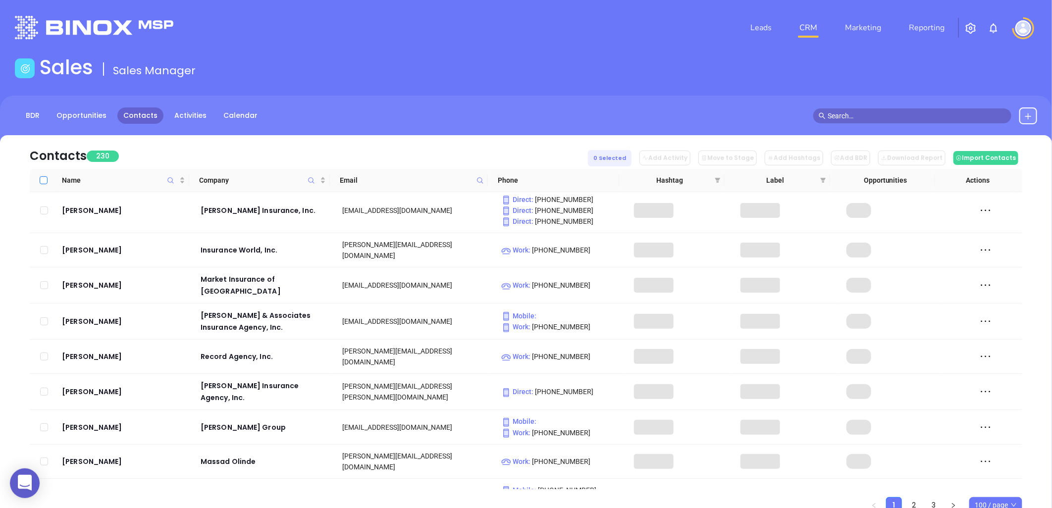
checkbox input "false"
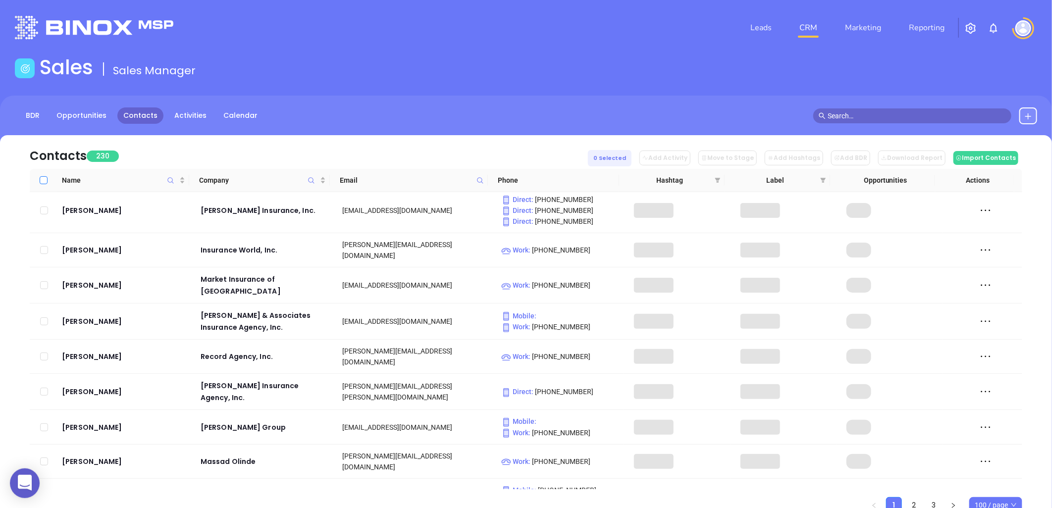
checkbox input "false"
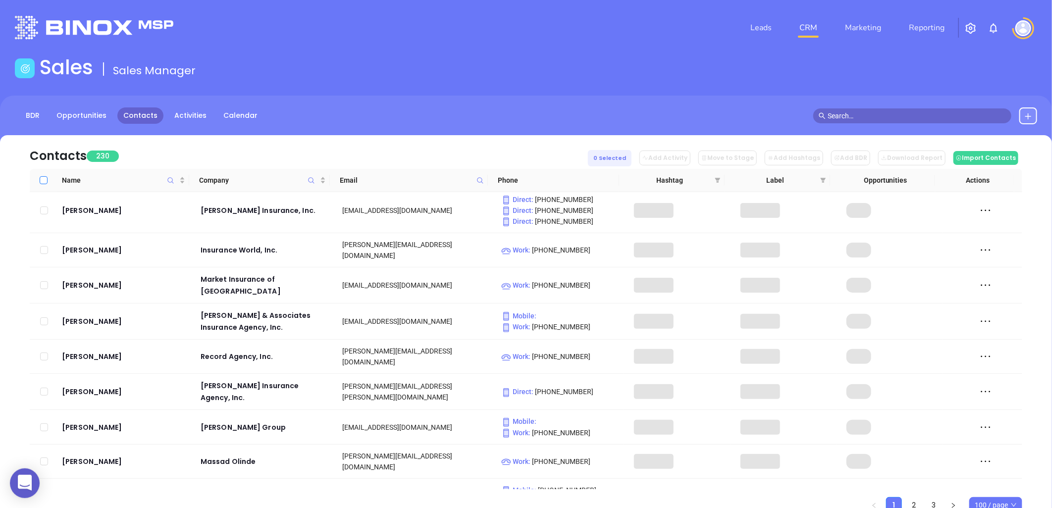
checkbox input "false"
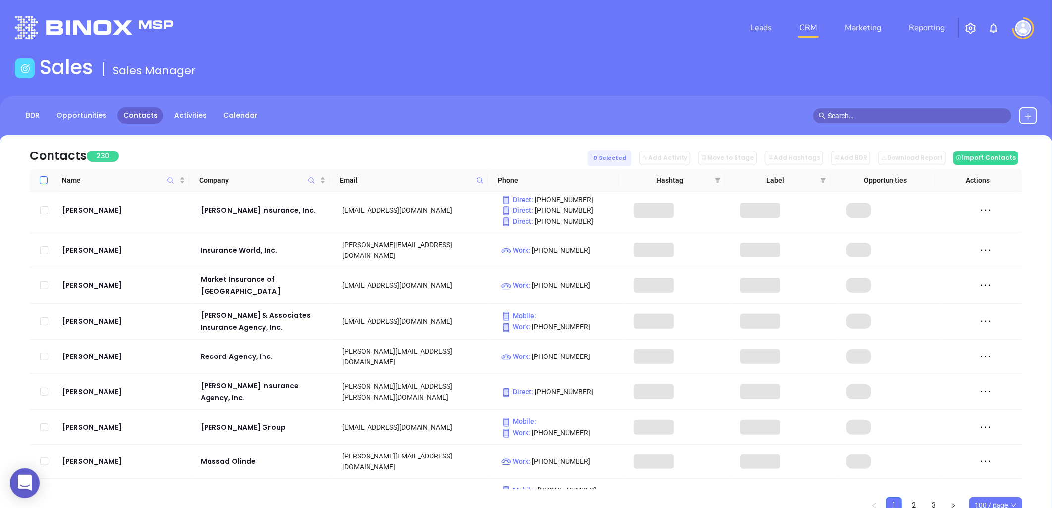
checkbox input "false"
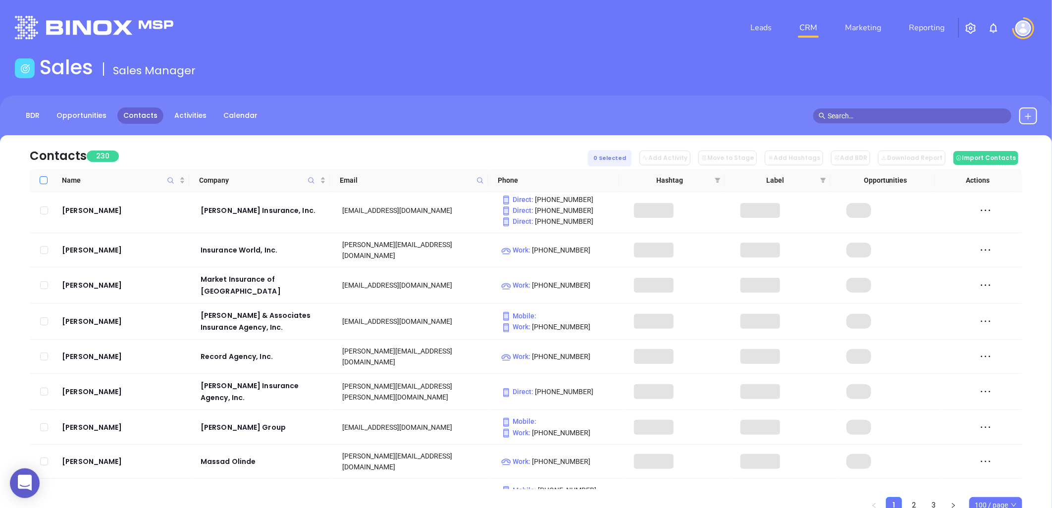
checkbox input "false"
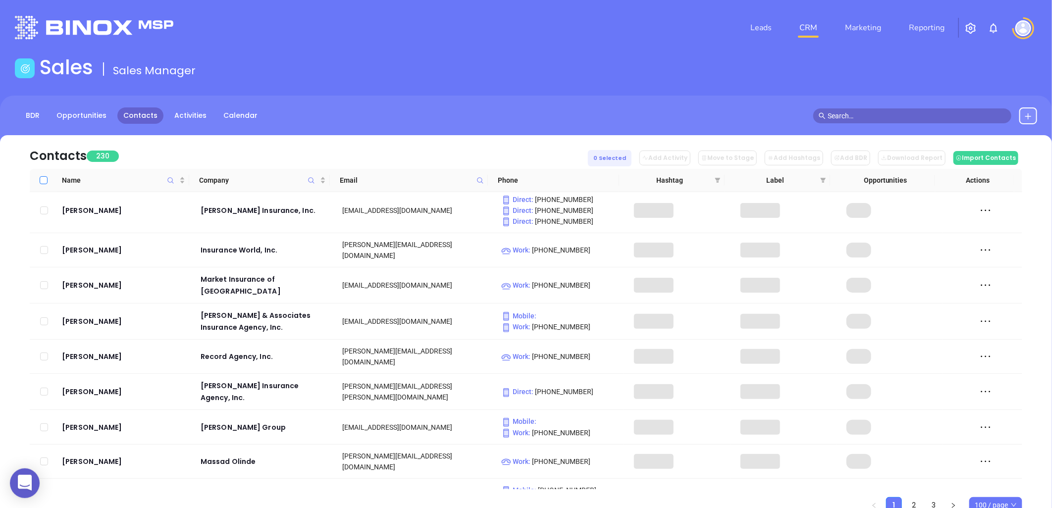
checkbox input "false"
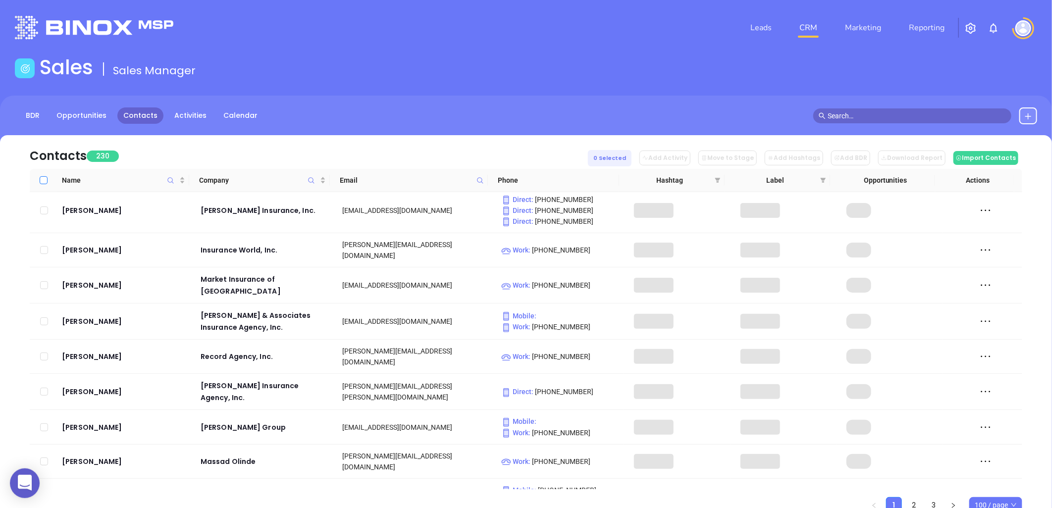
checkbox input "false"
click at [718, 180] on icon "filter" at bounding box center [717, 180] width 5 height 5
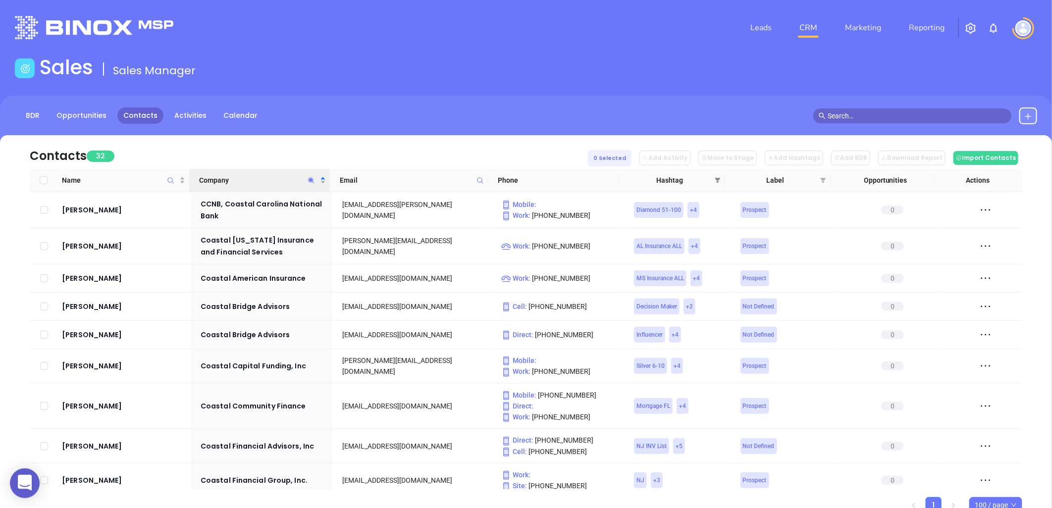
scroll to position [220, 0]
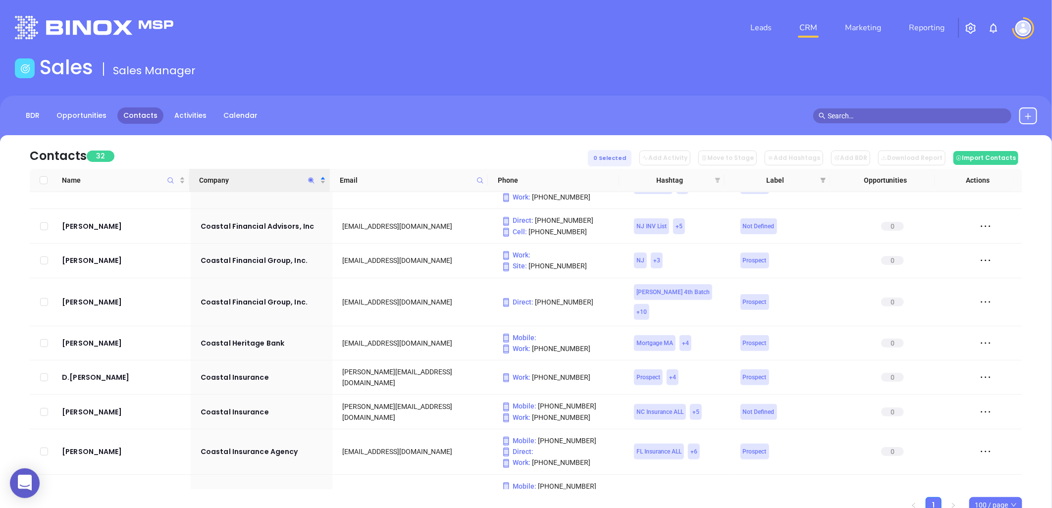
click at [717, 179] on icon "filter" at bounding box center [717, 180] width 5 height 5
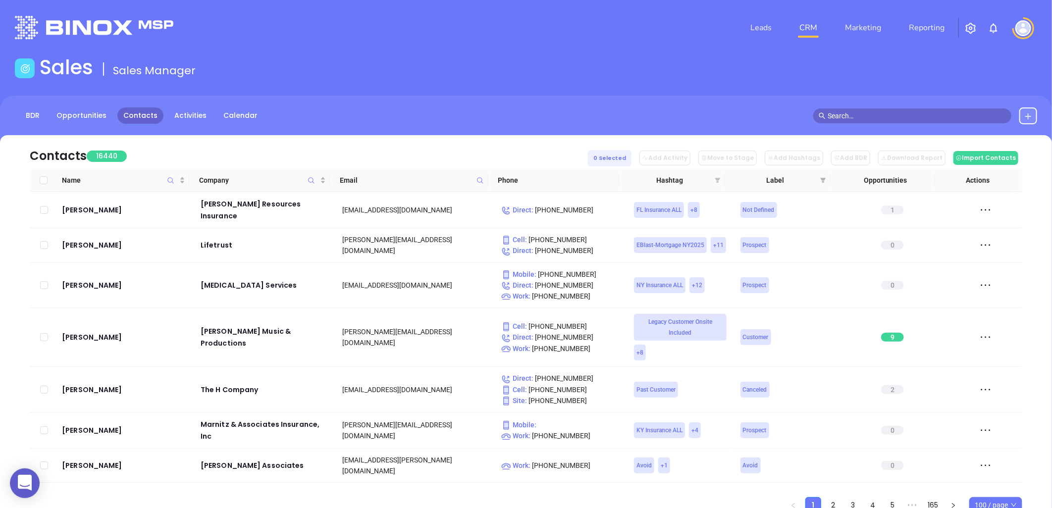
click at [718, 178] on icon "filter" at bounding box center [717, 180] width 5 height 5
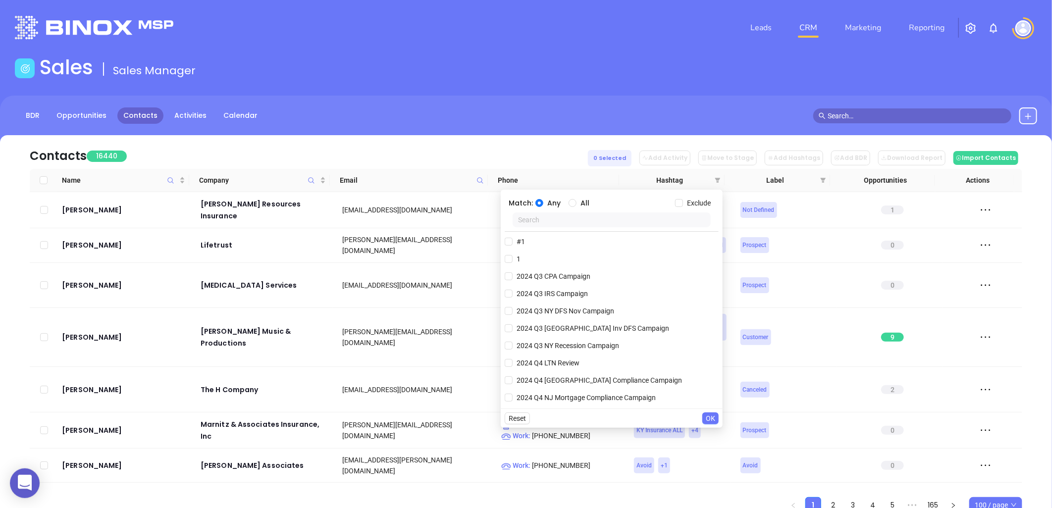
click at [640, 219] on input "text" at bounding box center [611, 219] width 198 height 15
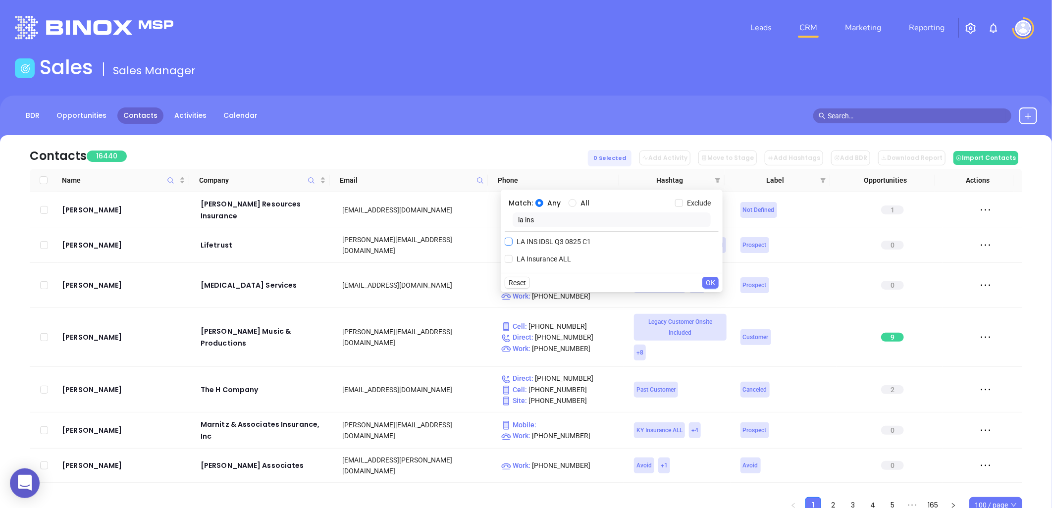
type input "la ins"
click at [565, 245] on span "LA INS IDSL Q3 0825 C1" at bounding box center [553, 241] width 82 height 11
click at [512, 245] on input "LA INS IDSL Q3 0825 C1" at bounding box center [509, 242] width 8 height 8
checkbox input "true"
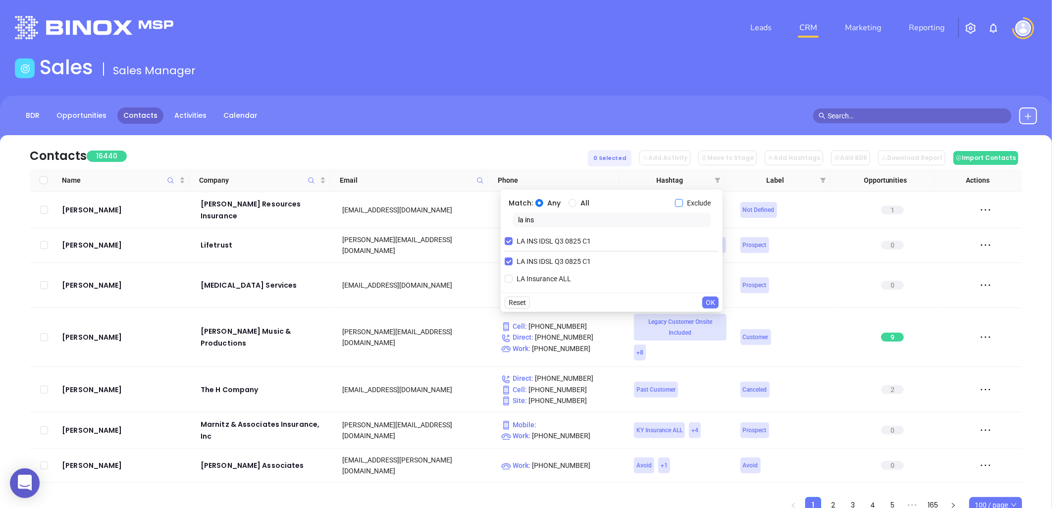
click at [679, 200] on input "Exclude" at bounding box center [679, 203] width 8 height 8
checkbox input "true"
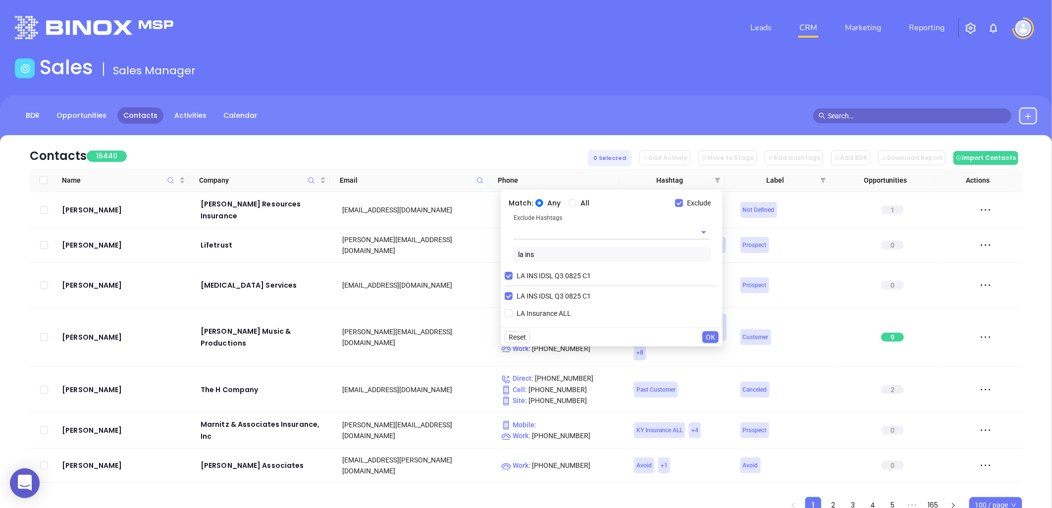
click at [603, 236] on input "text" at bounding box center [597, 232] width 168 height 14
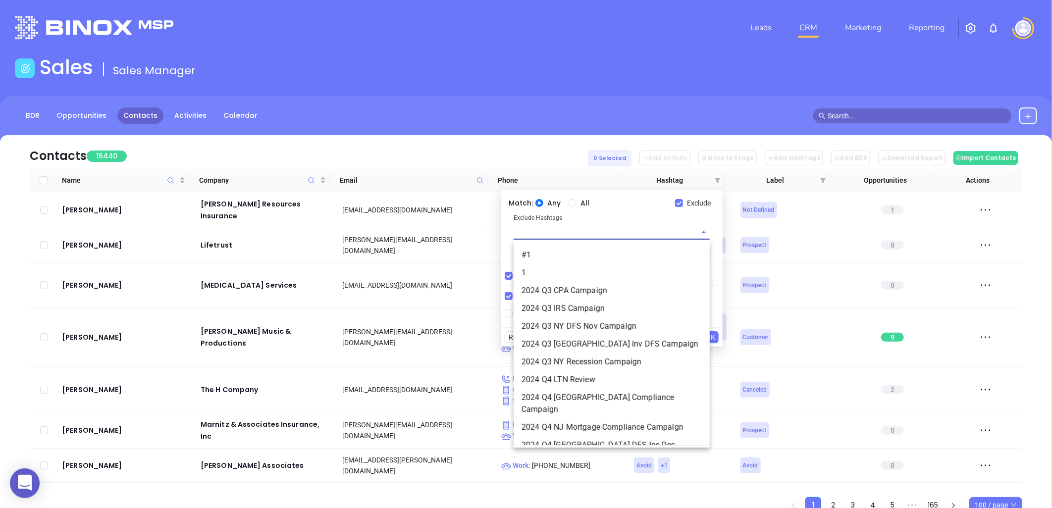
paste input "AnabelQ32025 LAIns"
type input "AnabelQ32025 LAIns"
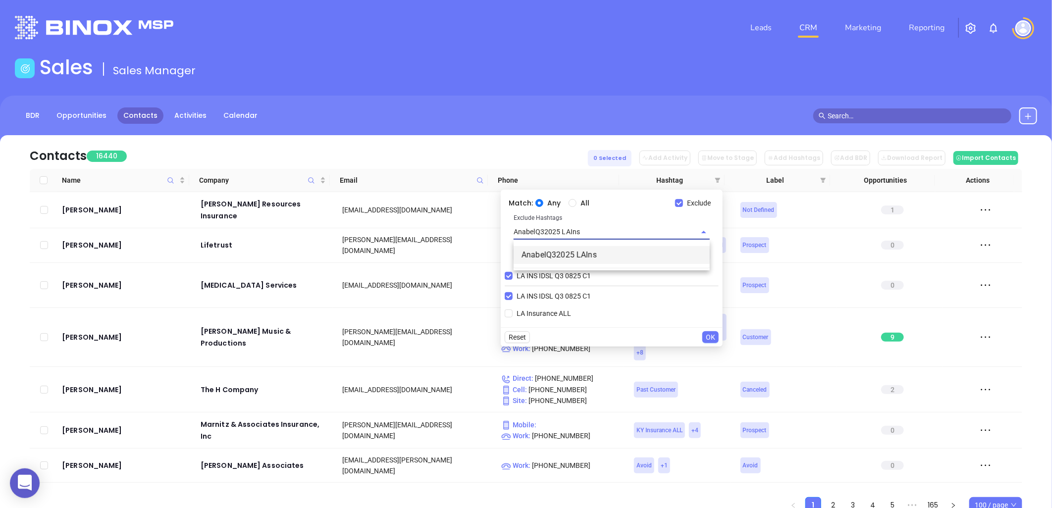
click at [581, 254] on li "AnabelQ32025 LAIns" at bounding box center [611, 255] width 196 height 18
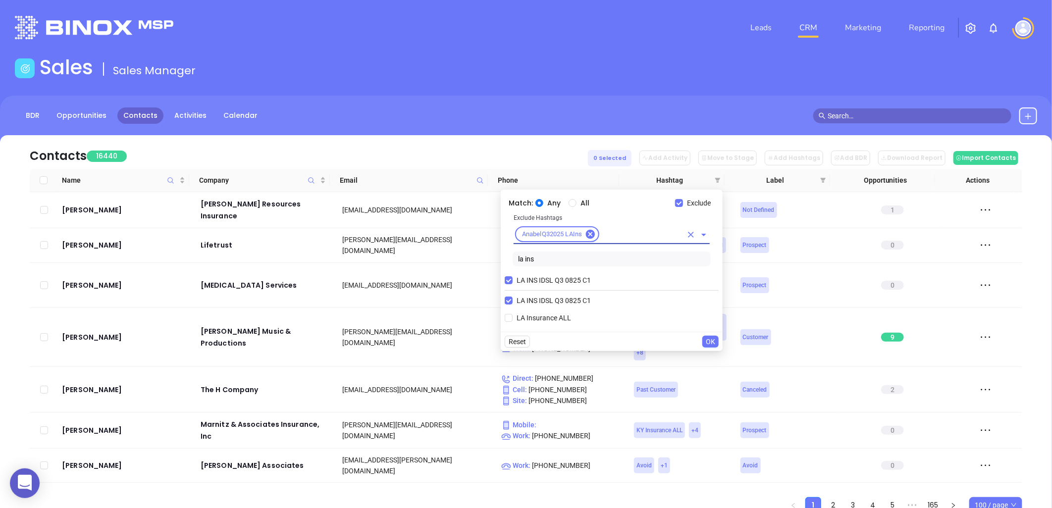
click at [714, 339] on span "OK" at bounding box center [710, 341] width 9 height 11
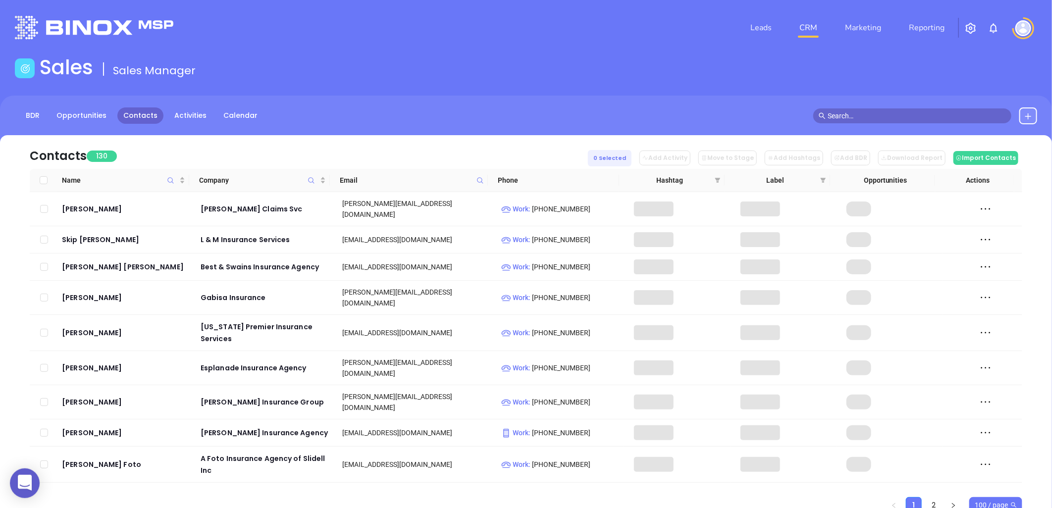
drag, startPoint x: 1003, startPoint y: 503, endPoint x: 1004, endPoint y: 498, distance: 5.5
click at [1003, 503] on span "100 / page" at bounding box center [995, 505] width 42 height 15
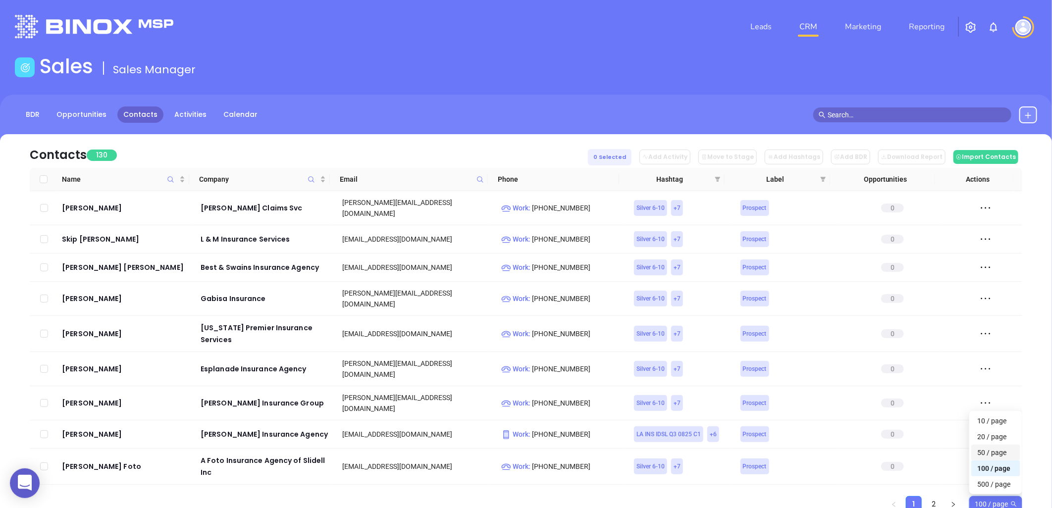
click at [987, 450] on div "50 / page" at bounding box center [995, 452] width 37 height 11
click at [45, 179] on input "Select all" at bounding box center [44, 179] width 8 height 8
checkbox input "true"
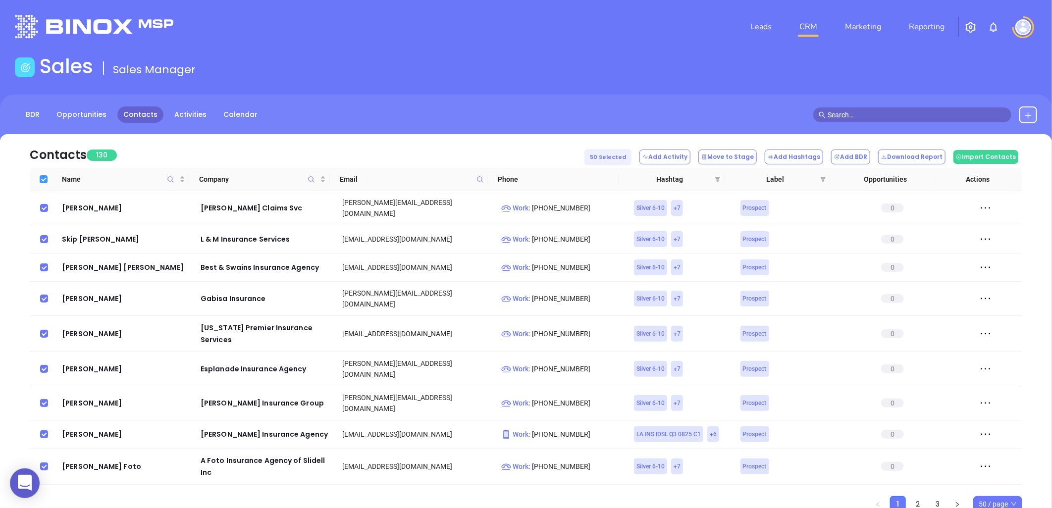
checkbox input "true"
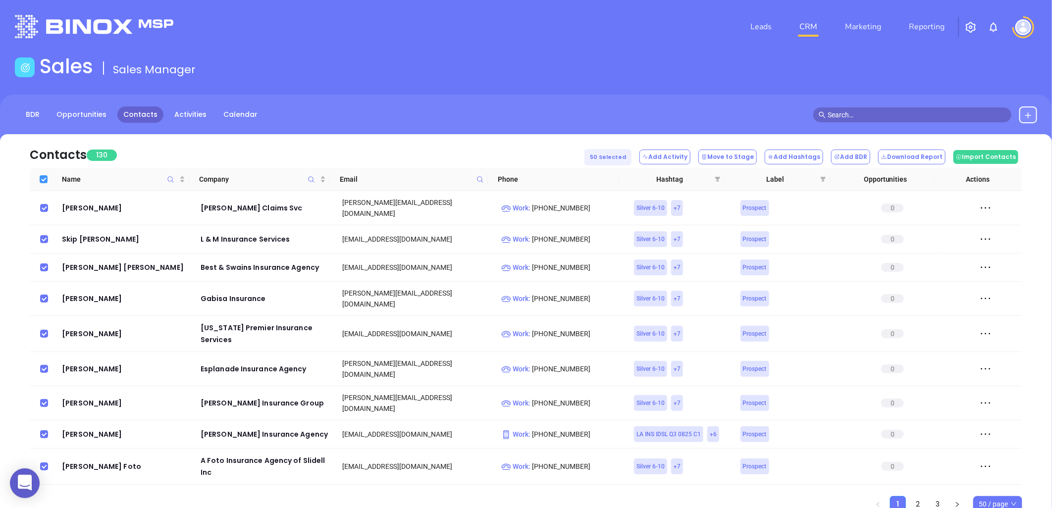
checkbox input "true"
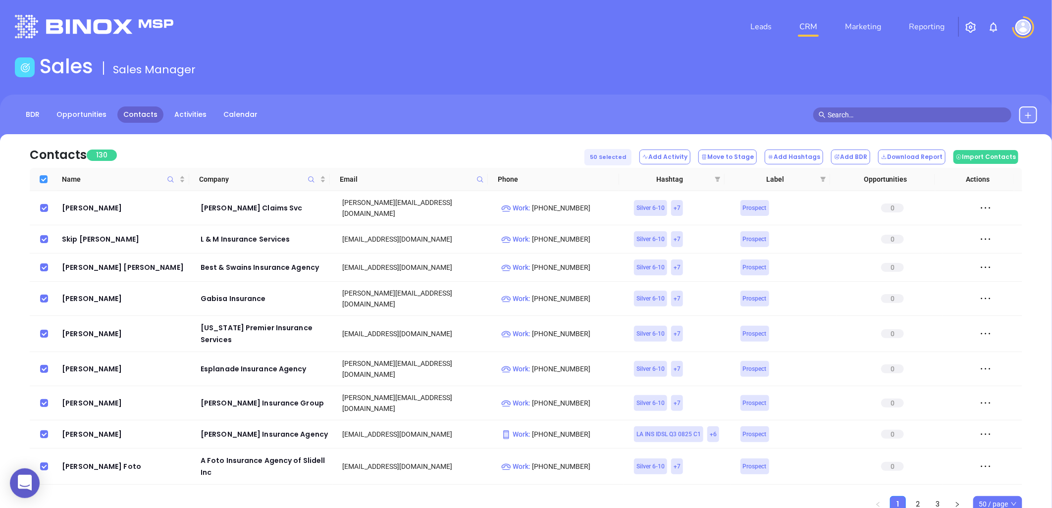
checkbox input "true"
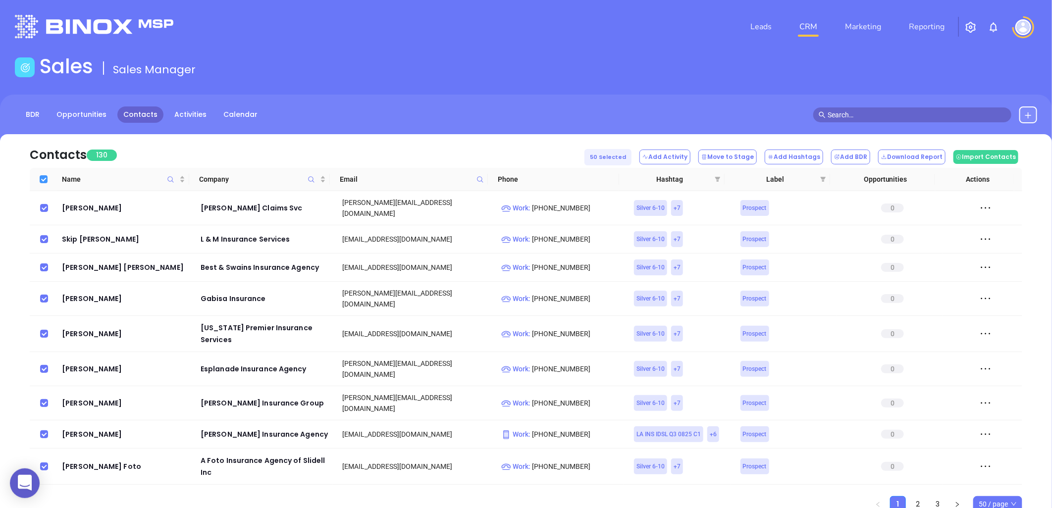
checkbox input "true"
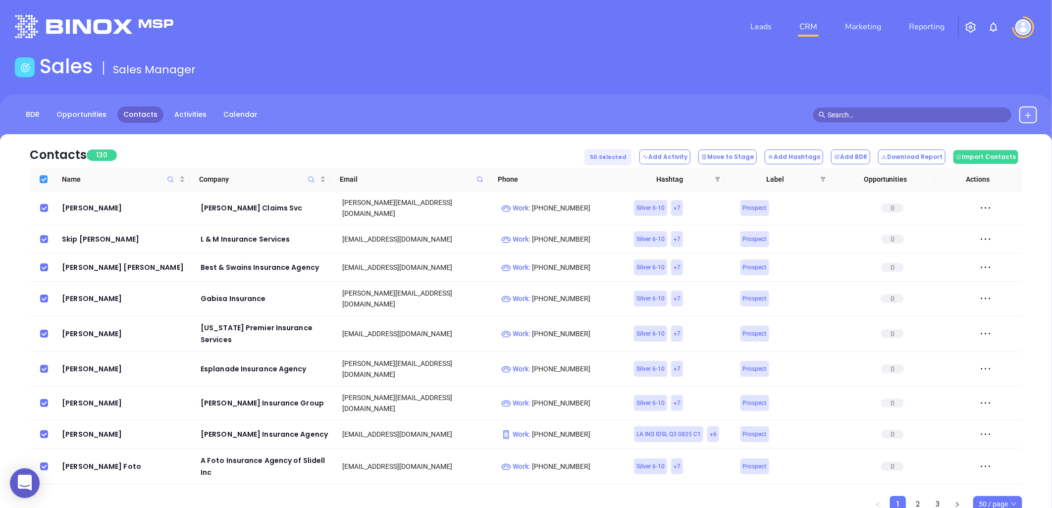
checkbox input "true"
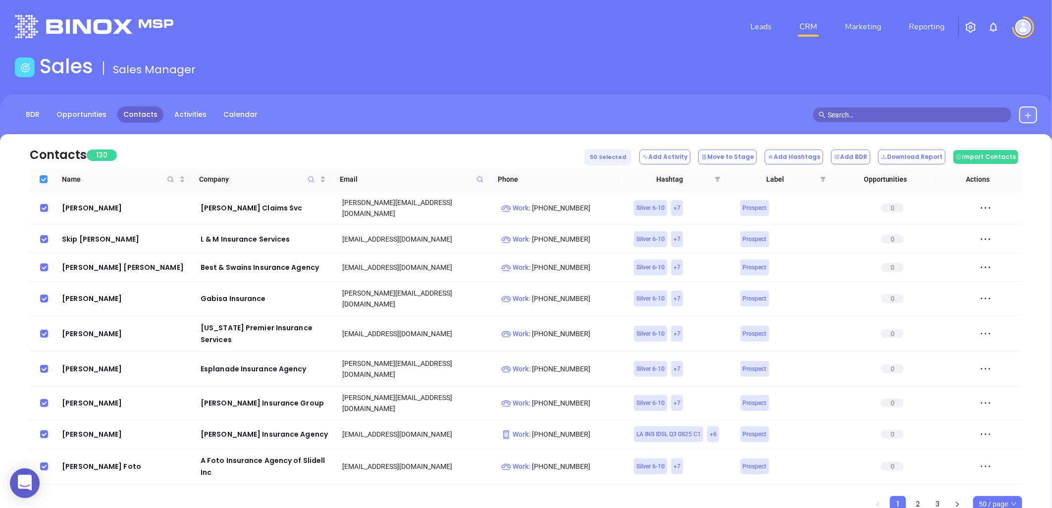
checkbox input "true"
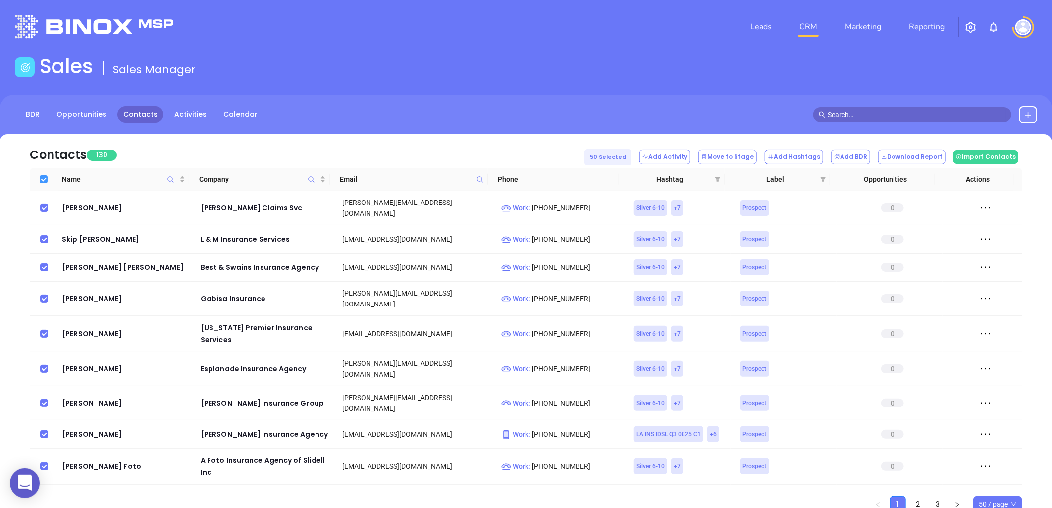
checkbox input "true"
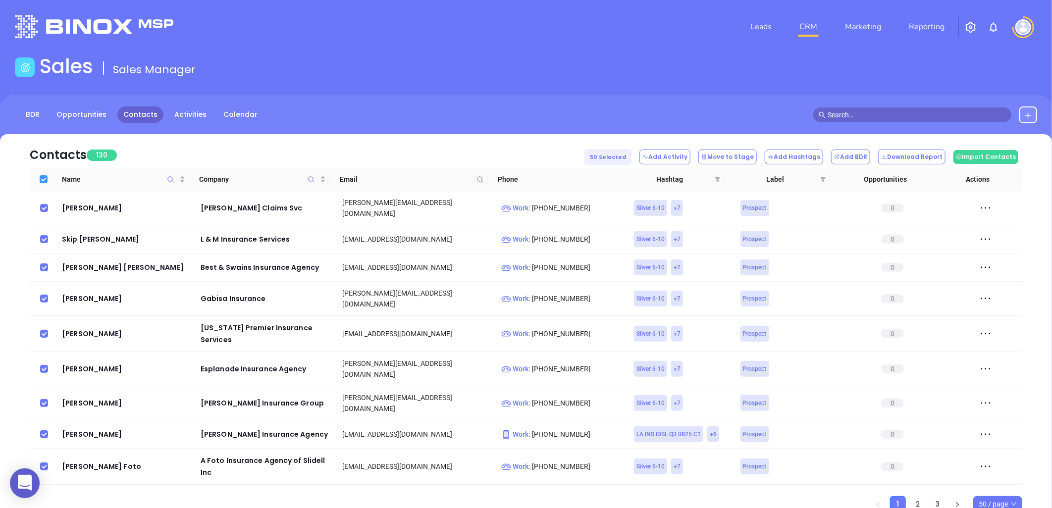
checkbox input "true"
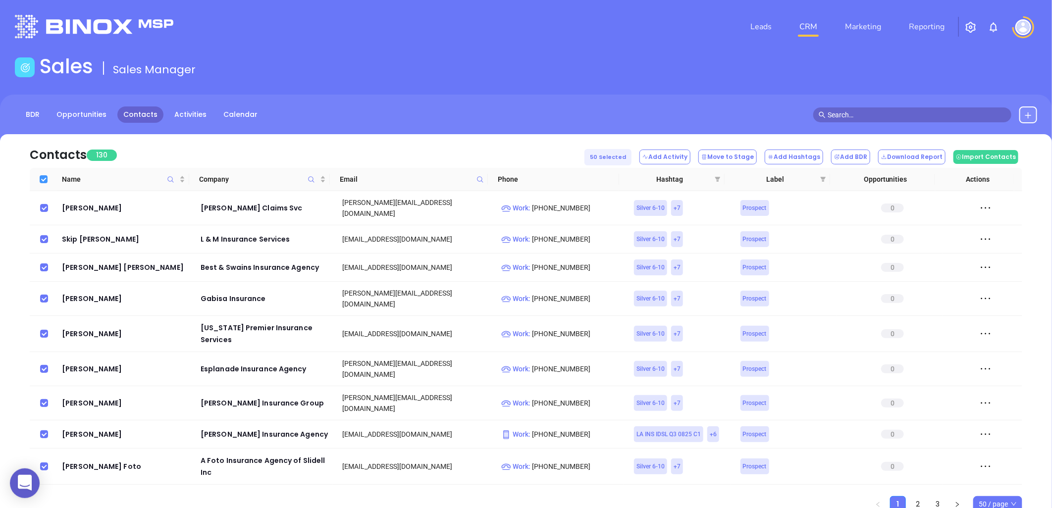
checkbox input "true"
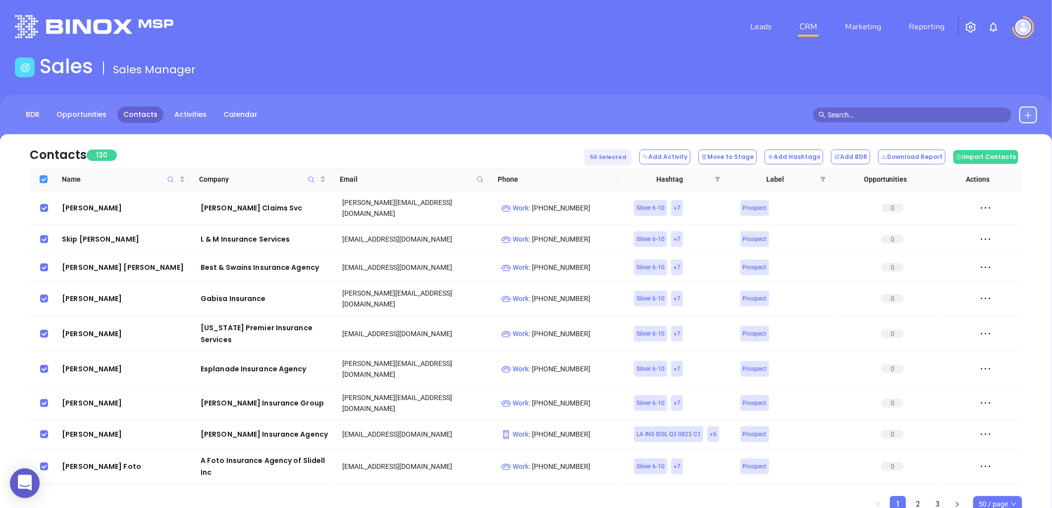
checkbox input "true"
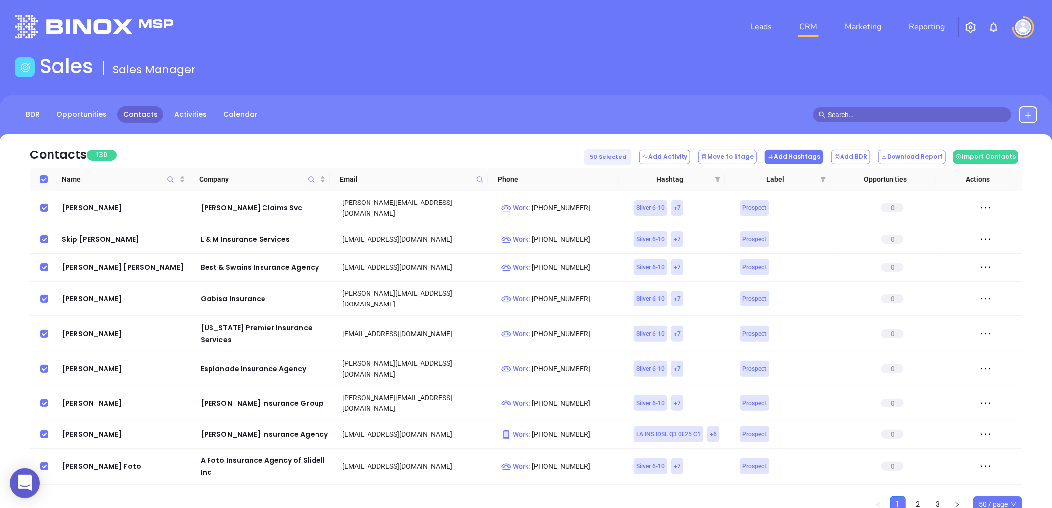
click at [808, 154] on button "Add Hashtags" at bounding box center [793, 157] width 58 height 15
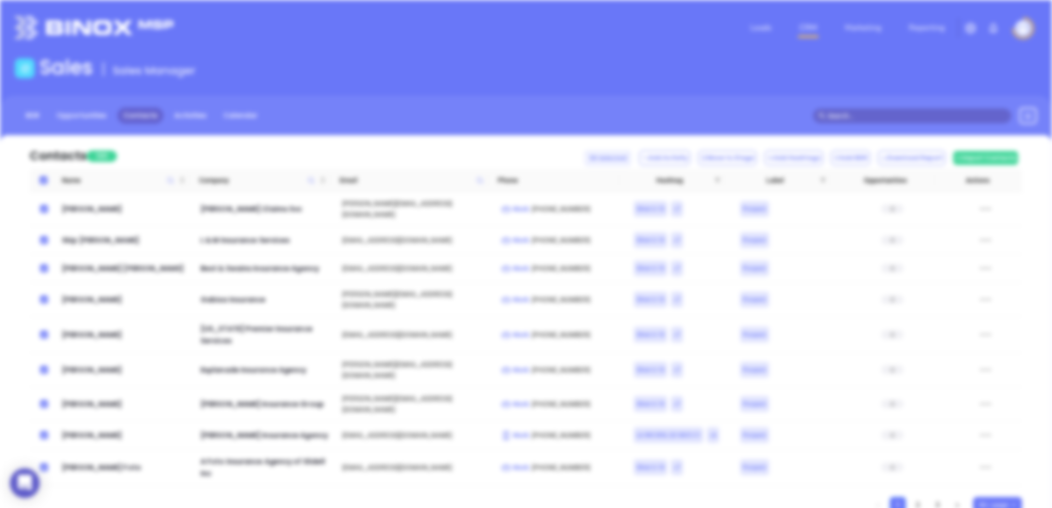
scroll to position [0, 0]
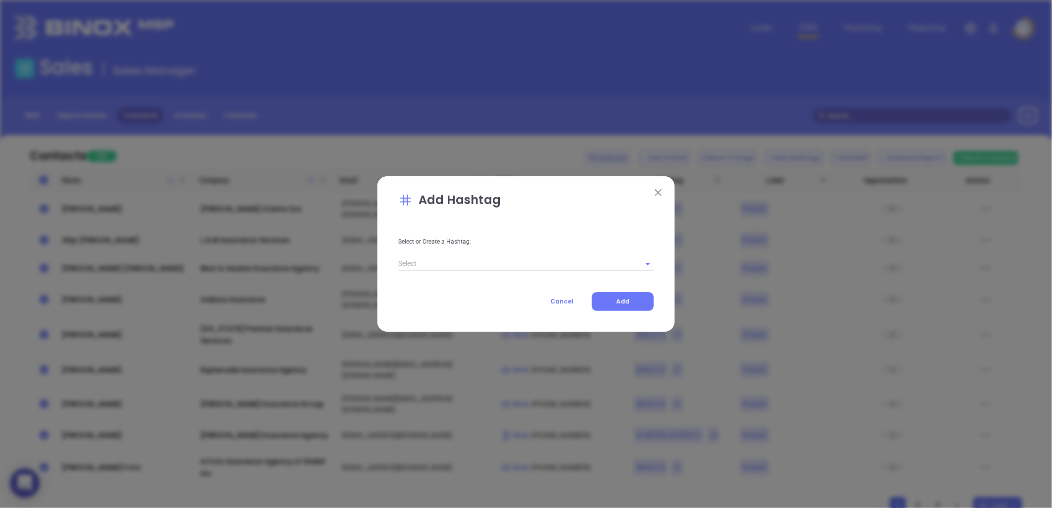
click at [520, 264] on input "text" at bounding box center [512, 263] width 228 height 14
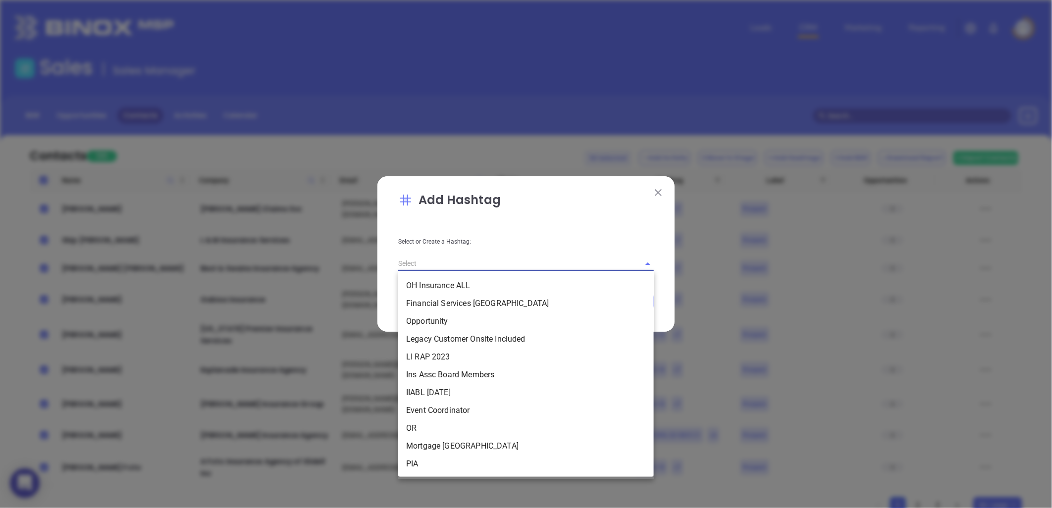
paste input "AnabelQ32025 LAIns"
type input "AnabelQ32025 LAIns"
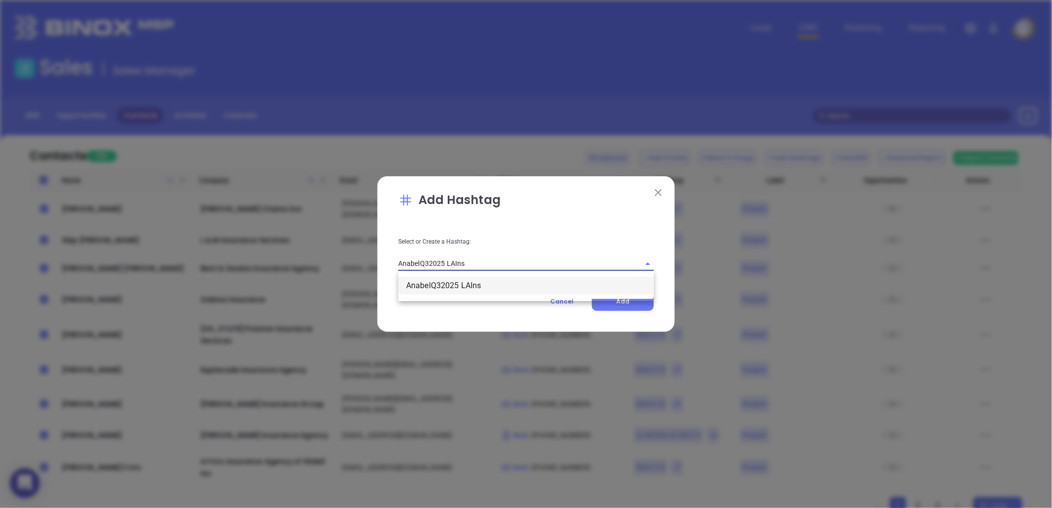
click at [476, 285] on li "AnabelQ32025 LAIns" at bounding box center [525, 286] width 255 height 18
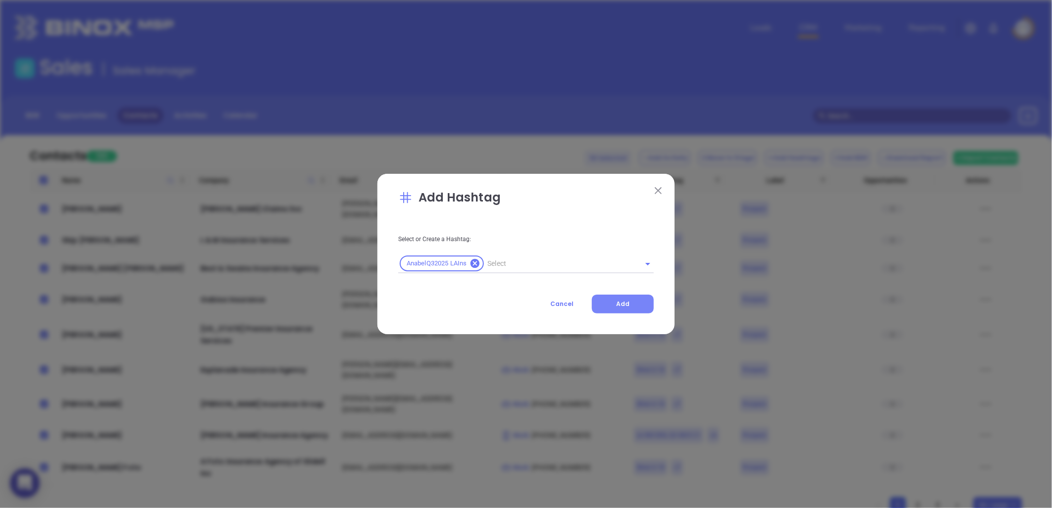
click at [630, 303] on button "Add" at bounding box center [623, 304] width 62 height 19
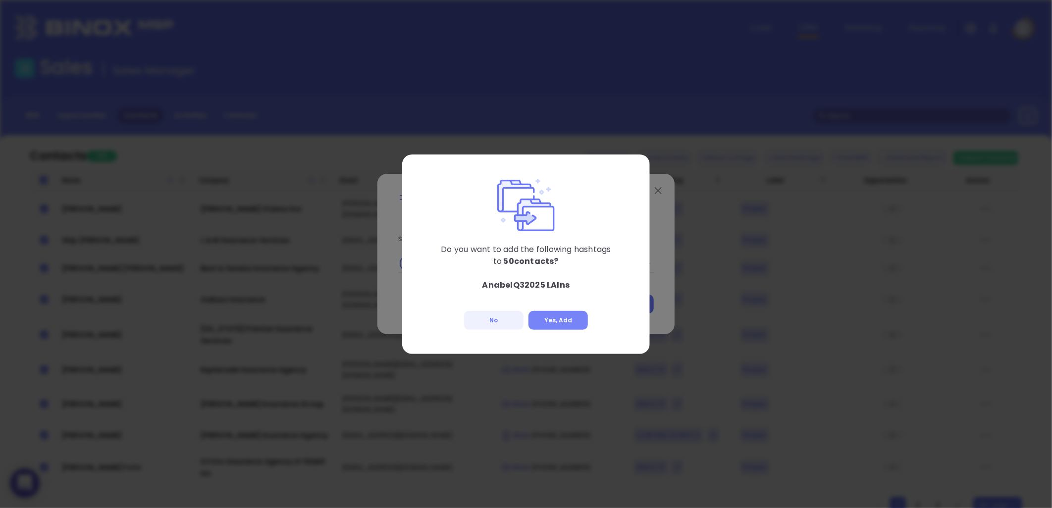
click at [566, 316] on button "Yes, Add" at bounding box center [557, 320] width 59 height 19
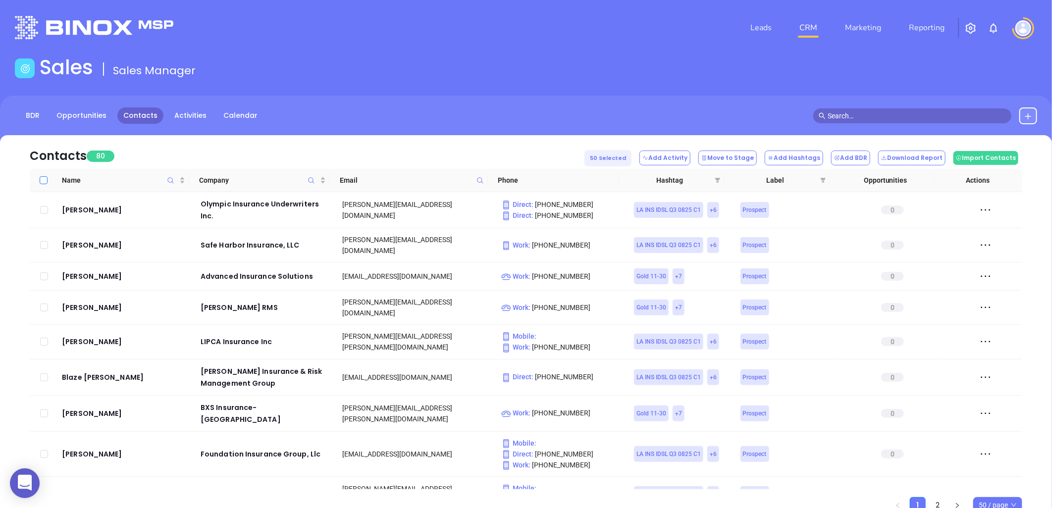
click at [43, 179] on input "Select all" at bounding box center [44, 180] width 8 height 8
checkbox input "true"
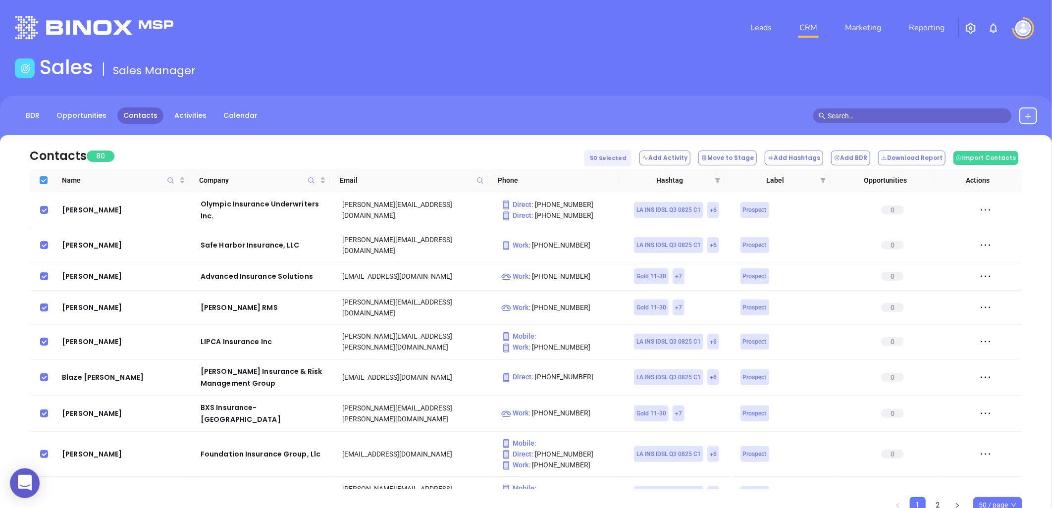
checkbox input "true"
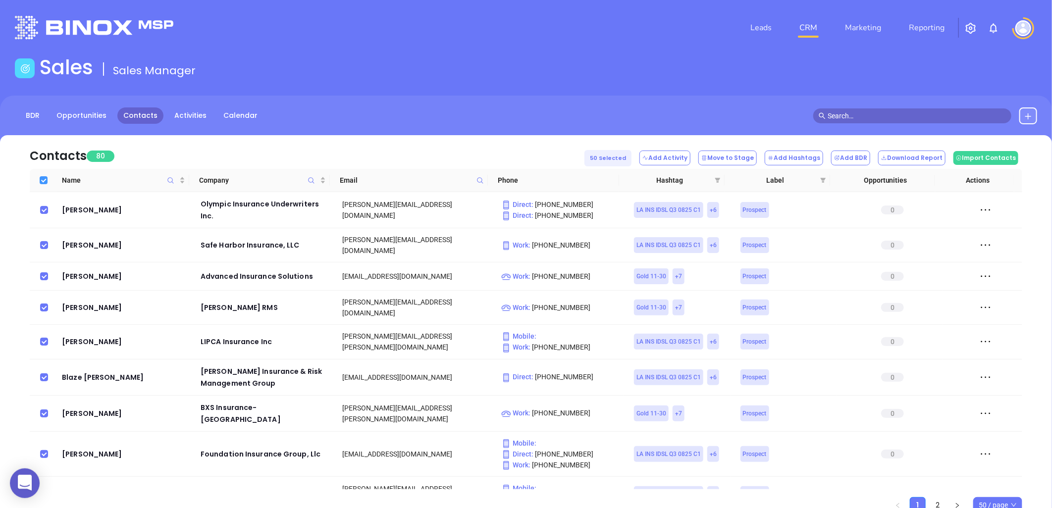
checkbox input "true"
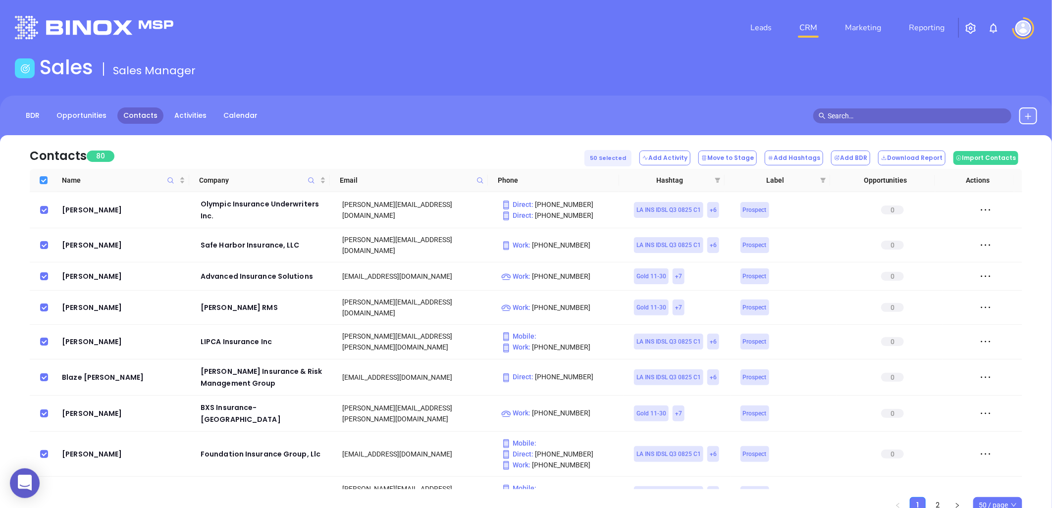
checkbox input "true"
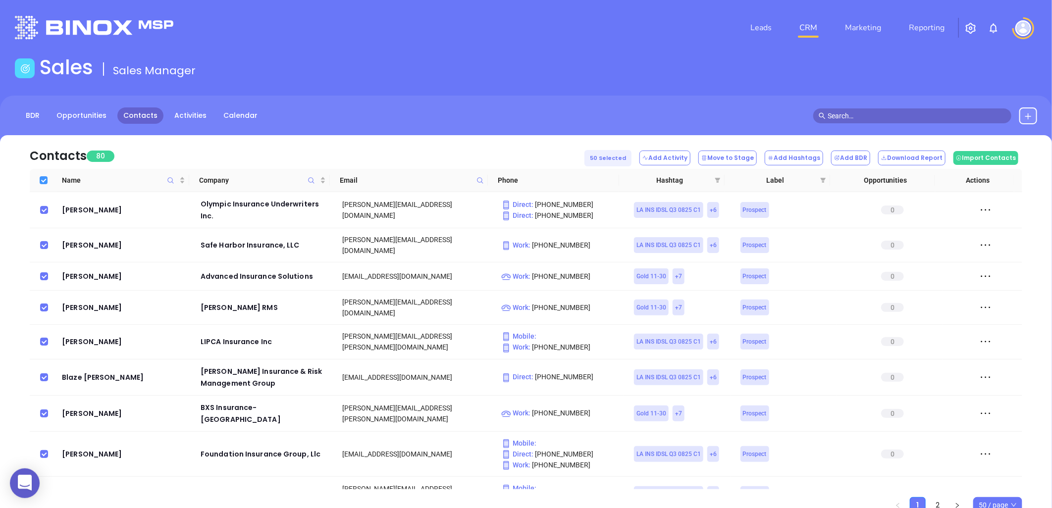
checkbox input "true"
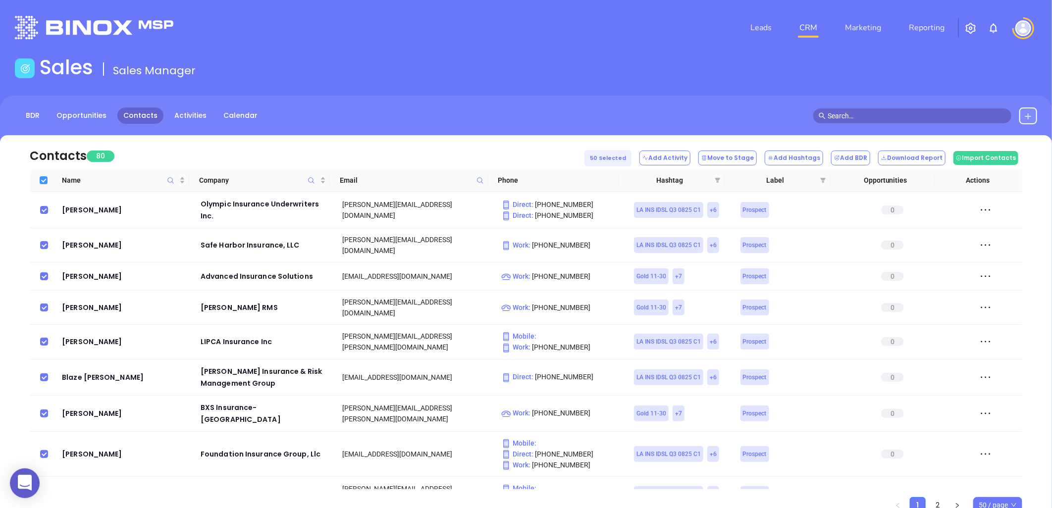
checkbox input "true"
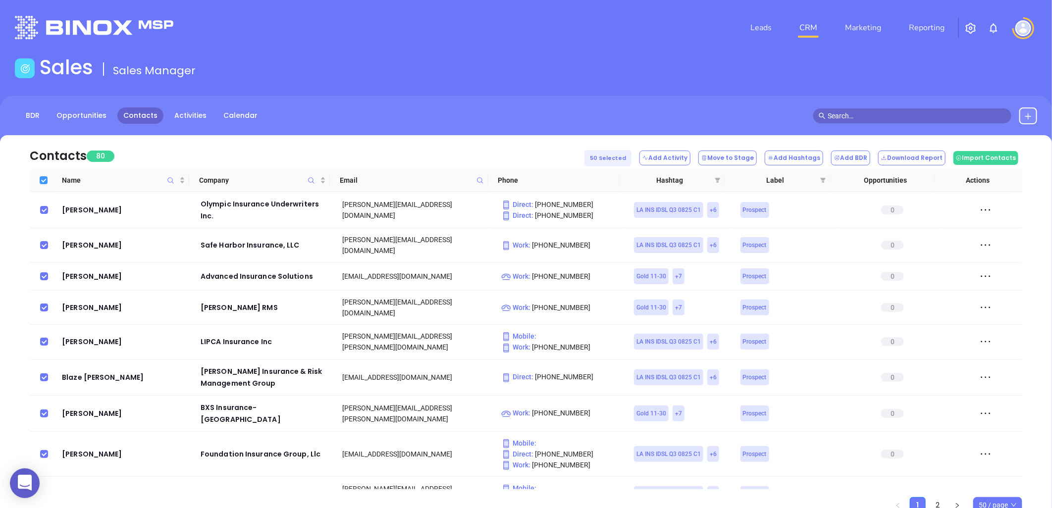
checkbox input "true"
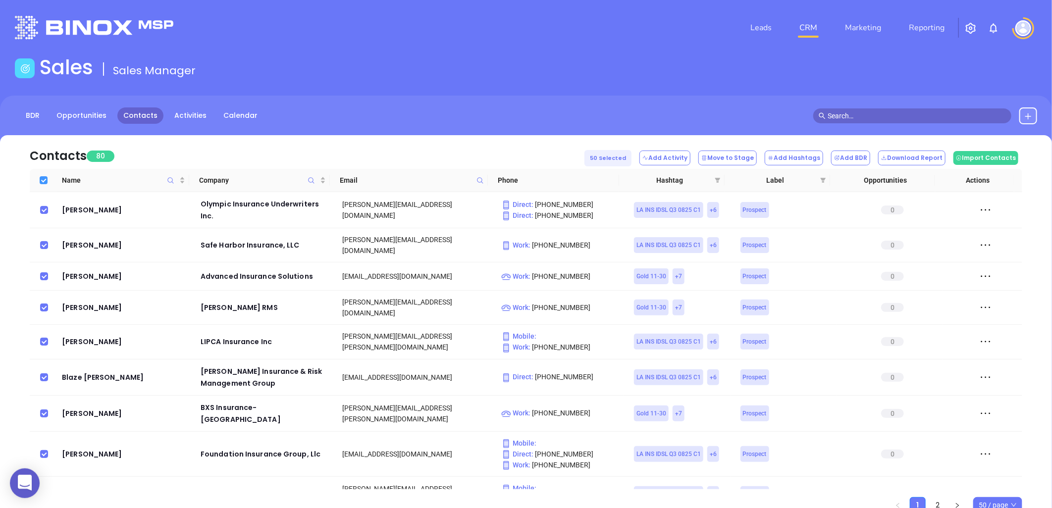
checkbox input "true"
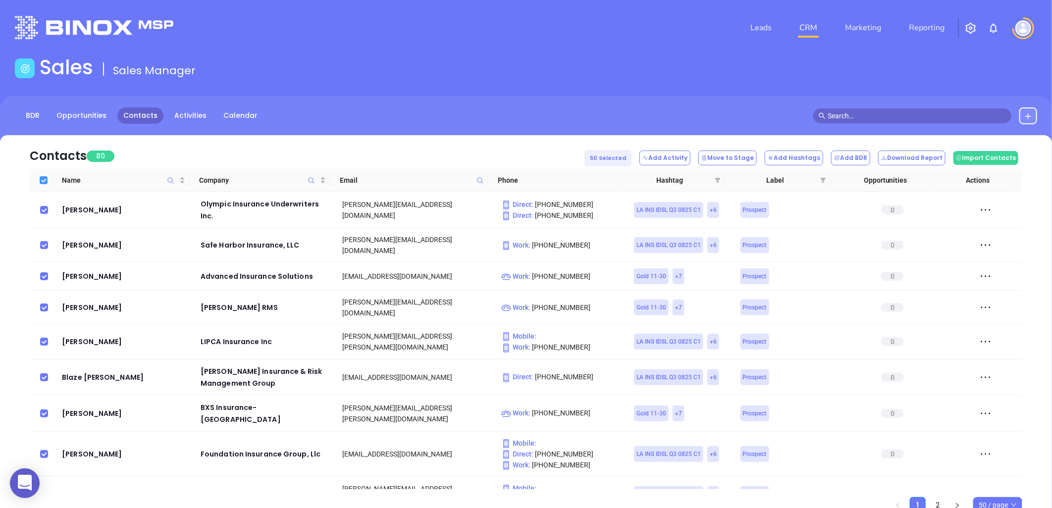
checkbox input "true"
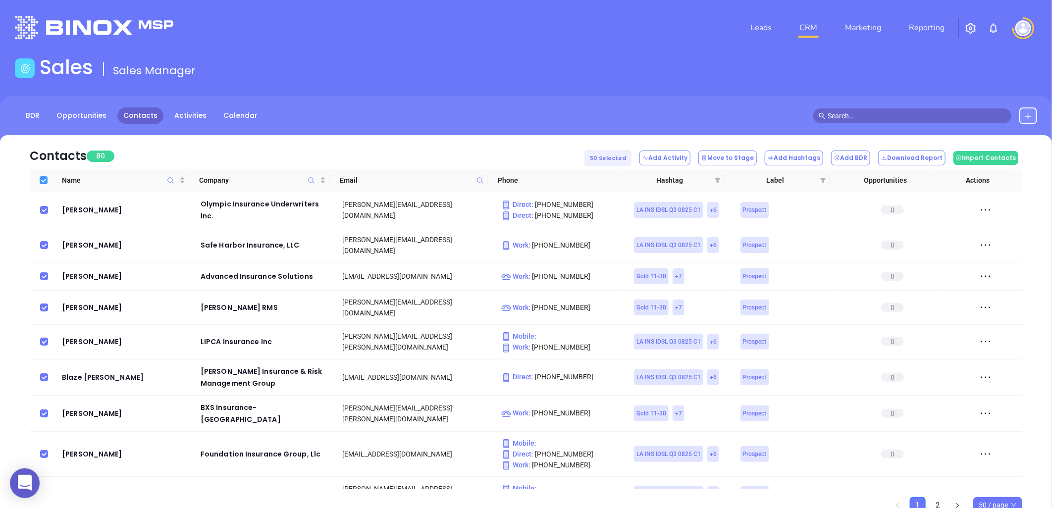
checkbox input "true"
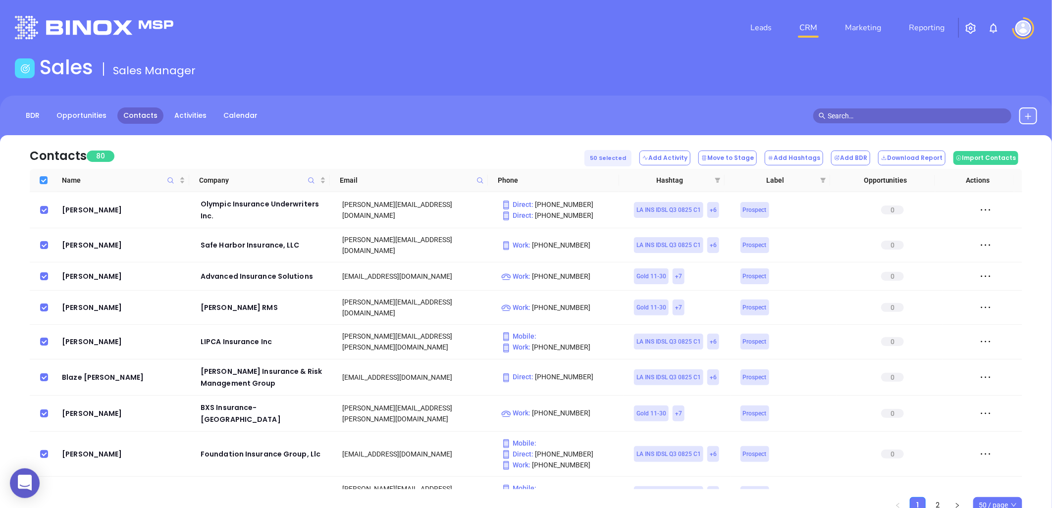
checkbox input "true"
click at [809, 164] on button "Add Hashtags" at bounding box center [793, 158] width 58 height 15
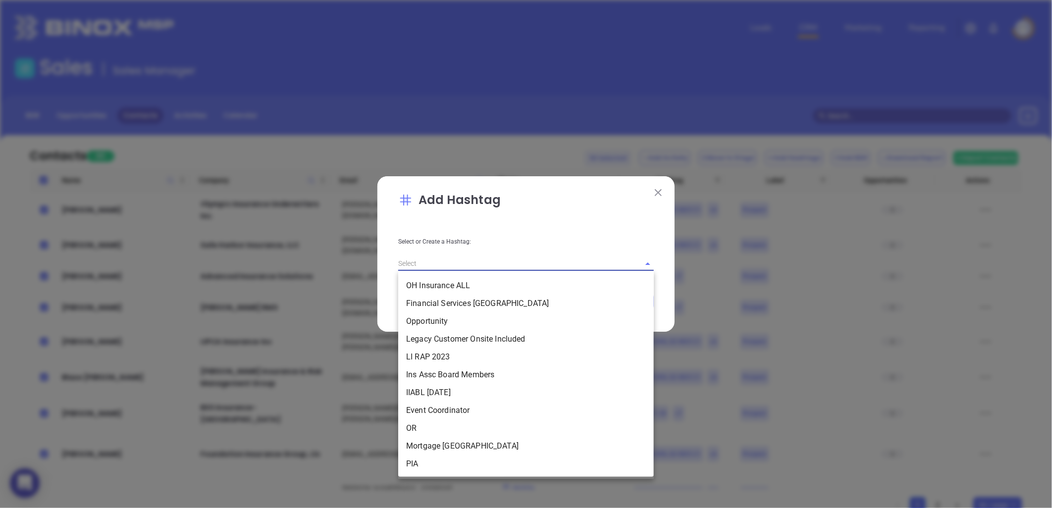
click at [470, 266] on input "text" at bounding box center [512, 263] width 228 height 14
paste input "KarinaQ32025 LAIns"
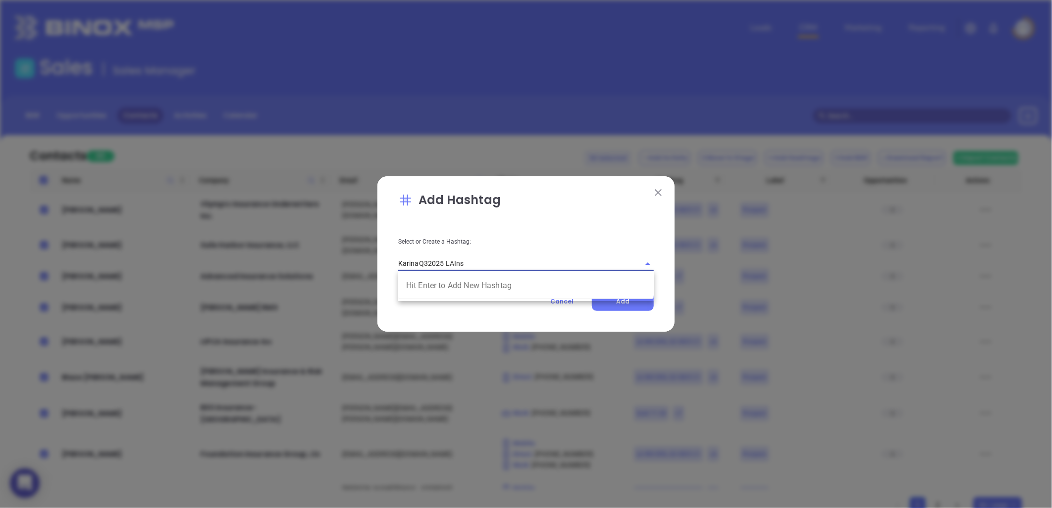
type input "KarinaQ32025 LAIns"
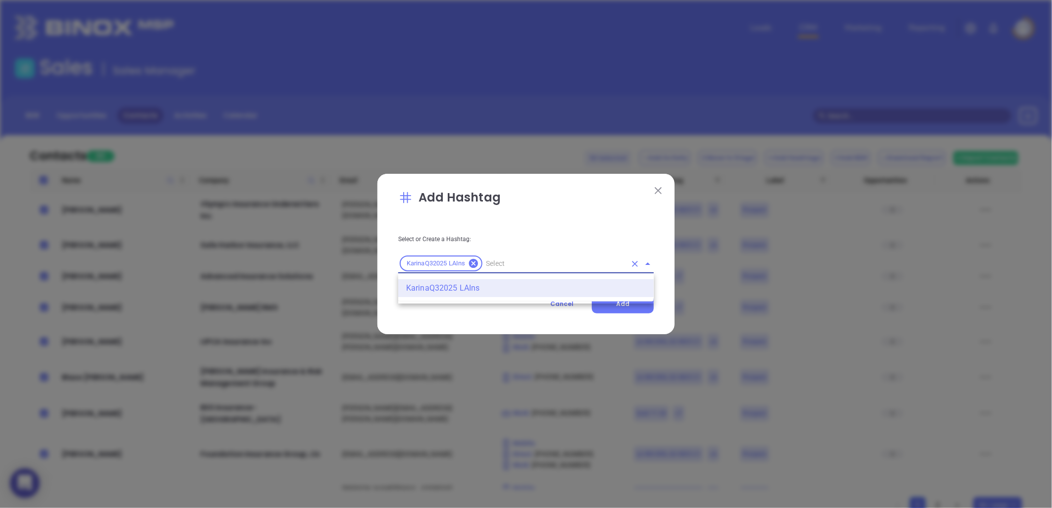
click at [456, 288] on li "KarinaQ32025 LAIns" at bounding box center [525, 288] width 255 height 18
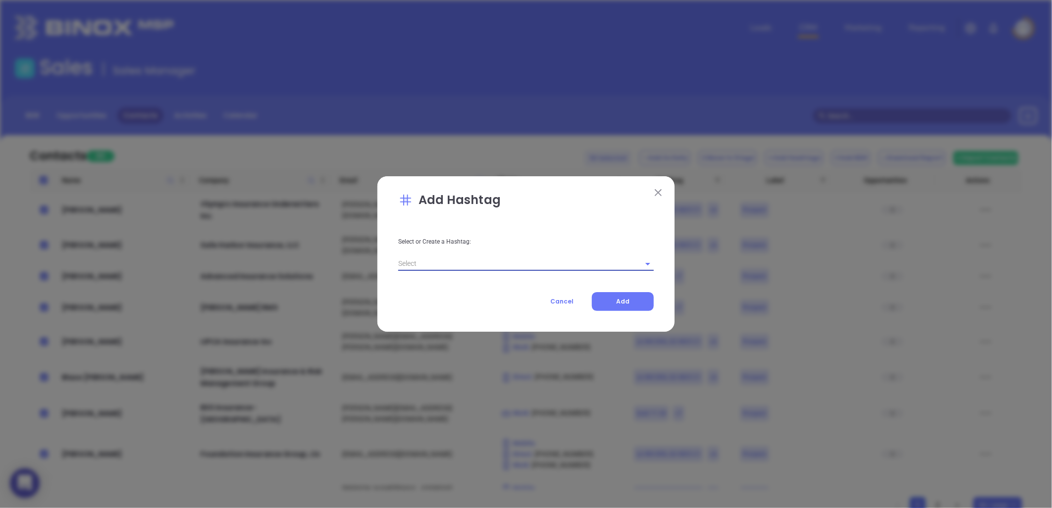
click at [443, 261] on input "text" at bounding box center [512, 263] width 228 height 14
click at [457, 283] on li "KarinaQ32025 LAIns" at bounding box center [525, 286] width 255 height 18
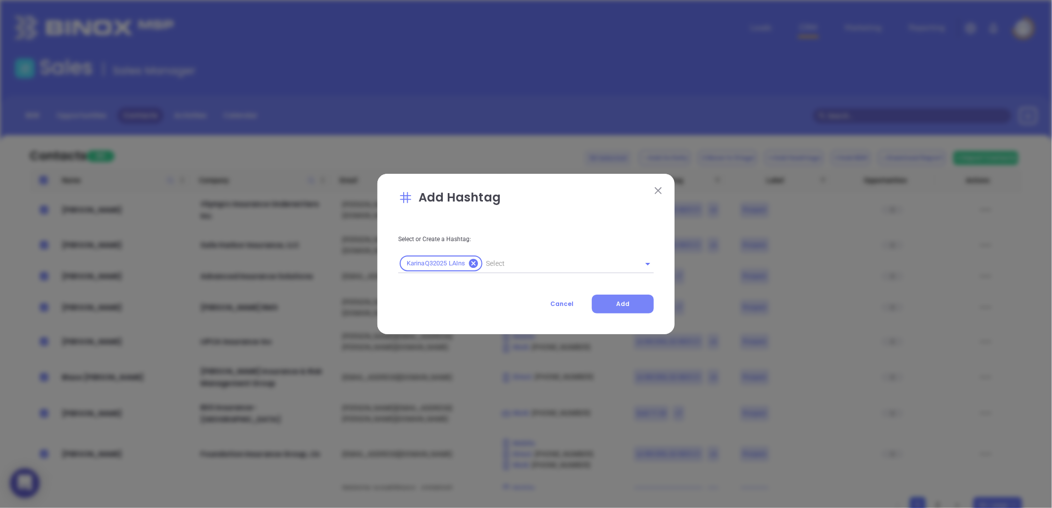
click at [621, 300] on span "Add" at bounding box center [622, 304] width 13 height 8
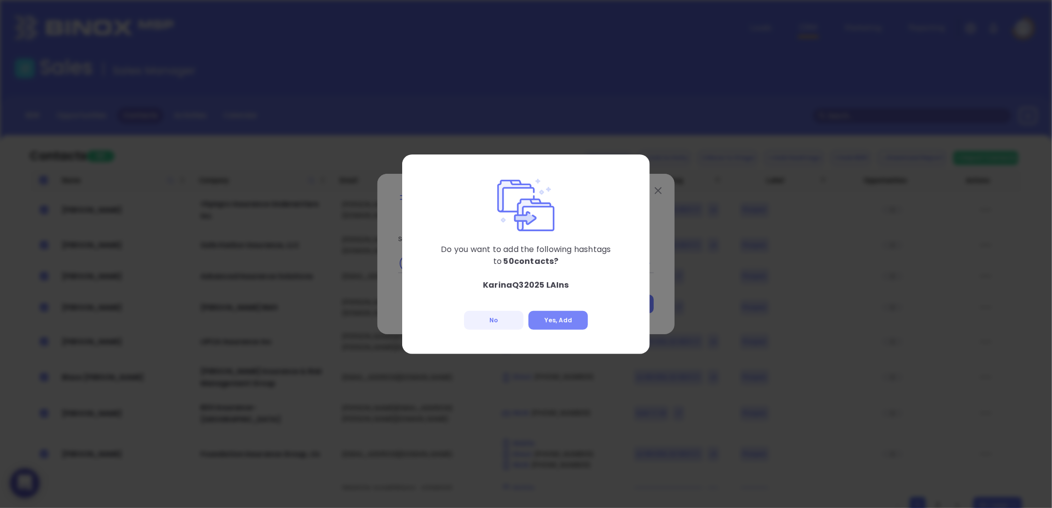
click at [566, 315] on button "Yes, Add" at bounding box center [557, 320] width 59 height 19
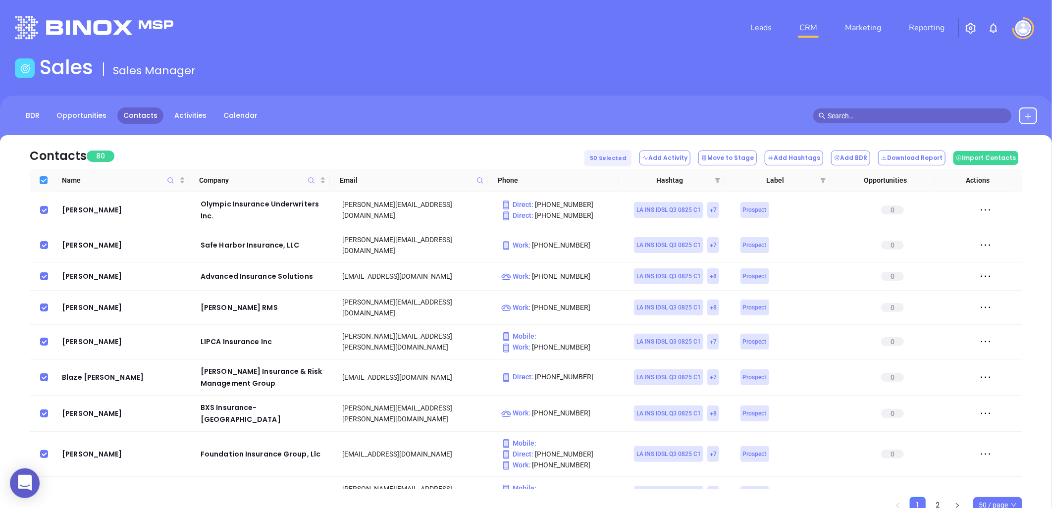
click at [42, 176] on input "Select all" at bounding box center [44, 180] width 8 height 8
checkbox input "false"
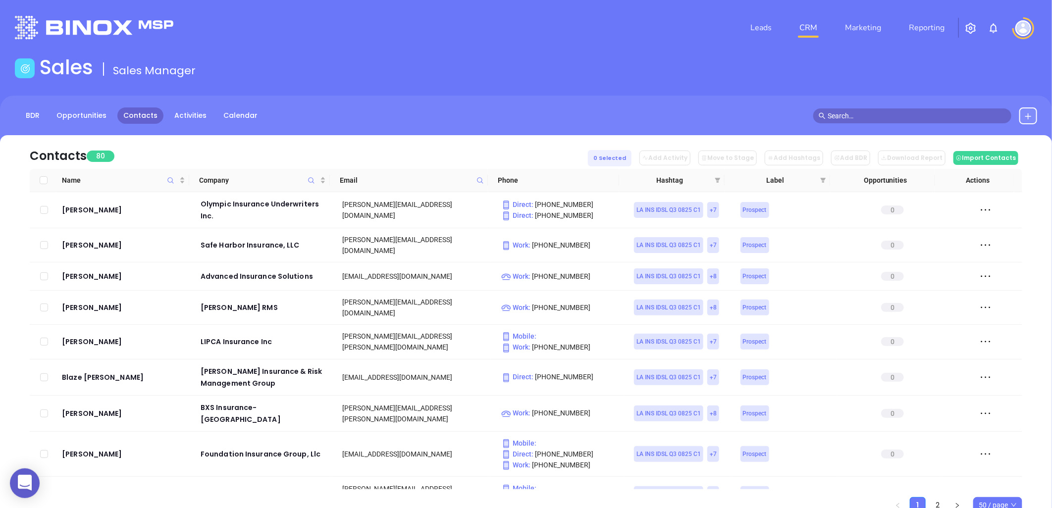
checkbox input "false"
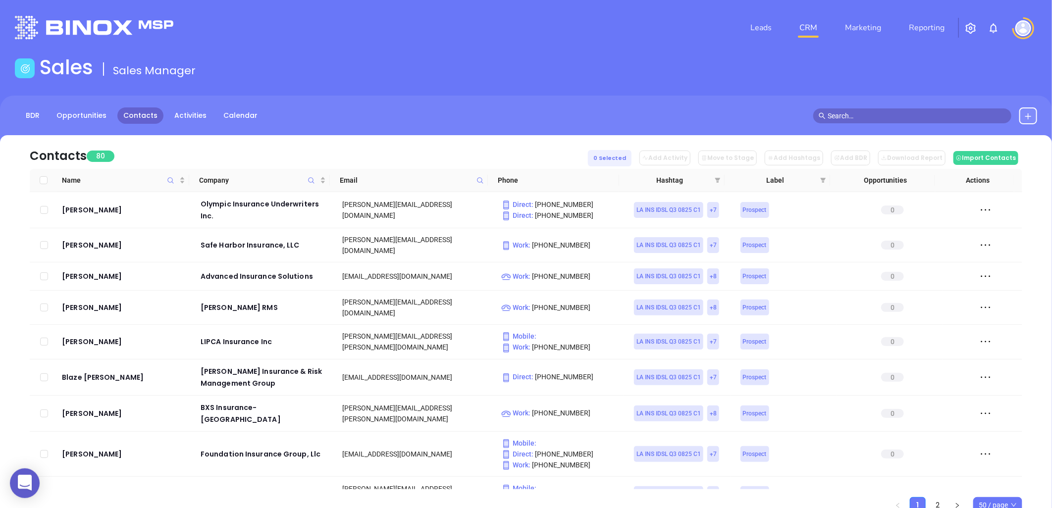
checkbox input "false"
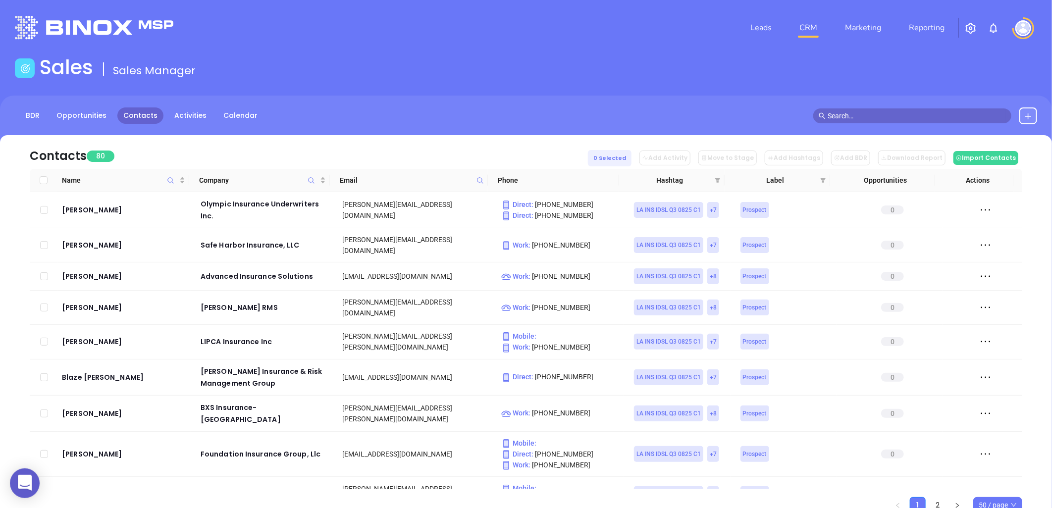
checkbox input "false"
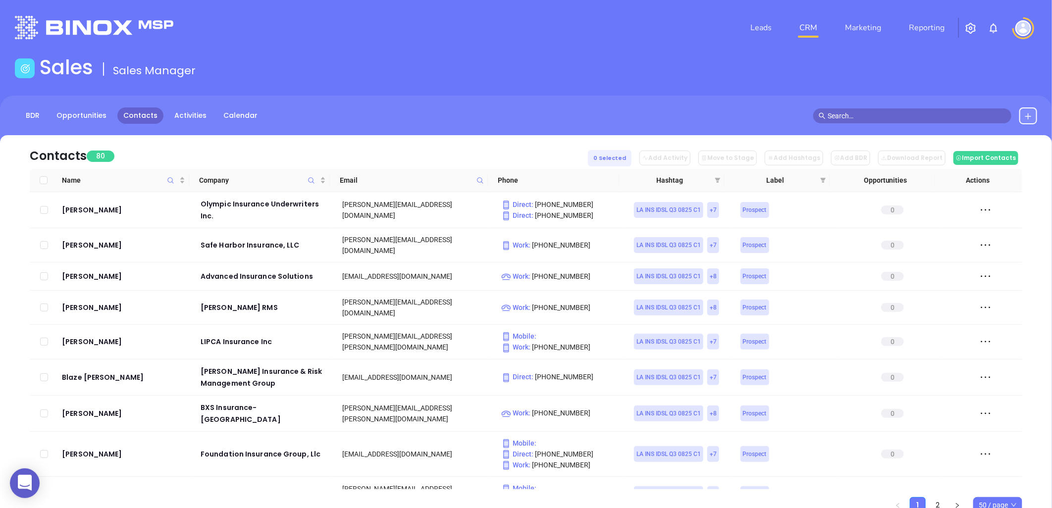
checkbox input "false"
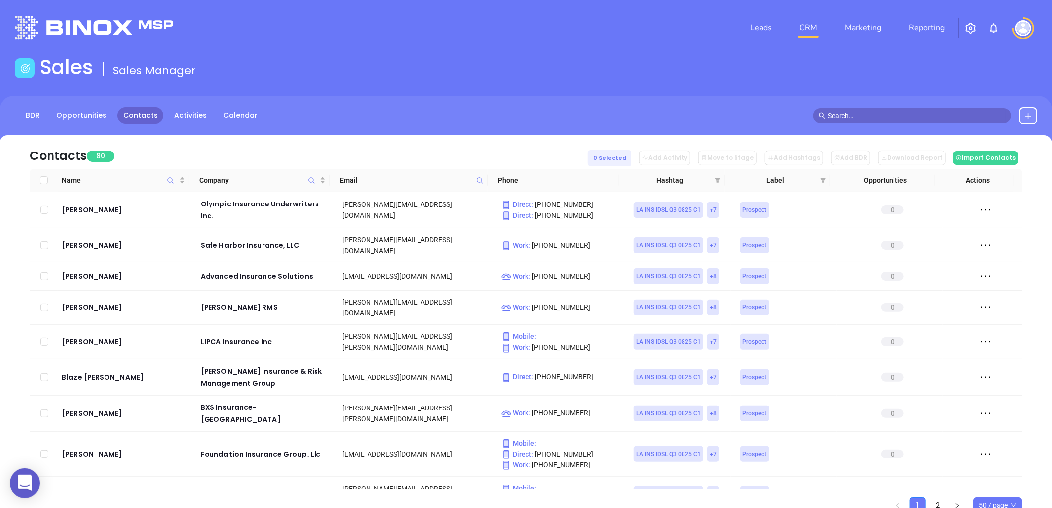
checkbox input "false"
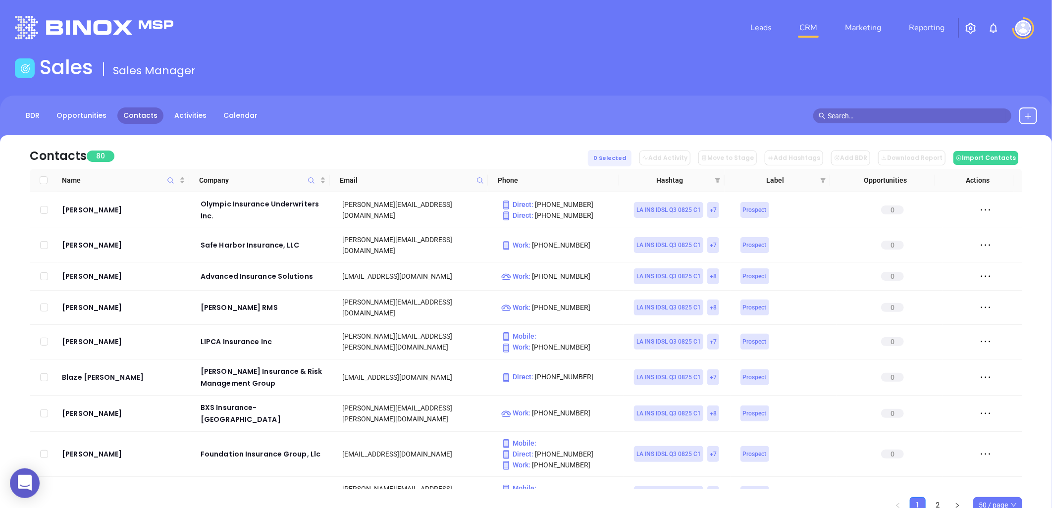
checkbox input "false"
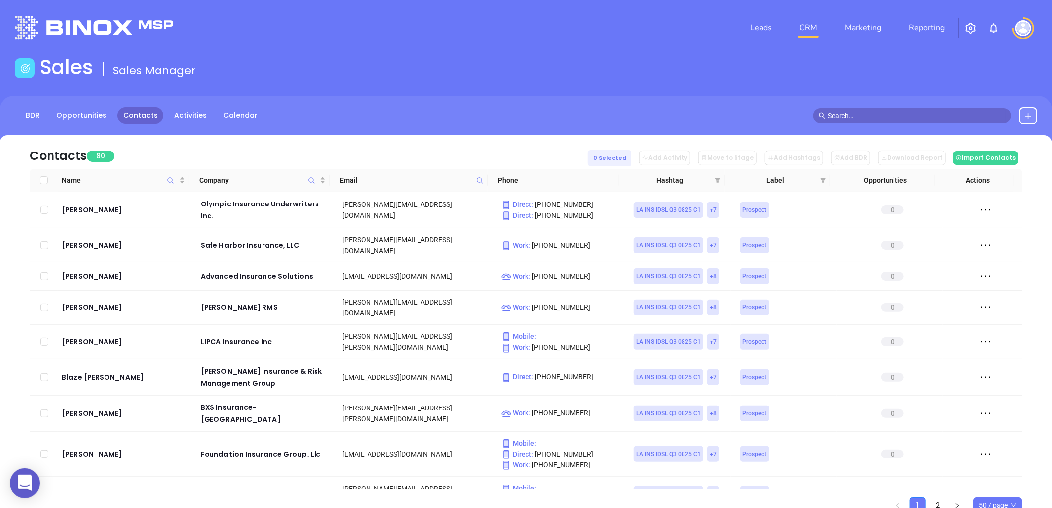
checkbox input "false"
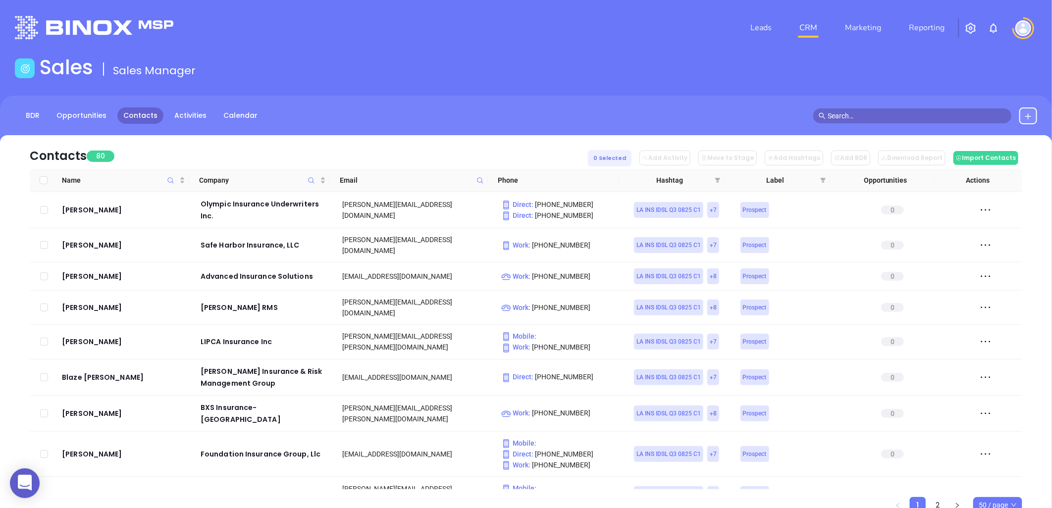
checkbox input "false"
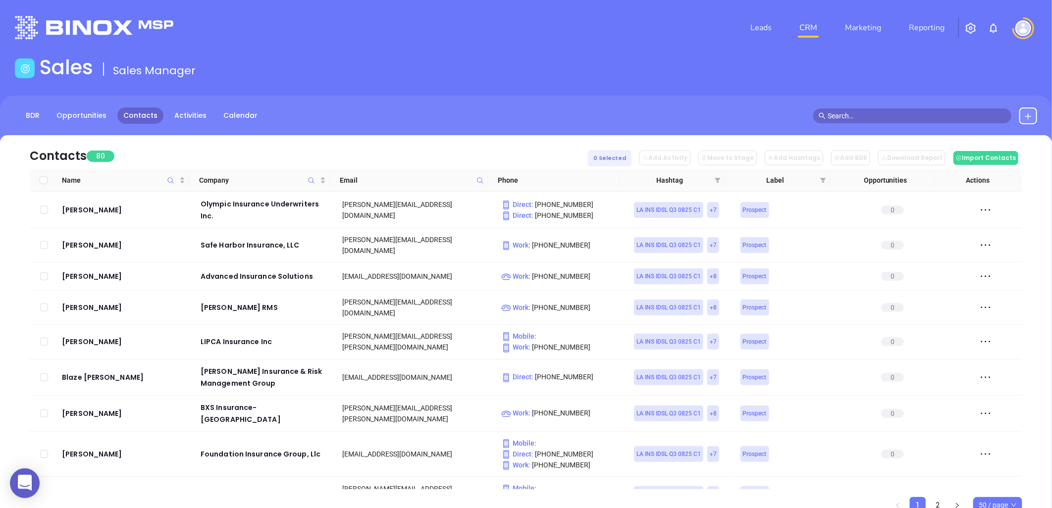
checkbox input "false"
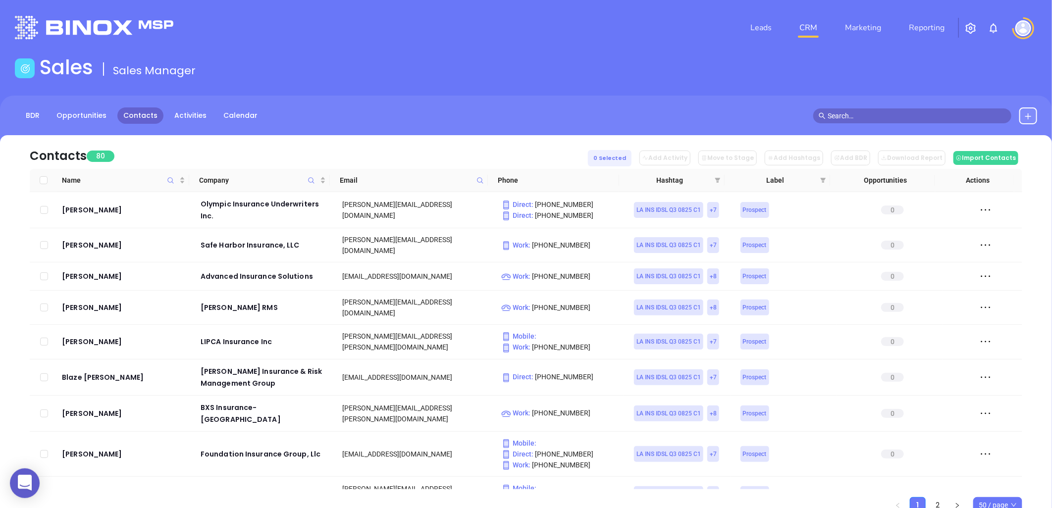
checkbox input "false"
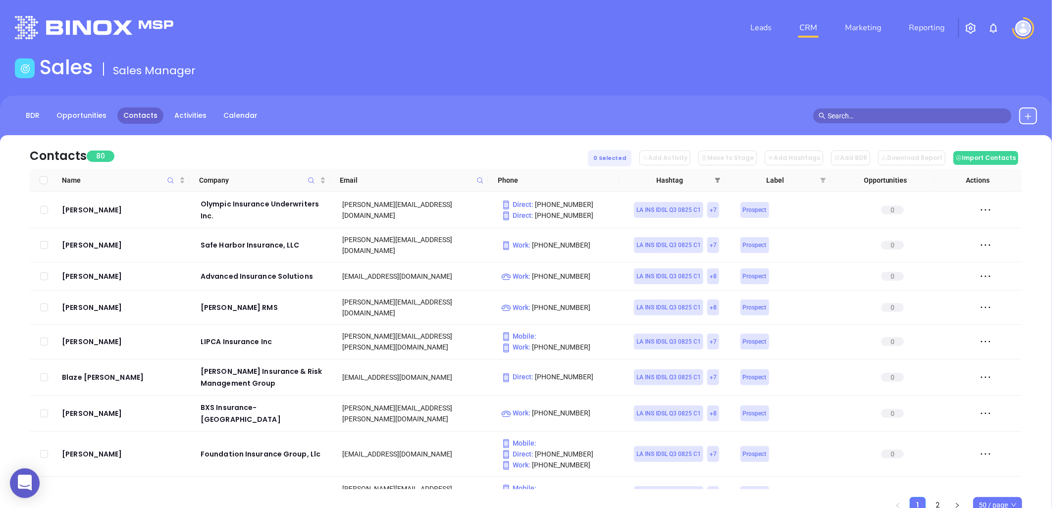
click at [715, 177] on icon "filter" at bounding box center [717, 180] width 6 height 6
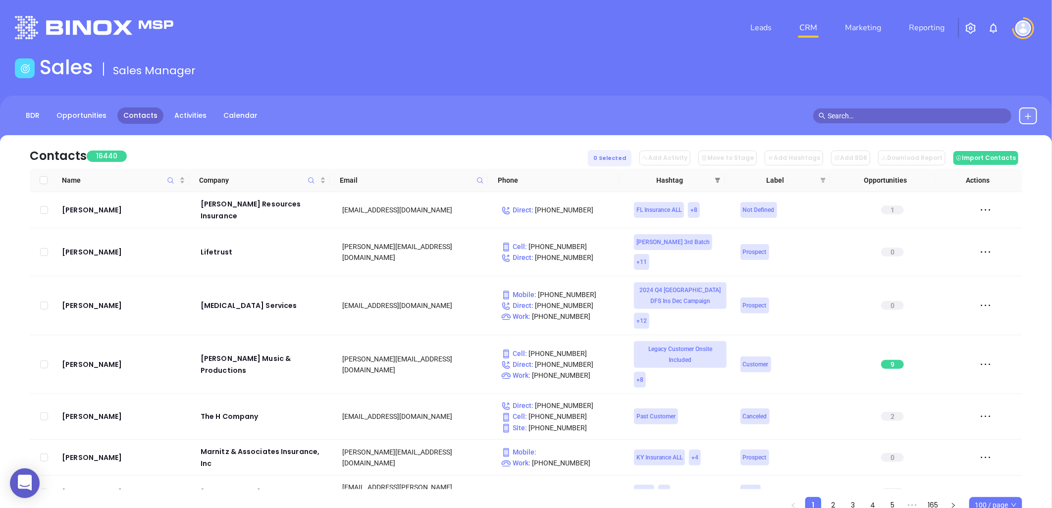
click at [714, 180] on icon "filter" at bounding box center [717, 180] width 6 height 6
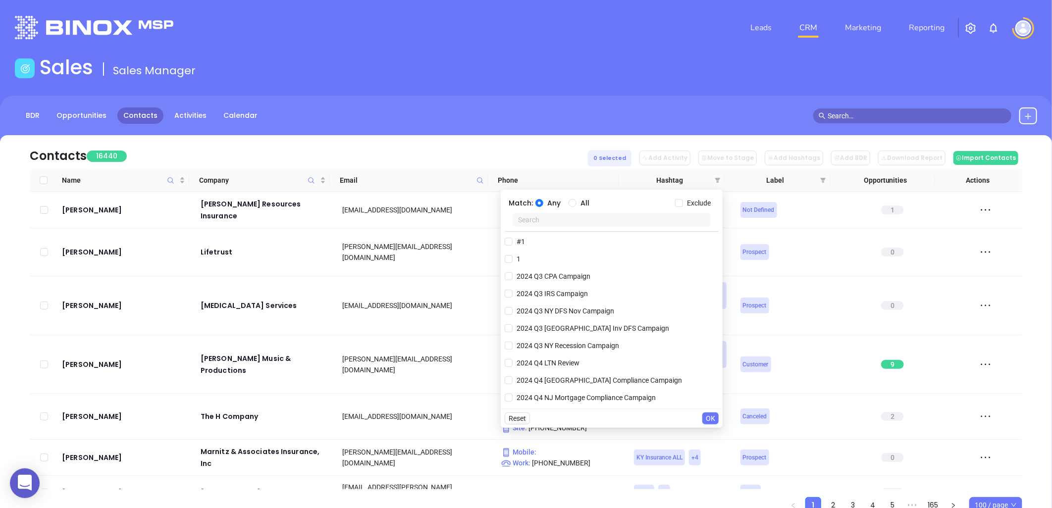
click at [592, 224] on input "text" at bounding box center [611, 219] width 198 height 15
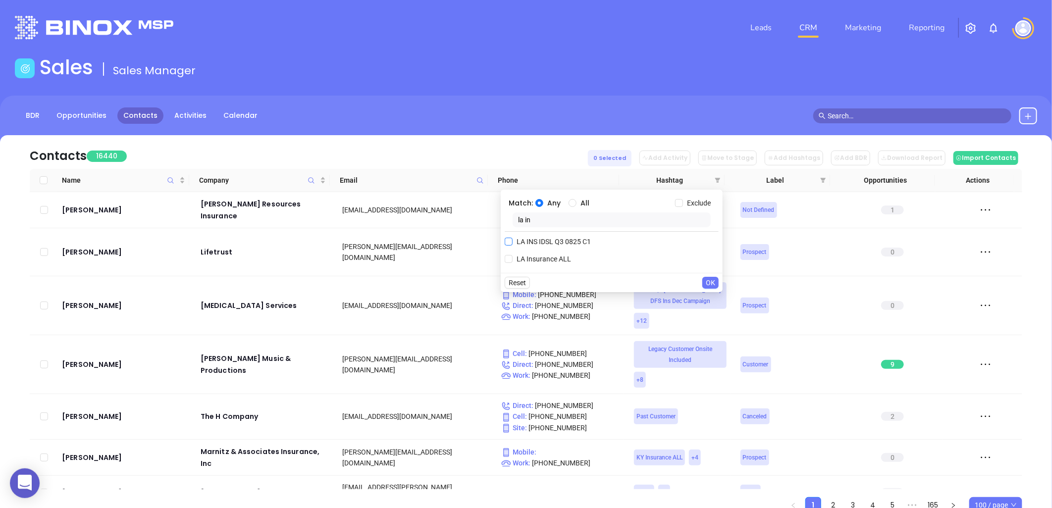
type input "la in"
click at [563, 241] on span "LA INS IDSL Q3 0825 C1" at bounding box center [553, 241] width 82 height 11
click at [512, 241] on input "LA INS IDSL Q3 0825 C1" at bounding box center [509, 242] width 8 height 8
checkbox input "true"
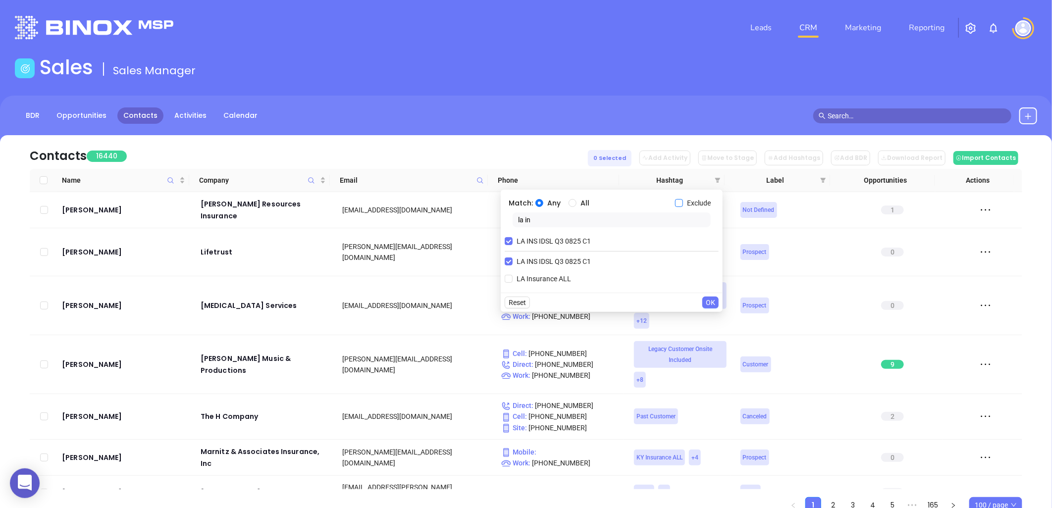
click at [681, 202] on input "Exclude" at bounding box center [679, 203] width 8 height 8
checkbox input "true"
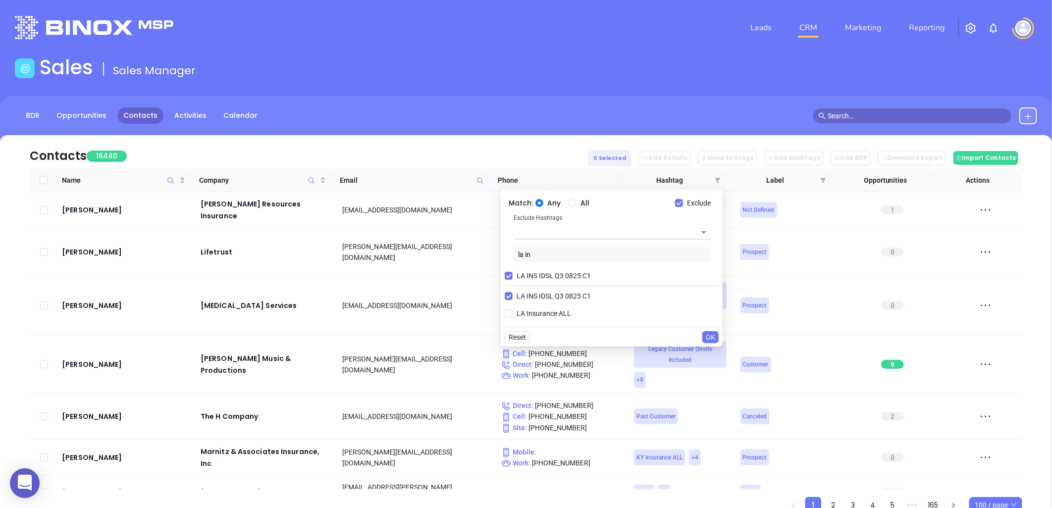
click at [564, 233] on input "text" at bounding box center [597, 232] width 168 height 14
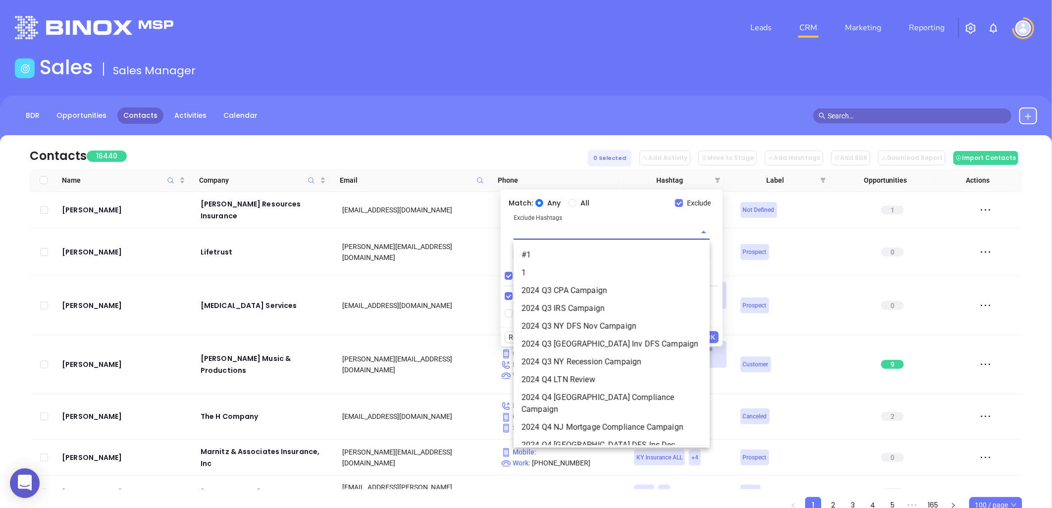
paste input "KarinaQ32025 LAIns"
type input "KarinaQ32025 LAIns"
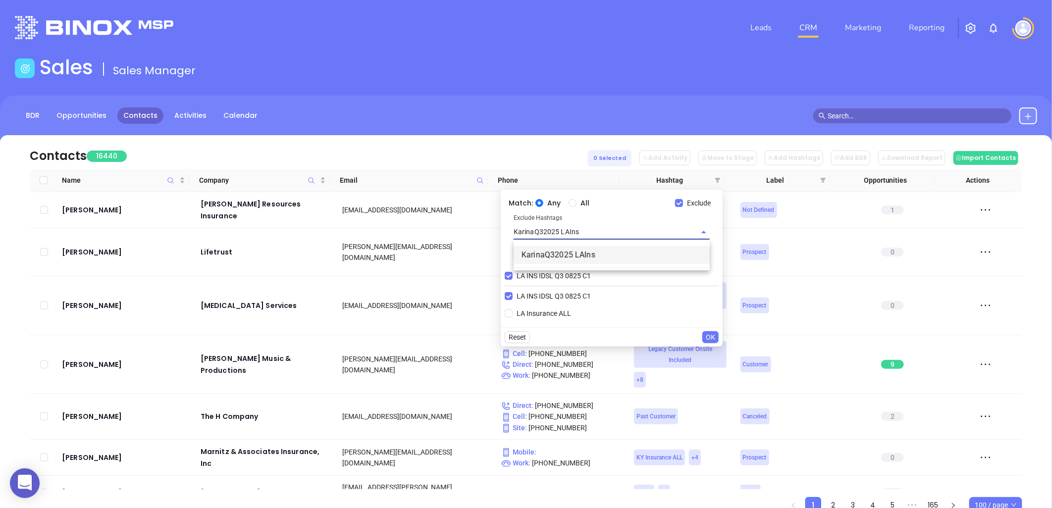
click at [571, 258] on li "KarinaQ32025 LAIns" at bounding box center [611, 255] width 196 height 18
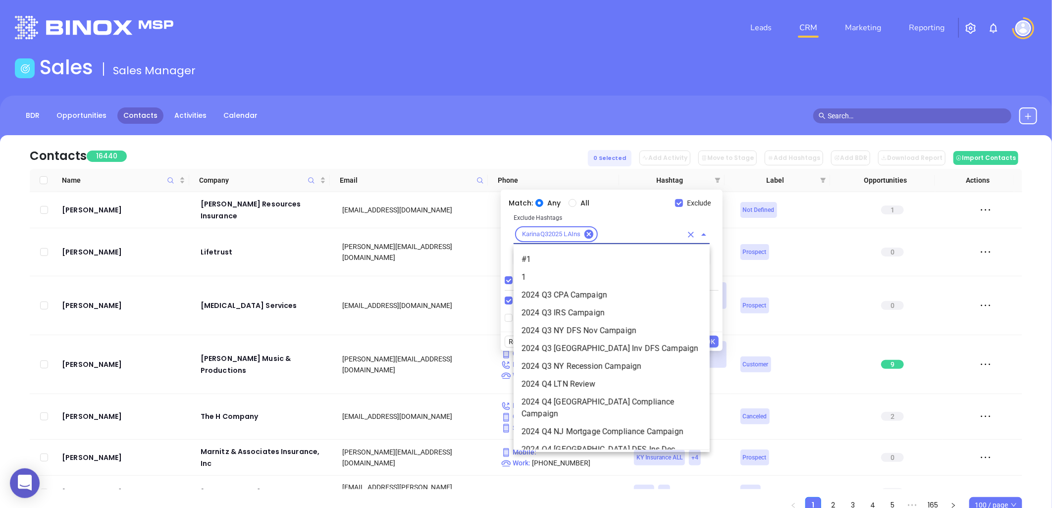
click at [614, 236] on input "text" at bounding box center [640, 234] width 83 height 12
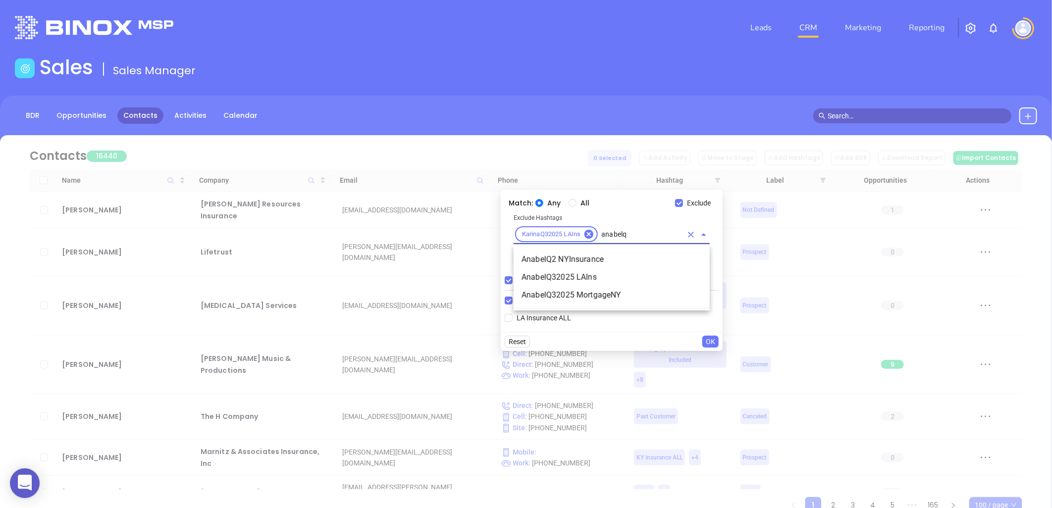
type input "anabelq3"
click at [588, 258] on li "AnabelQ32025 LAIns" at bounding box center [611, 260] width 196 height 18
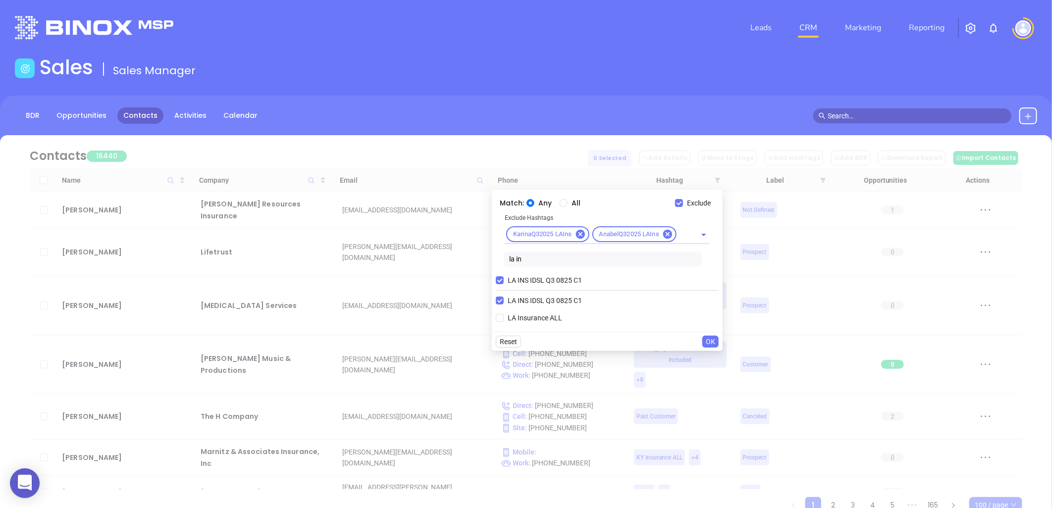
click at [713, 340] on span "OK" at bounding box center [710, 341] width 9 height 11
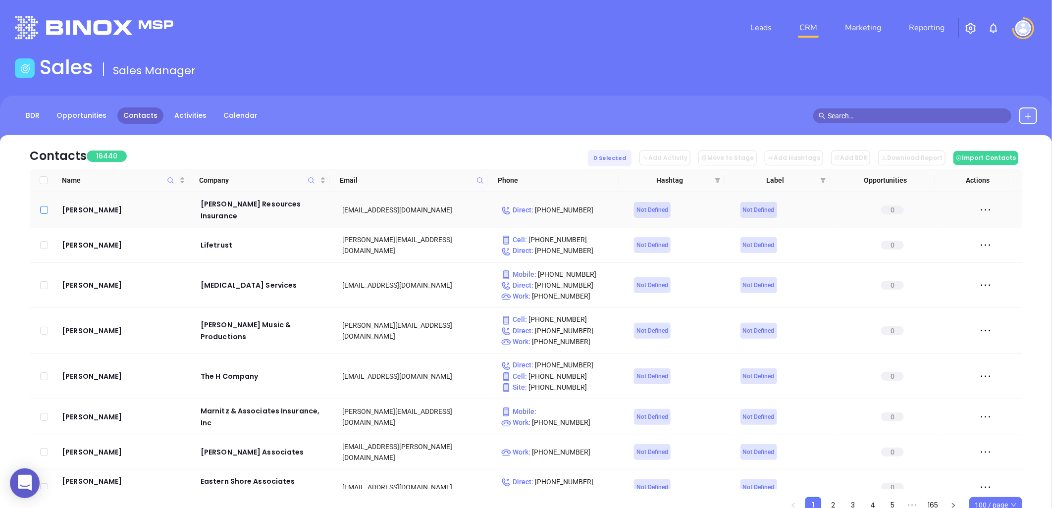
click at [41, 207] on input "checkbox" at bounding box center [44, 210] width 8 height 8
checkbox input "true"
drag, startPoint x: 44, startPoint y: 238, endPoint x: 49, endPoint y: 262, distance: 25.2
click at [44, 241] on input "checkbox" at bounding box center [44, 245] width 8 height 8
checkbox input "true"
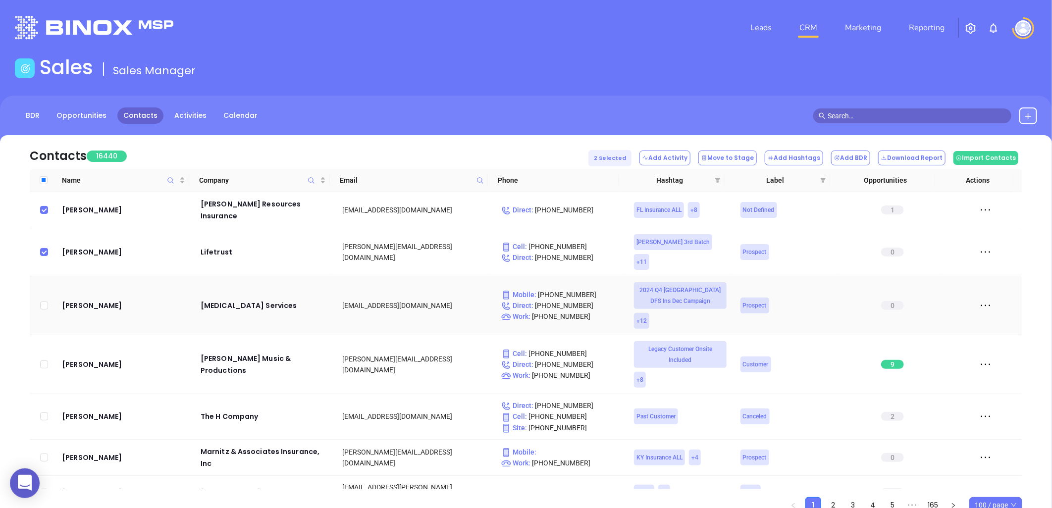
drag, startPoint x: 46, startPoint y: 284, endPoint x: 47, endPoint y: 290, distance: 6.0
click at [46, 302] on input "checkbox" at bounding box center [44, 306] width 8 height 8
checkbox input "true"
drag, startPoint x: 44, startPoint y: 344, endPoint x: 61, endPoint y: 399, distance: 57.2
click at [45, 360] on input "checkbox" at bounding box center [44, 364] width 8 height 8
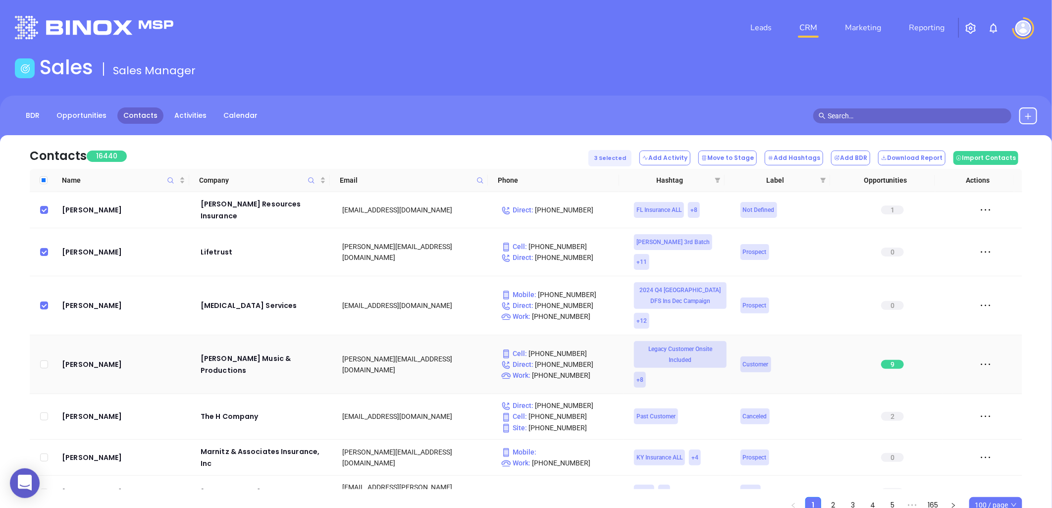
checkbox input "true"
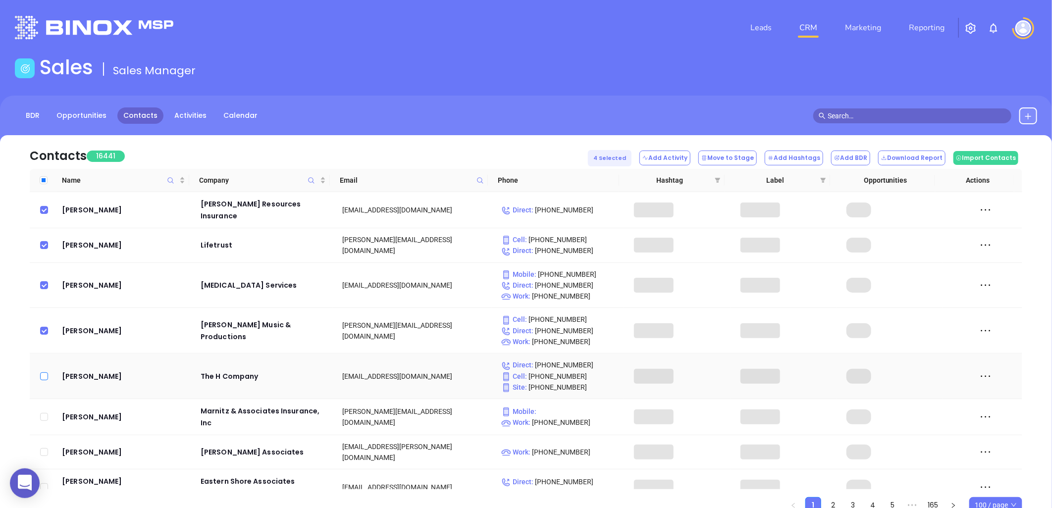
drag, startPoint x: 40, startPoint y: 375, endPoint x: 47, endPoint y: 374, distance: 6.9
click at [41, 375] on input "checkbox" at bounding box center [44, 376] width 8 height 8
checkbox input "true"
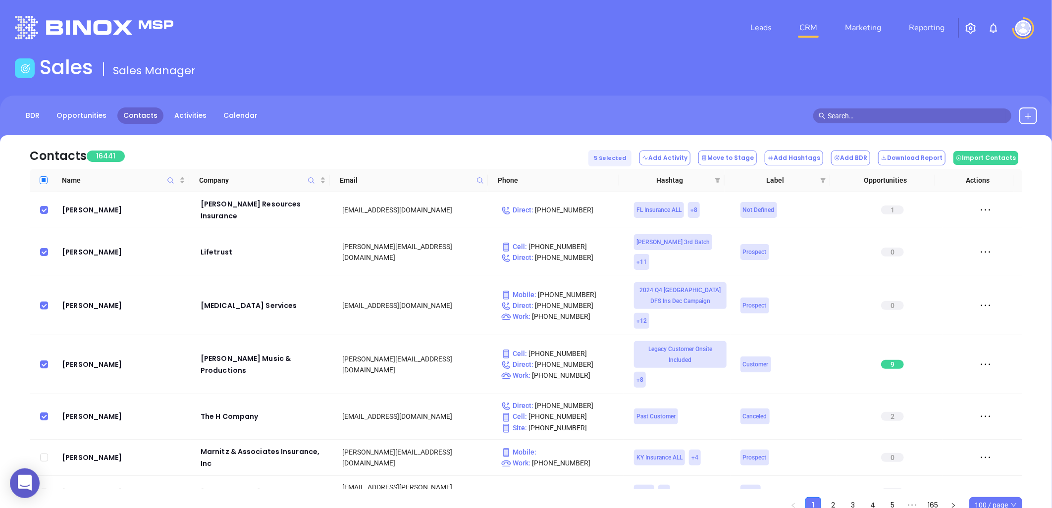
click at [43, 179] on input "Select all" at bounding box center [44, 180] width 8 height 8
checkbox input "true"
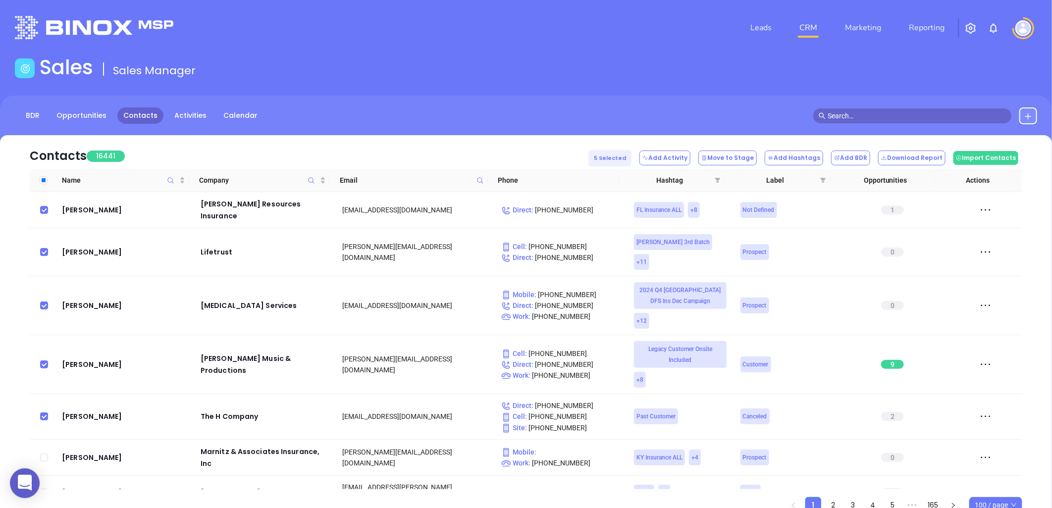
checkbox input "true"
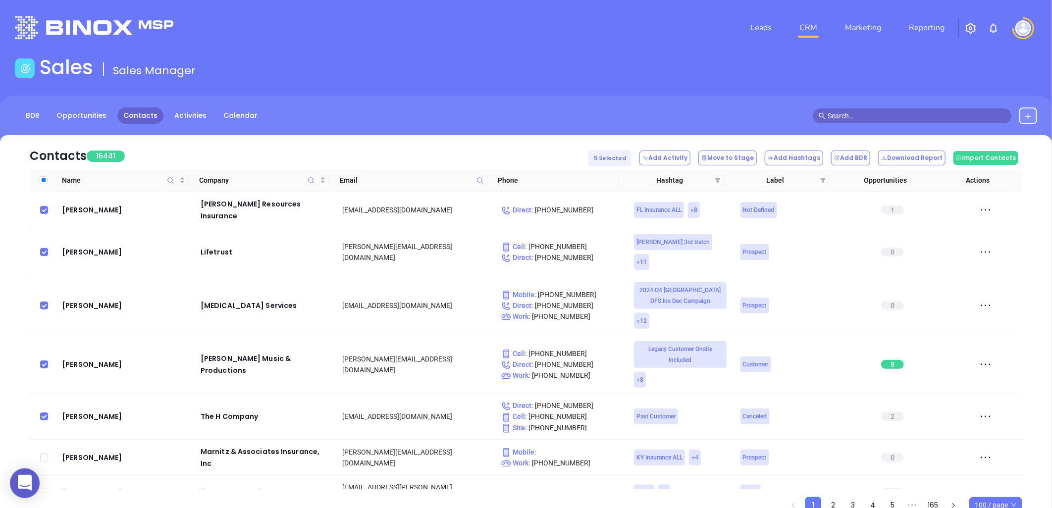
checkbox input "true"
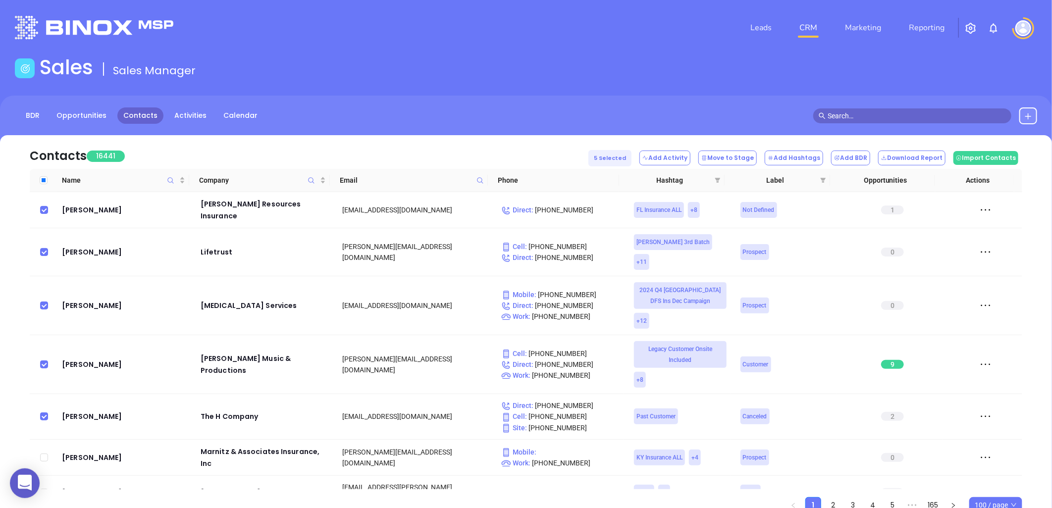
checkbox input "true"
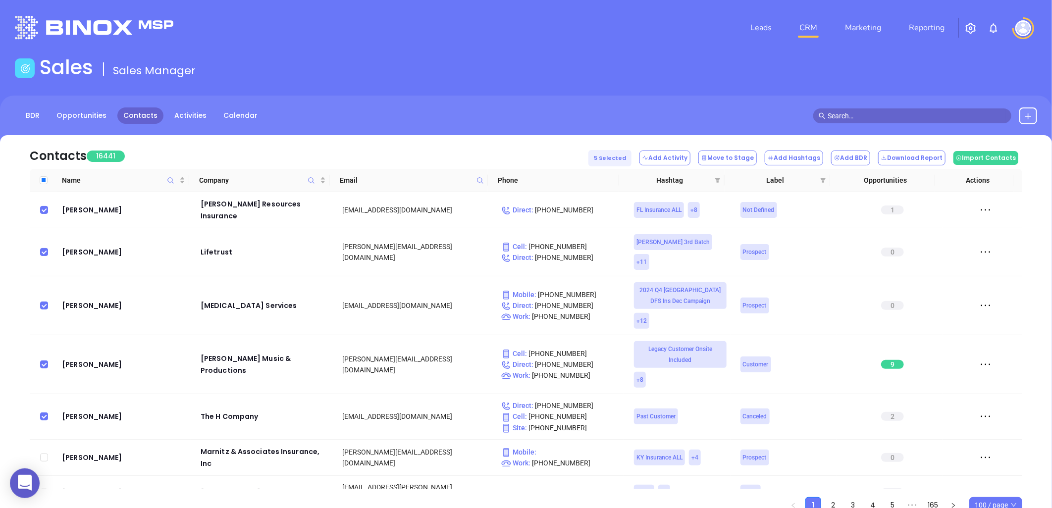
checkbox input "true"
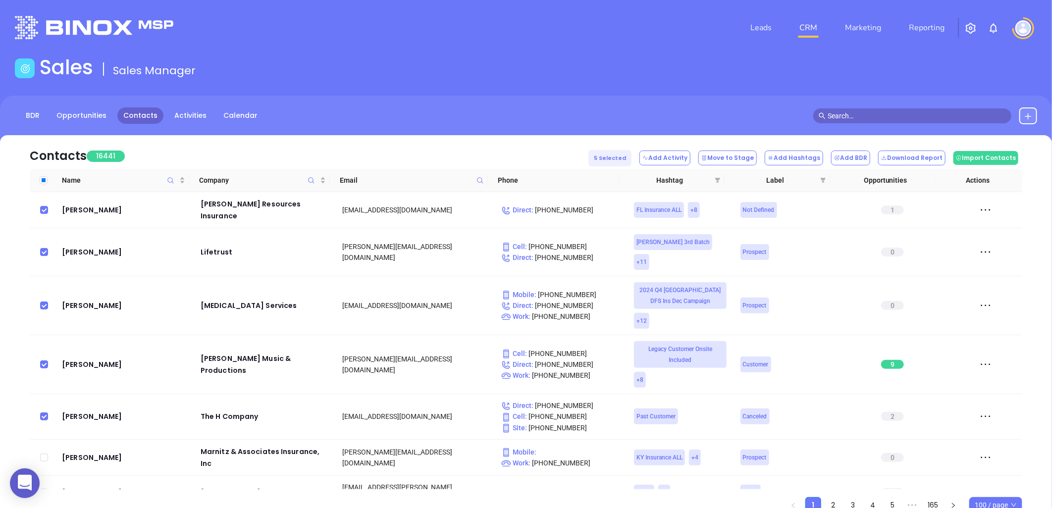
checkbox input "true"
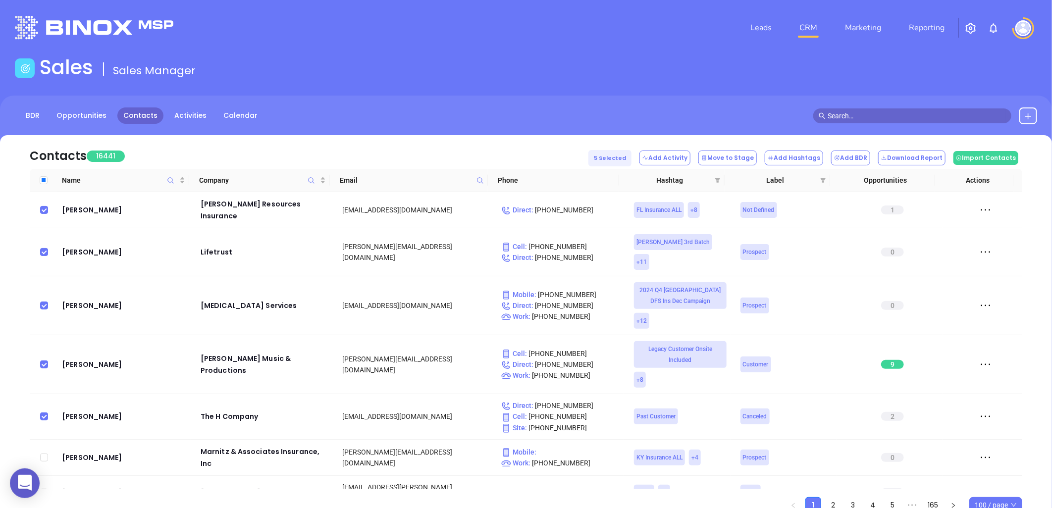
checkbox input "true"
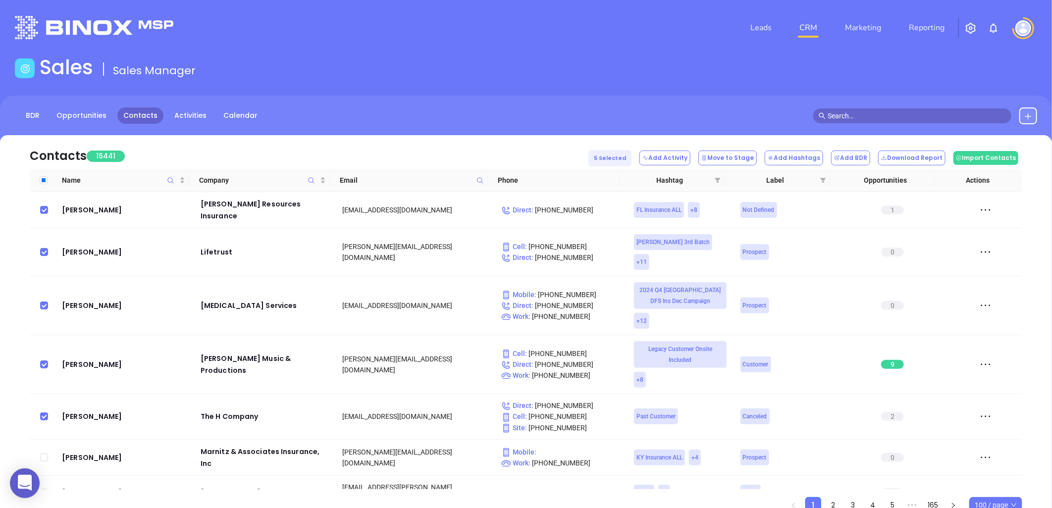
checkbox input "true"
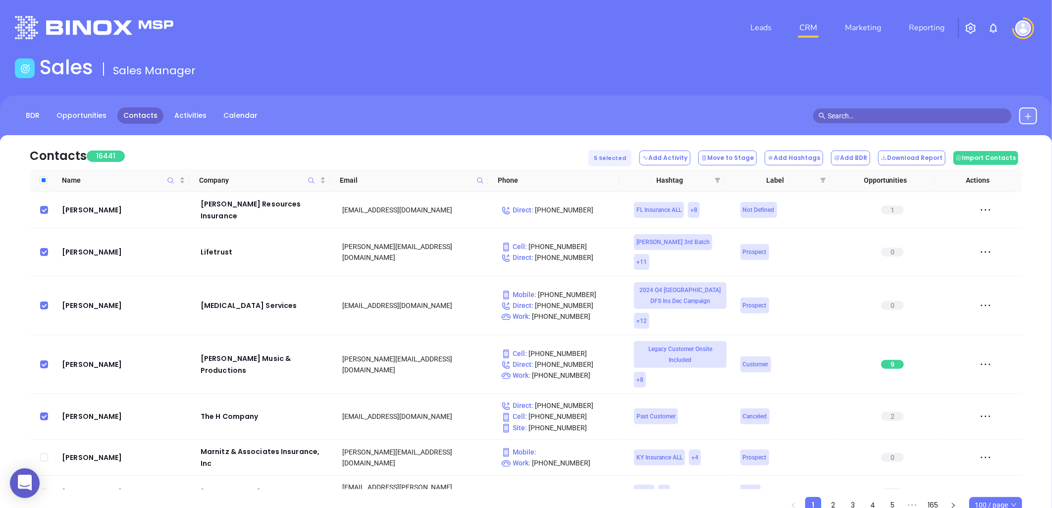
checkbox input "true"
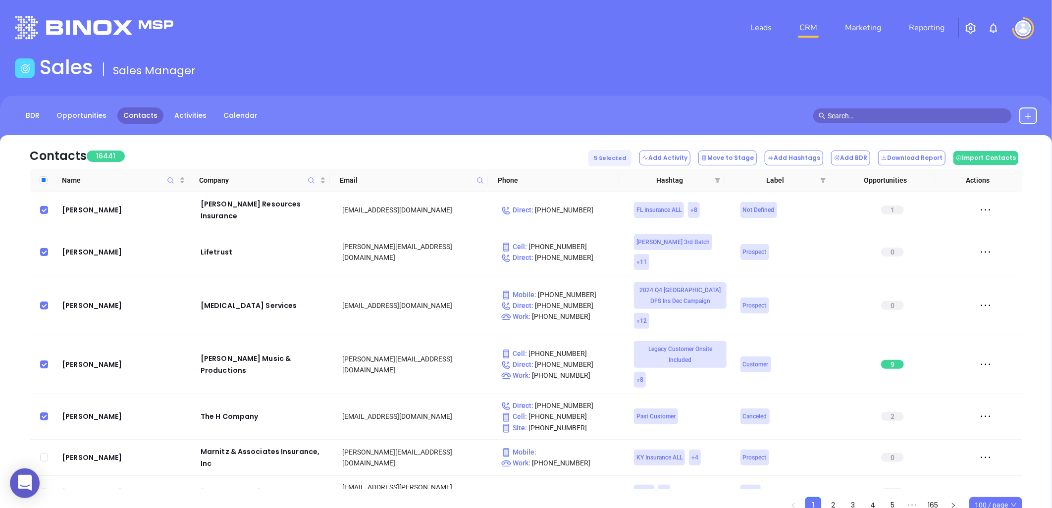
checkbox input "true"
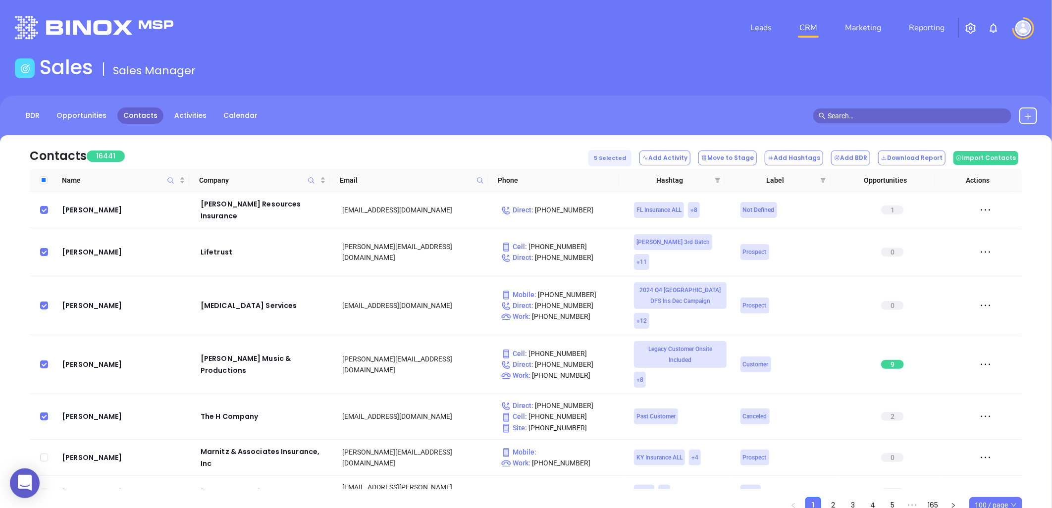
checkbox input "true"
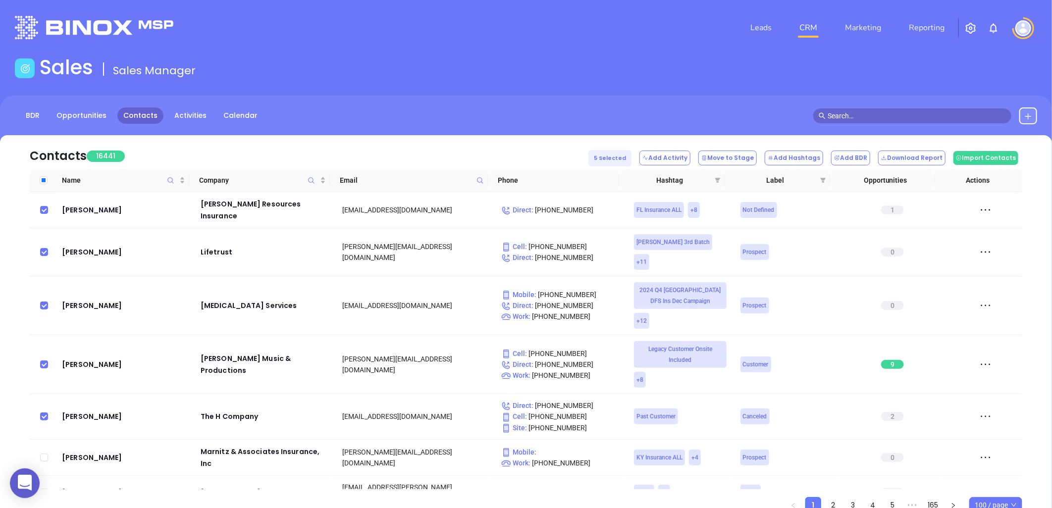
checkbox input "true"
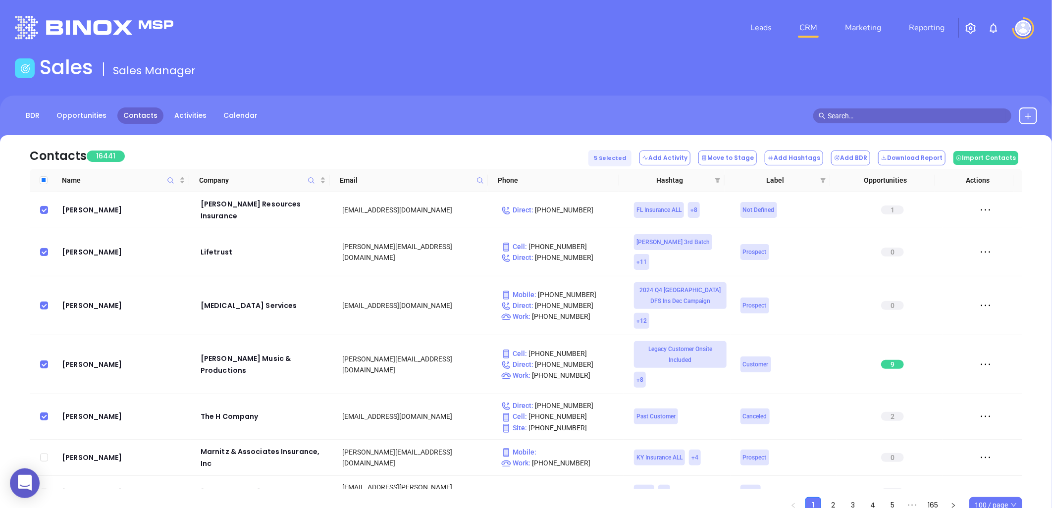
checkbox input "true"
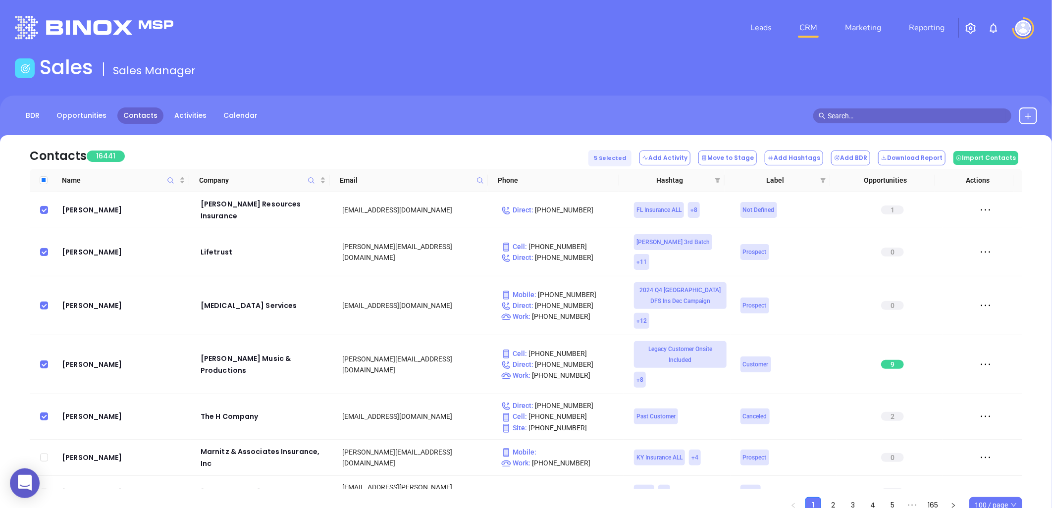
checkbox input "true"
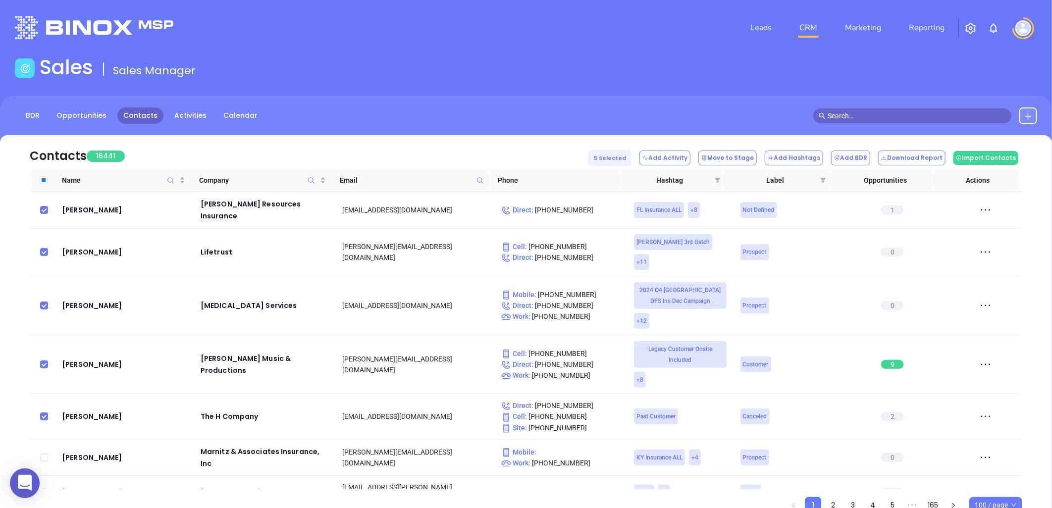
checkbox input "true"
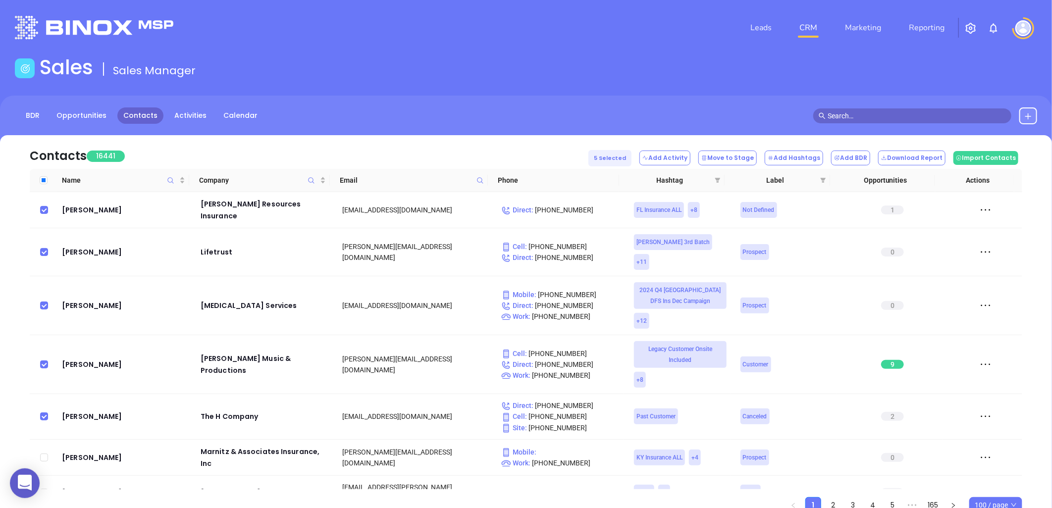
checkbox input "true"
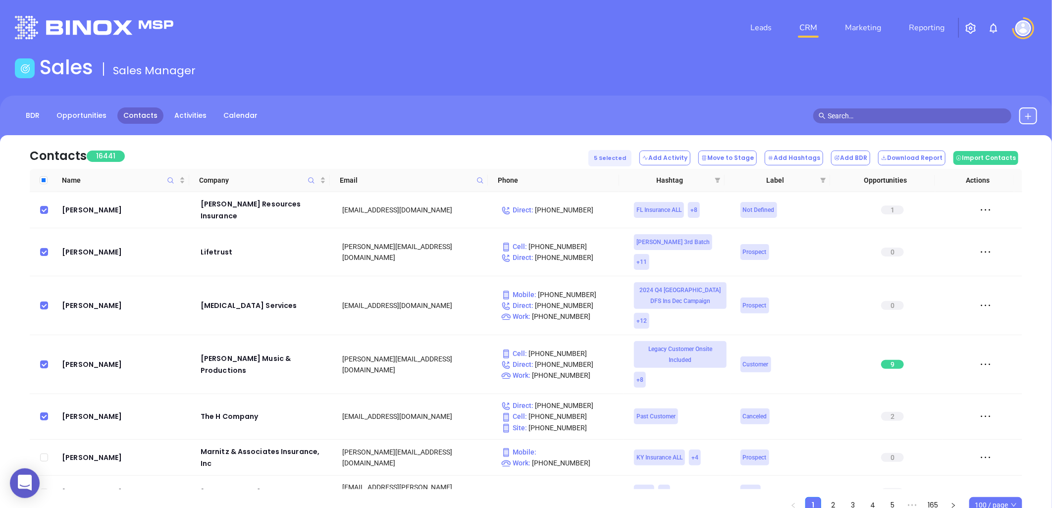
checkbox input "true"
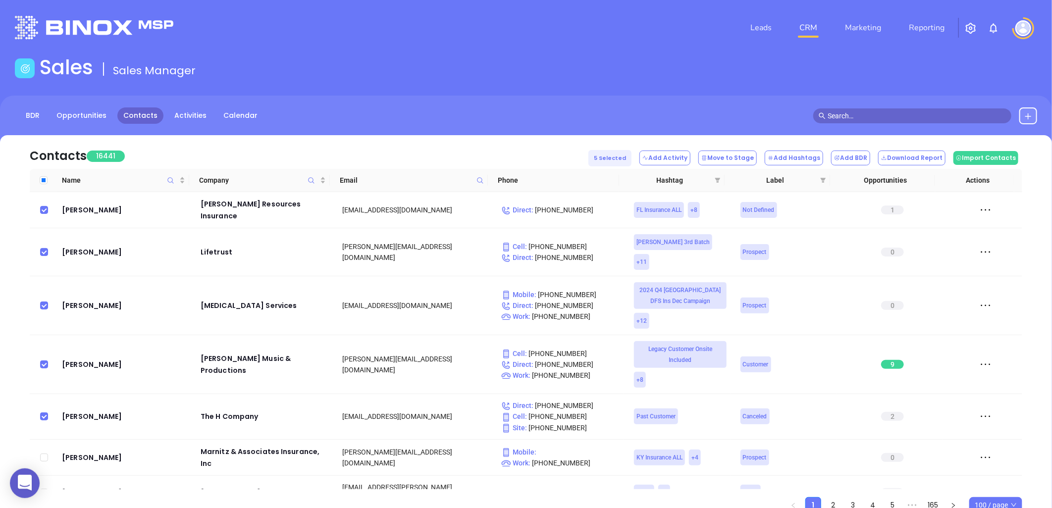
checkbox input "true"
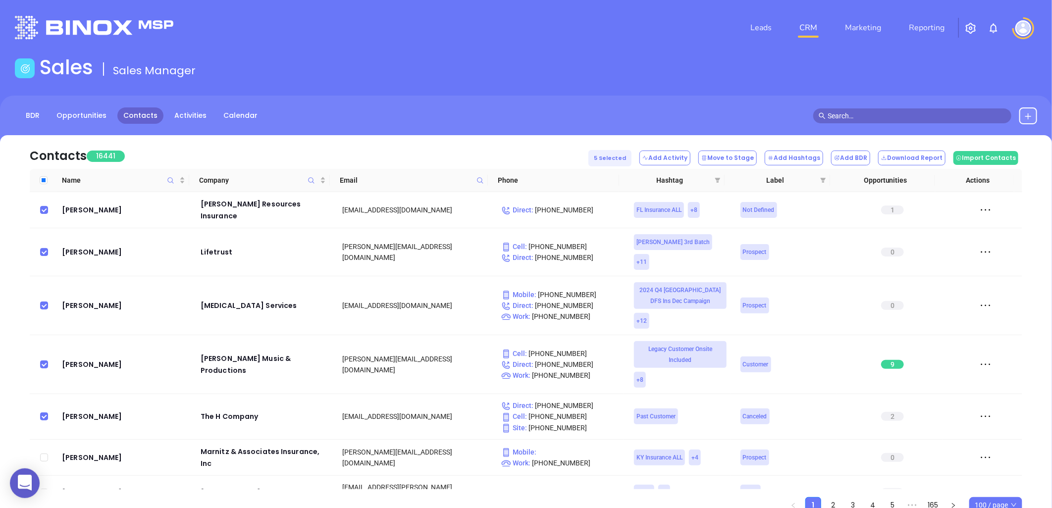
checkbox input "true"
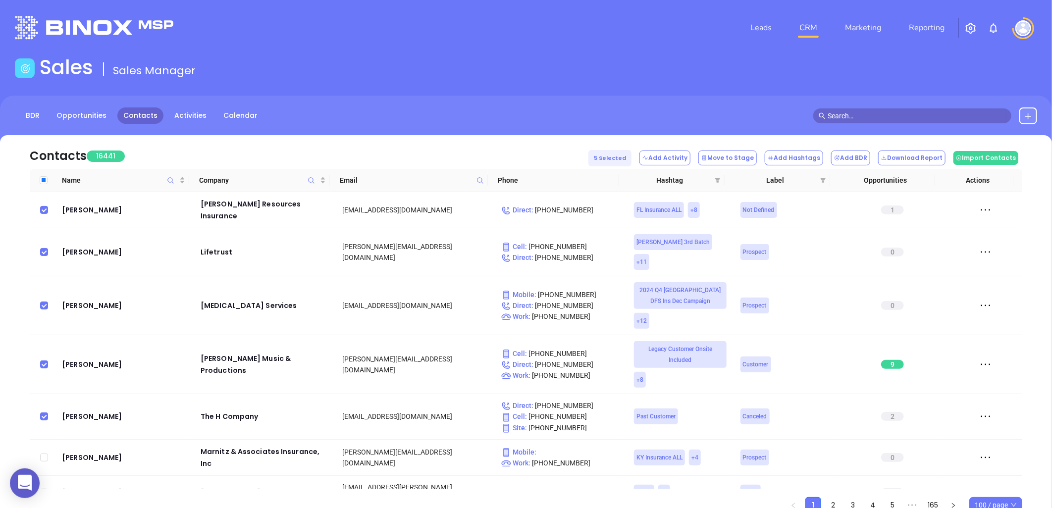
checkbox input "true"
click at [42, 181] on input "Select all" at bounding box center [44, 180] width 8 height 8
checkbox input "false"
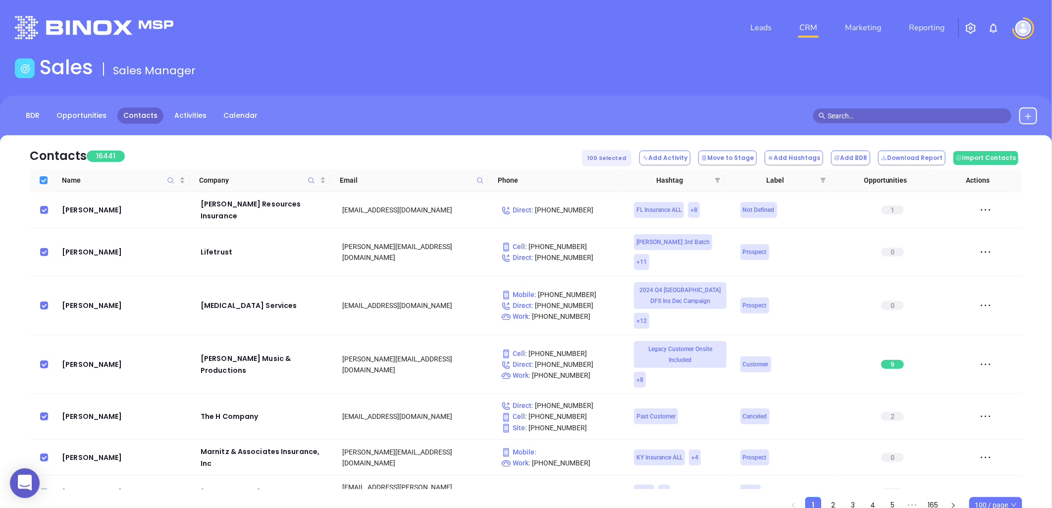
checkbox input "false"
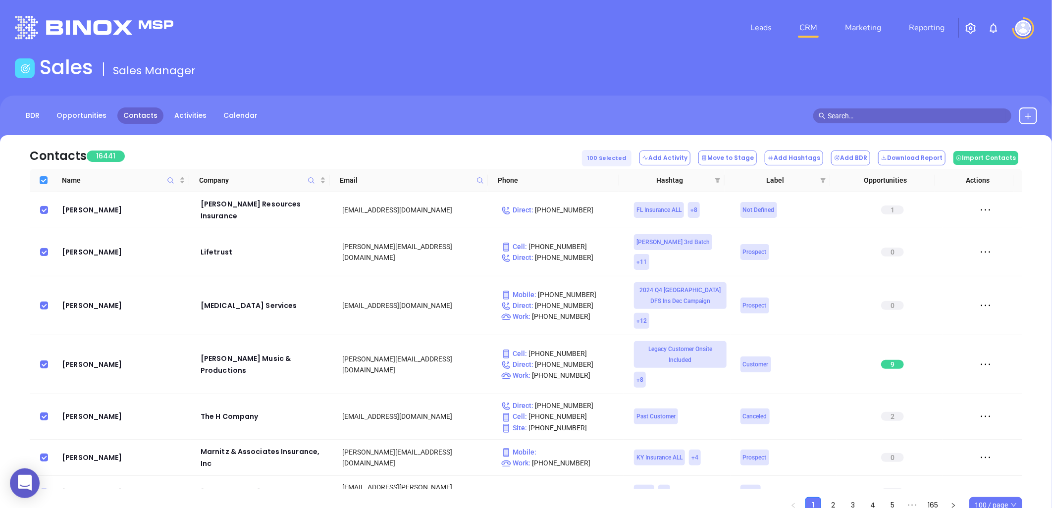
checkbox input "false"
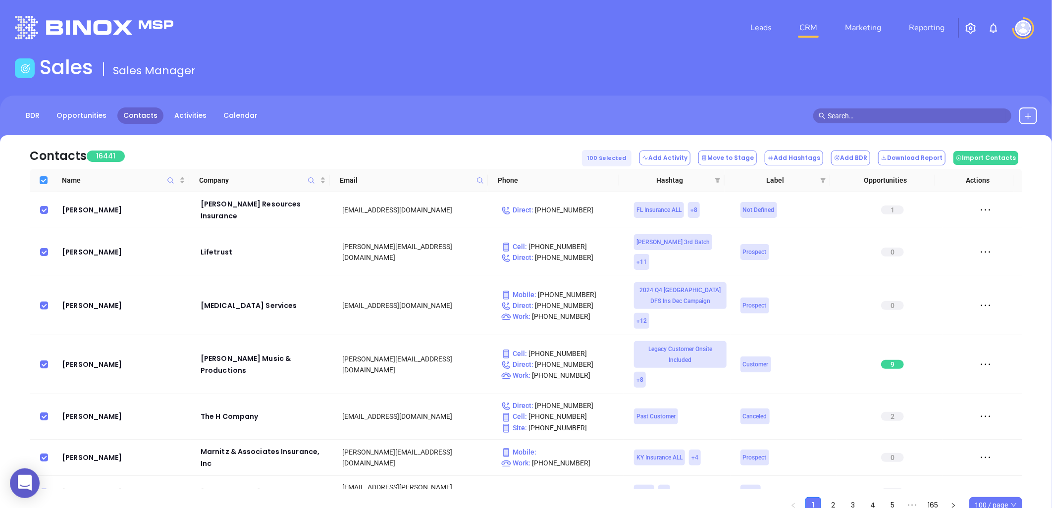
checkbox input "false"
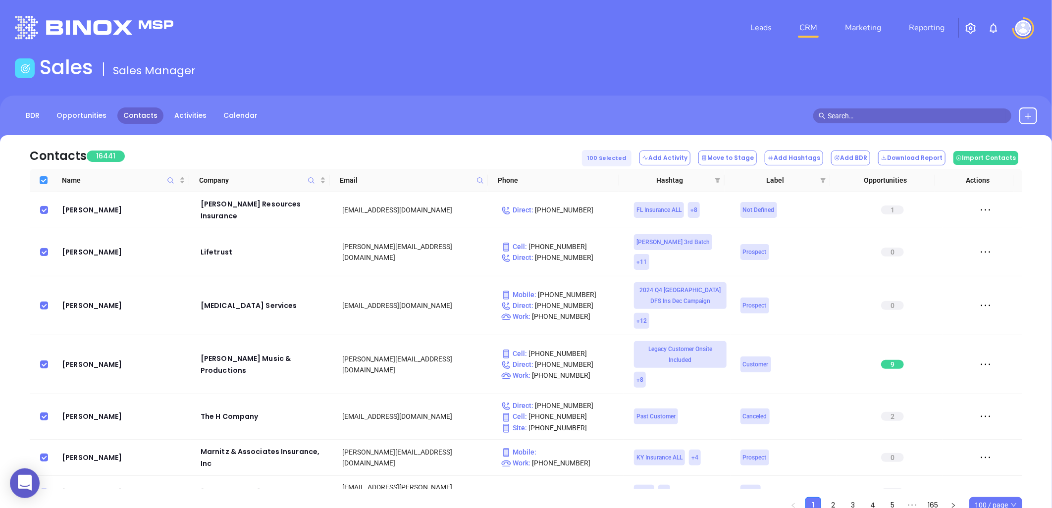
checkbox input "false"
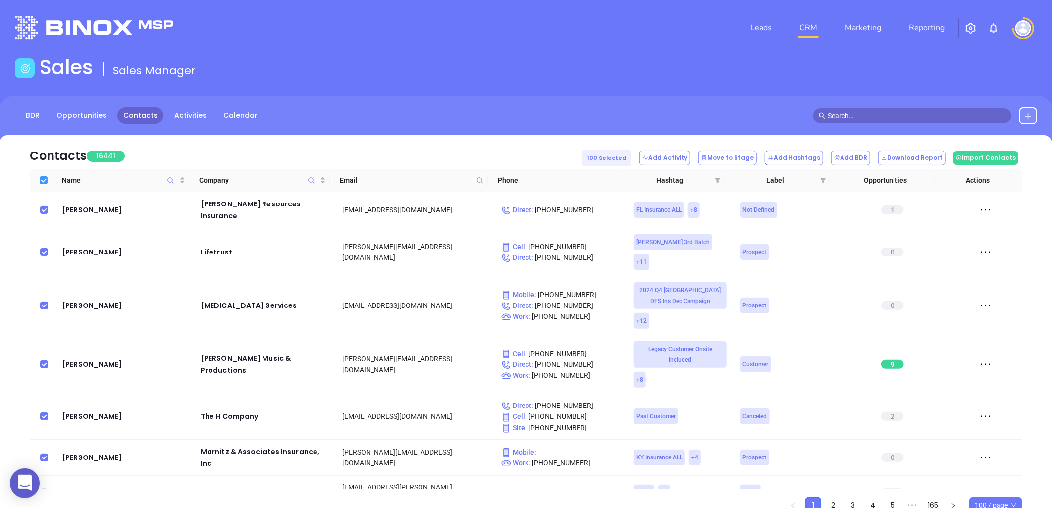
checkbox input "false"
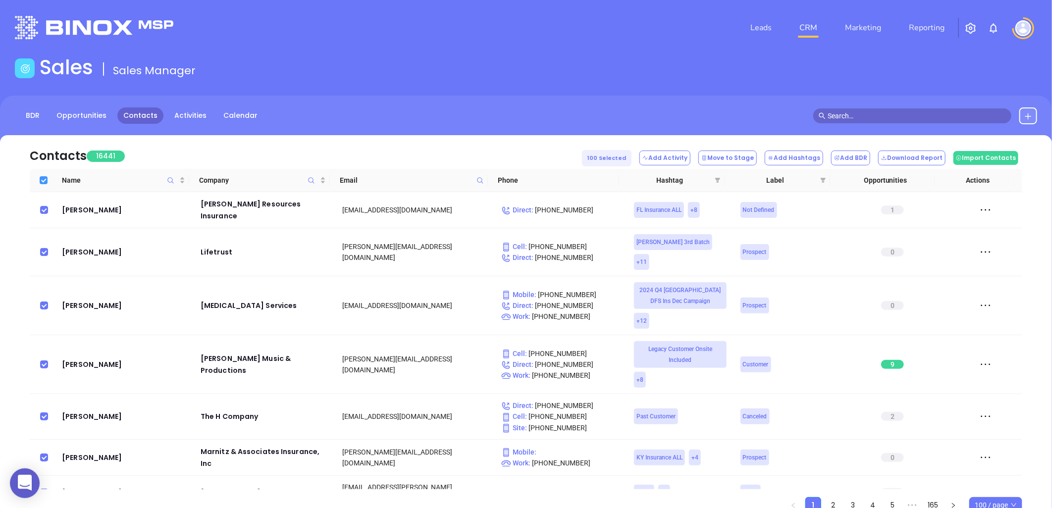
checkbox input "false"
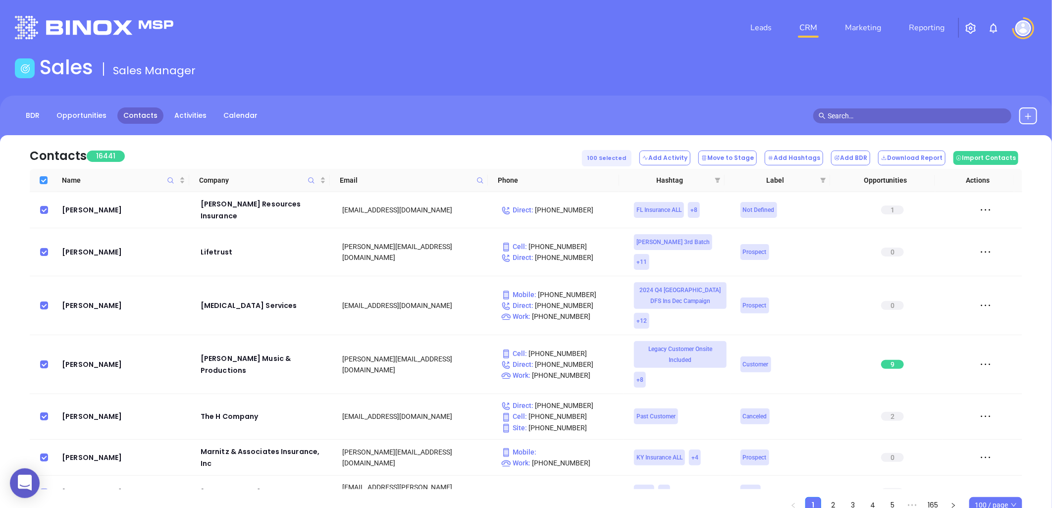
checkbox input "false"
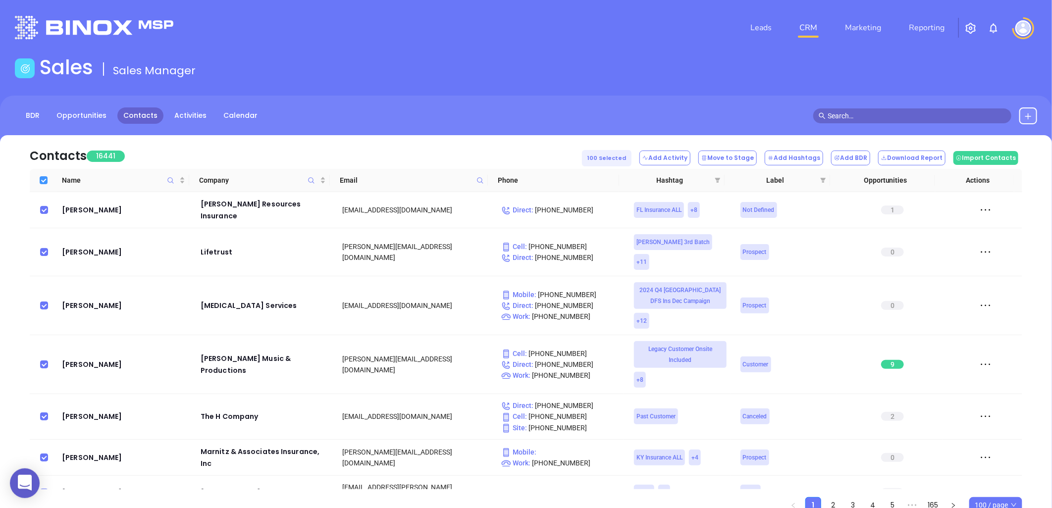
checkbox input "false"
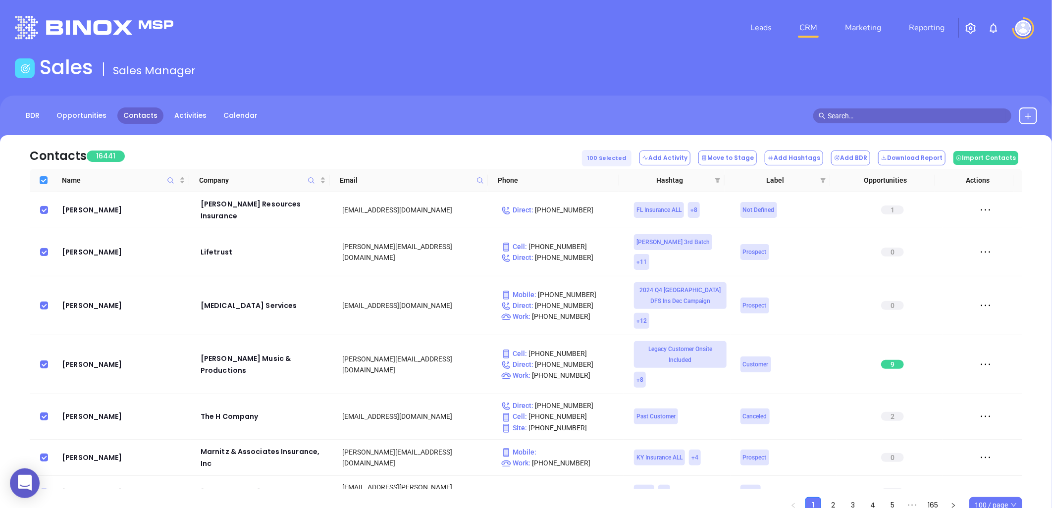
checkbox input "false"
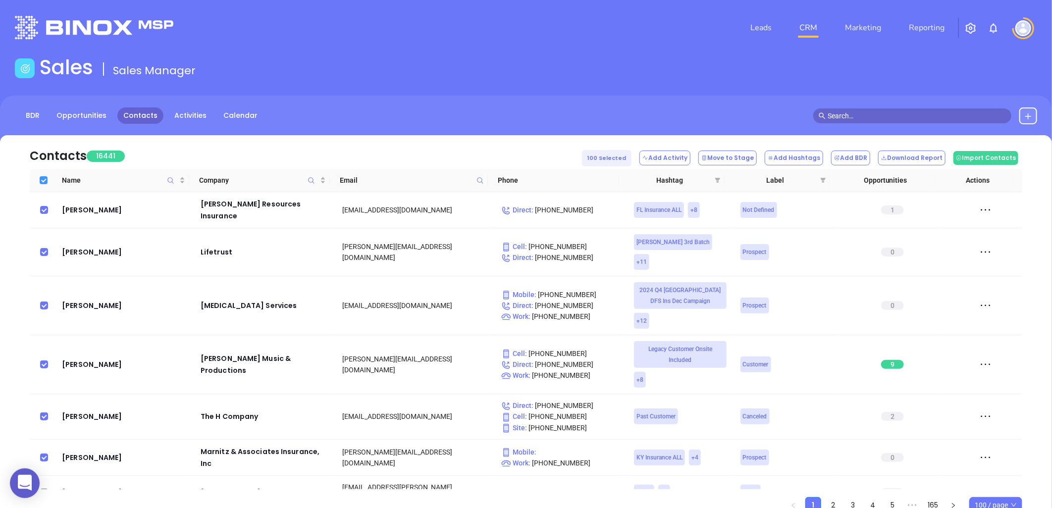
checkbox input "false"
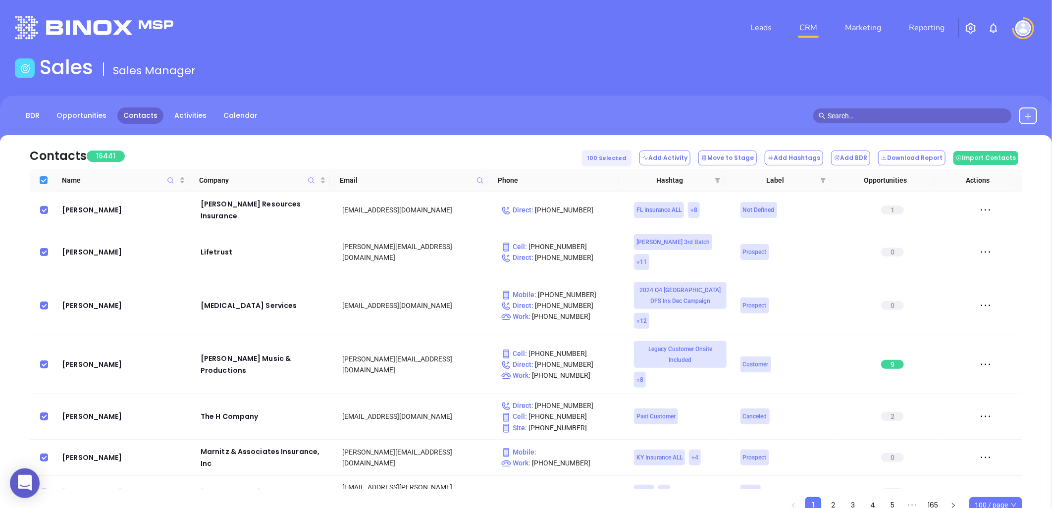
checkbox input "false"
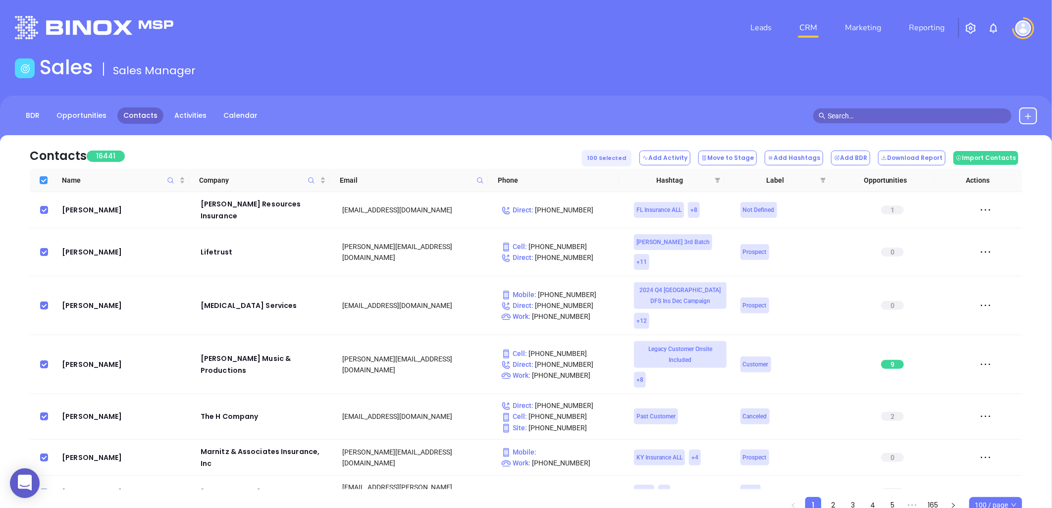
checkbox input "false"
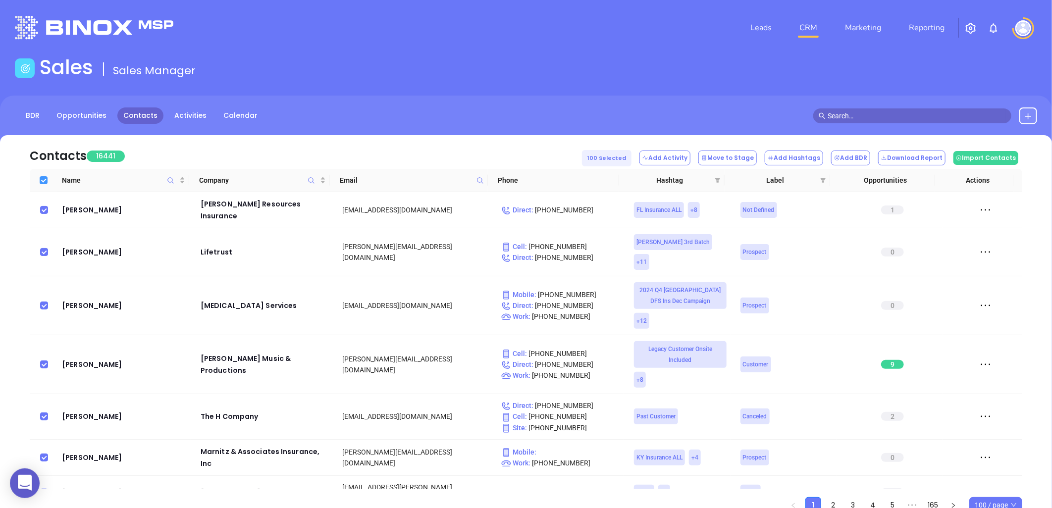
checkbox input "false"
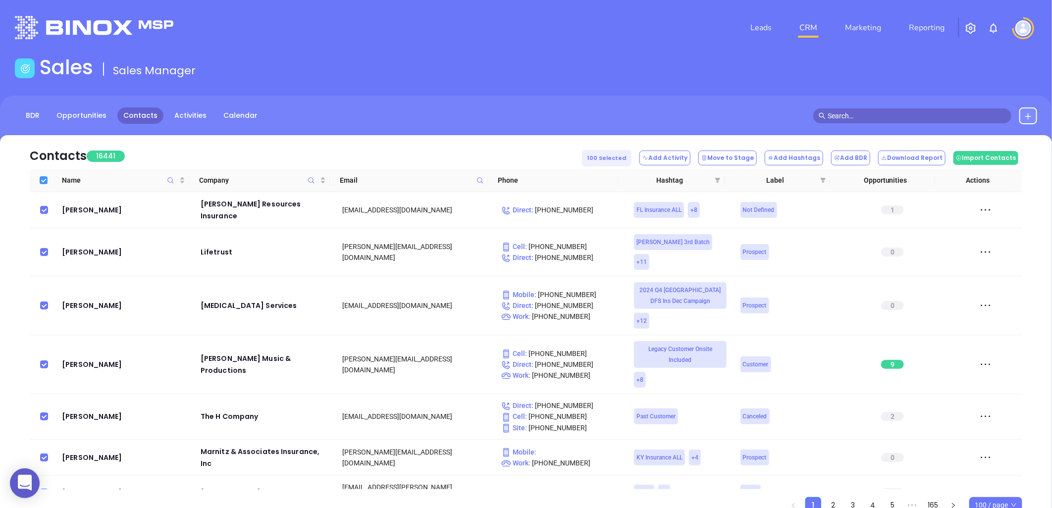
checkbox input "false"
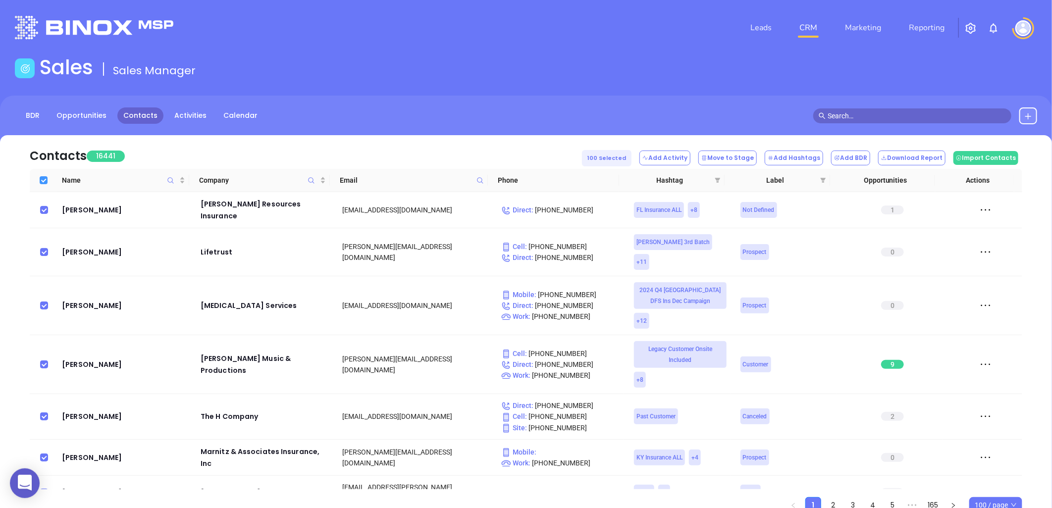
checkbox input "false"
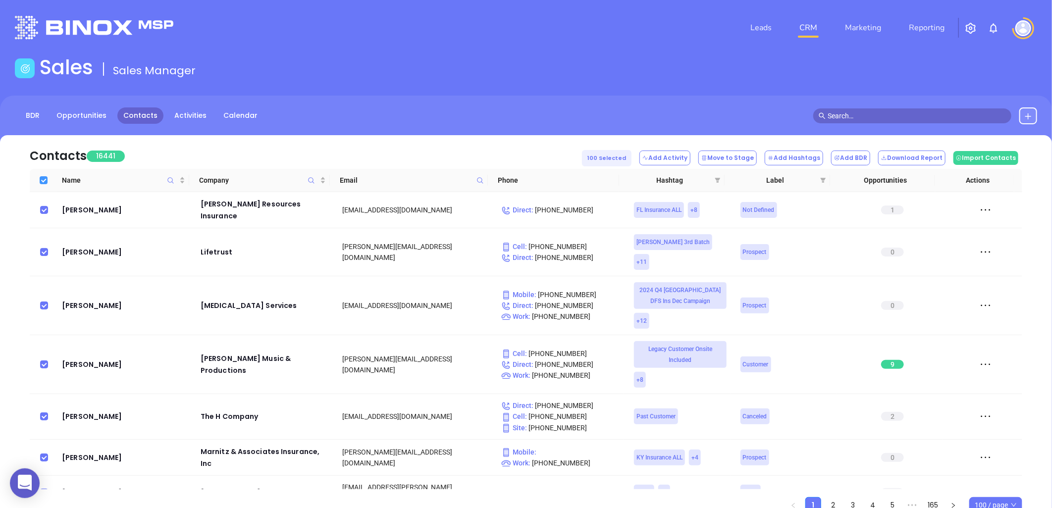
checkbox input "false"
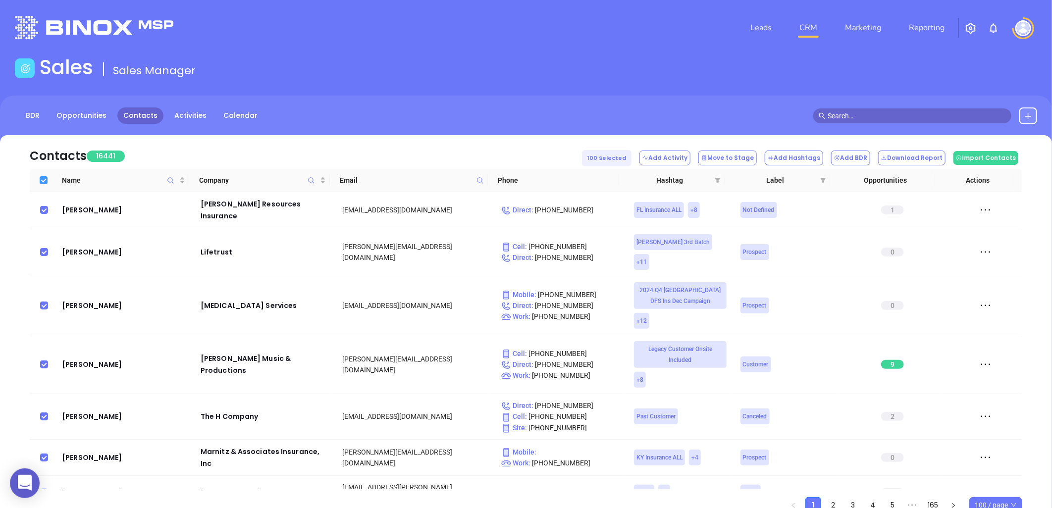
checkbox input "false"
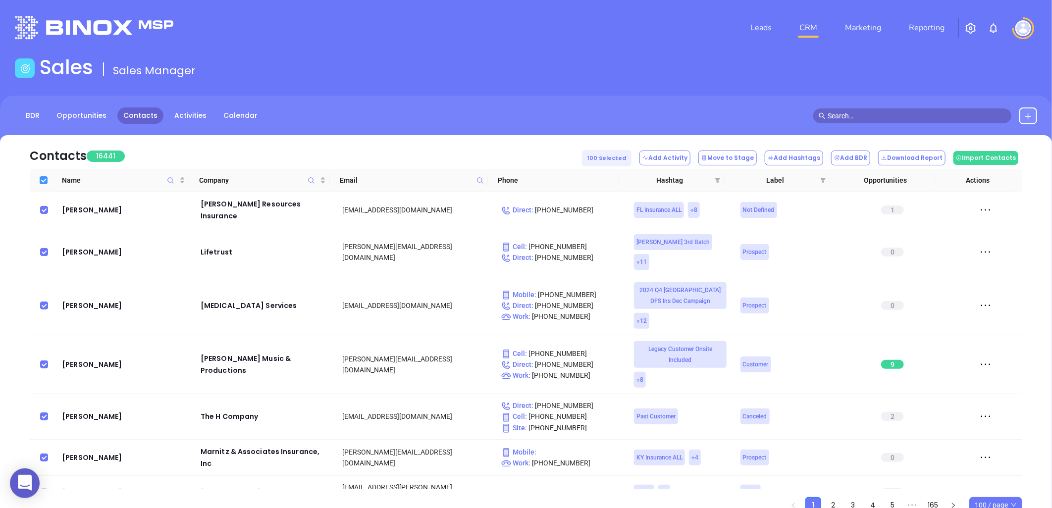
checkbox input "false"
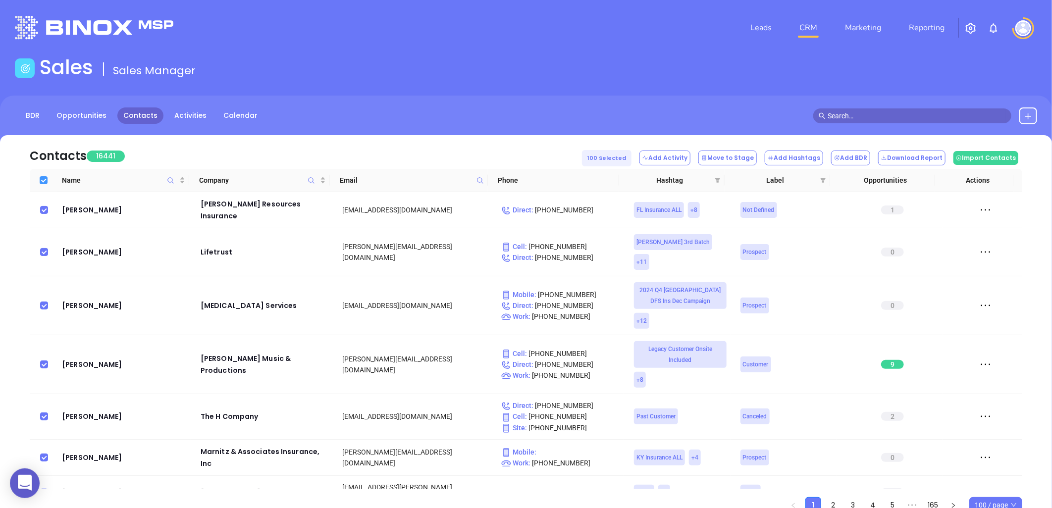
checkbox input "false"
click at [719, 181] on icon "filter" at bounding box center [717, 180] width 6 height 6
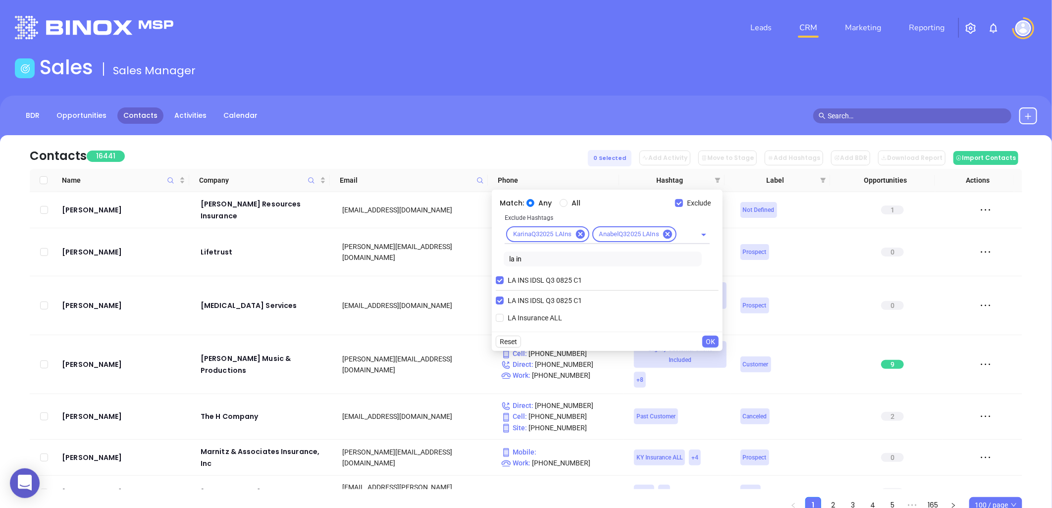
click at [712, 339] on span "OK" at bounding box center [710, 341] width 9 height 11
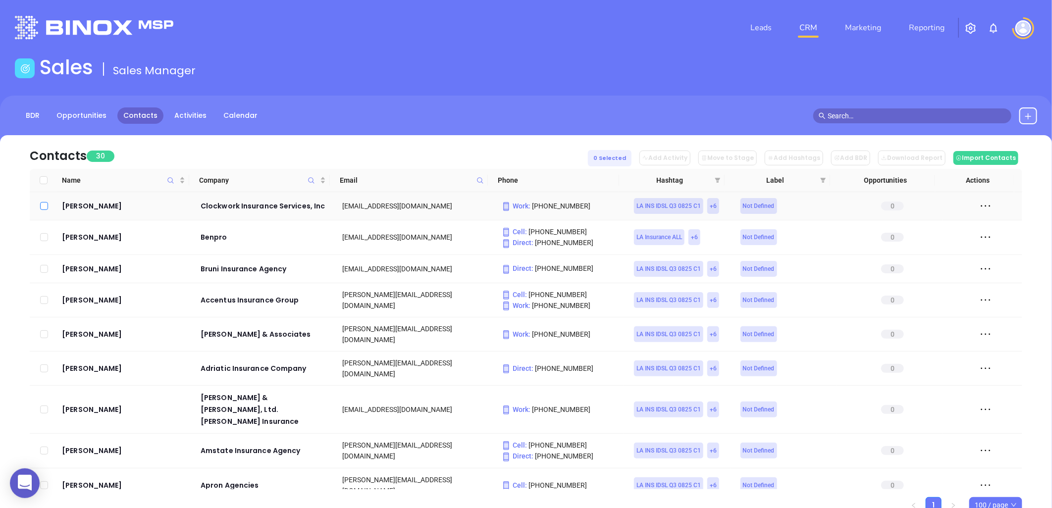
click at [42, 205] on input "checkbox" at bounding box center [44, 206] width 8 height 8
click at [46, 238] on input "checkbox" at bounding box center [44, 237] width 8 height 8
click at [41, 267] on input "checkbox" at bounding box center [44, 269] width 8 height 8
click at [46, 301] on input "checkbox" at bounding box center [44, 300] width 8 height 8
drag, startPoint x: 43, startPoint y: 336, endPoint x: 51, endPoint y: 336, distance: 7.4
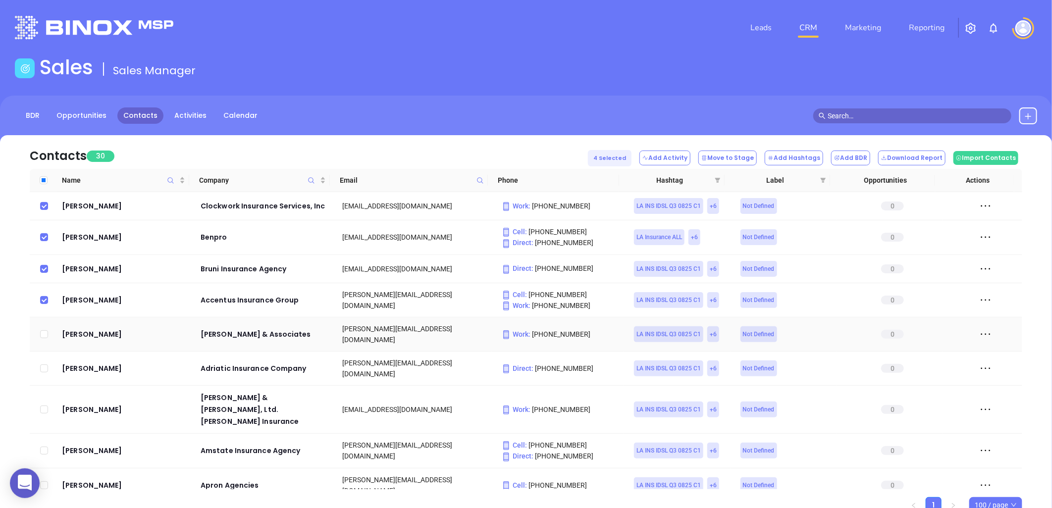
click at [44, 336] on input "checkbox" at bounding box center [44, 334] width 8 height 8
click at [805, 157] on button "Add Hashtags" at bounding box center [793, 158] width 58 height 15
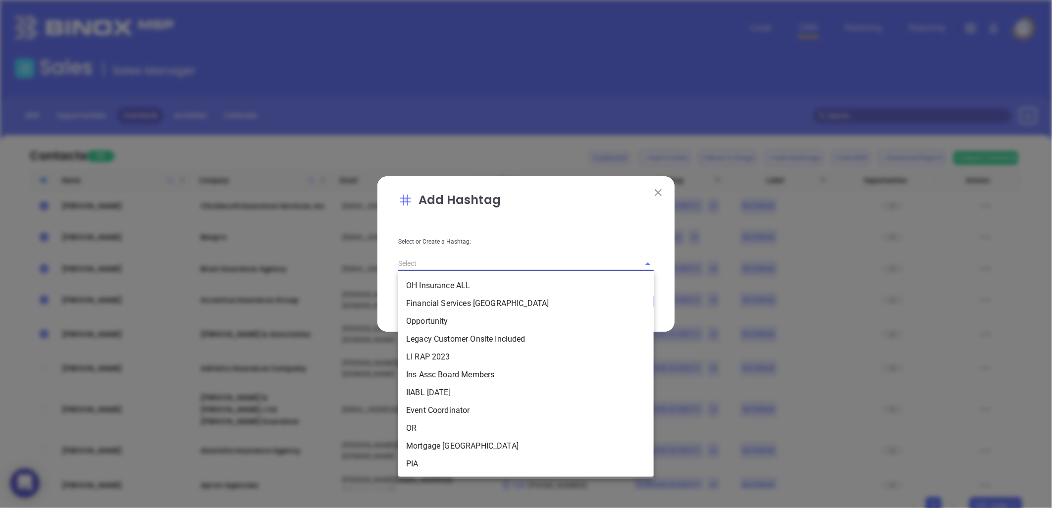
click at [487, 266] on input "text" at bounding box center [512, 263] width 228 height 14
paste input "KarinaQ32025 LAIns"
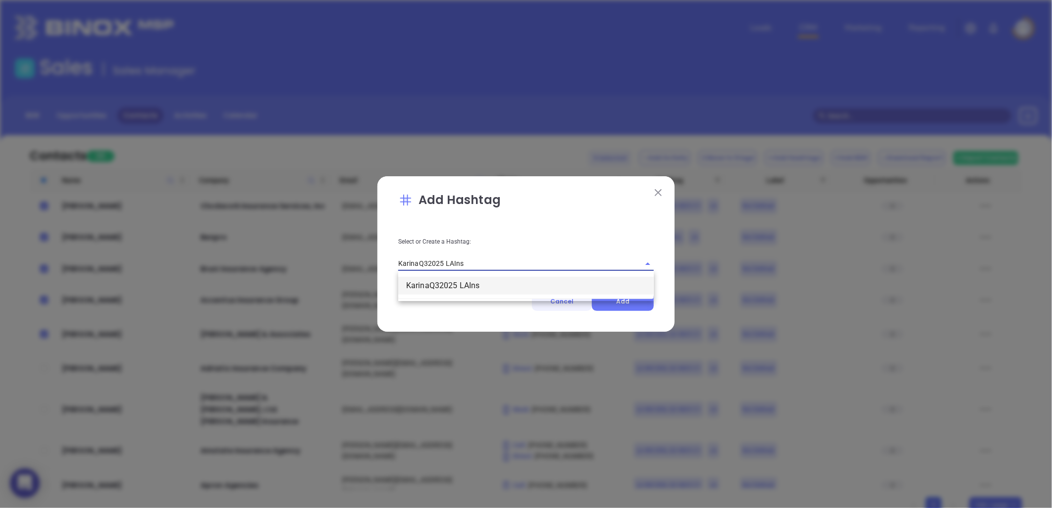
drag, startPoint x: 472, startPoint y: 286, endPoint x: 562, endPoint y: 301, distance: 91.4
click at [476, 286] on li "KarinaQ32025 LAIns" at bounding box center [525, 286] width 255 height 18
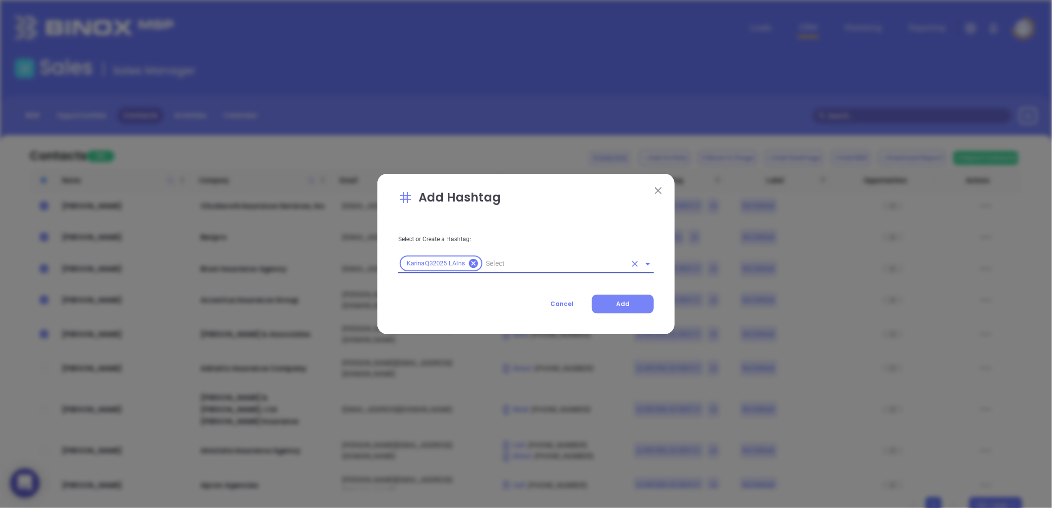
click at [635, 301] on button "Add" at bounding box center [623, 304] width 62 height 19
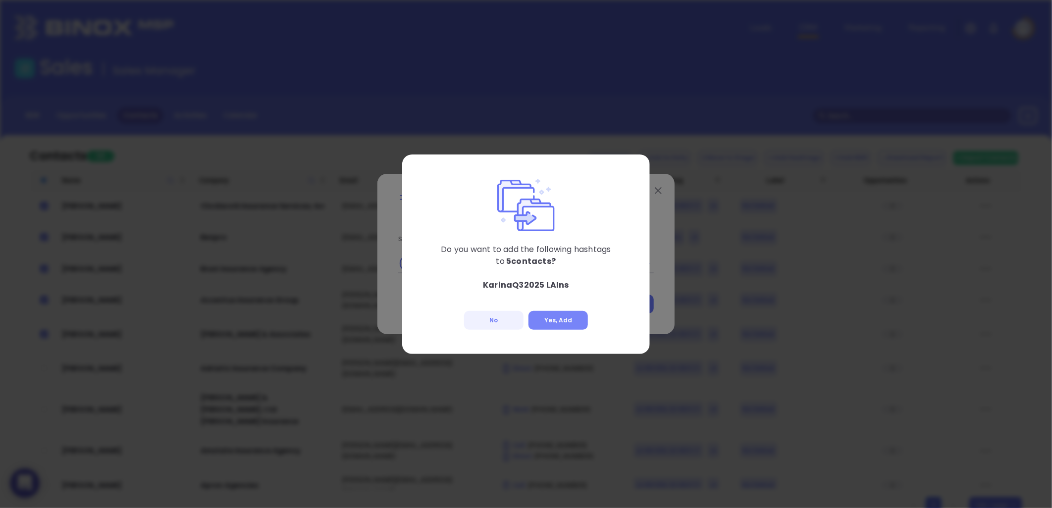
click at [551, 317] on button "Yes, Add" at bounding box center [557, 320] width 59 height 19
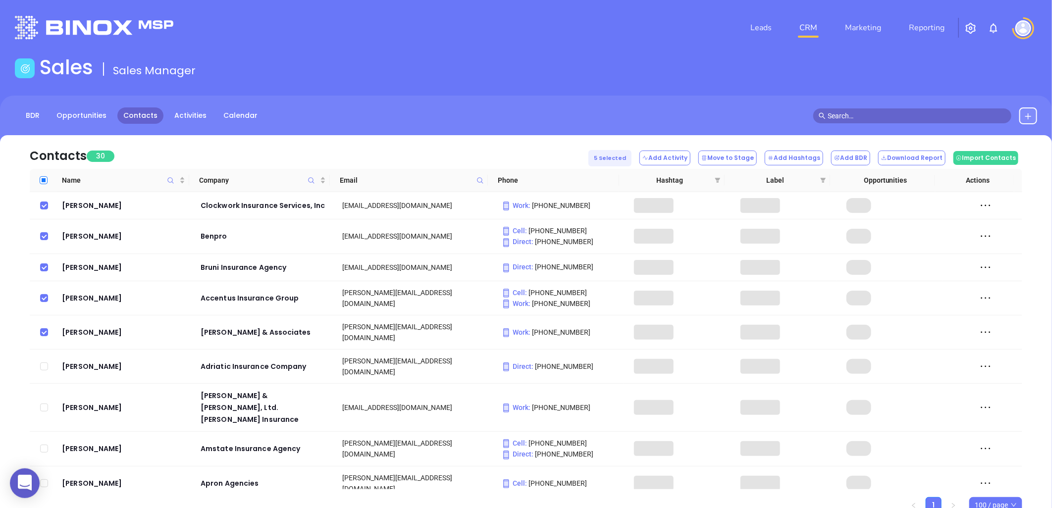
click at [45, 179] on input "Select all" at bounding box center [44, 180] width 8 height 8
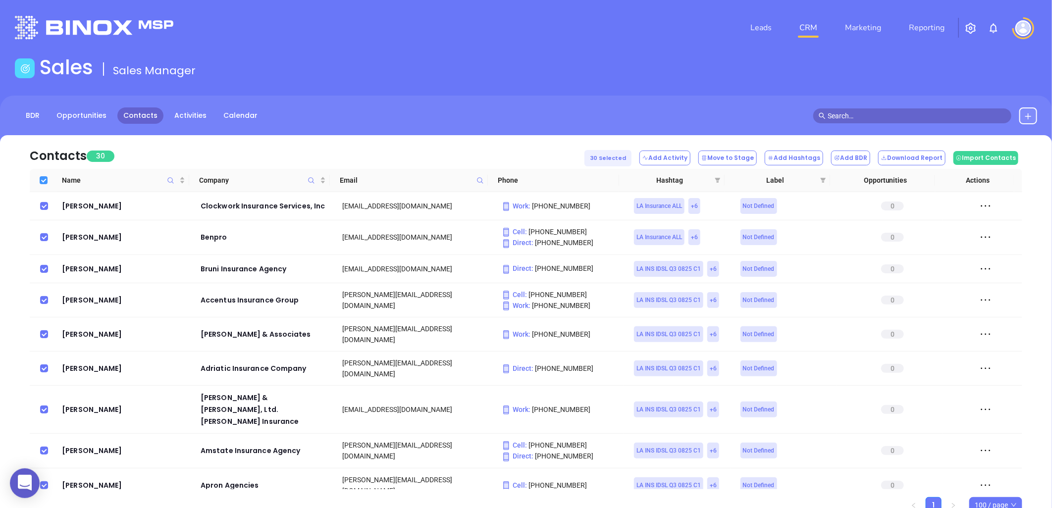
click at [45, 179] on input "Select all" at bounding box center [44, 180] width 8 height 8
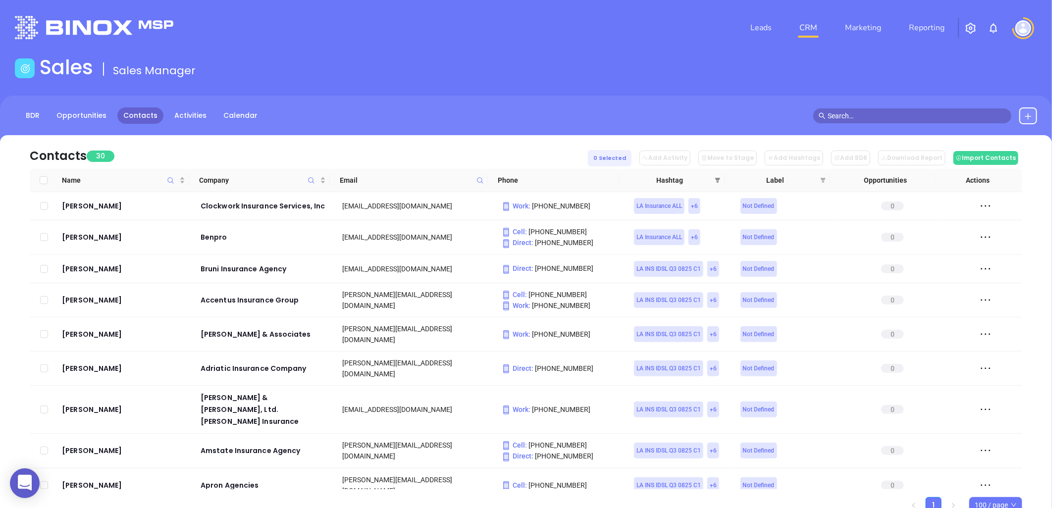
click at [714, 179] on icon "filter" at bounding box center [717, 180] width 6 height 6
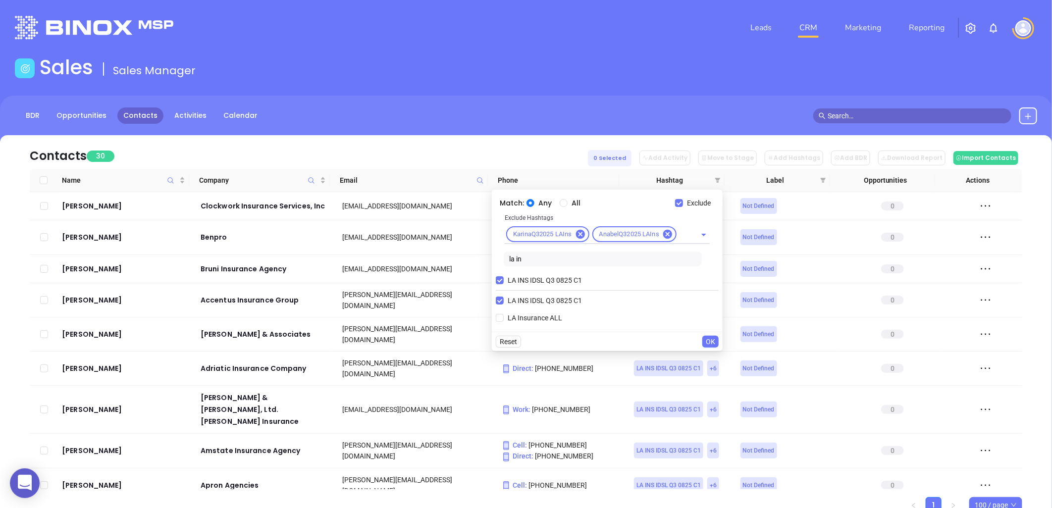
click at [713, 343] on span "OK" at bounding box center [710, 341] width 9 height 11
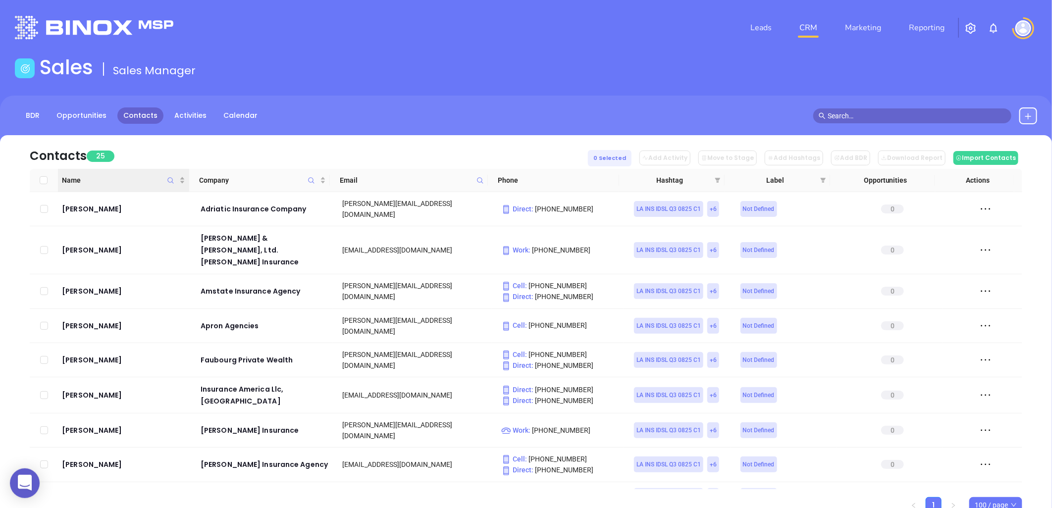
click at [46, 179] on input "Select all" at bounding box center [44, 180] width 8 height 8
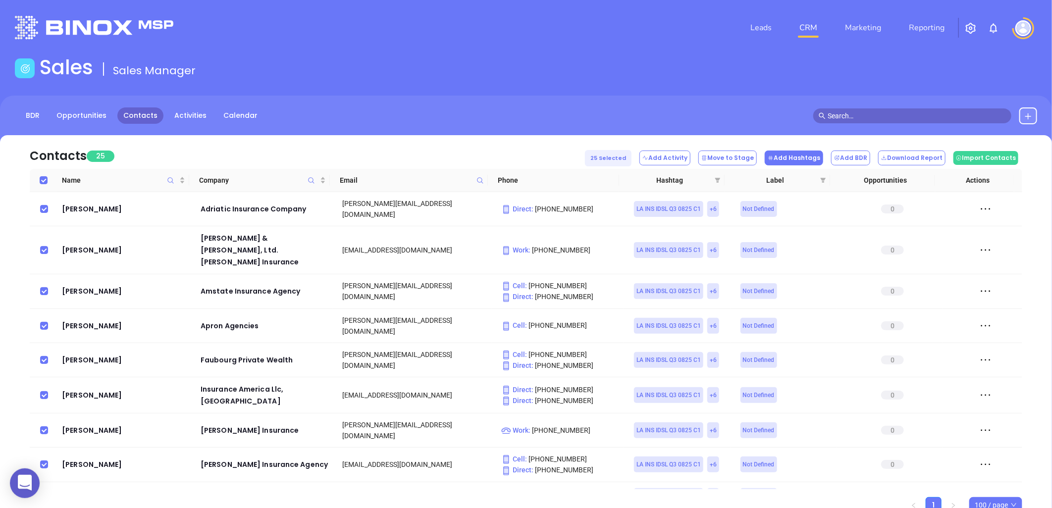
click at [793, 156] on button "Add Hashtags" at bounding box center [793, 158] width 58 height 15
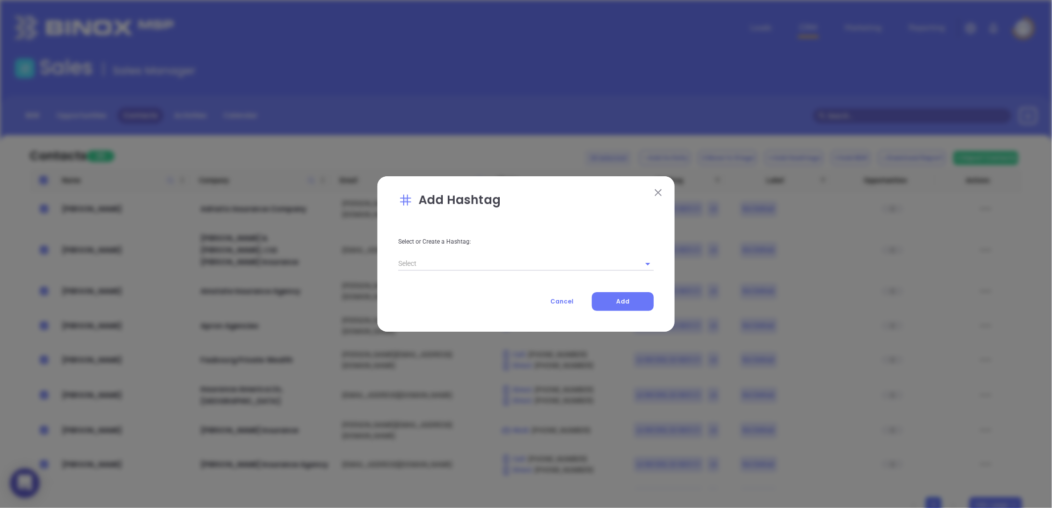
click at [472, 260] on input "text" at bounding box center [512, 263] width 228 height 14
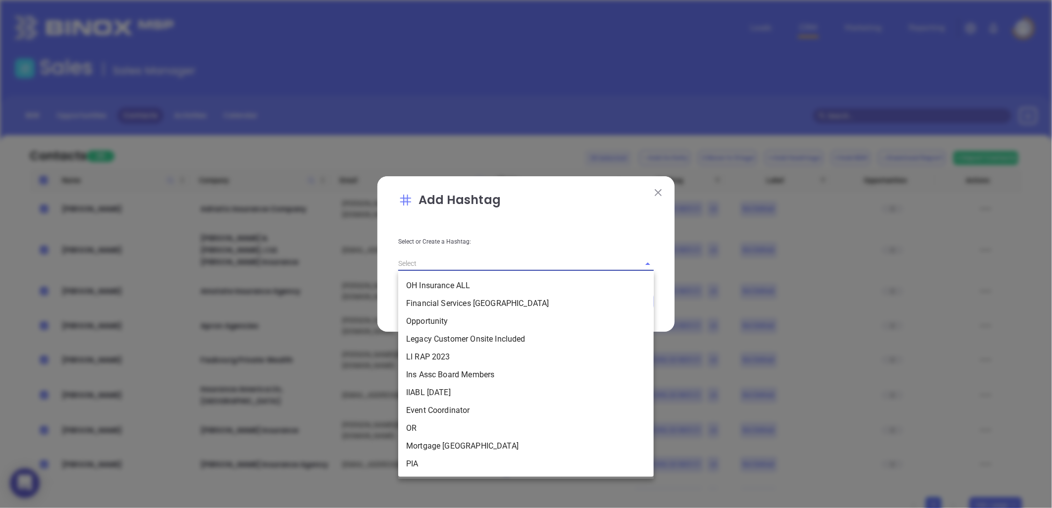
paste input "VickyQ32025 LAIns"
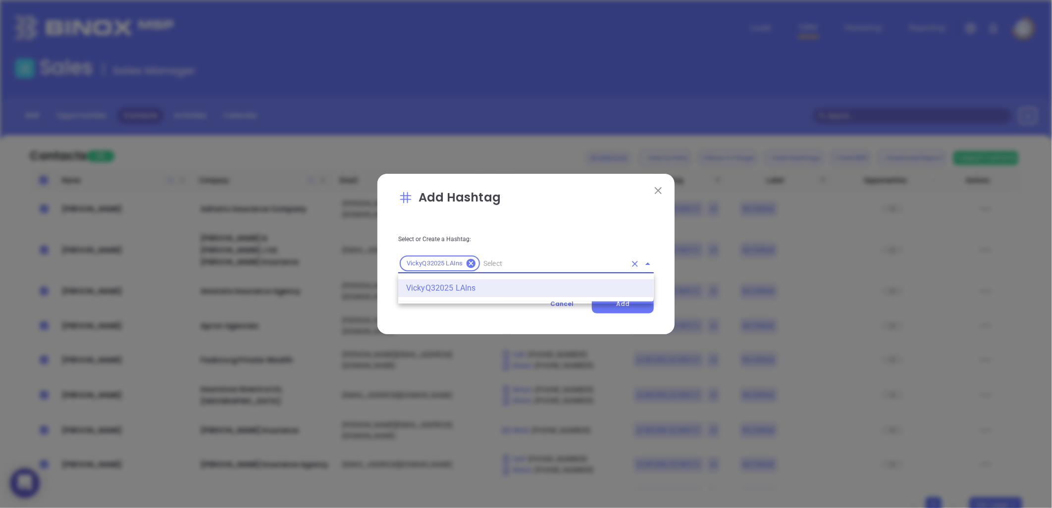
click at [451, 291] on li "VickyQ32025 LAIns" at bounding box center [525, 288] width 255 height 18
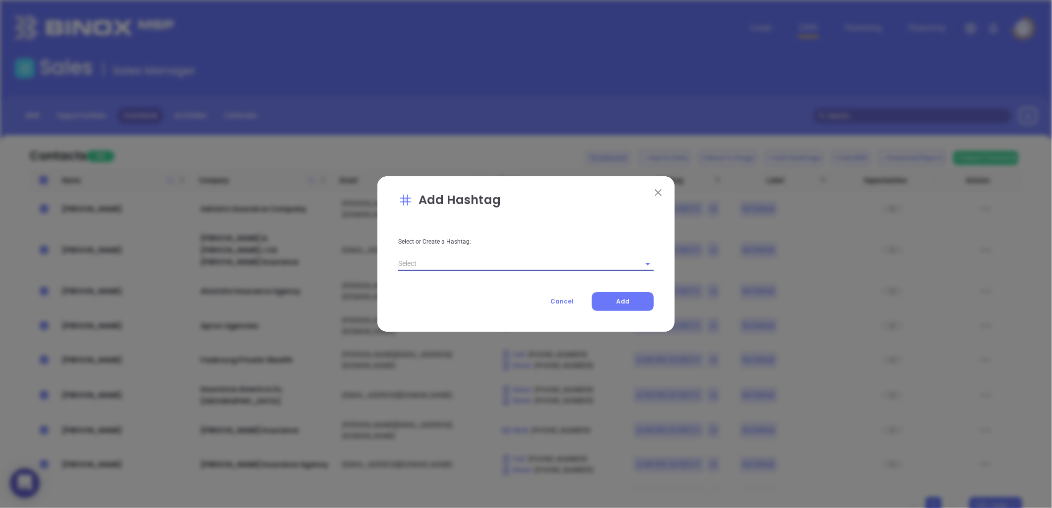
click at [451, 264] on input "text" at bounding box center [512, 263] width 228 height 14
click at [448, 284] on li "VickyQ32025 LAIns" at bounding box center [525, 286] width 255 height 18
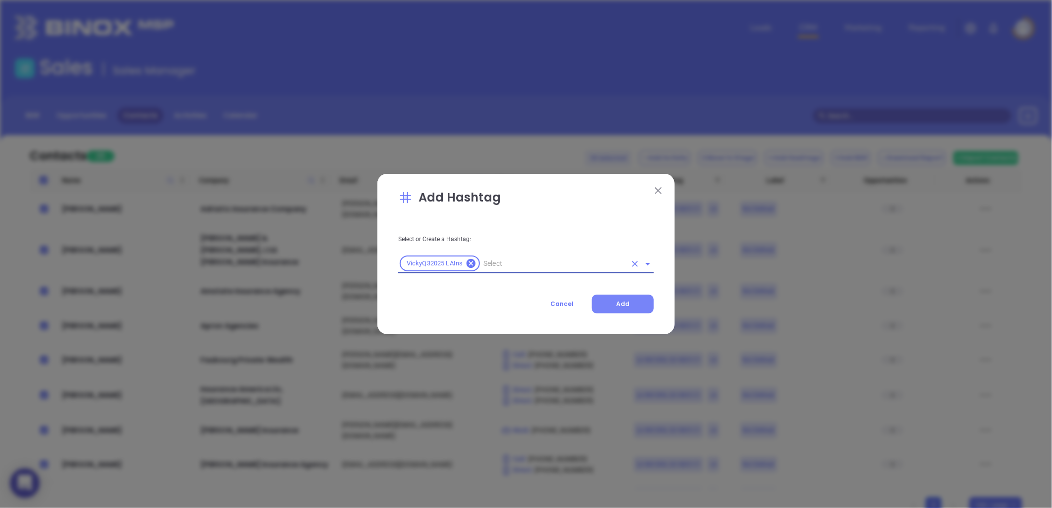
click at [637, 298] on button "Add" at bounding box center [623, 304] width 62 height 19
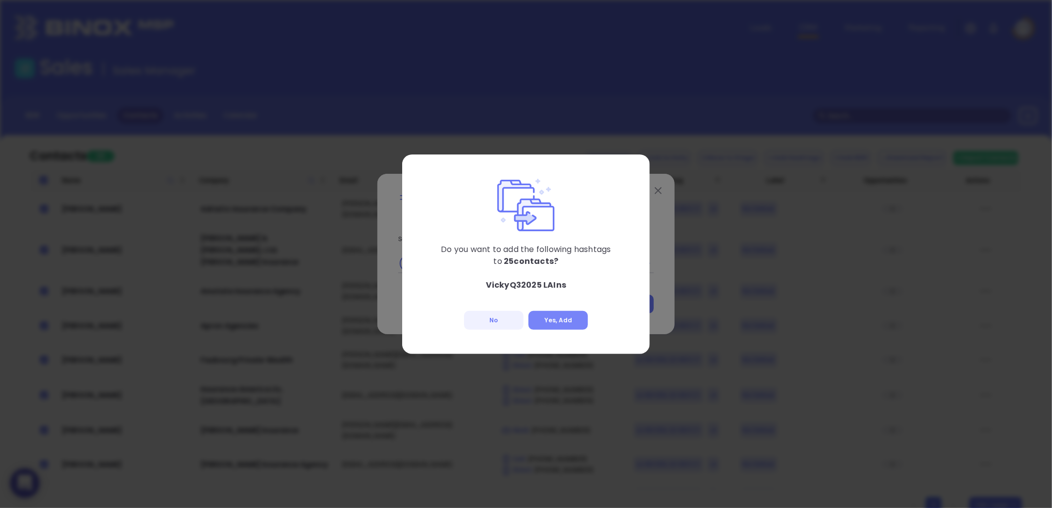
click at [565, 319] on button "Yes, Add" at bounding box center [557, 320] width 59 height 19
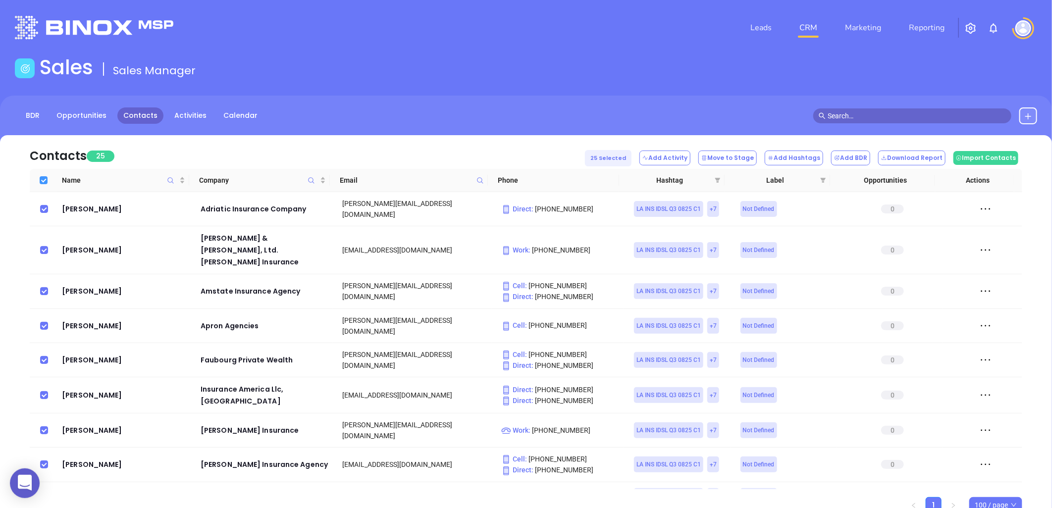
click at [43, 177] on input "Select all" at bounding box center [44, 180] width 8 height 8
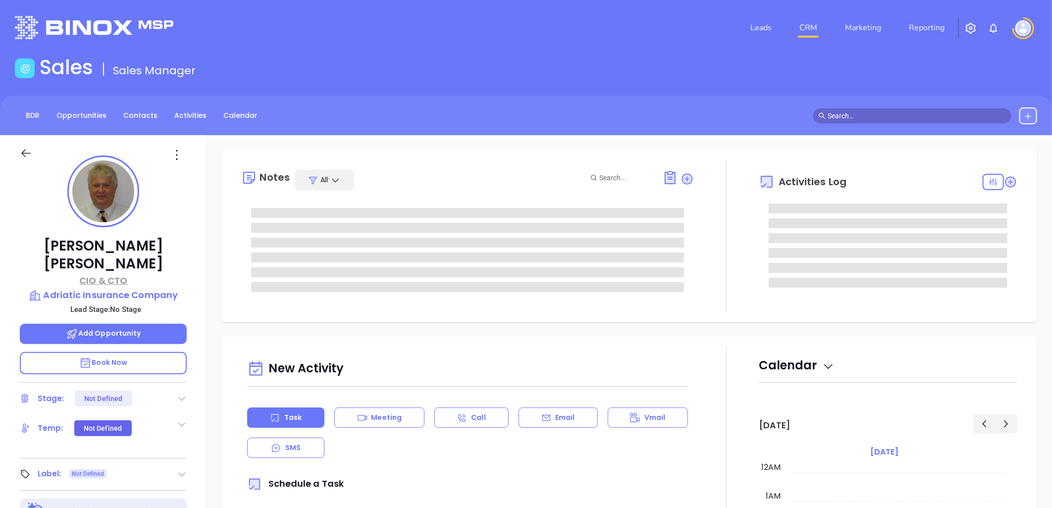
type input "[DATE]"
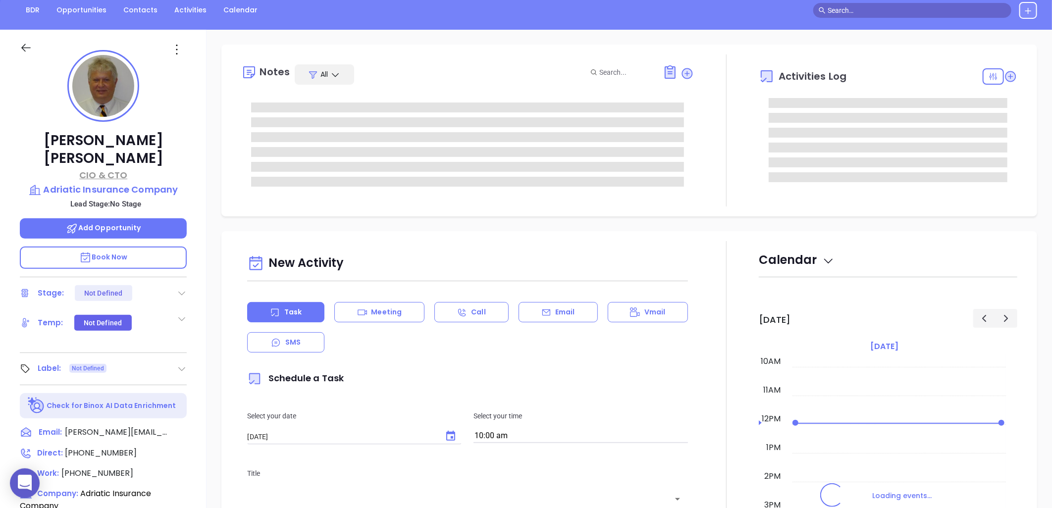
scroll to position [110, 0]
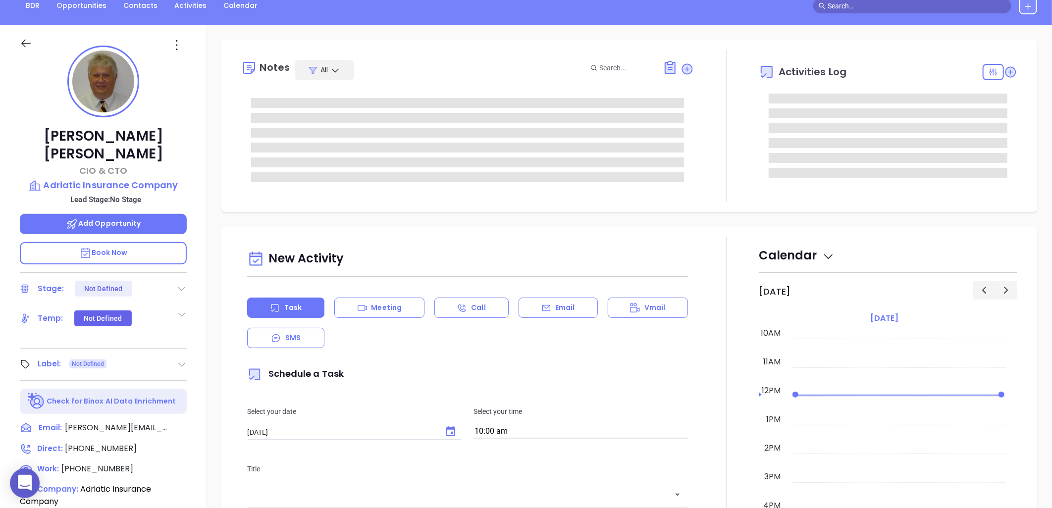
click at [182, 284] on icon at bounding box center [182, 289] width 10 height 10
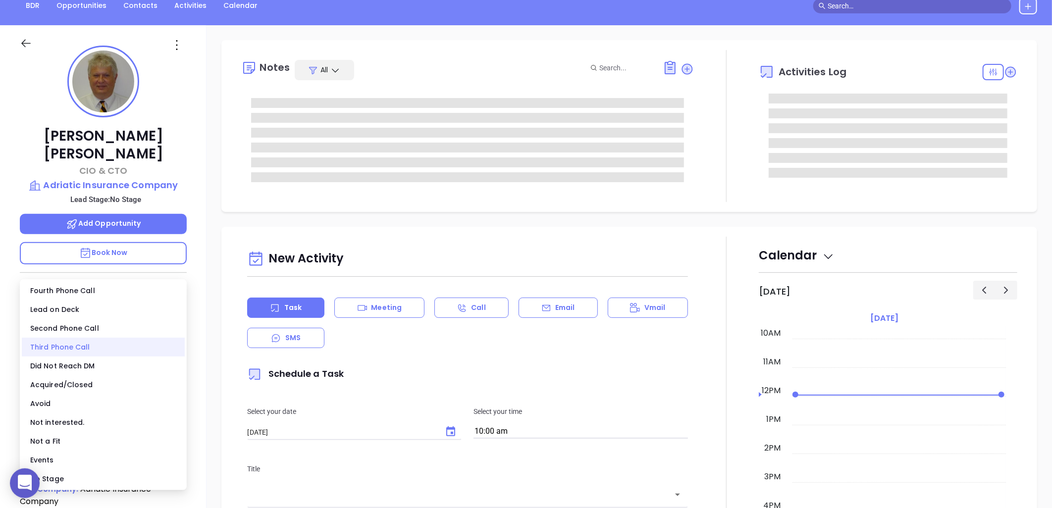
type input "[PERSON_NAME]"
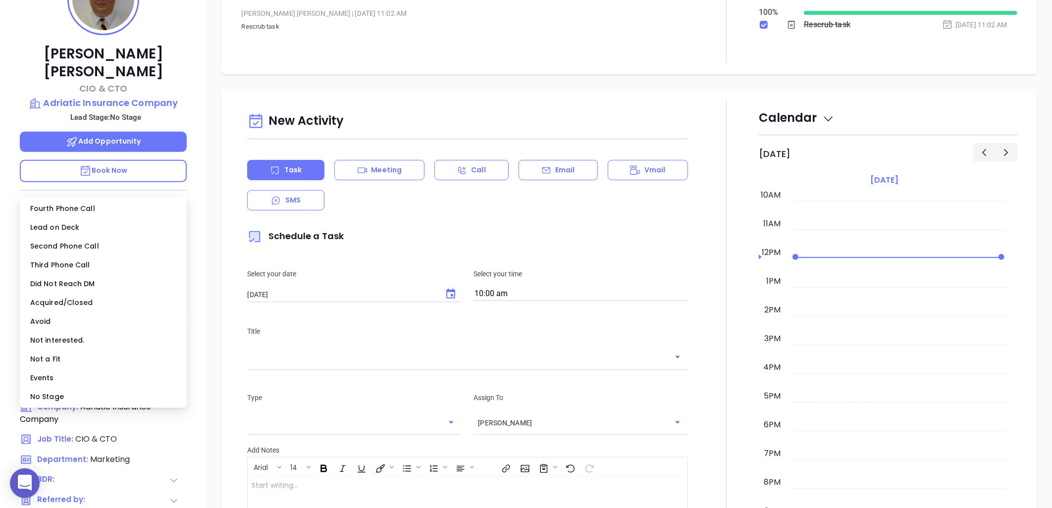
scroll to position [220, 0]
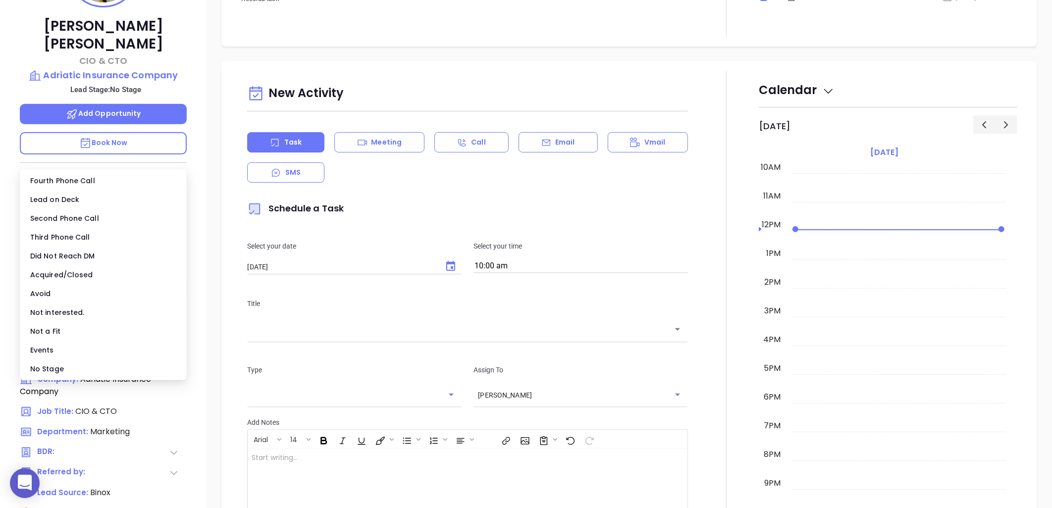
click at [206, 85] on div "[PERSON_NAME] CIO & CTO Adriatic Insurance Company Lead Stage: No Stage Add Opp…" at bounding box center [526, 232] width 1052 height 635
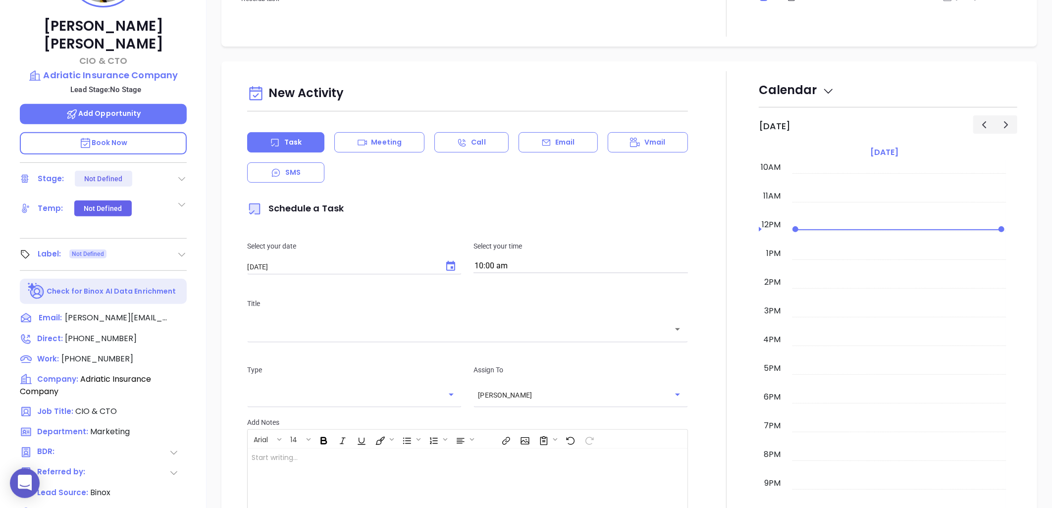
drag, startPoint x: 206, startPoint y: 85, endPoint x: 191, endPoint y: 52, distance: 35.4
click at [191, 52] on div "[PERSON_NAME] CIO & CTO Adriatic Insurance Company Lead Stage: No Stage Add Opp…" at bounding box center [103, 232] width 206 height 635
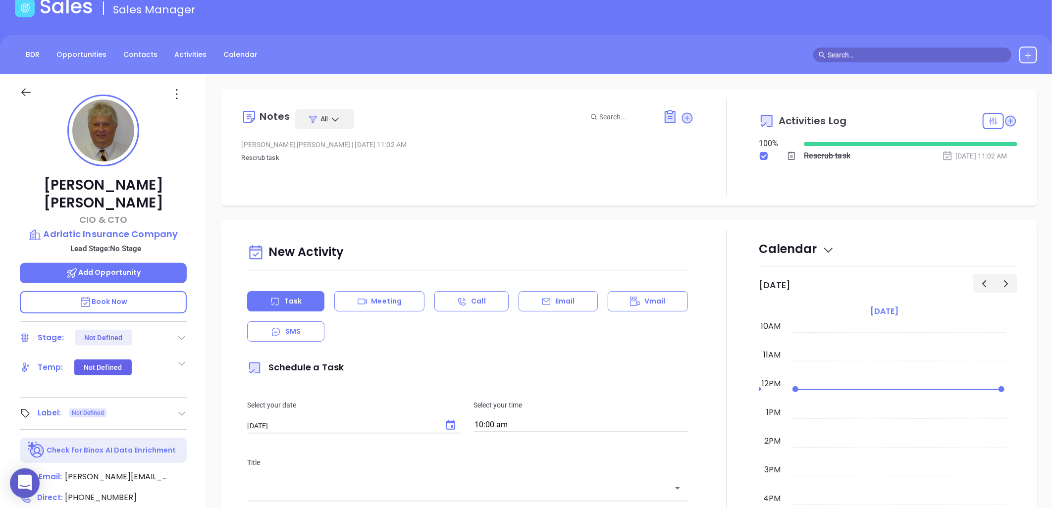
scroll to position [55, 0]
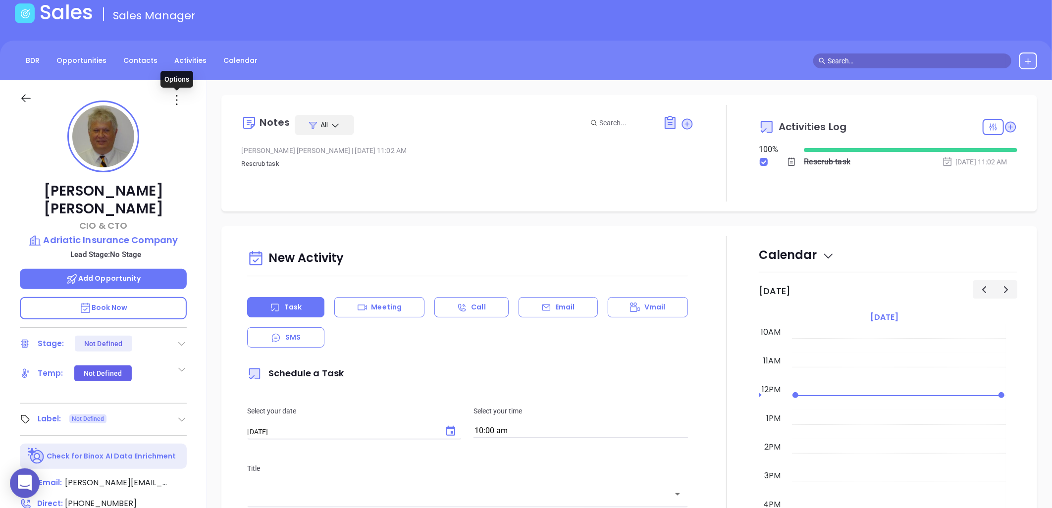
click at [178, 104] on icon at bounding box center [177, 100] width 16 height 16
click at [180, 339] on icon at bounding box center [182, 344] width 10 height 10
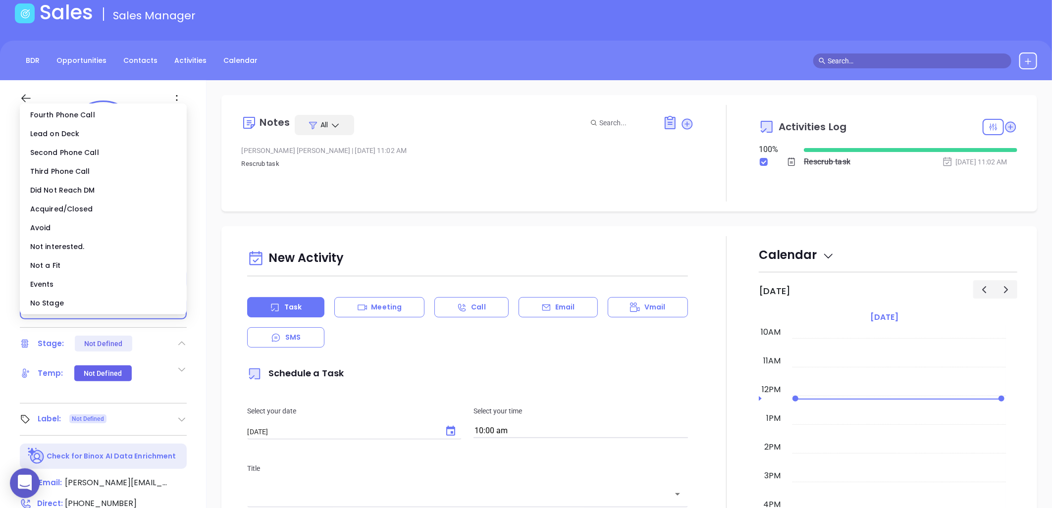
click at [204, 206] on div "[PERSON_NAME] CIO & CTO Adriatic Insurance Company Lead Stage: No Stage Add Opp…" at bounding box center [103, 397] width 206 height 635
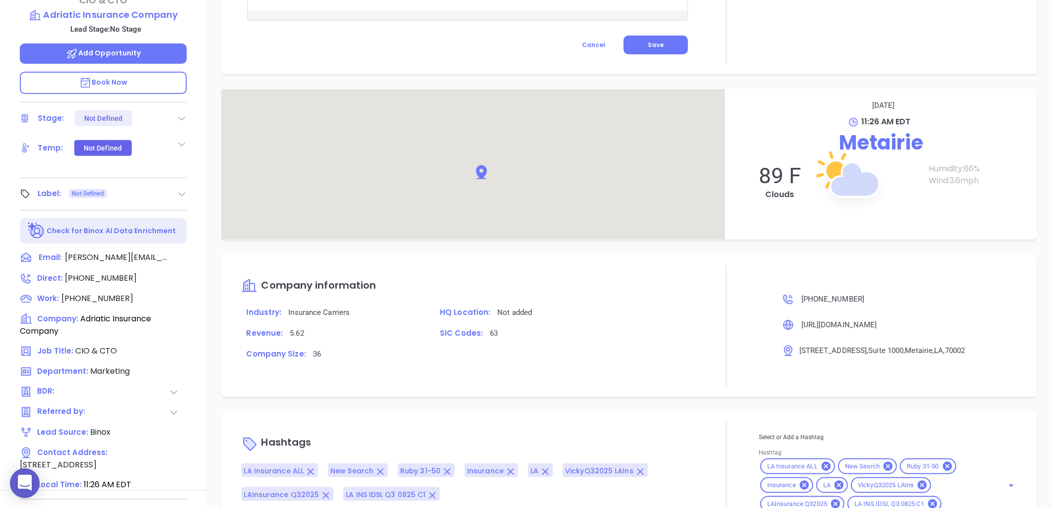
scroll to position [320, 0]
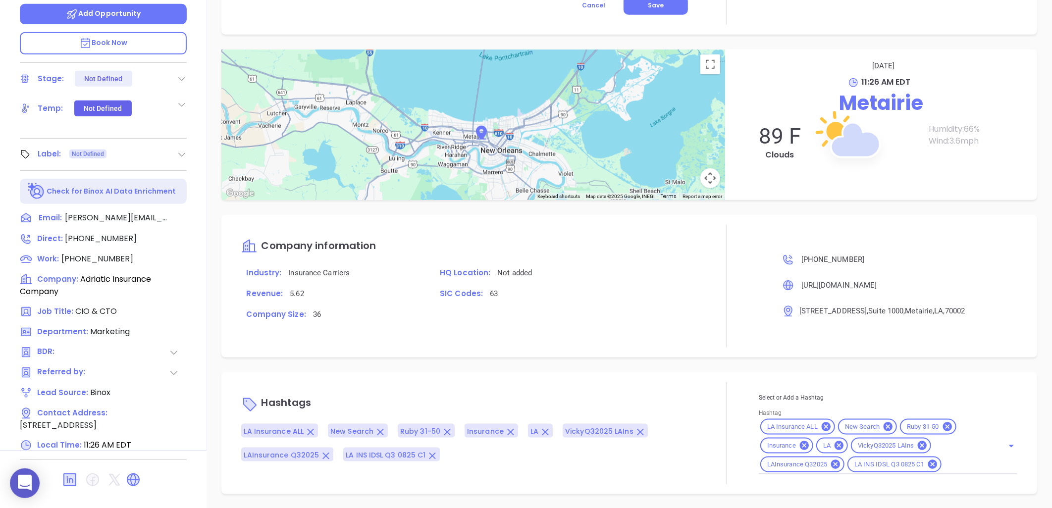
click at [949, 463] on input "Hashtag" at bounding box center [966, 464] width 47 height 12
click at [948, 463] on input "Hashtag" at bounding box center [966, 464] width 47 height 12
type input "not"
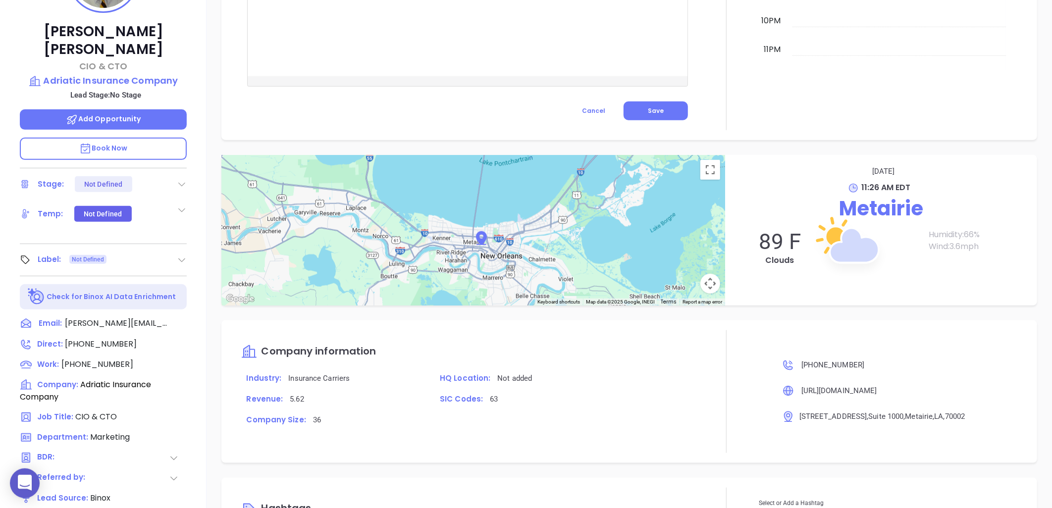
scroll to position [210, 0]
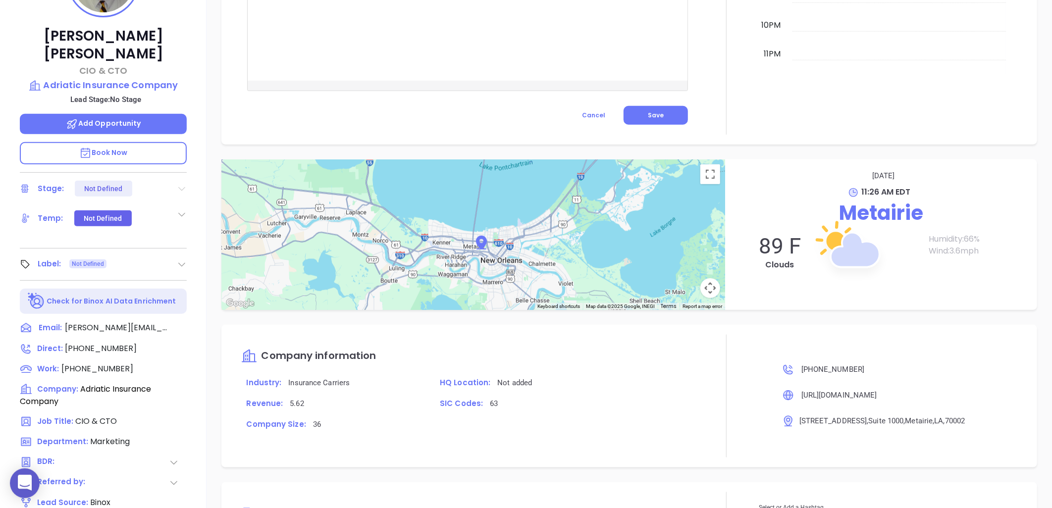
click at [179, 184] on icon at bounding box center [182, 189] width 10 height 10
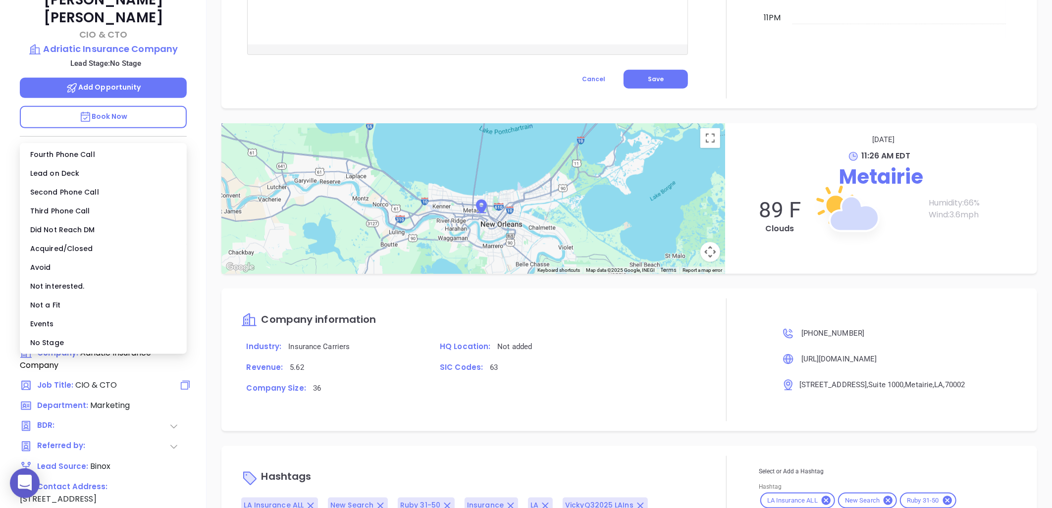
scroll to position [320, 0]
